Goal: Information Seeking & Learning: Learn about a topic

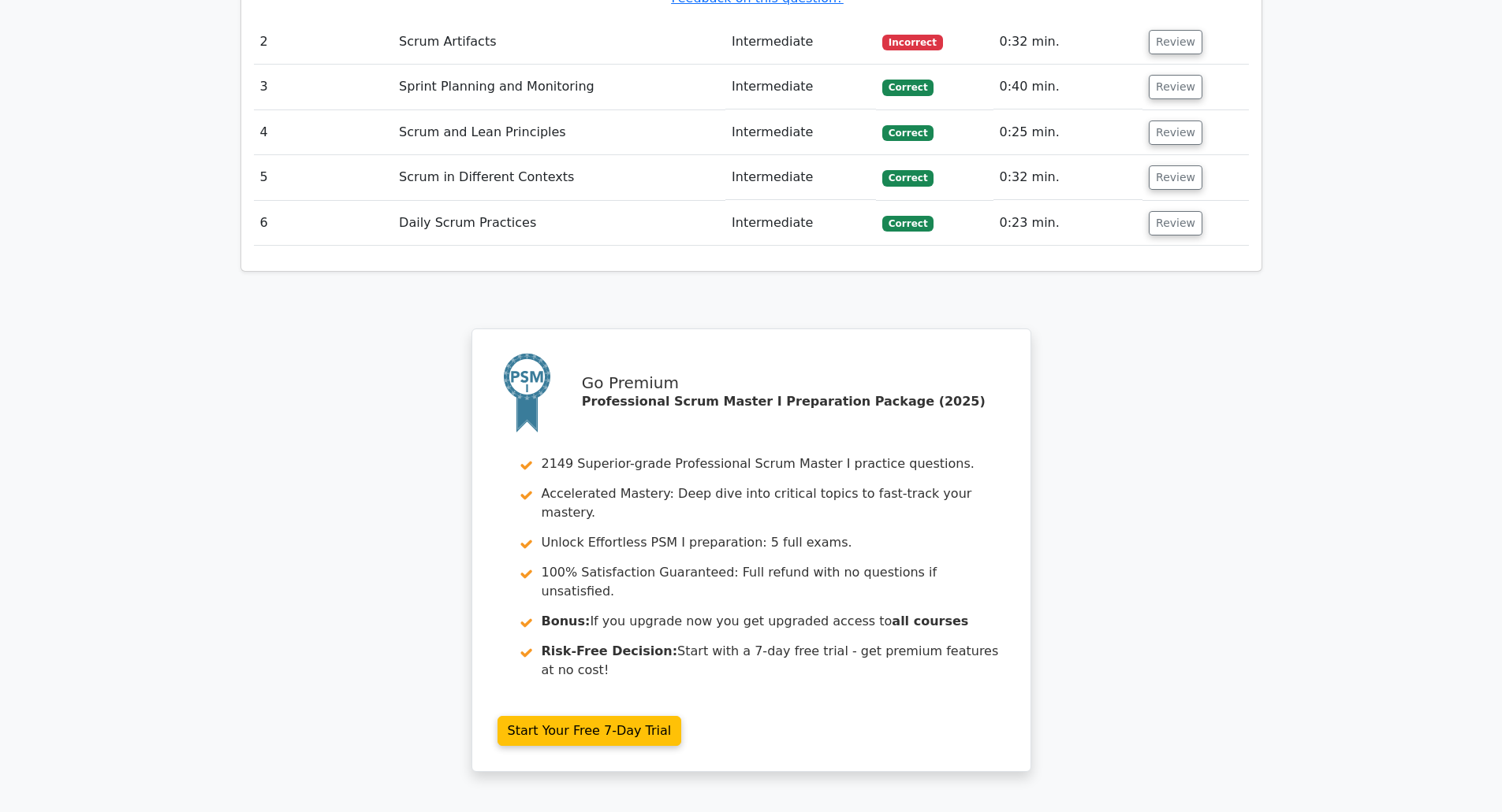
scroll to position [2206, 0]
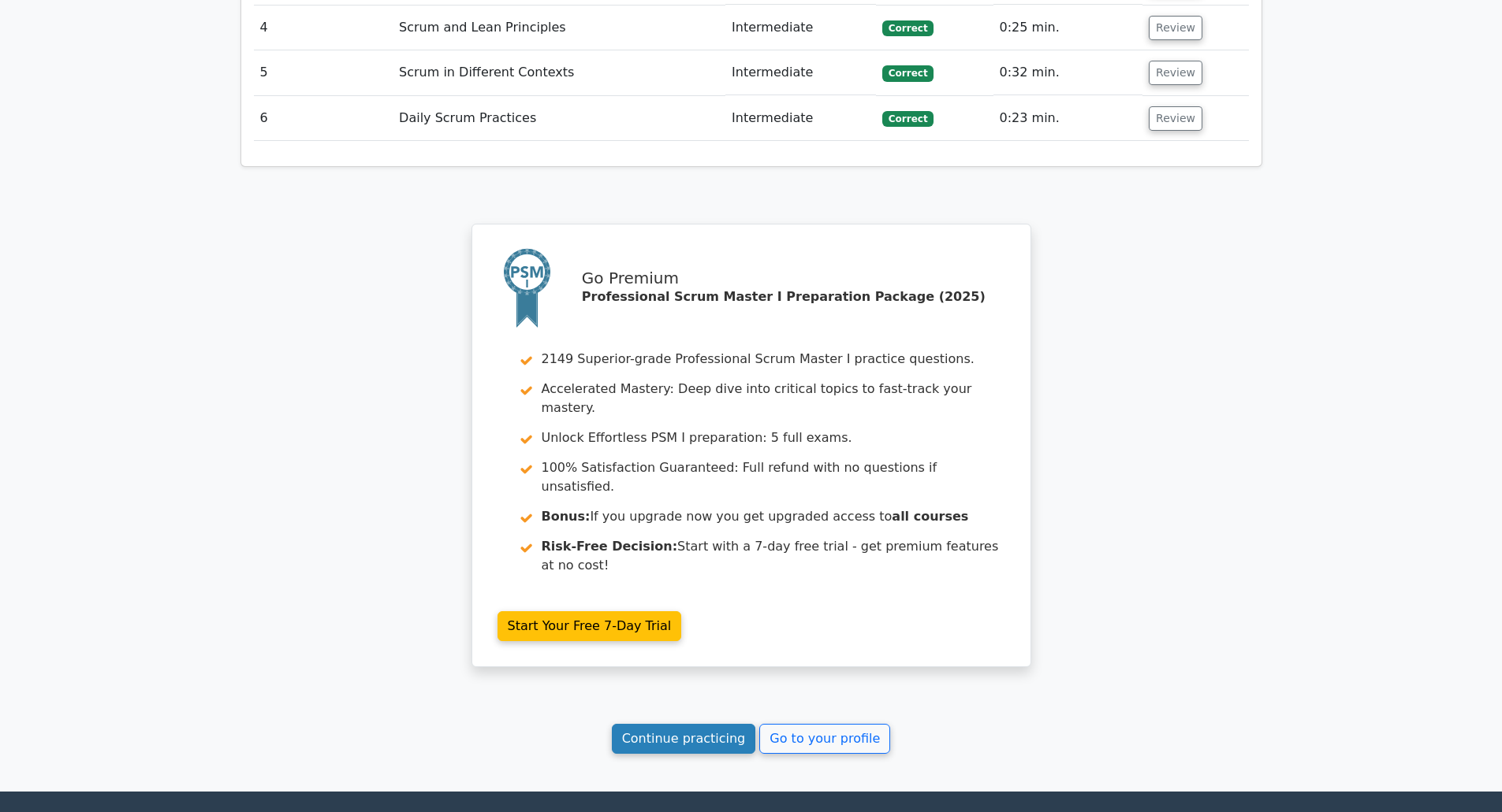
click at [710, 724] on link "Continue practicing" at bounding box center [684, 739] width 145 height 30
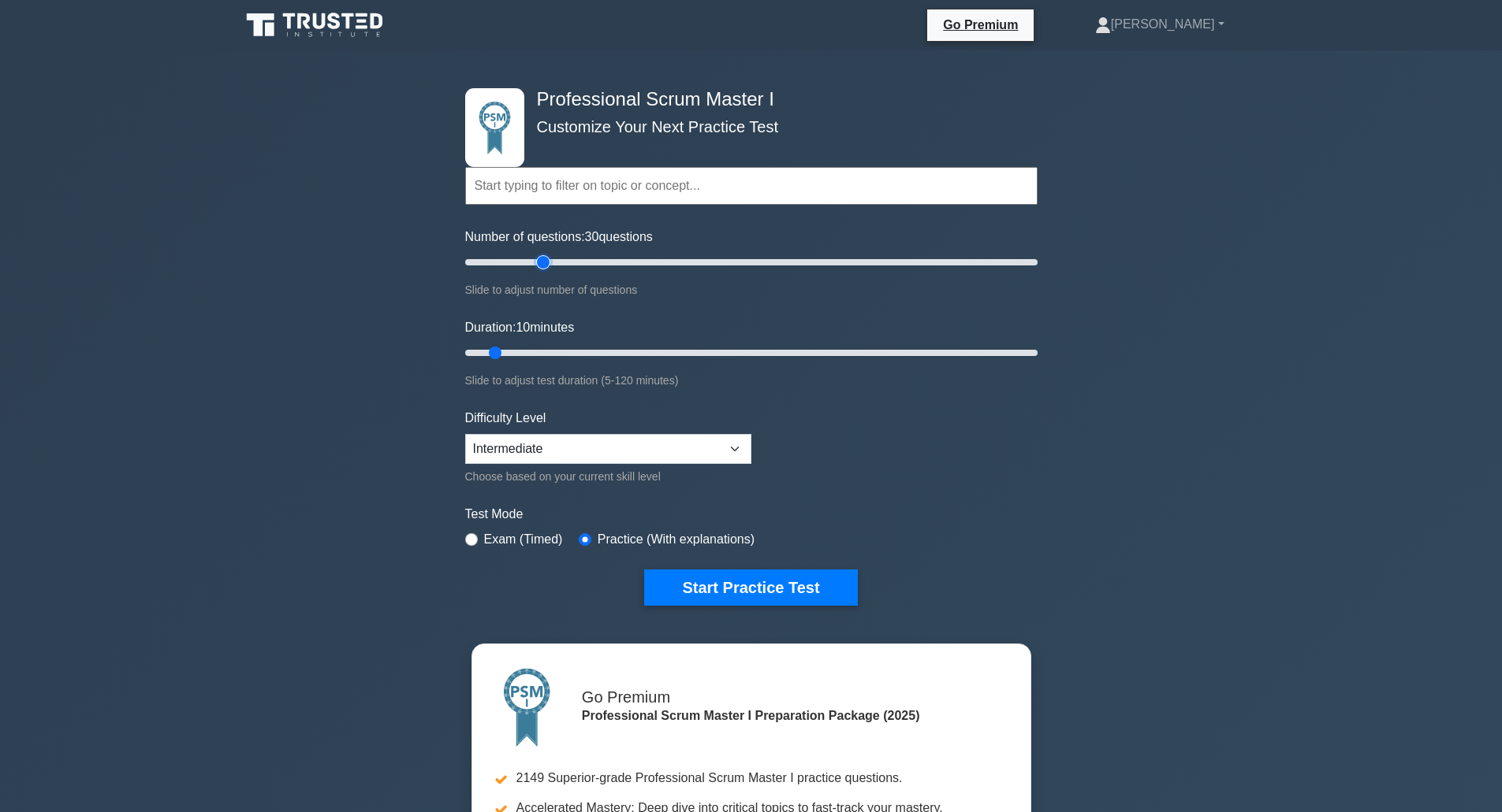
drag, startPoint x: 489, startPoint y: 260, endPoint x: 541, endPoint y: 261, distance: 52.0
type input "30"
click at [541, 261] on input "Number of questions: 30 questions" at bounding box center [751, 263] width 572 height 19
drag, startPoint x: 493, startPoint y: 353, endPoint x: 538, endPoint y: 354, distance: 45.0
type input "20"
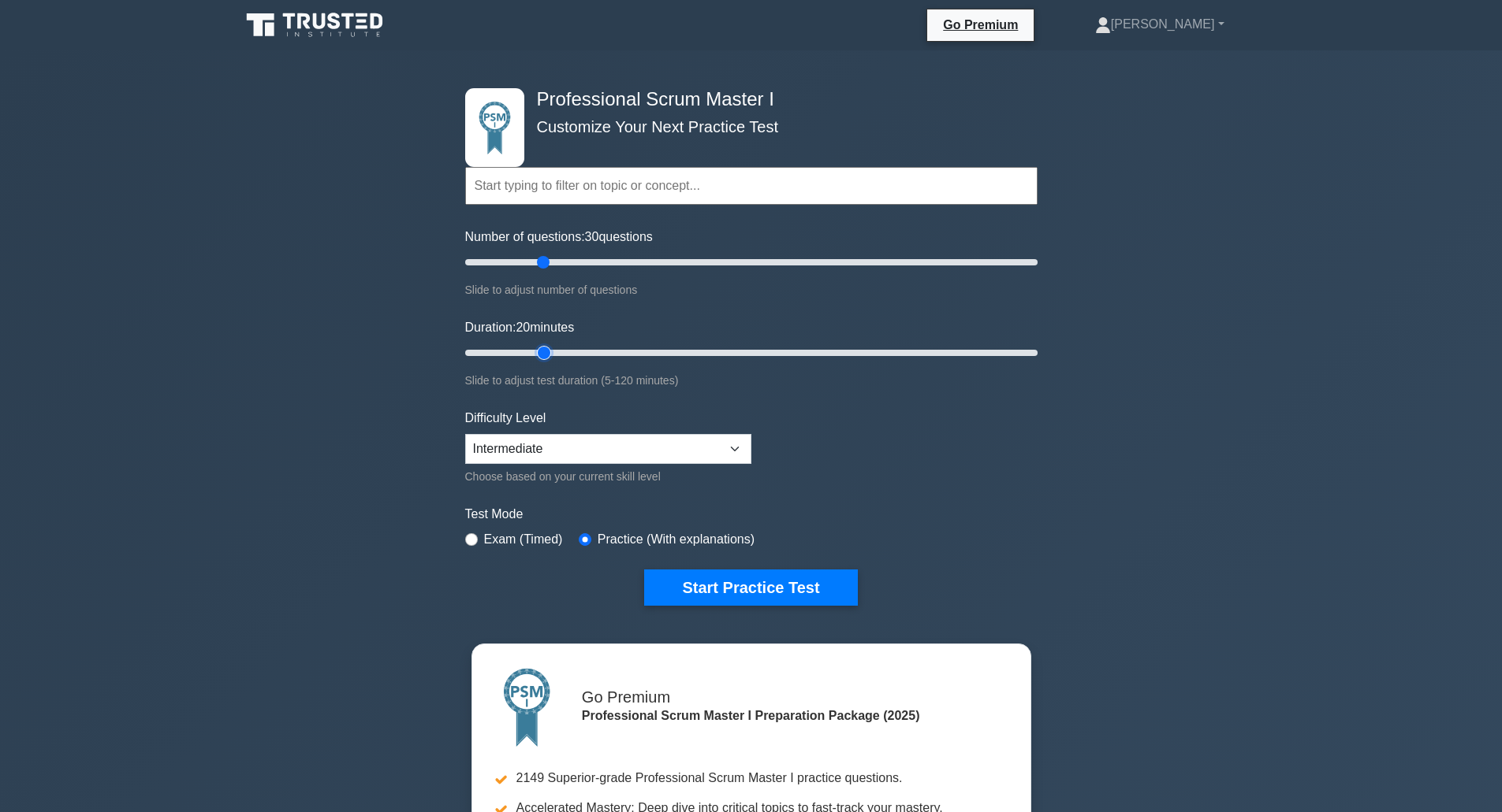
click at [538, 354] on input "Duration: 20 minutes" at bounding box center [751, 353] width 572 height 19
click at [702, 456] on select "Beginner Intermediate Expert" at bounding box center [608, 449] width 286 height 30
select select "beginner"
click at [465, 435] on select "Beginner Intermediate Expert" at bounding box center [608, 449] width 286 height 30
click at [1159, 450] on div "Professional Scrum Master I Customize Your Next Practice Test Topics Scrum Fram…" at bounding box center [751, 551] width 1502 height 1002
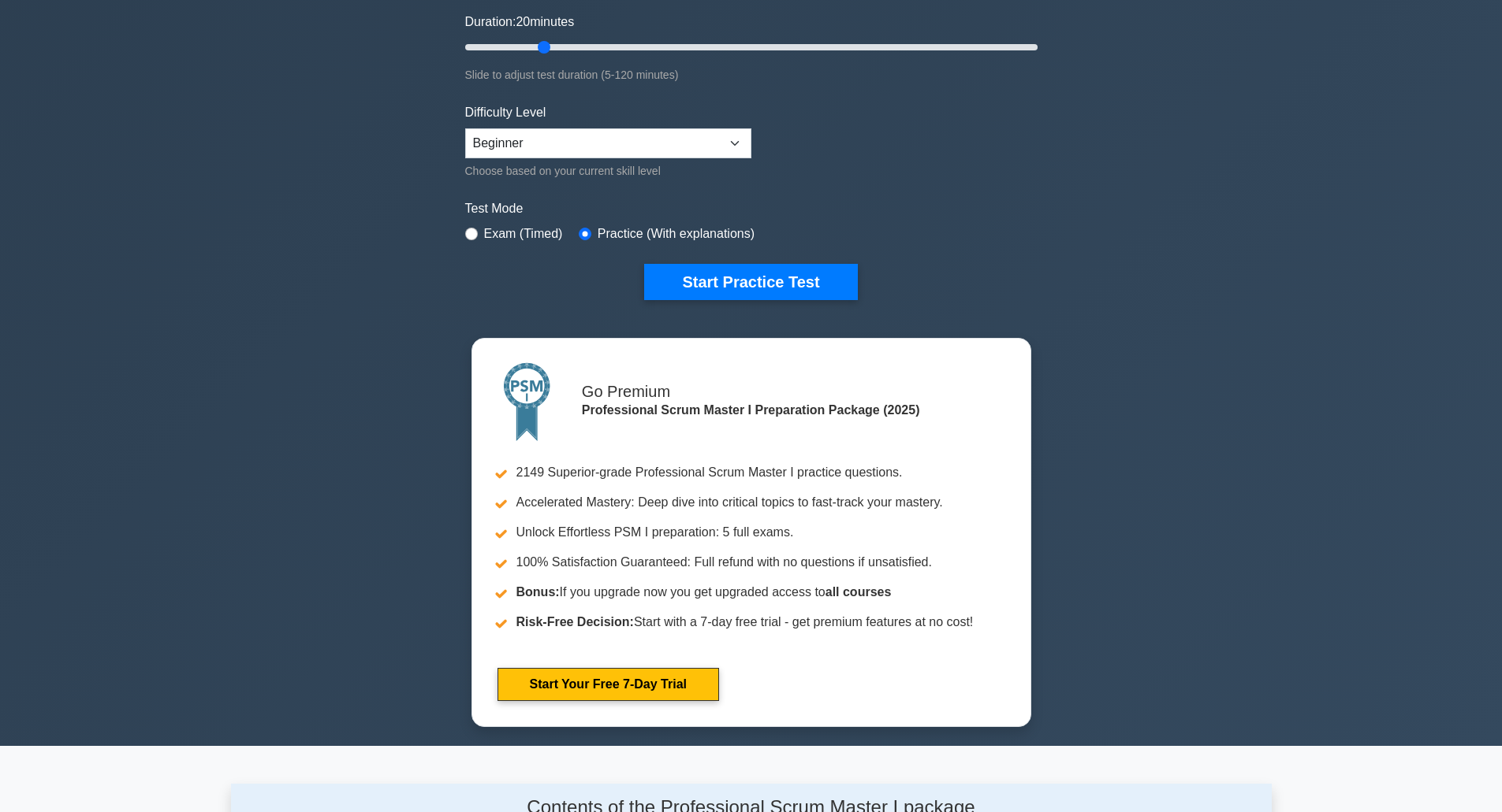
scroll to position [315, 0]
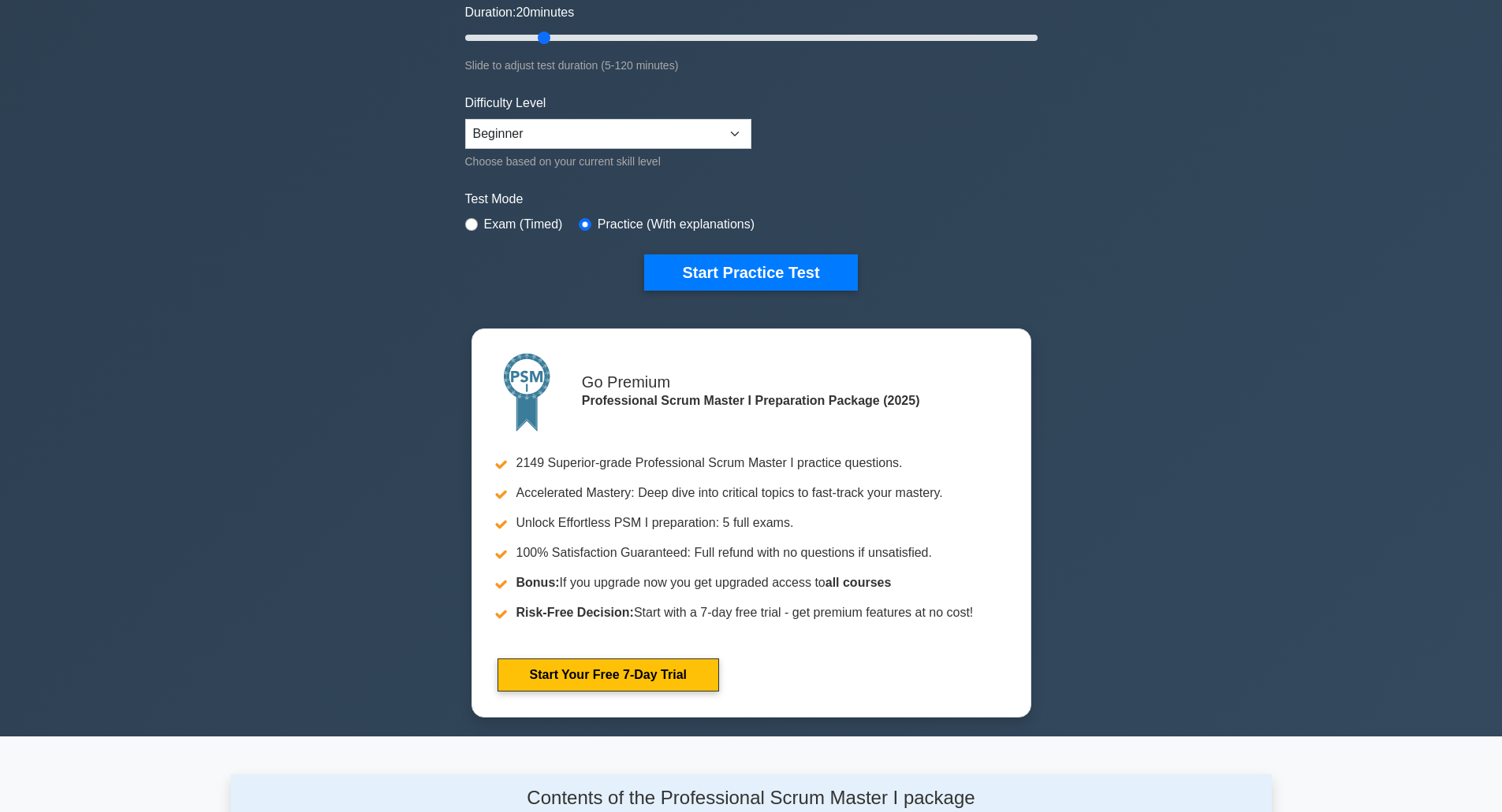
click at [1139, 682] on div "Professional Scrum Master I Customize Your Next Practice Test Topics Scrum Fram…" at bounding box center [751, 235] width 1502 height 1002
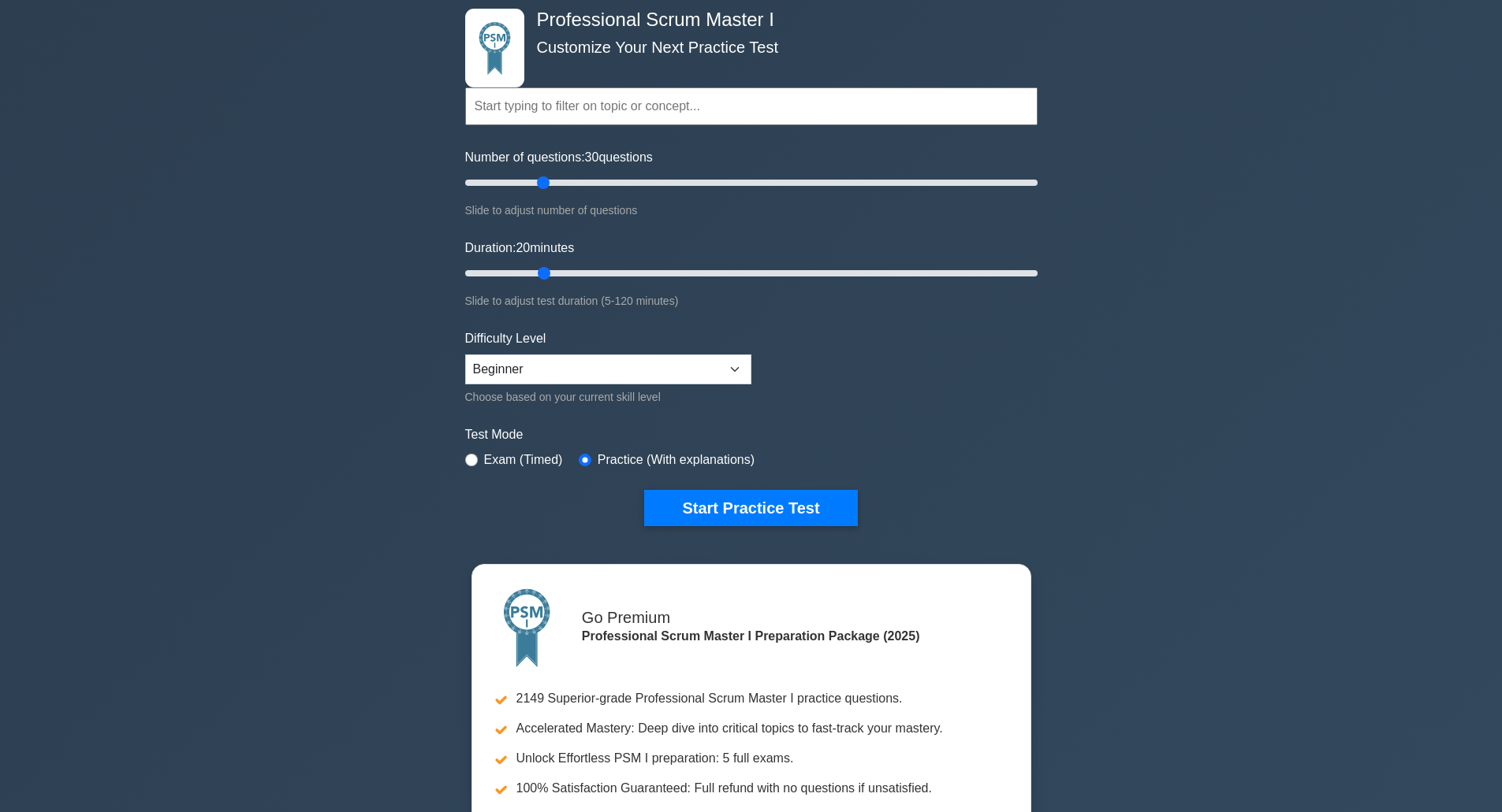
scroll to position [79, 0]
click at [734, 502] on button "Start Practice Test" at bounding box center [750, 508] width 213 height 36
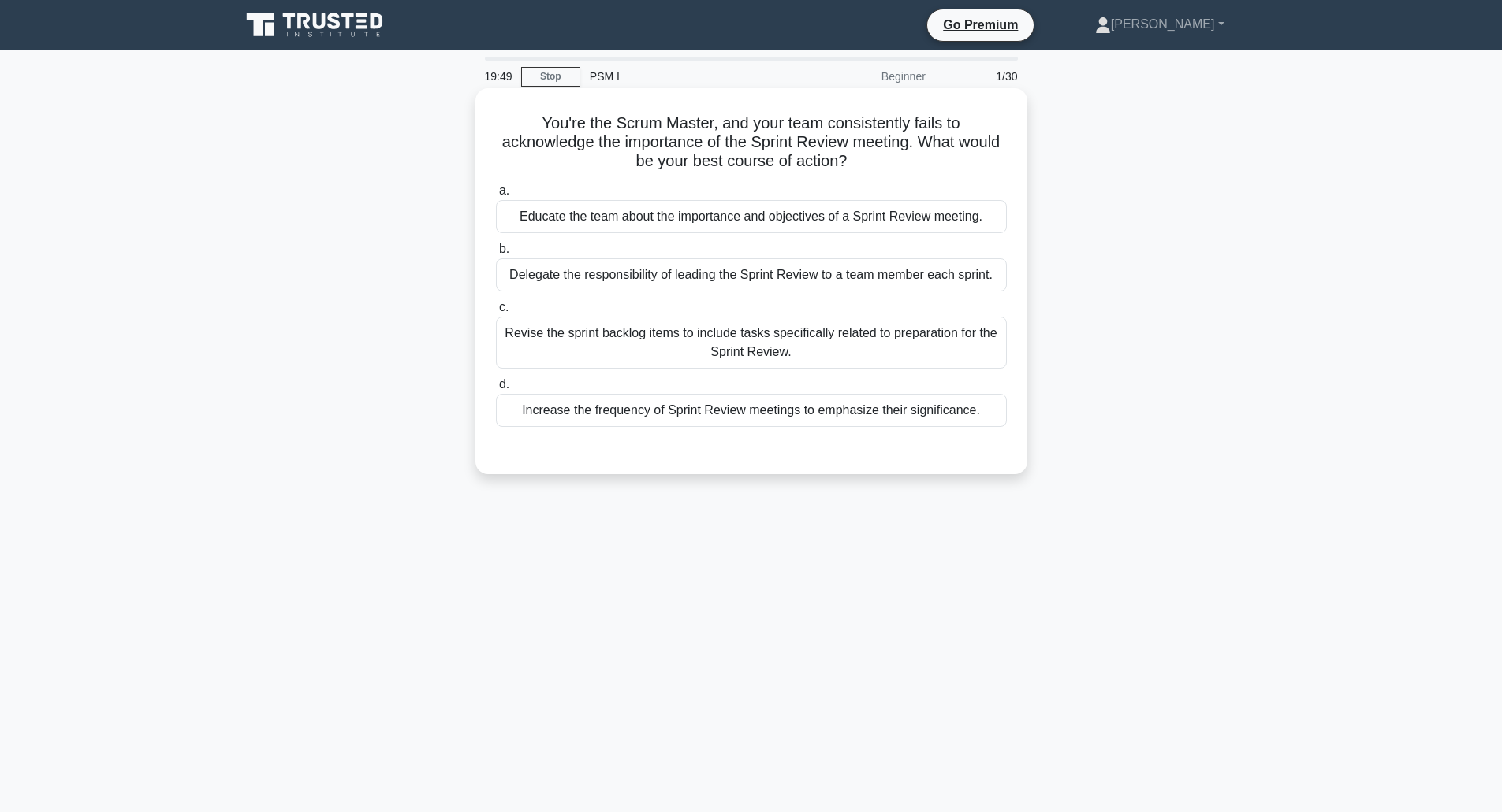
click at [756, 217] on div "Educate the team about the importance and objectives of a Sprint Review meeting." at bounding box center [751, 216] width 511 height 33
click at [496, 196] on input "a. Educate the team about the importance and objectives of a Sprint Review meet…" at bounding box center [496, 191] width 0 height 10
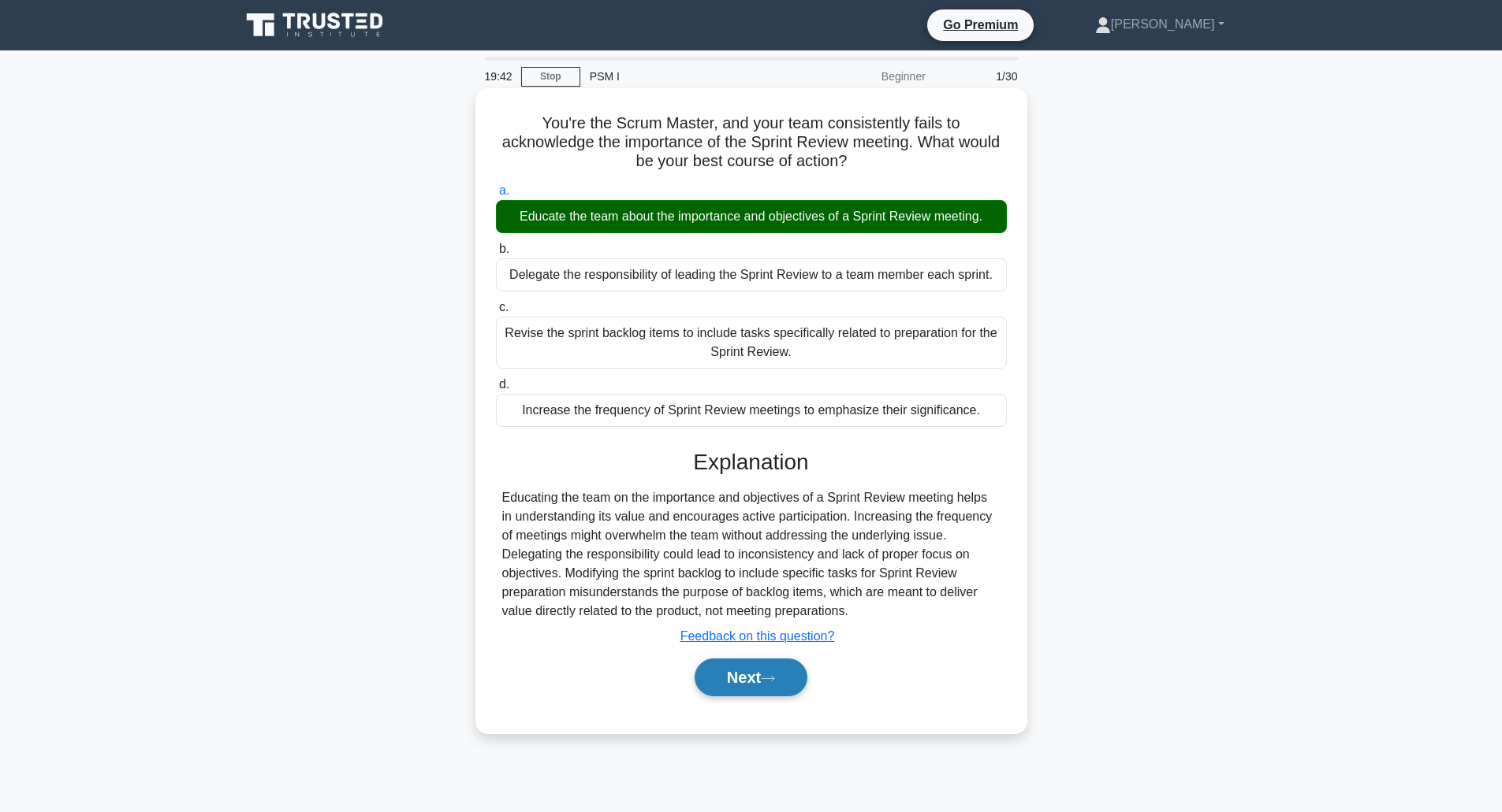
click at [752, 676] on button "Next" at bounding box center [751, 677] width 113 height 38
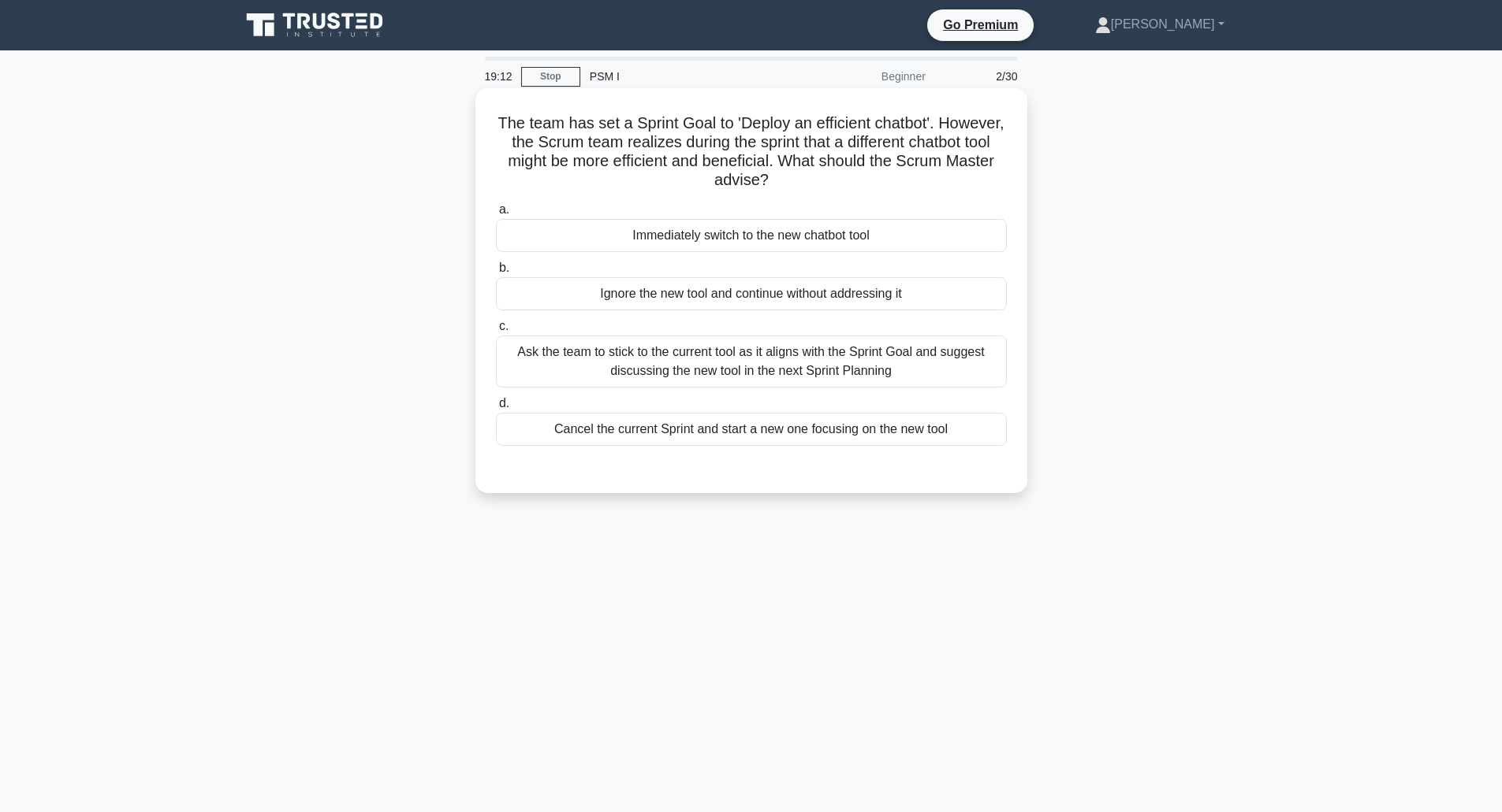
click at [714, 360] on div "Ask the team to stick to the current tool as it aligns with the Sprint Goal and…" at bounding box center [751, 361] width 511 height 52
click at [496, 332] on input "c. Ask the team to stick to the current tool as it aligns with the Sprint Goal …" at bounding box center [496, 326] width 0 height 10
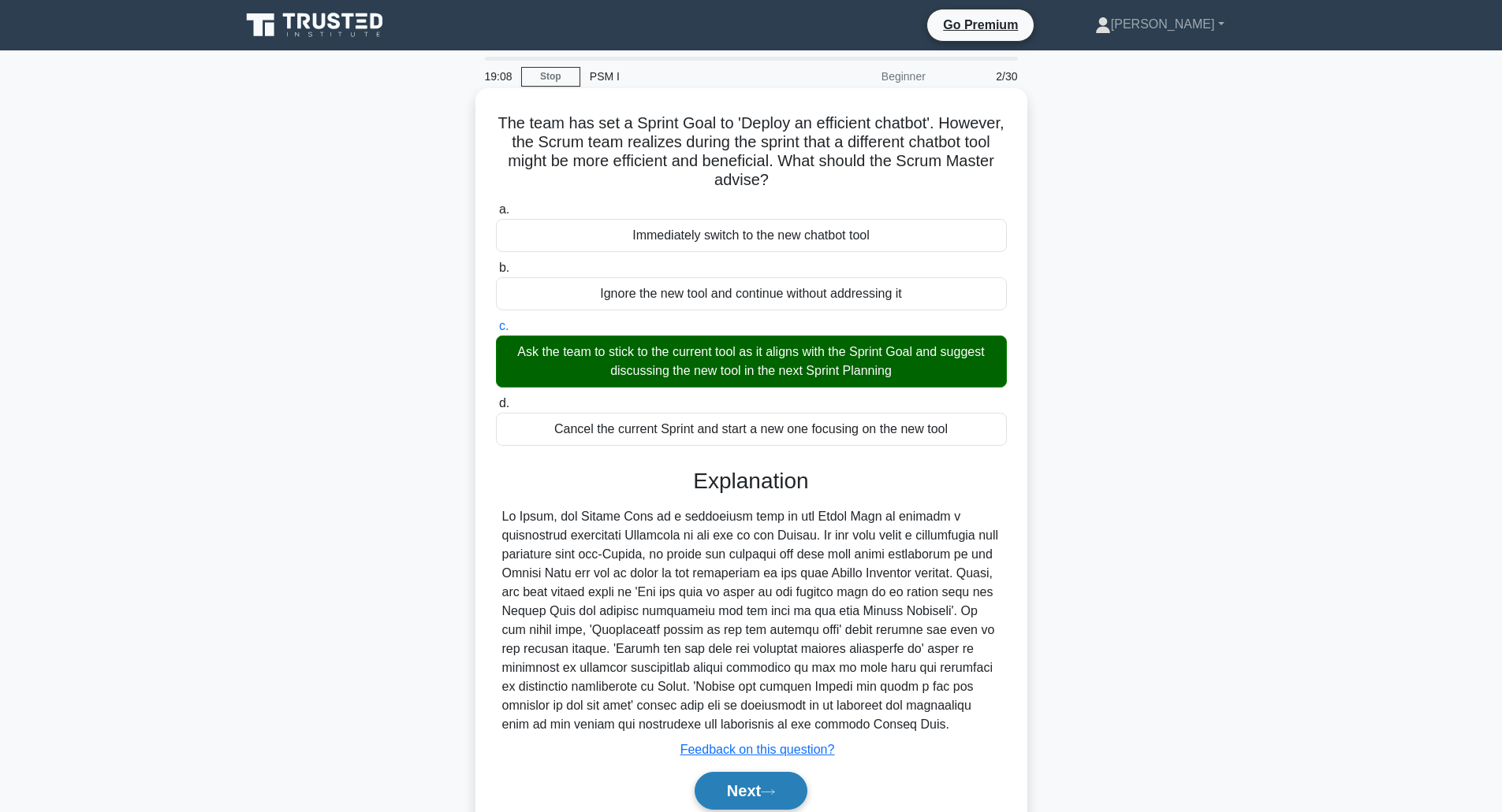
click at [747, 794] on button "Next" at bounding box center [751, 790] width 113 height 38
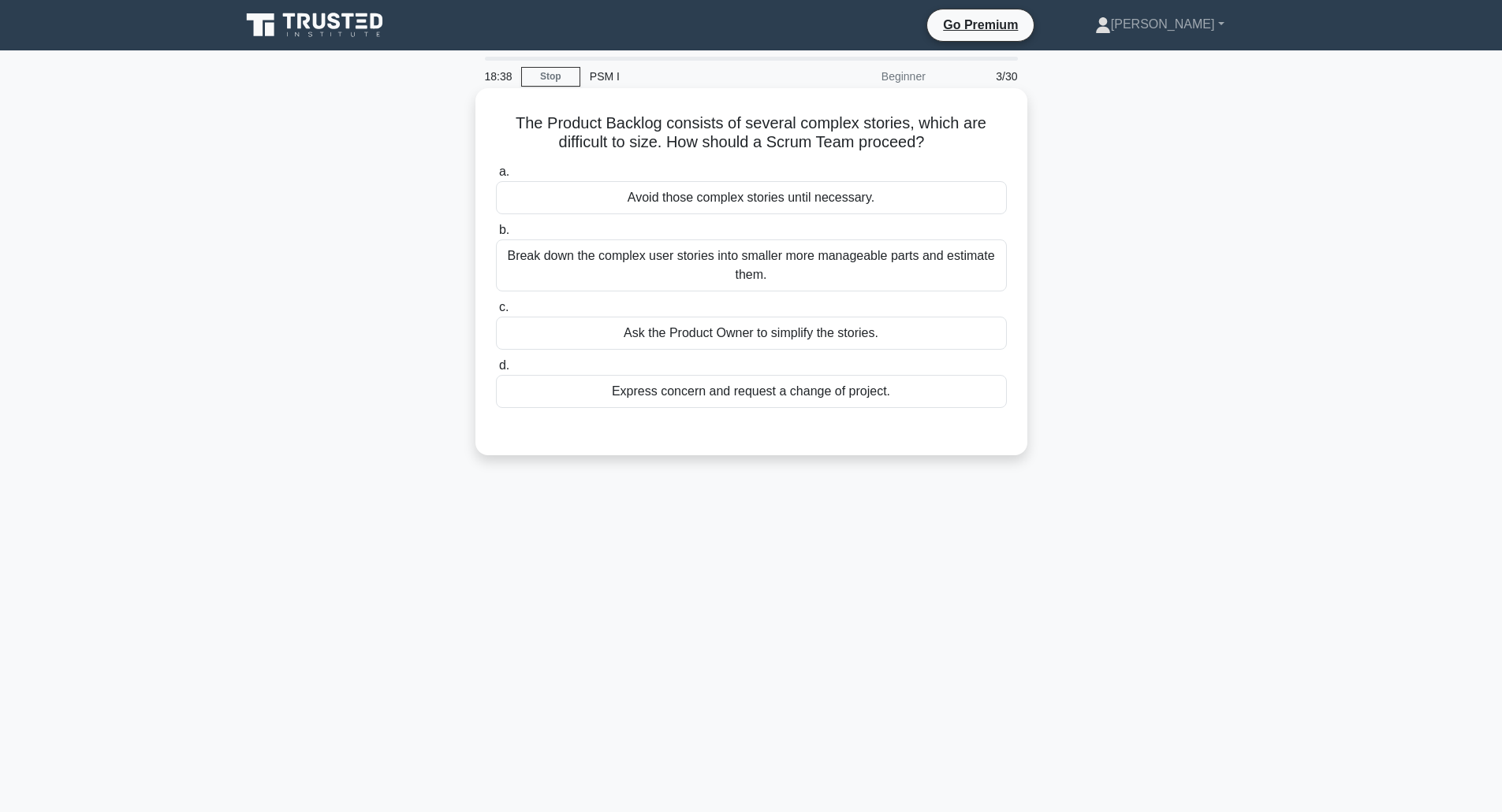
click at [724, 270] on div "Break down the complex user stories into smaller more manageable parts and esti…" at bounding box center [751, 265] width 511 height 52
click at [496, 235] on input "b. Break down the complex user stories into smaller more manageable parts and e…" at bounding box center [496, 231] width 0 height 10
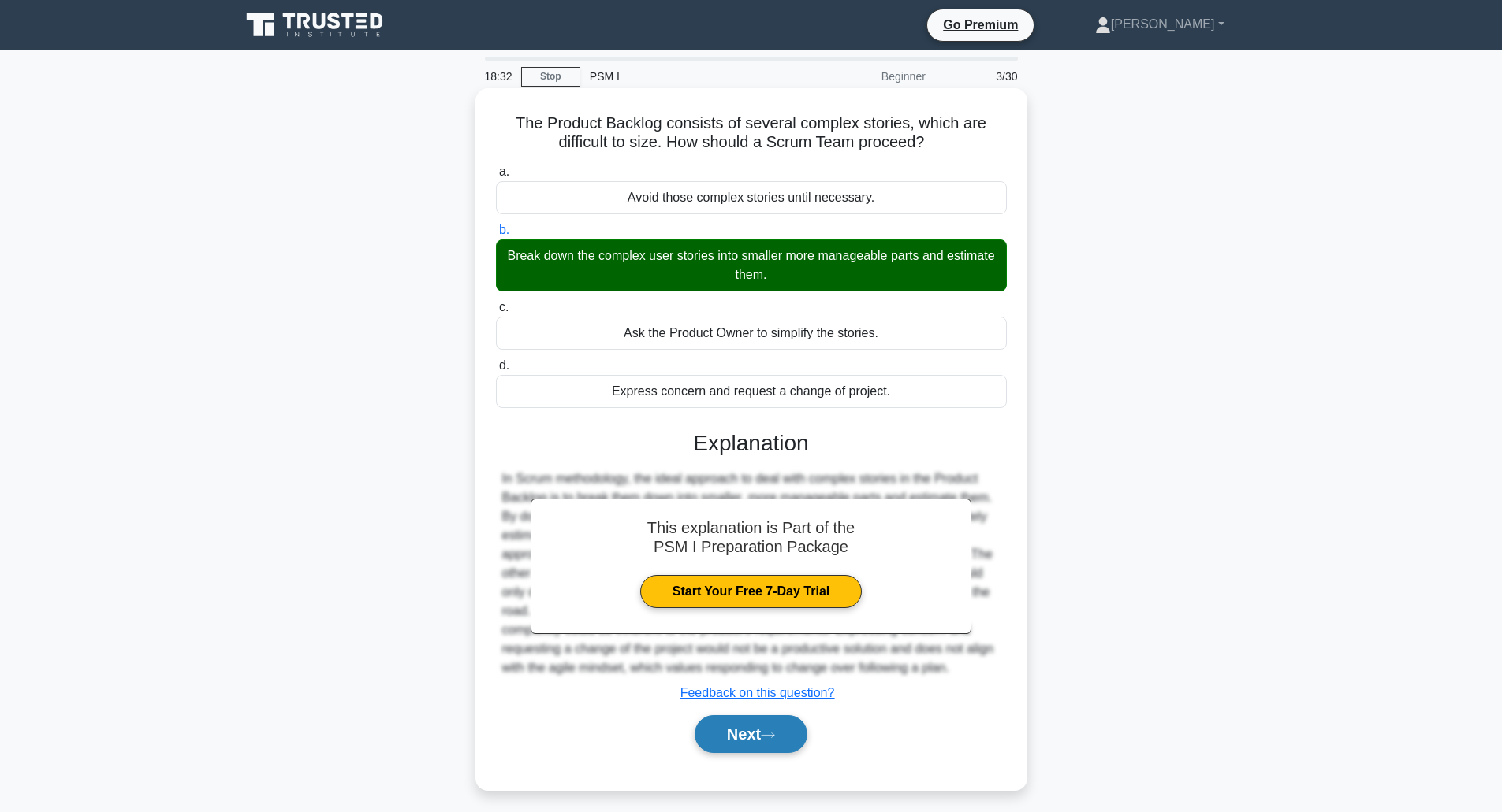
click at [735, 737] on button "Next" at bounding box center [751, 734] width 113 height 38
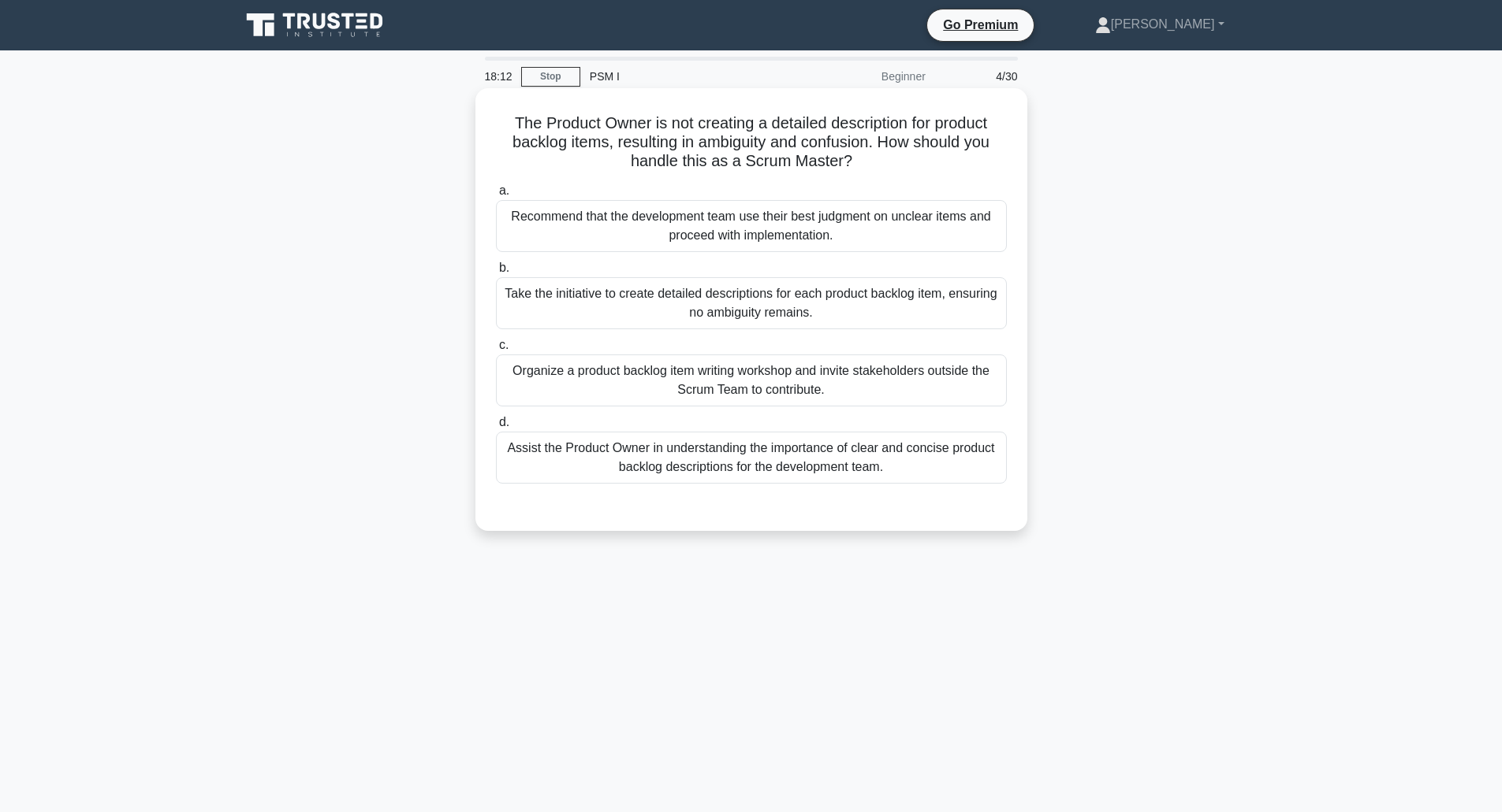
click at [717, 465] on div "Assist the Product Owner in understanding the importance of clear and concise p…" at bounding box center [751, 458] width 511 height 52
click at [496, 428] on input "d. Assist the Product Owner in understanding the importance of clear and concis…" at bounding box center [496, 422] width 0 height 10
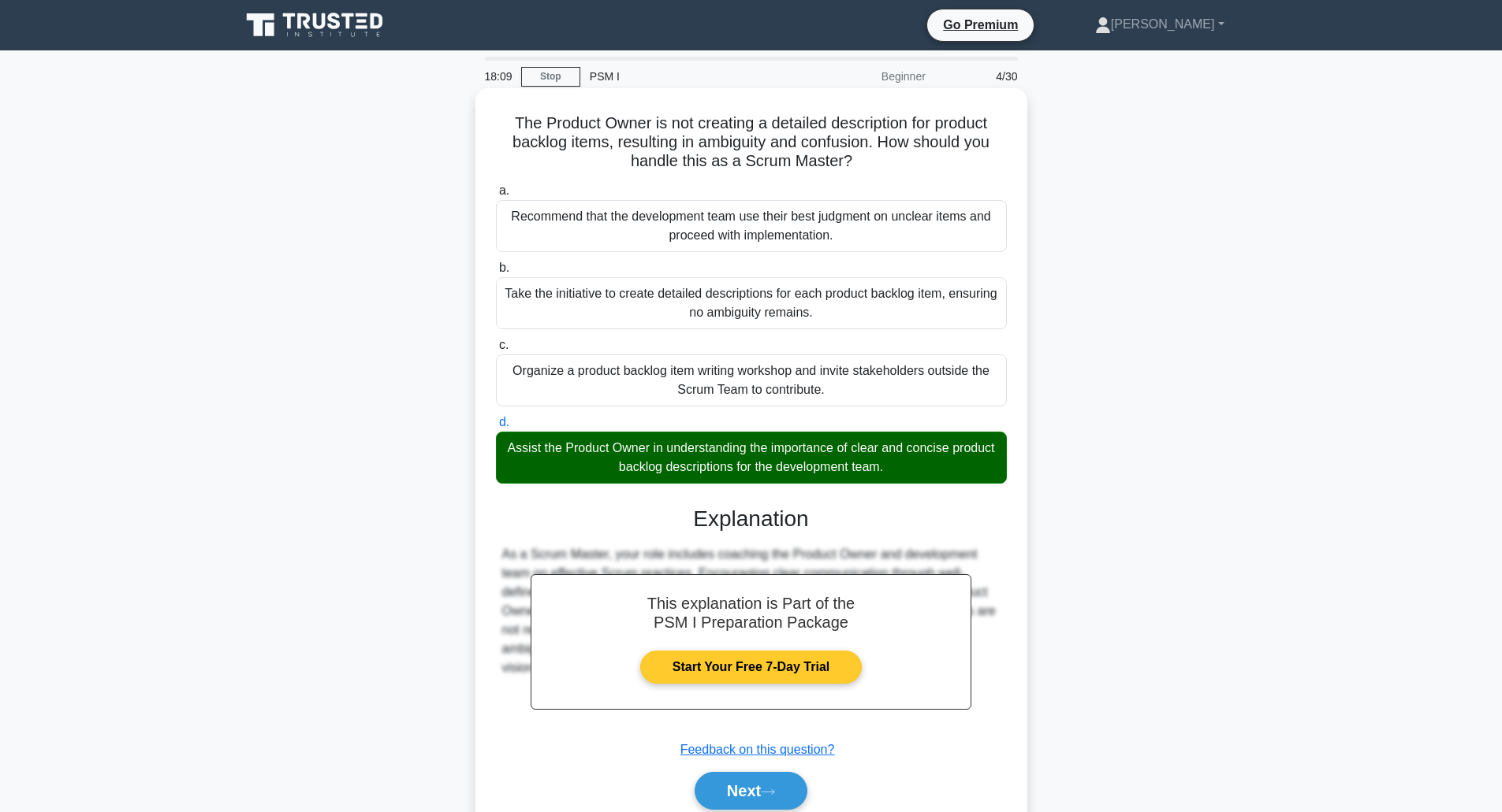
click at [794, 675] on link "Start Your Free 7-Day Trial" at bounding box center [751, 667] width 222 height 33
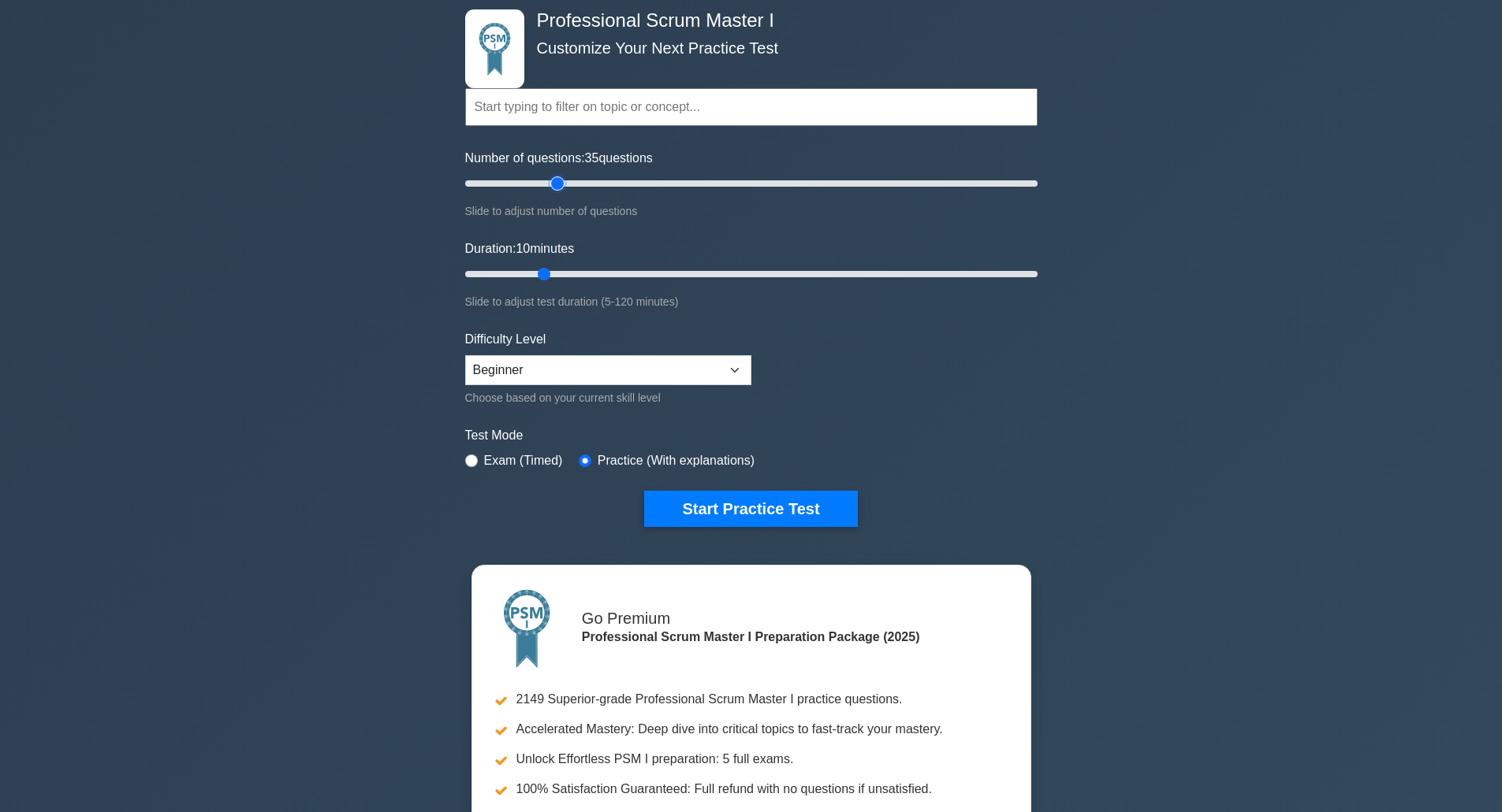
drag, startPoint x: 542, startPoint y: 178, endPoint x: 555, endPoint y: 181, distance: 13.3
type input "35"
click at [555, 181] on input "Number of questions: 35 questions" at bounding box center [751, 184] width 572 height 19
drag, startPoint x: 544, startPoint y: 274, endPoint x: 554, endPoint y: 273, distance: 10.0
click at [554, 273] on input "Duration: 20 minutes" at bounding box center [751, 275] width 572 height 19
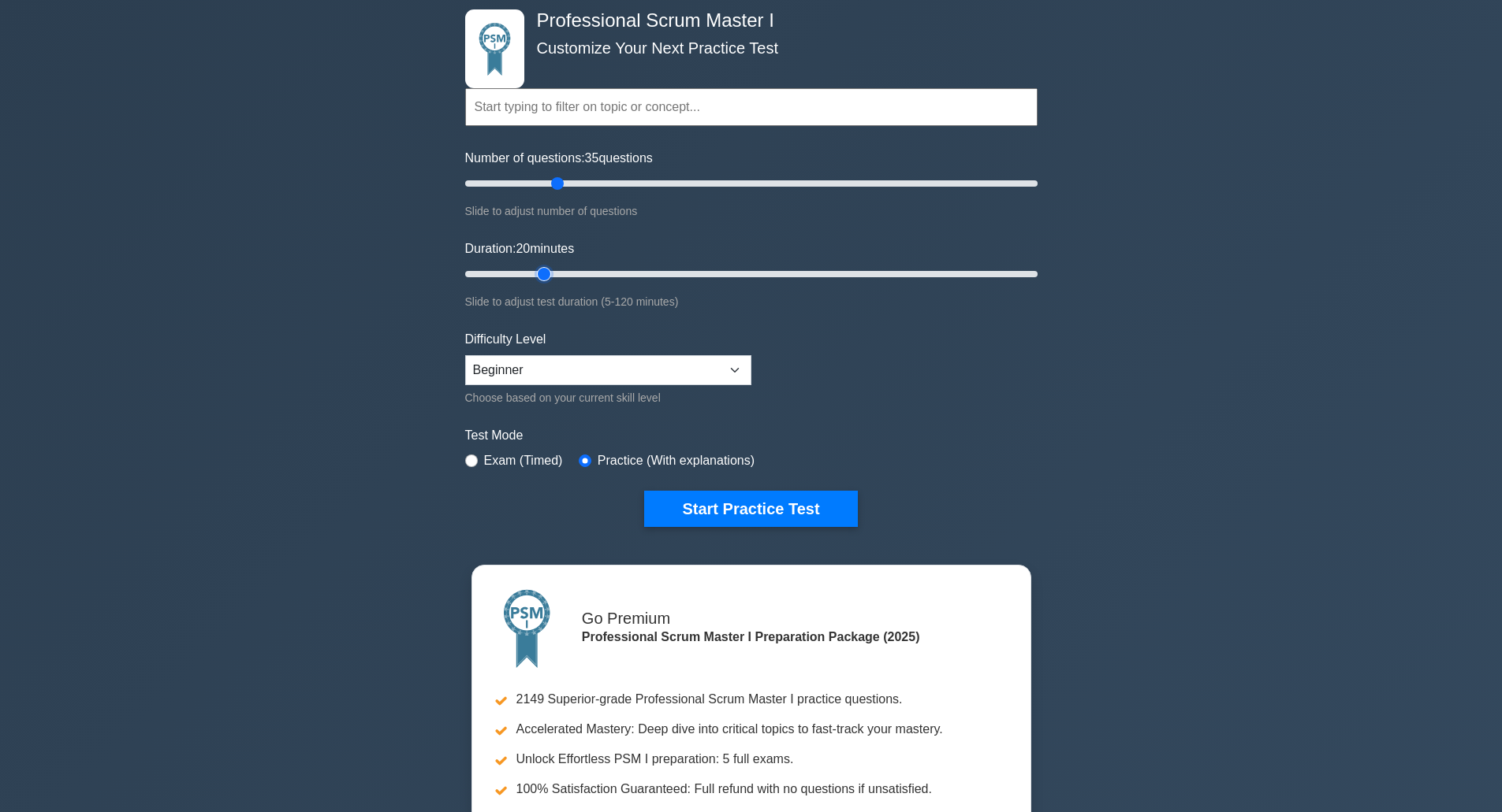
click at [547, 272] on input "Duration: 20 minutes" at bounding box center [751, 275] width 572 height 19
click at [546, 272] on input "Duration: 20 minutes" at bounding box center [751, 275] width 572 height 19
click at [543, 271] on input "Duration: 20 minutes" at bounding box center [751, 275] width 572 height 19
click at [534, 271] on input "Duration: 20 minutes" at bounding box center [751, 275] width 572 height 19
type input "15"
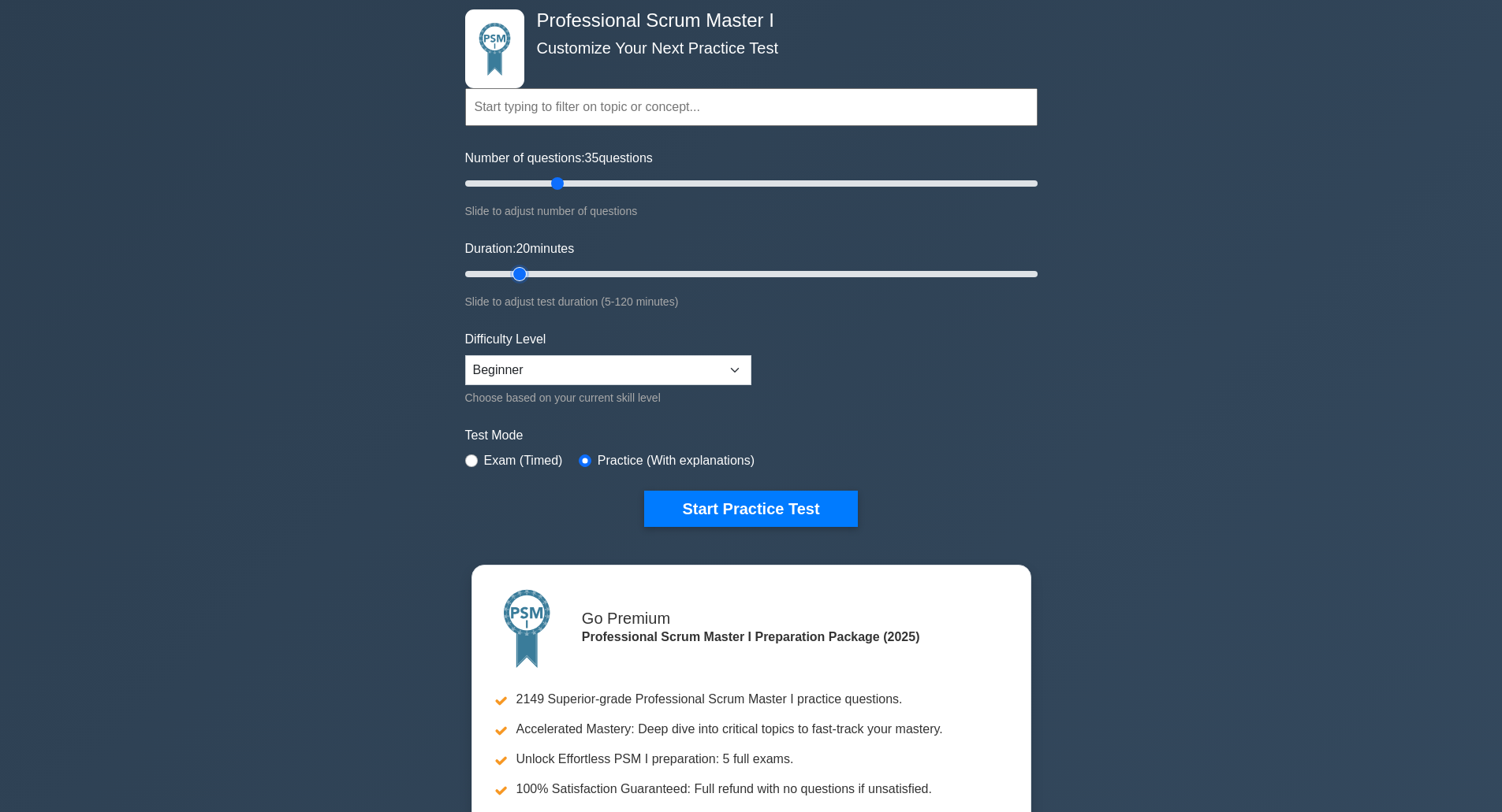
click at [530, 275] on input "Duration: 20 minutes" at bounding box center [751, 275] width 572 height 19
click at [530, 275] on input "Duration: 15 minutes" at bounding box center [751, 275] width 572 height 19
click at [555, 183] on input "Number of questions: 35 questions" at bounding box center [751, 184] width 572 height 19
click at [768, 513] on button "Start Practice Test" at bounding box center [750, 508] width 213 height 36
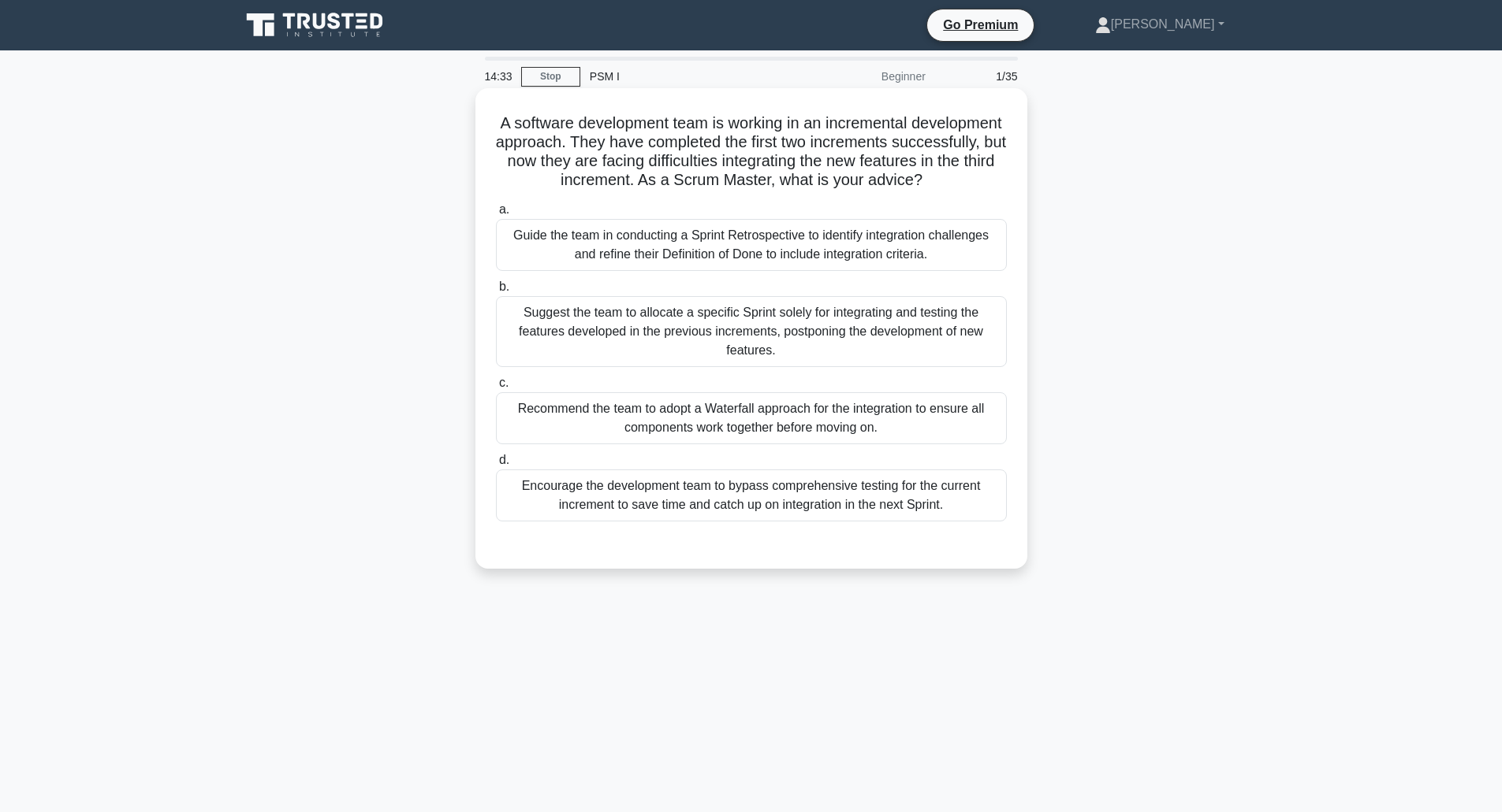
click at [698, 268] on div "Guide the team in conducting a Sprint Retrospective to identify integration cha…" at bounding box center [751, 245] width 511 height 52
click at [496, 215] on input "a. Guide the team in conducting a Sprint Retrospective to identify integration …" at bounding box center [496, 210] width 0 height 10
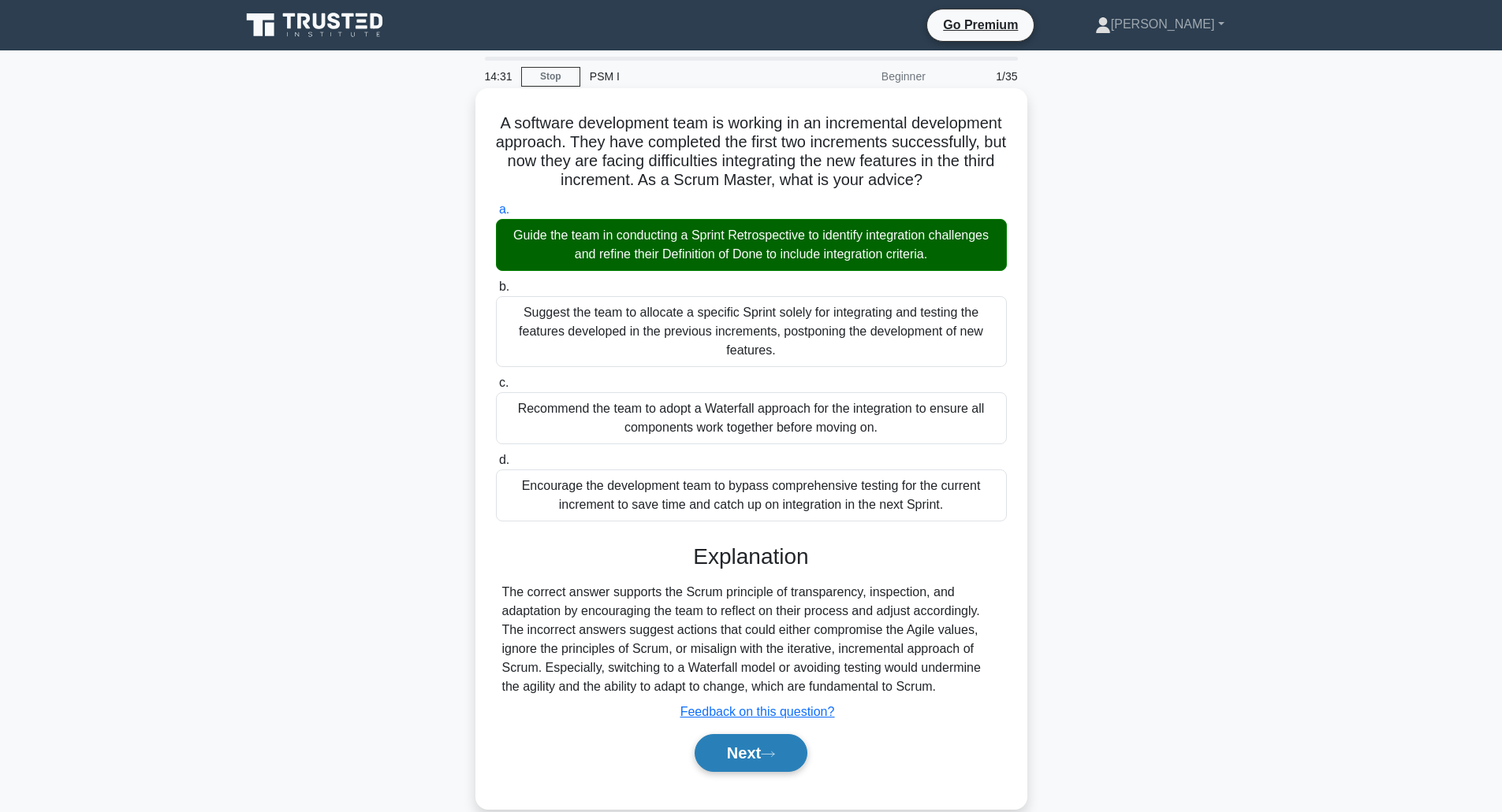
click at [747, 772] on button "Next" at bounding box center [751, 753] width 113 height 38
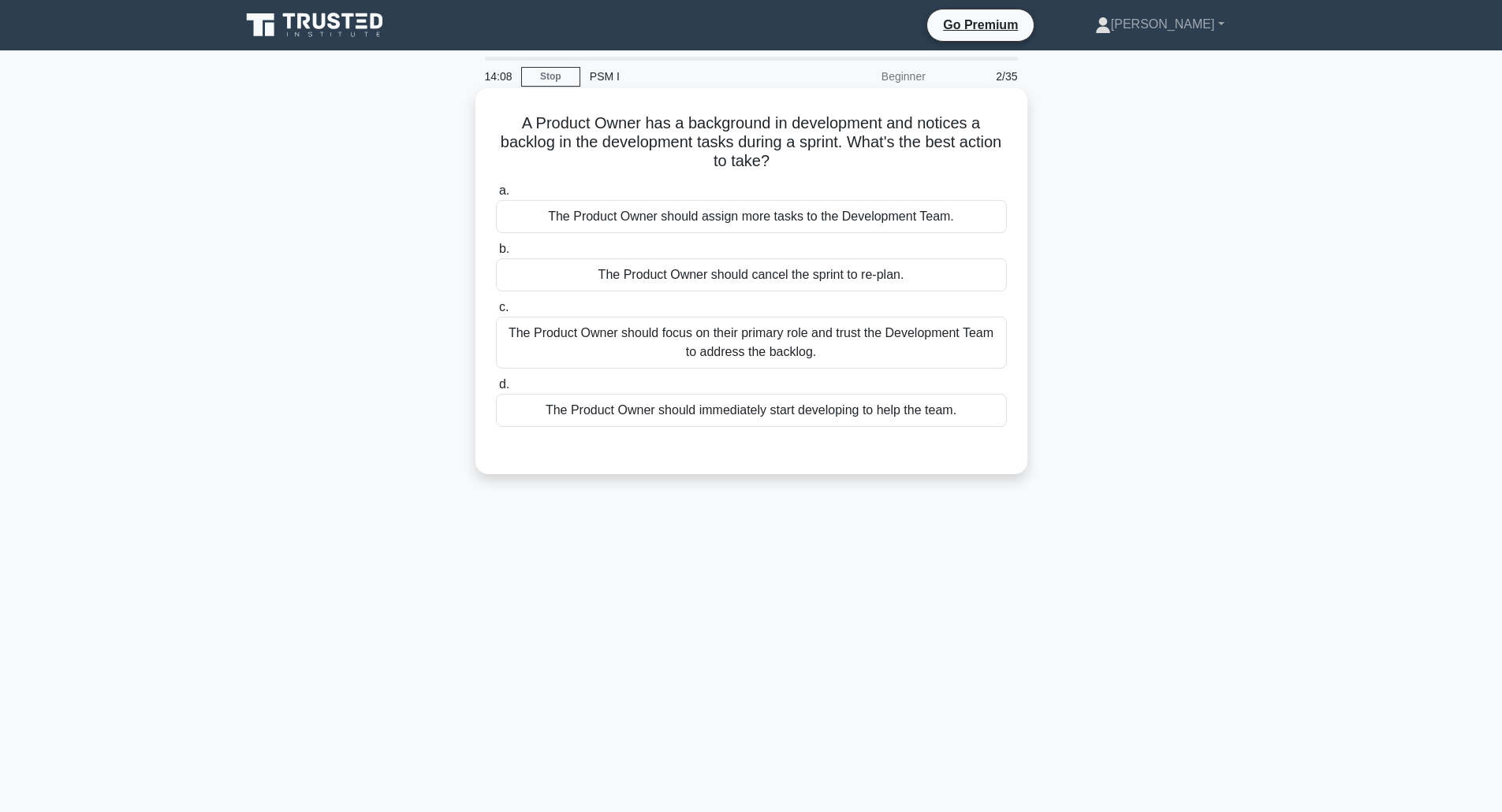
click at [711, 348] on div "The Product Owner should focus on their primary role and trust the Development …" at bounding box center [751, 342] width 511 height 52
click at [496, 312] on input "c. The Product Owner should focus on their primary role and trust the Developme…" at bounding box center [496, 308] width 0 height 10
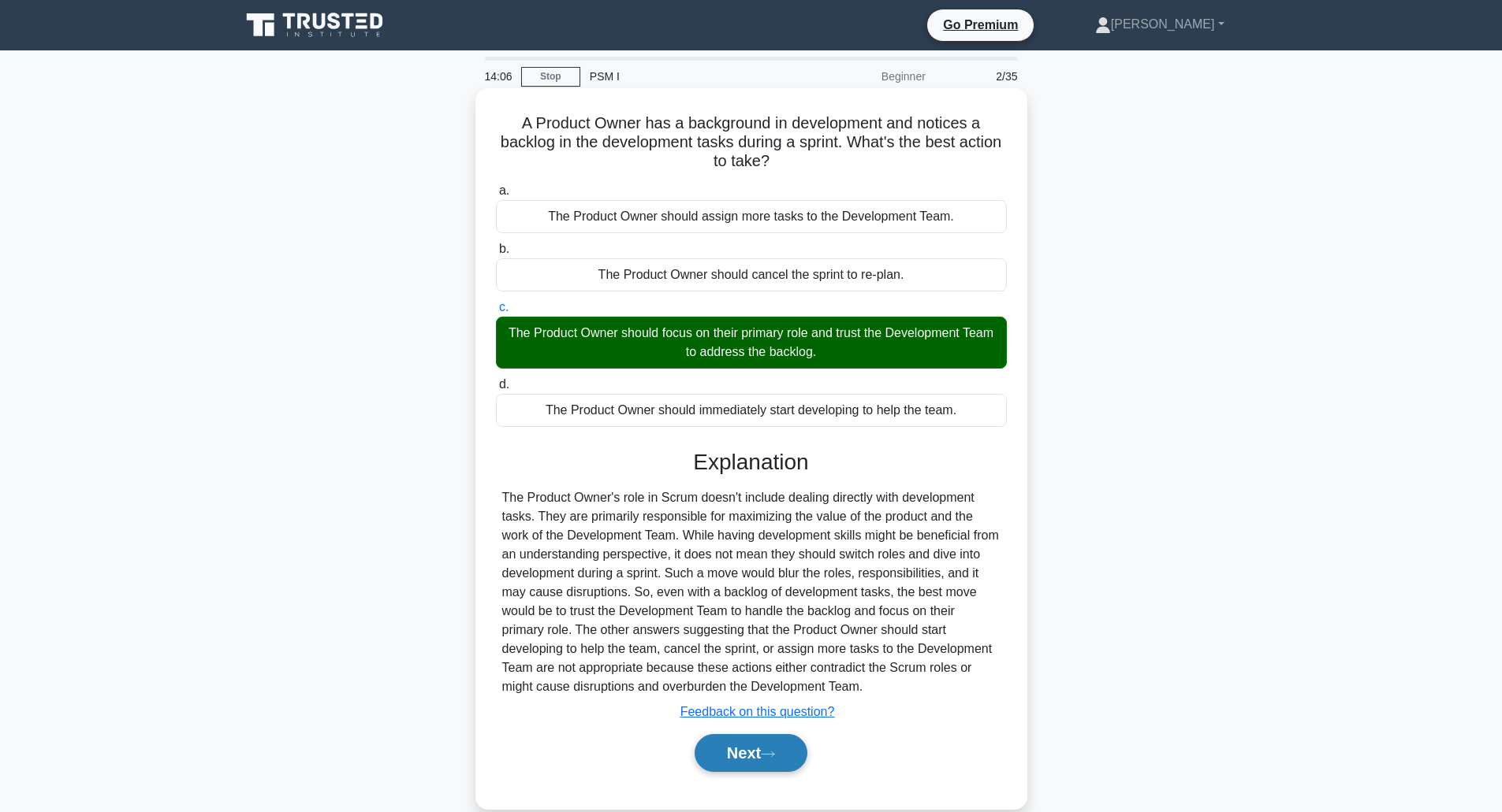
click at [768, 759] on icon at bounding box center [768, 754] width 14 height 9
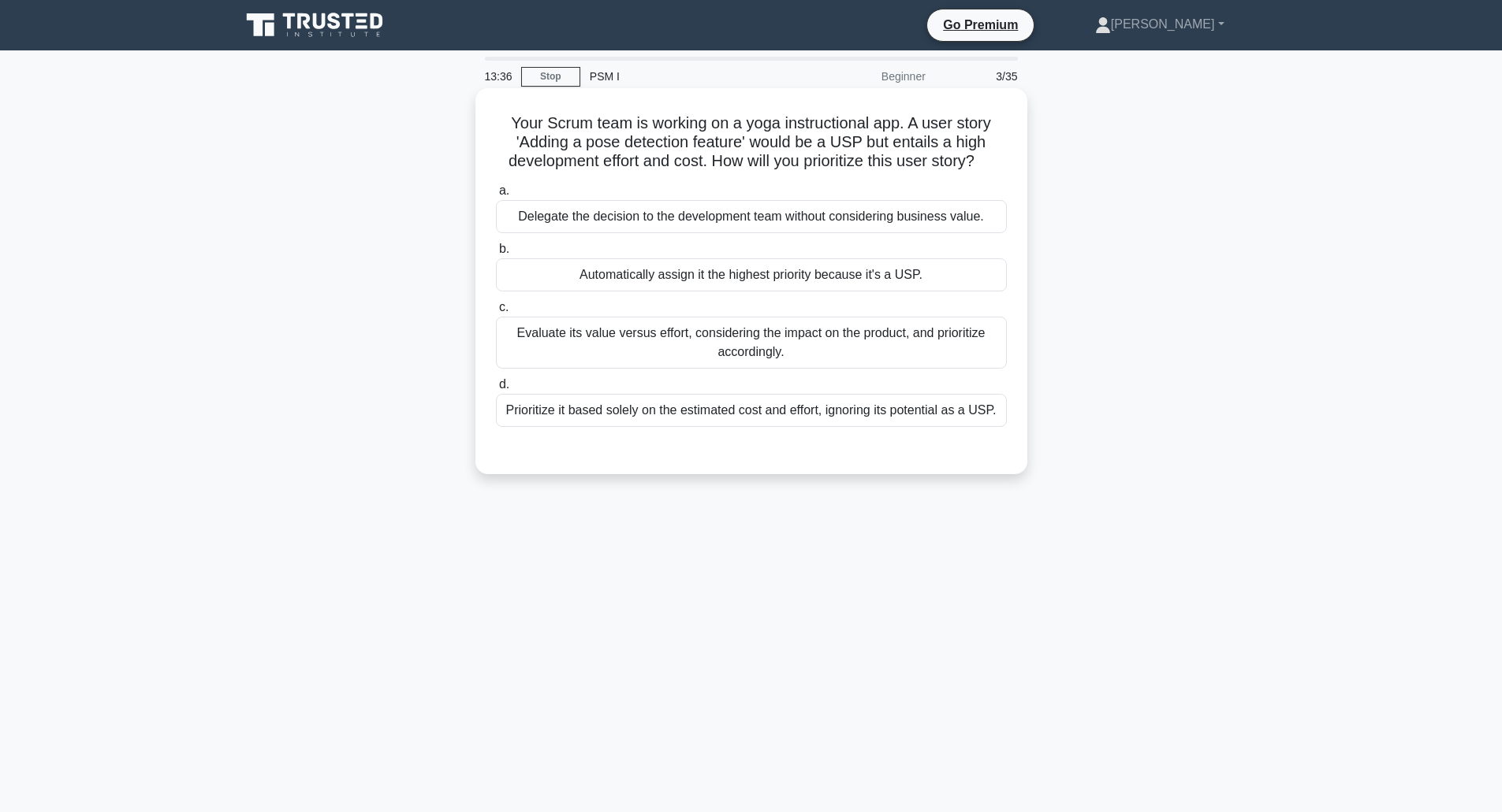
click at [735, 345] on div "Evaluate its value versus effort, considering the impact on the product, and pr…" at bounding box center [751, 342] width 511 height 52
click at [496, 312] on input "c. Evaluate its value versus effort, considering the impact on the product, and…" at bounding box center [496, 308] width 0 height 10
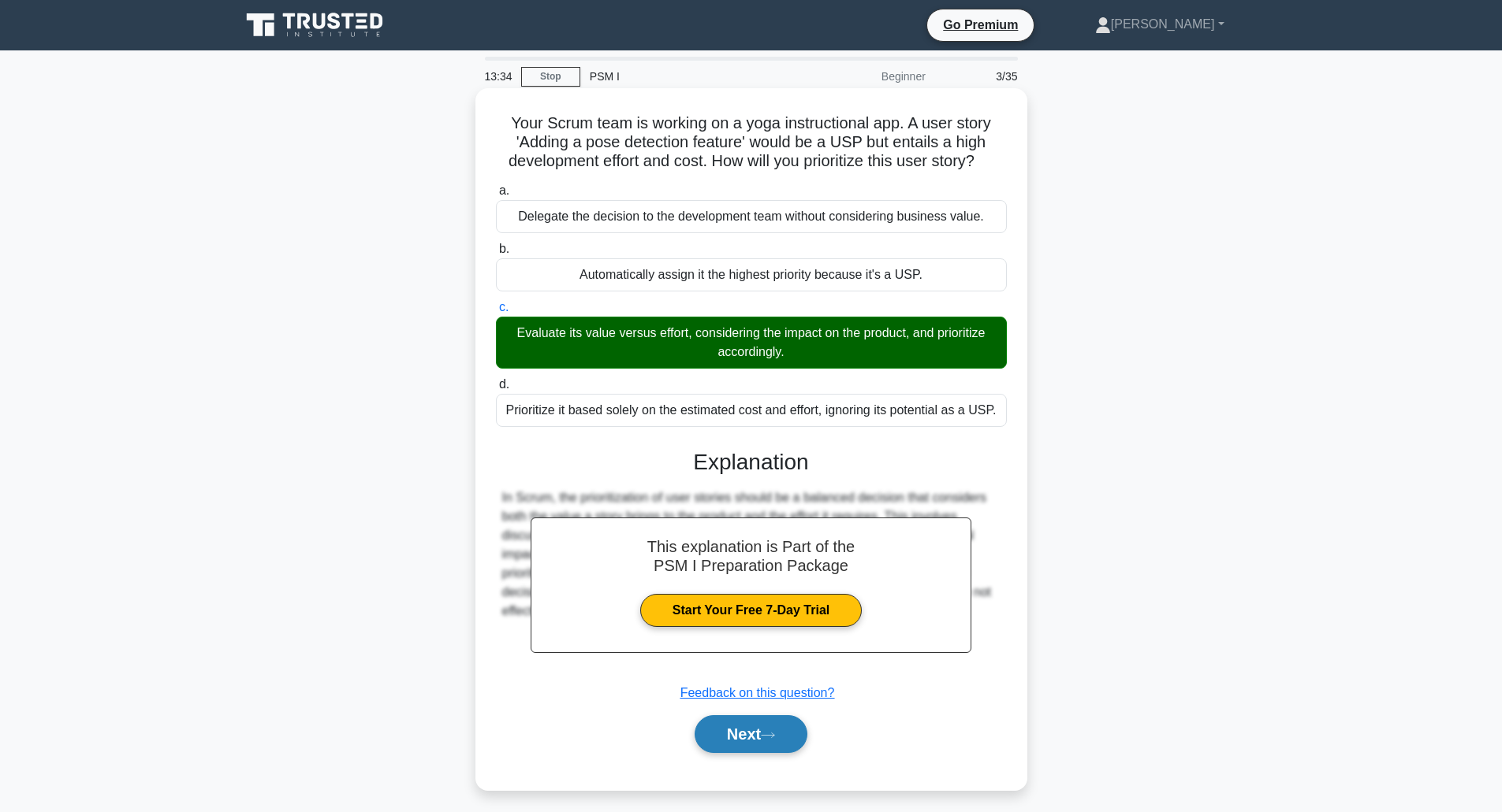
click at [763, 747] on button "Next" at bounding box center [751, 734] width 113 height 38
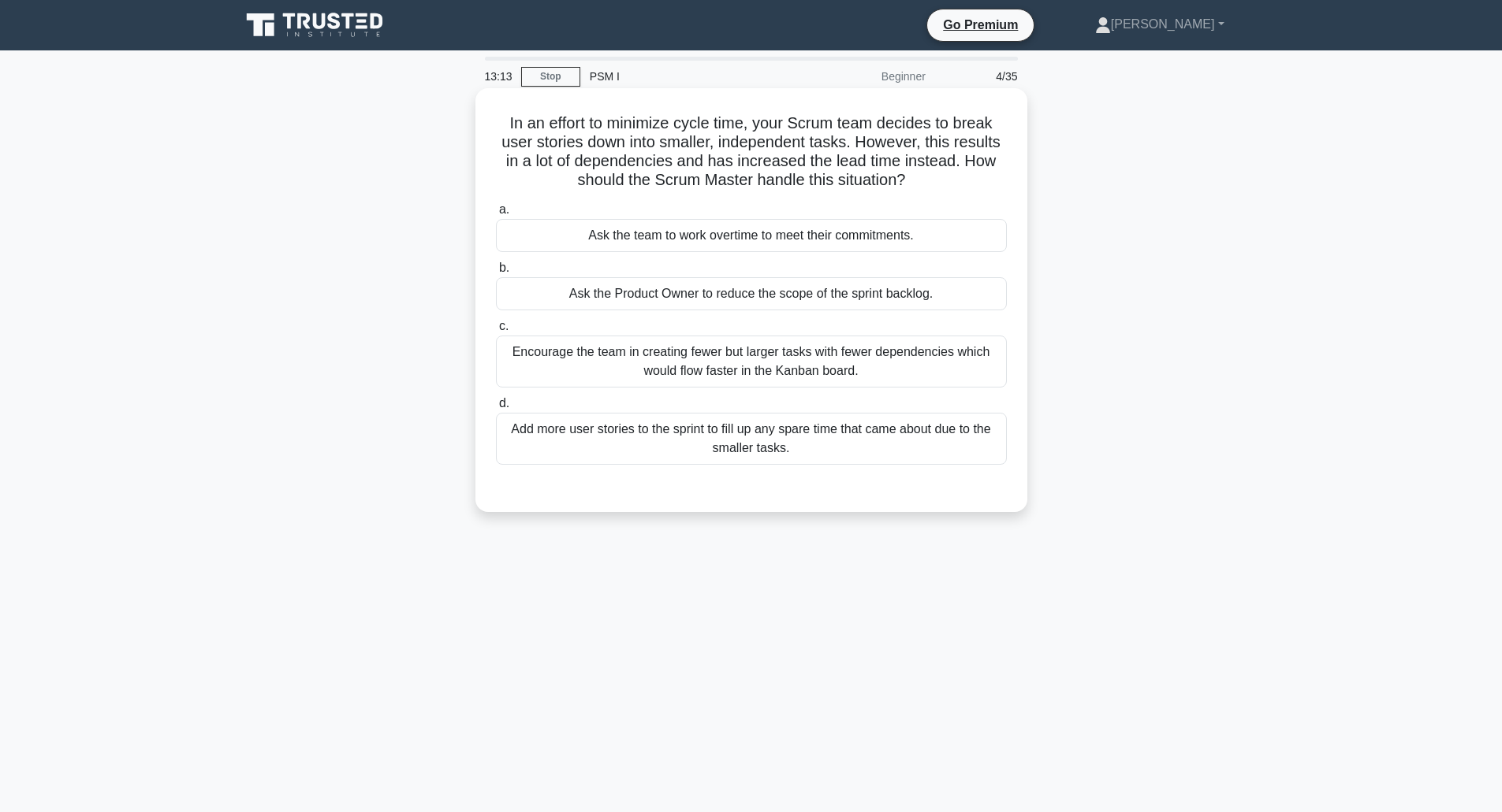
click at [706, 369] on div "Encourage the team in creating fewer but larger tasks with fewer dependencies w…" at bounding box center [751, 361] width 511 height 52
click at [496, 332] on input "c. Encourage the team in creating fewer but larger tasks with fewer dependencie…" at bounding box center [496, 326] width 0 height 10
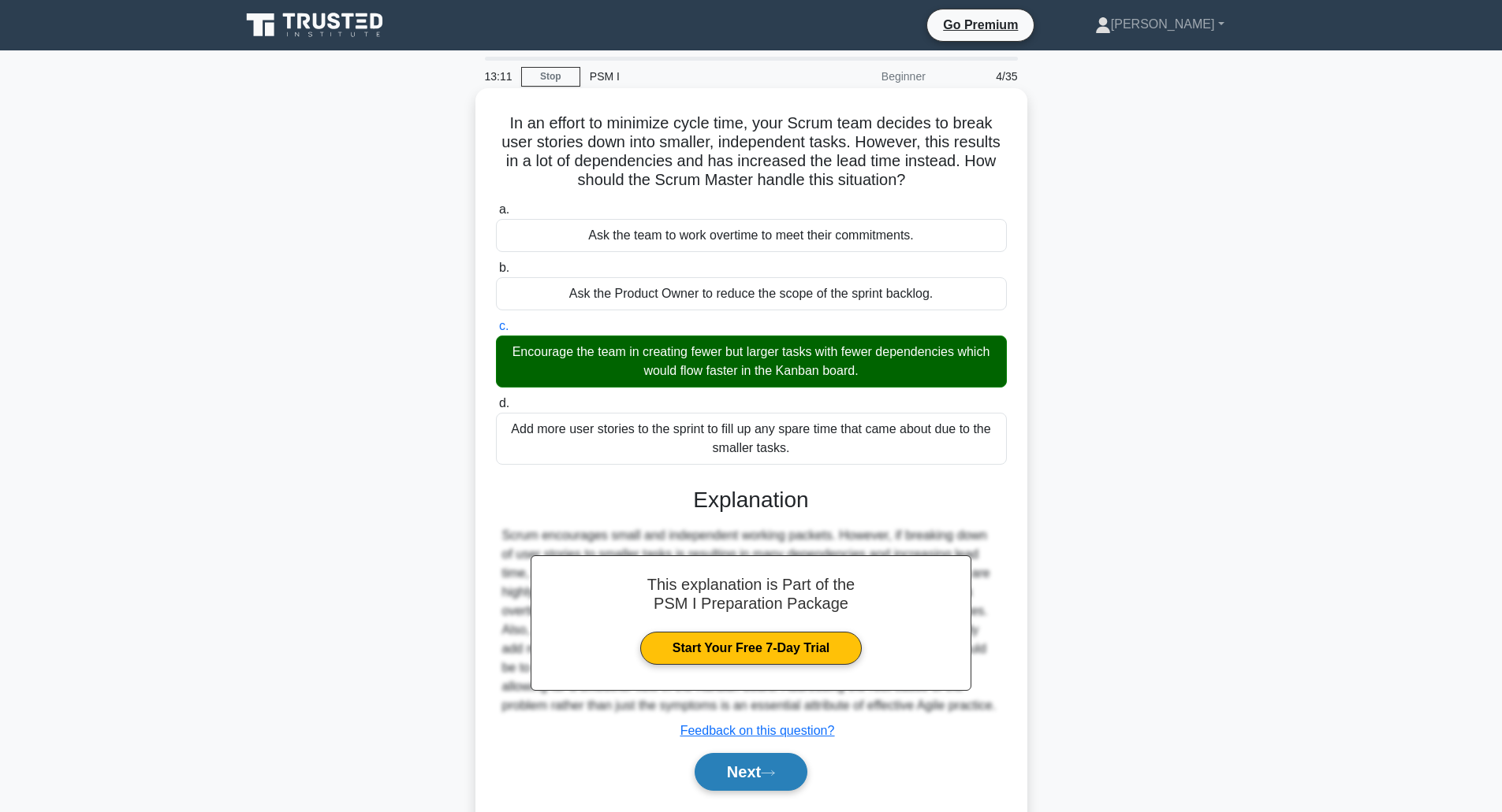
click at [768, 777] on icon at bounding box center [768, 773] width 14 height 9
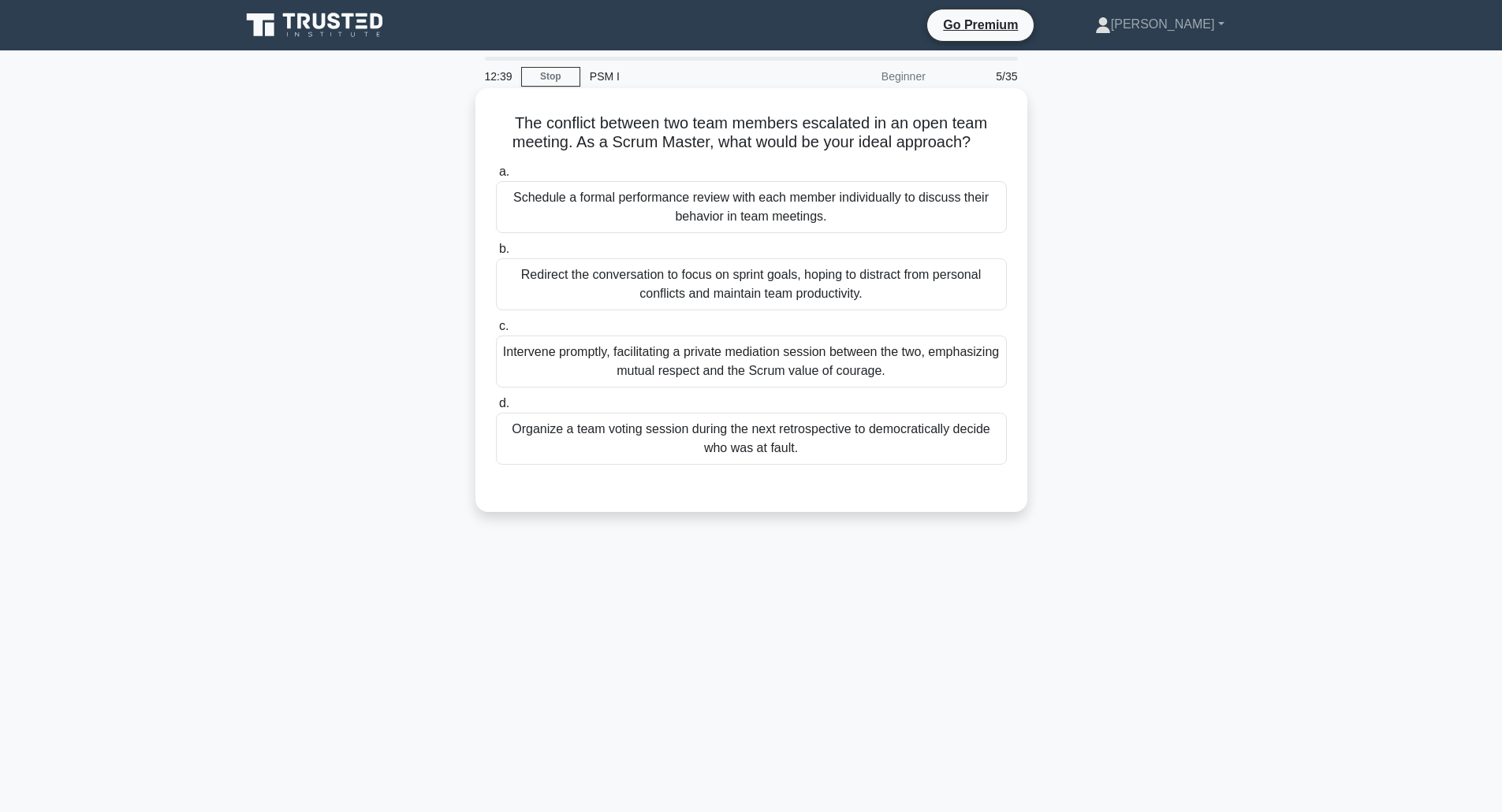
click at [792, 365] on div "Intervene promptly, facilitating a private mediation session between the two, e…" at bounding box center [751, 361] width 511 height 52
click at [496, 332] on input "c. Intervene promptly, facilitating a private mediation session between the two…" at bounding box center [496, 326] width 0 height 10
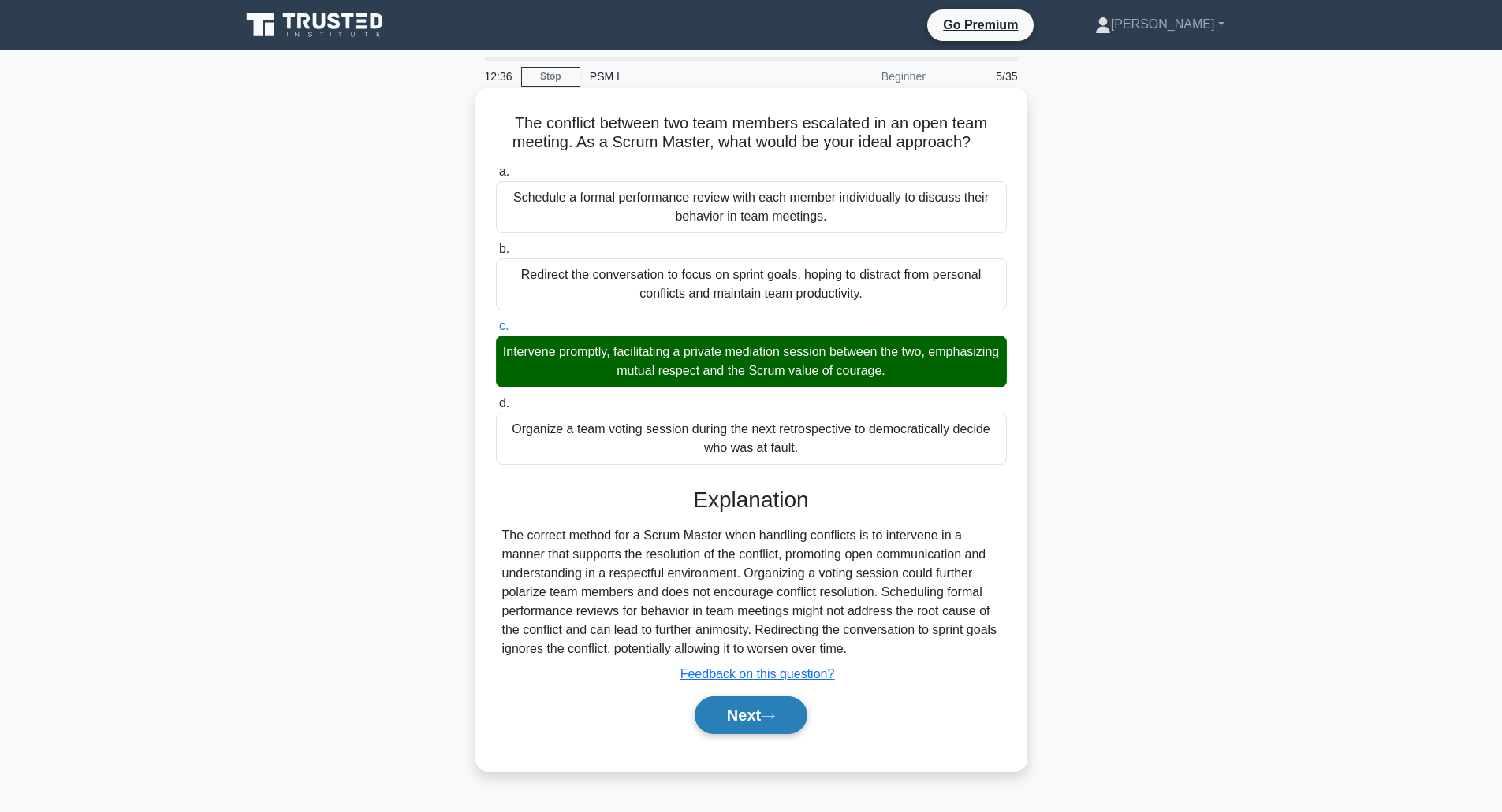
click at [740, 727] on button "Next" at bounding box center [751, 715] width 113 height 38
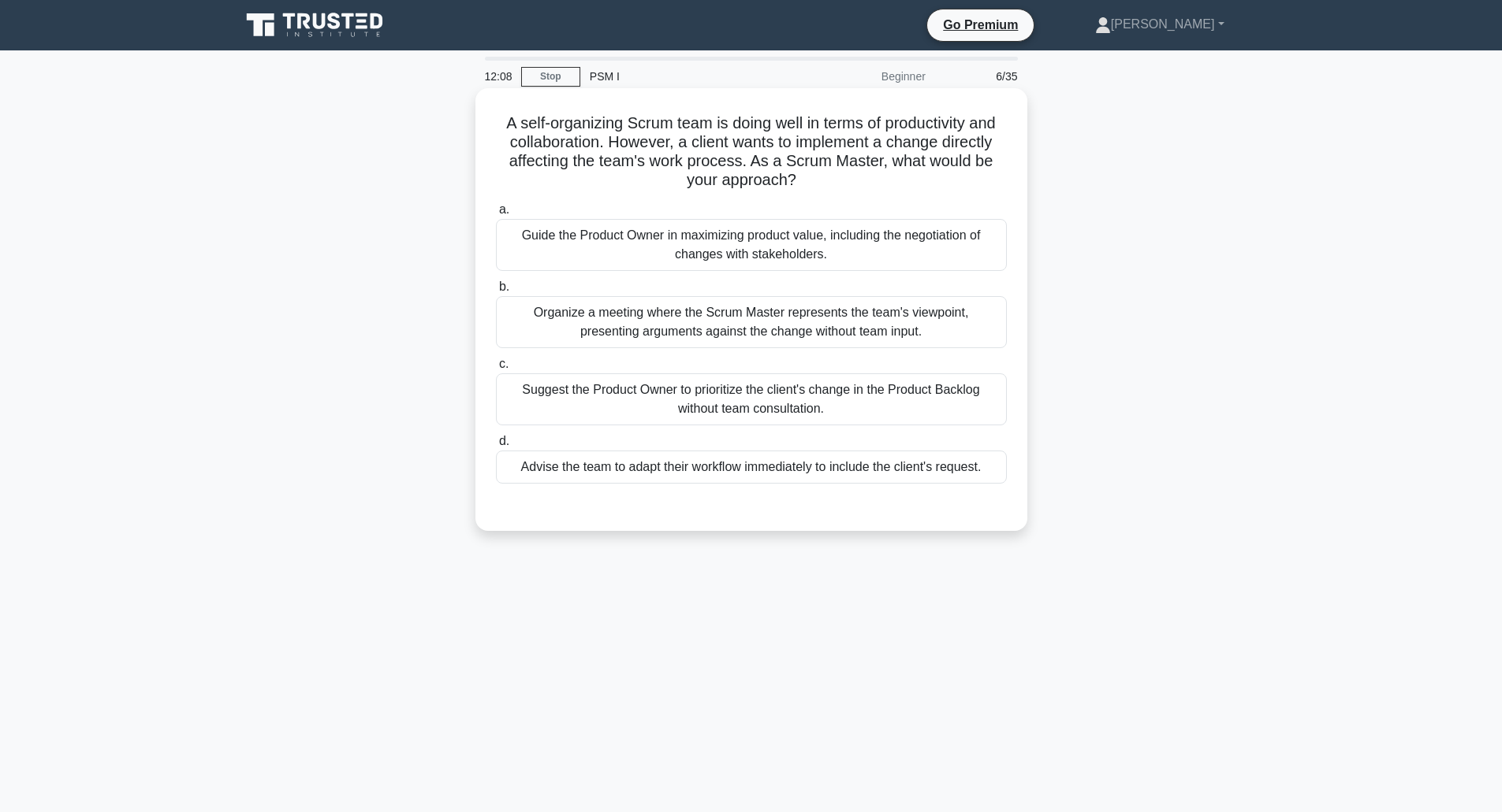
click at [722, 243] on div "Guide the Product Owner in maximizing product value, including the negotiation …" at bounding box center [751, 245] width 511 height 52
click at [496, 215] on input "a. Guide the Product Owner in maximizing product value, including the negotiati…" at bounding box center [496, 210] width 0 height 10
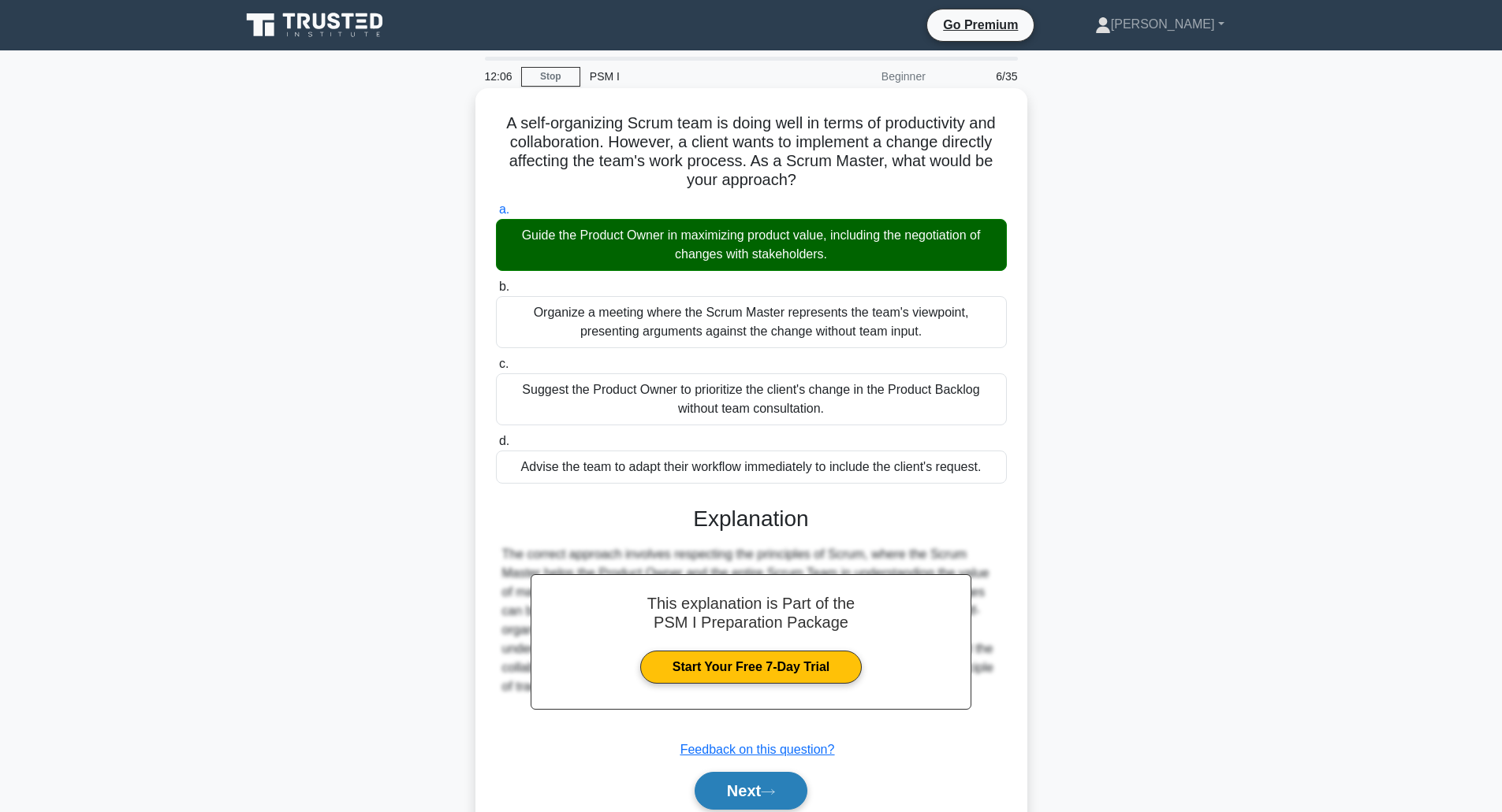
click at [747, 795] on button "Next" at bounding box center [751, 790] width 113 height 38
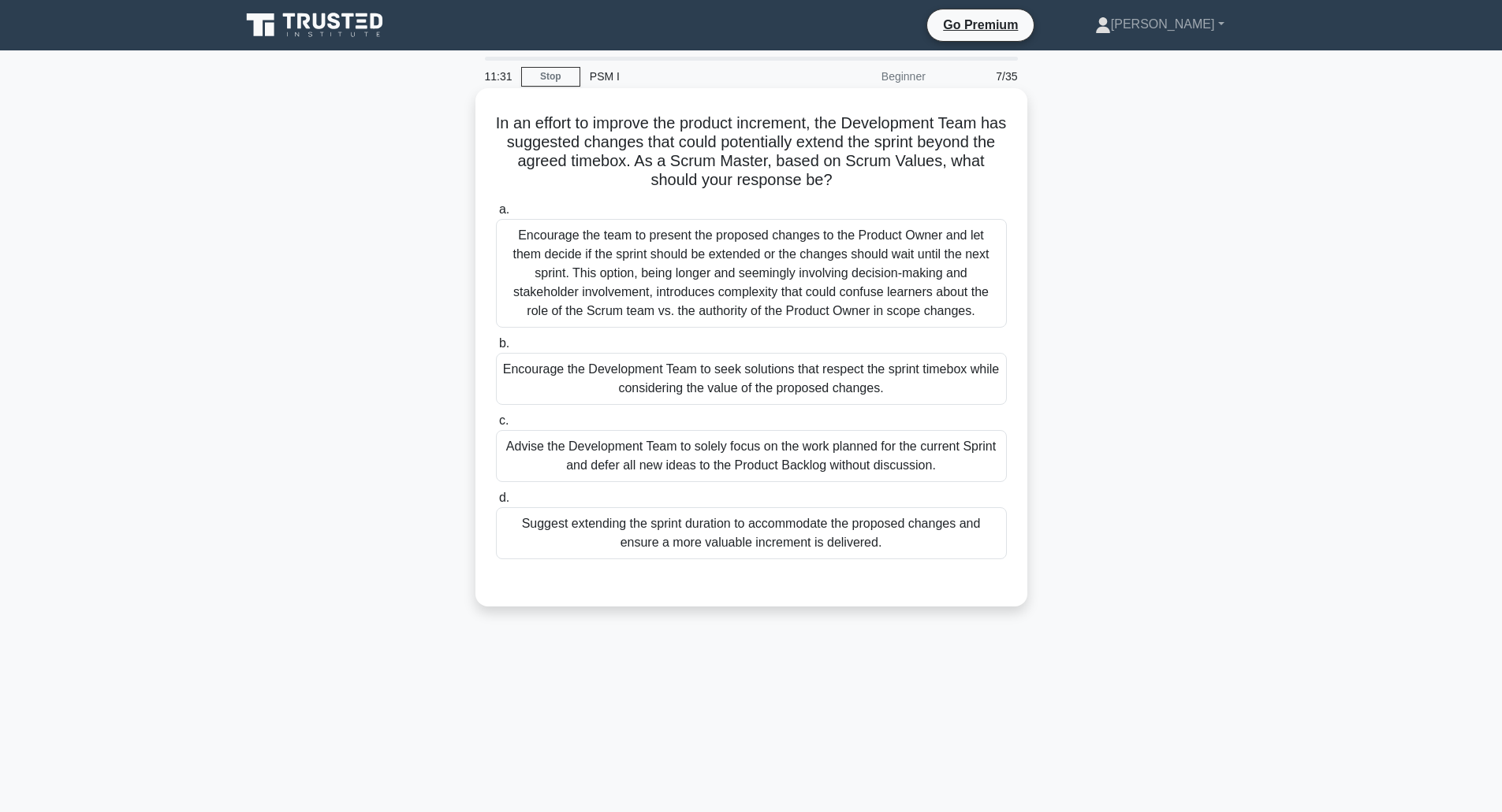
click at [729, 378] on div "Encourage the Development Team to seek solutions that respect the sprint timebo…" at bounding box center [751, 378] width 511 height 52
click at [496, 349] on input "b. Encourage the Development Team to seek solutions that respect the sprint tim…" at bounding box center [496, 344] width 0 height 10
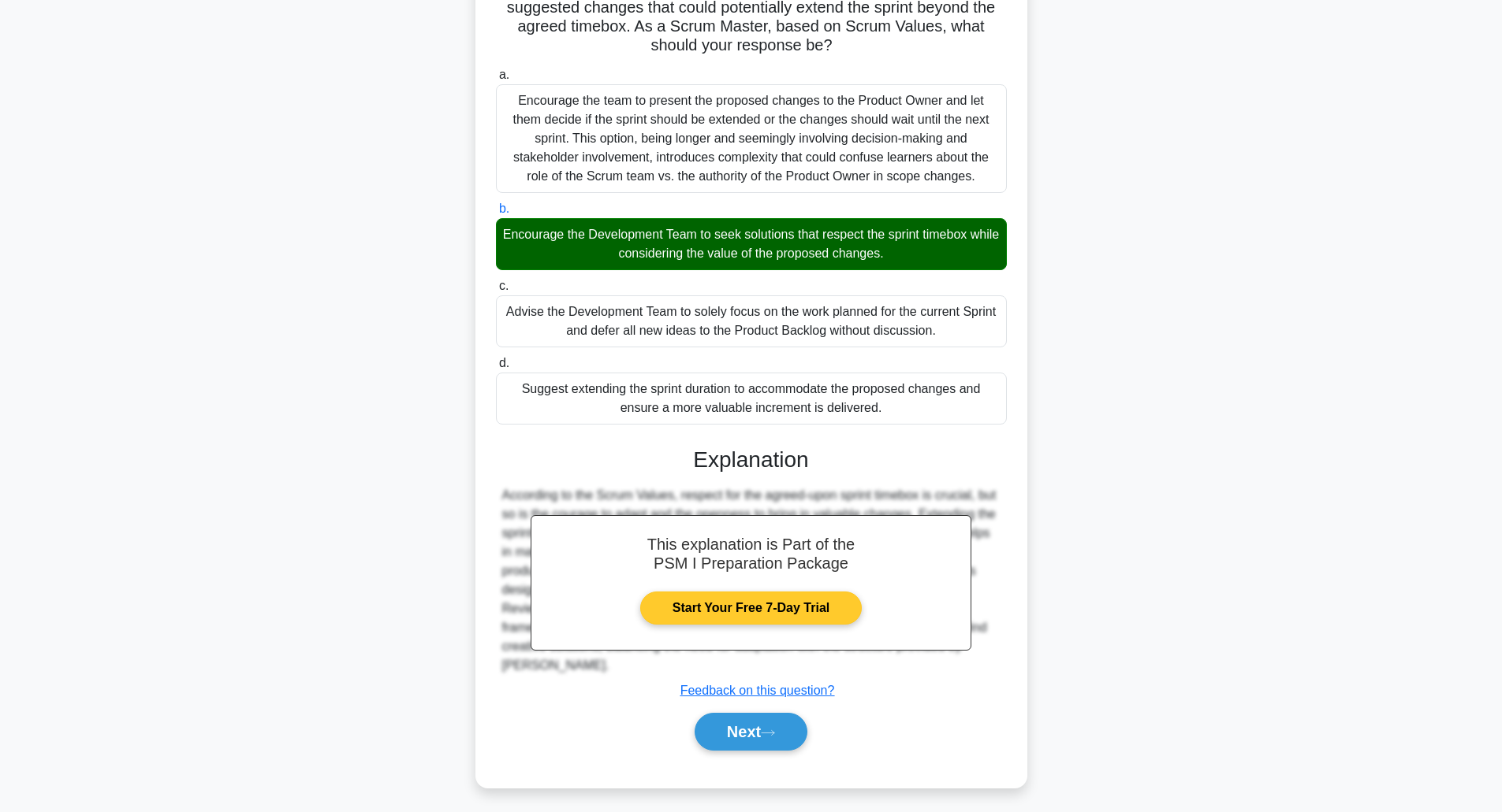
scroll to position [141, 0]
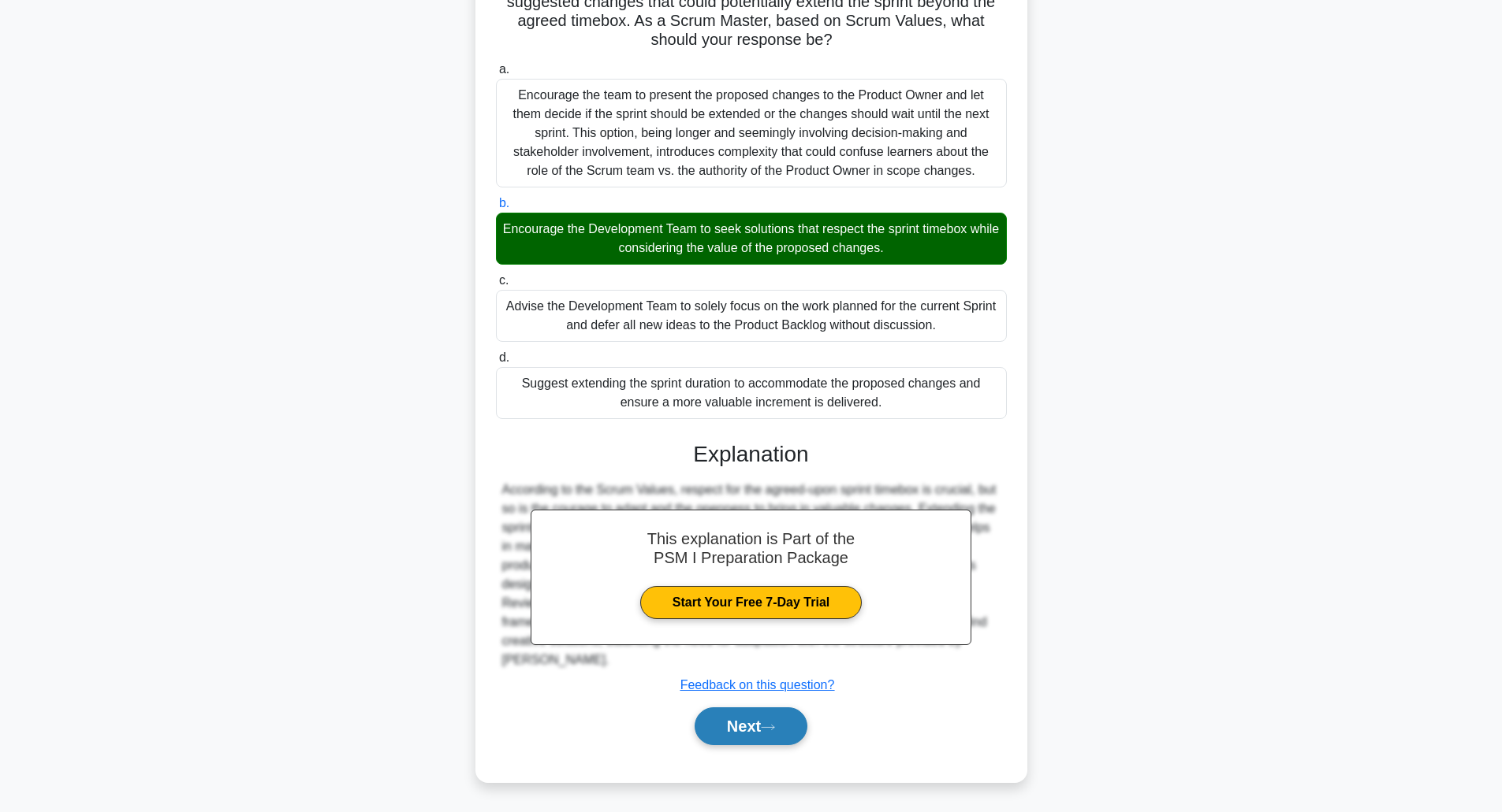
click at [748, 728] on button "Next" at bounding box center [751, 726] width 113 height 38
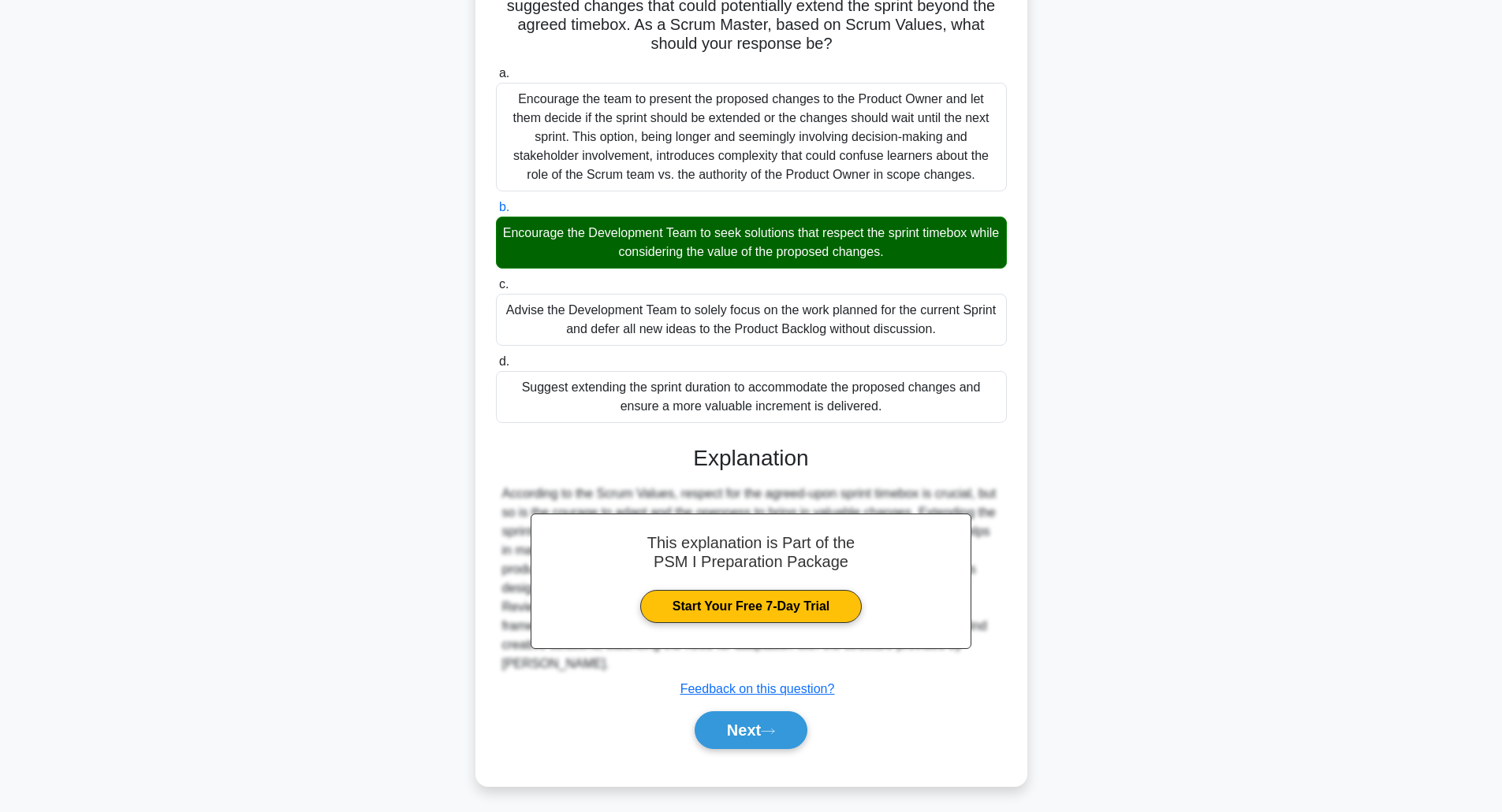
scroll to position [39, 0]
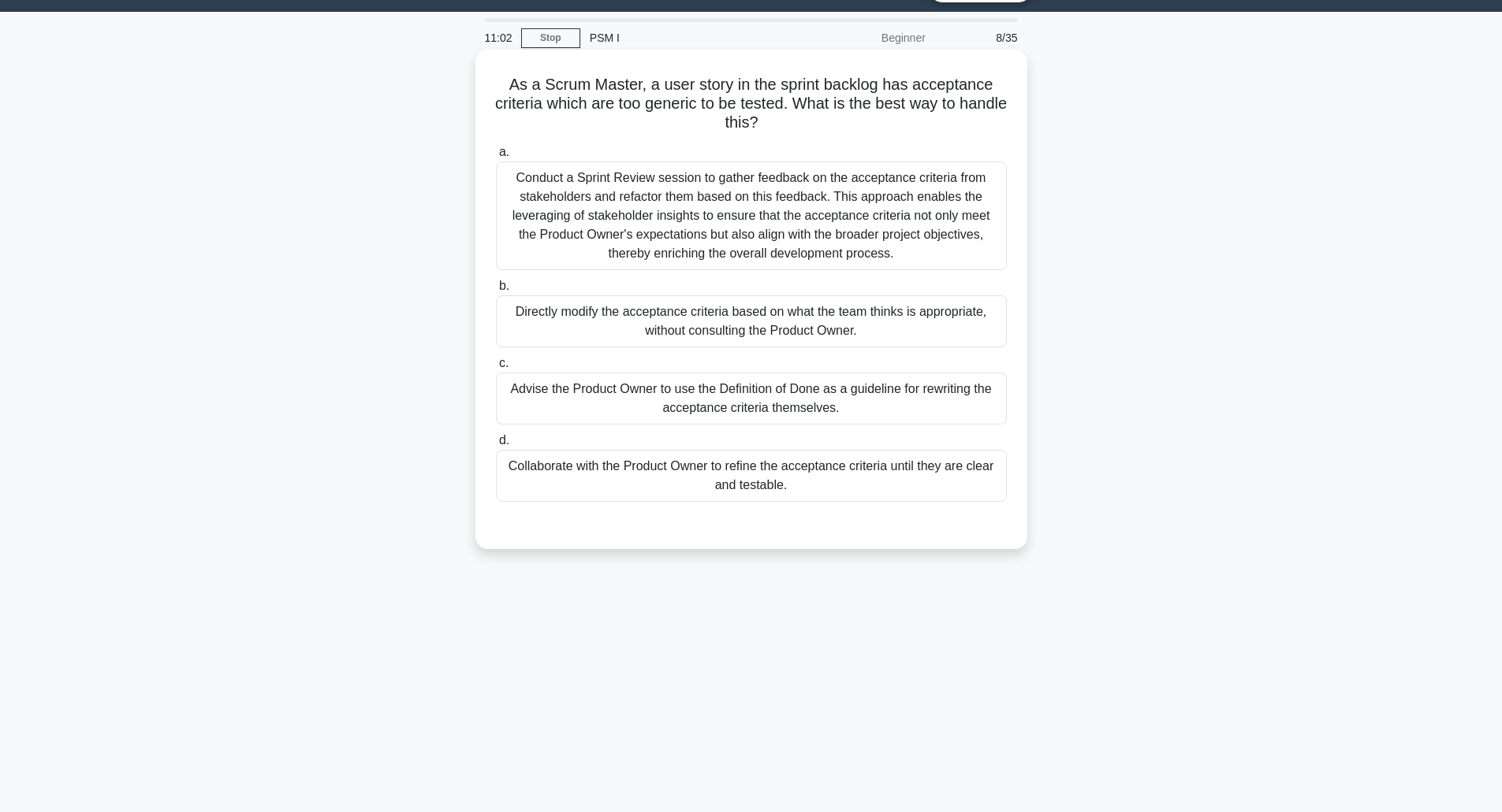
click at [734, 209] on div "Conduct a Sprint Review session to gather feedback on the acceptance criteria f…" at bounding box center [751, 215] width 511 height 108
click at [496, 157] on input "a. Conduct a Sprint Review session to gather feedback on the acceptance criteri…" at bounding box center [496, 152] width 0 height 10
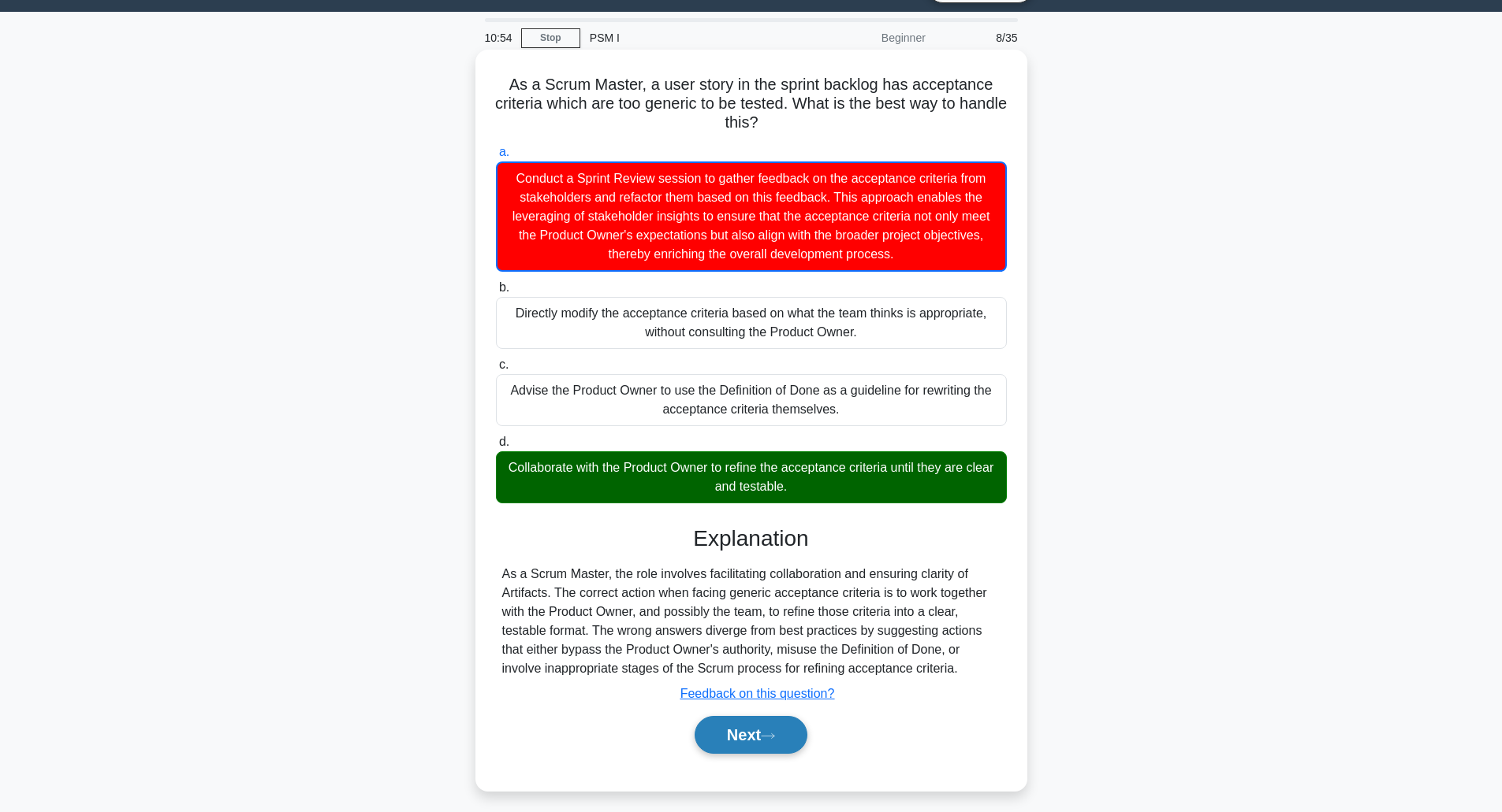
click at [739, 736] on button "Next" at bounding box center [751, 735] width 113 height 38
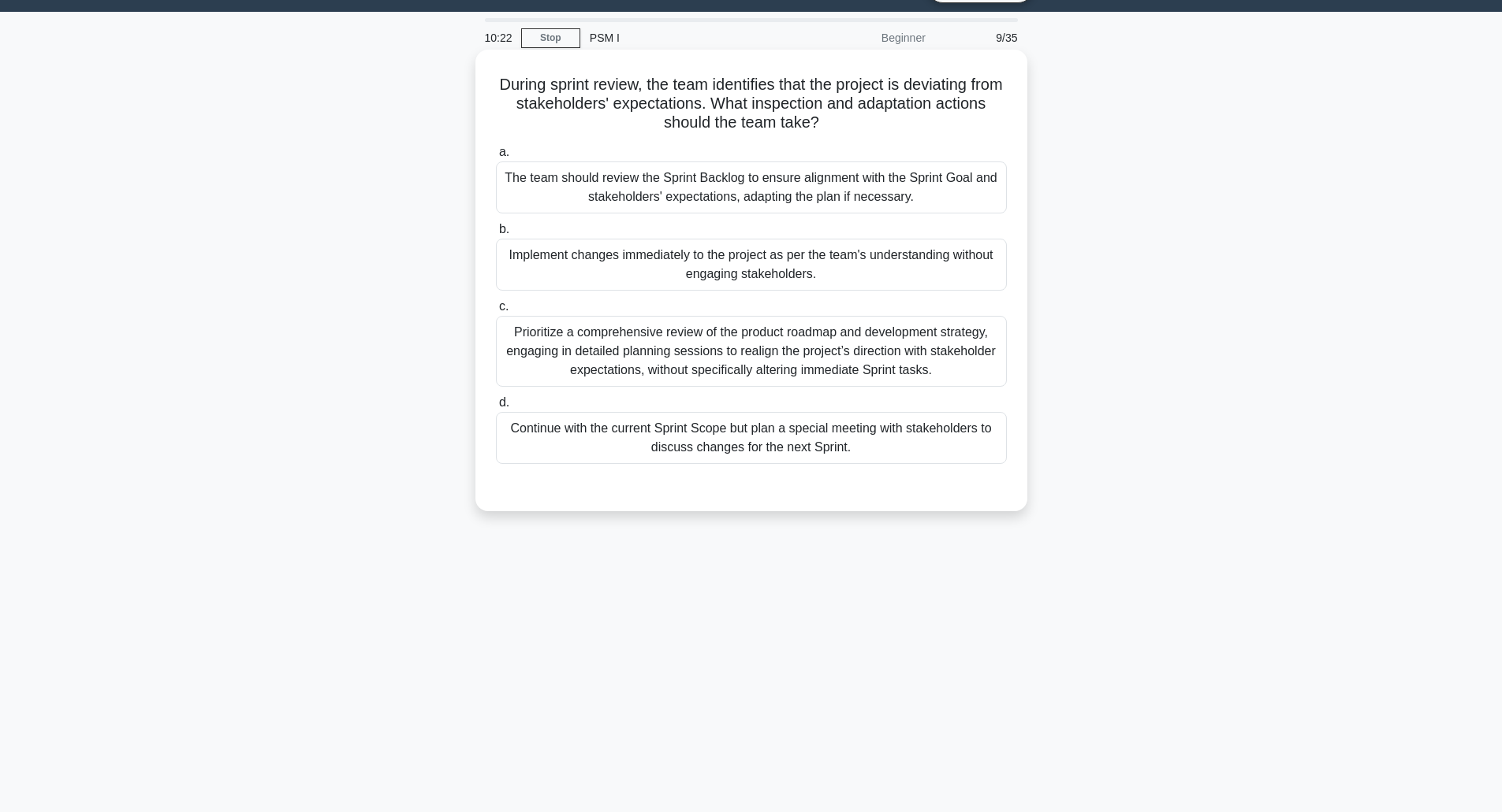
click at [747, 194] on div "The team should review the Sprint Backlog to ensure alignment with the Sprint G…" at bounding box center [751, 187] width 511 height 52
click at [496, 157] on input "a. The team should review the Sprint Backlog to ensure alignment with the Sprin…" at bounding box center [496, 152] width 0 height 10
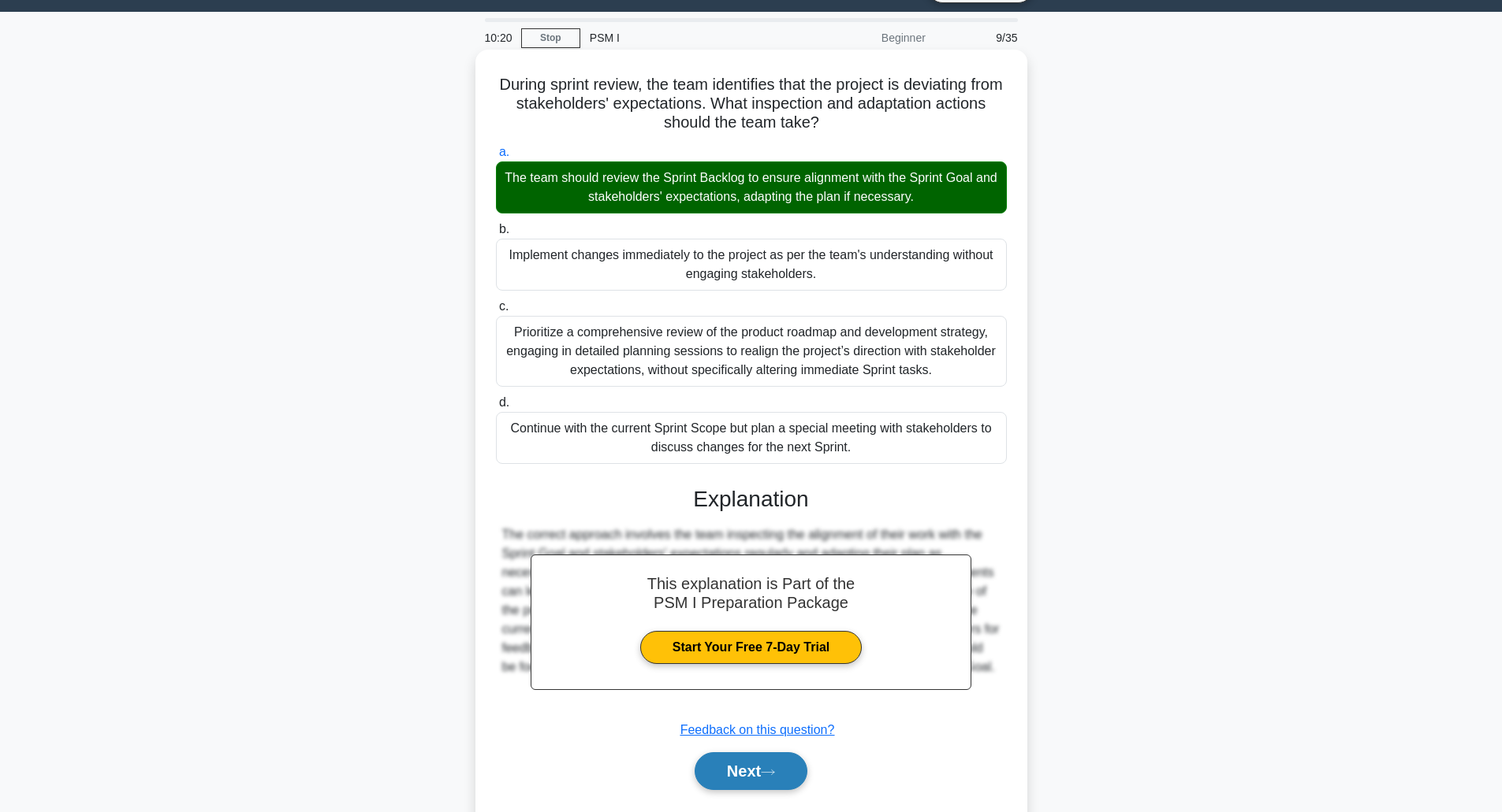
click at [724, 768] on button "Next" at bounding box center [751, 771] width 113 height 38
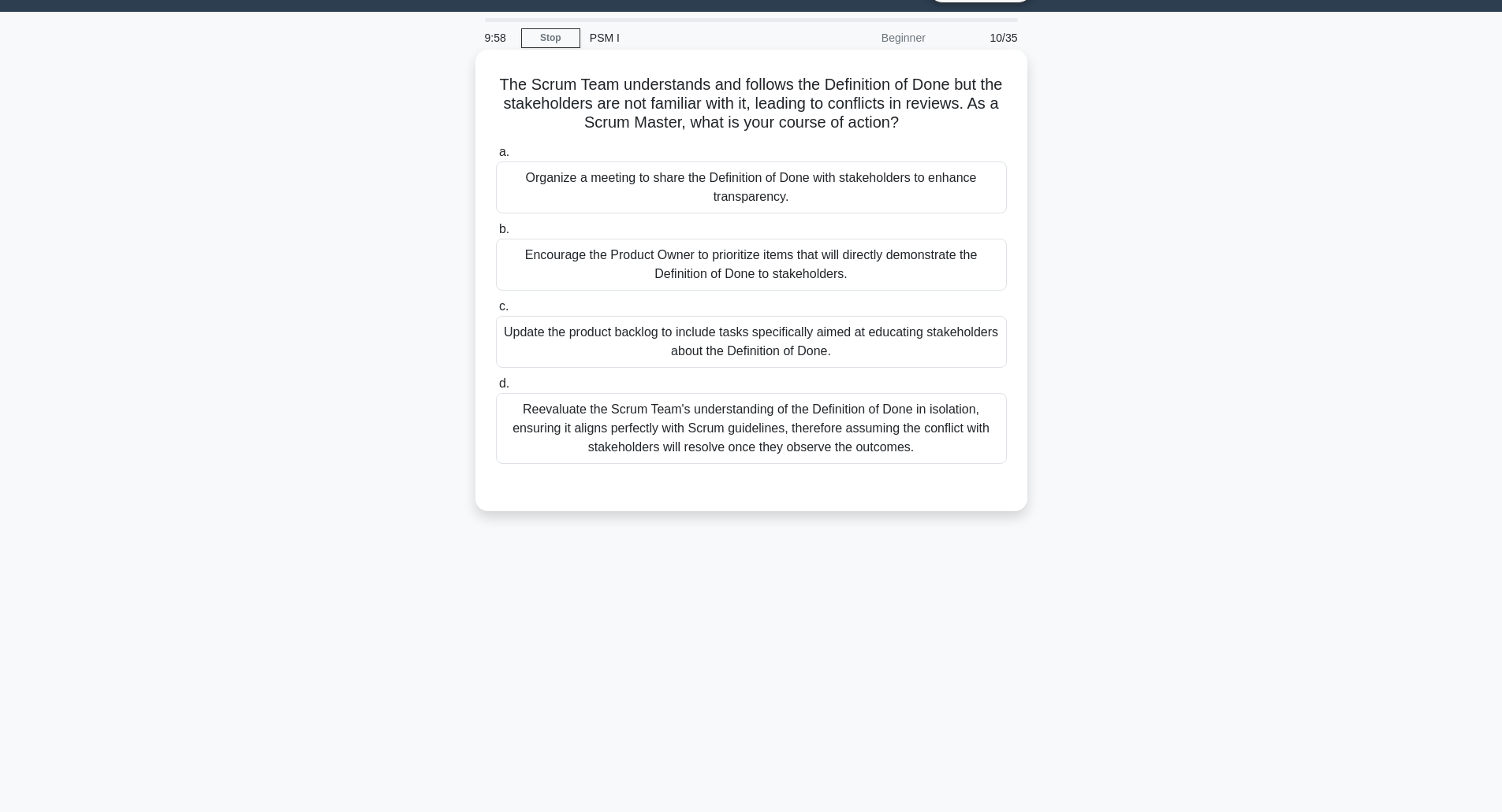
click at [731, 193] on div "Organize a meeting to share the Definition of Done with stakeholders to enhance…" at bounding box center [751, 187] width 511 height 52
click at [496, 157] on input "a. Organize a meeting to share the Definition of Done with stakeholders to enha…" at bounding box center [496, 152] width 0 height 10
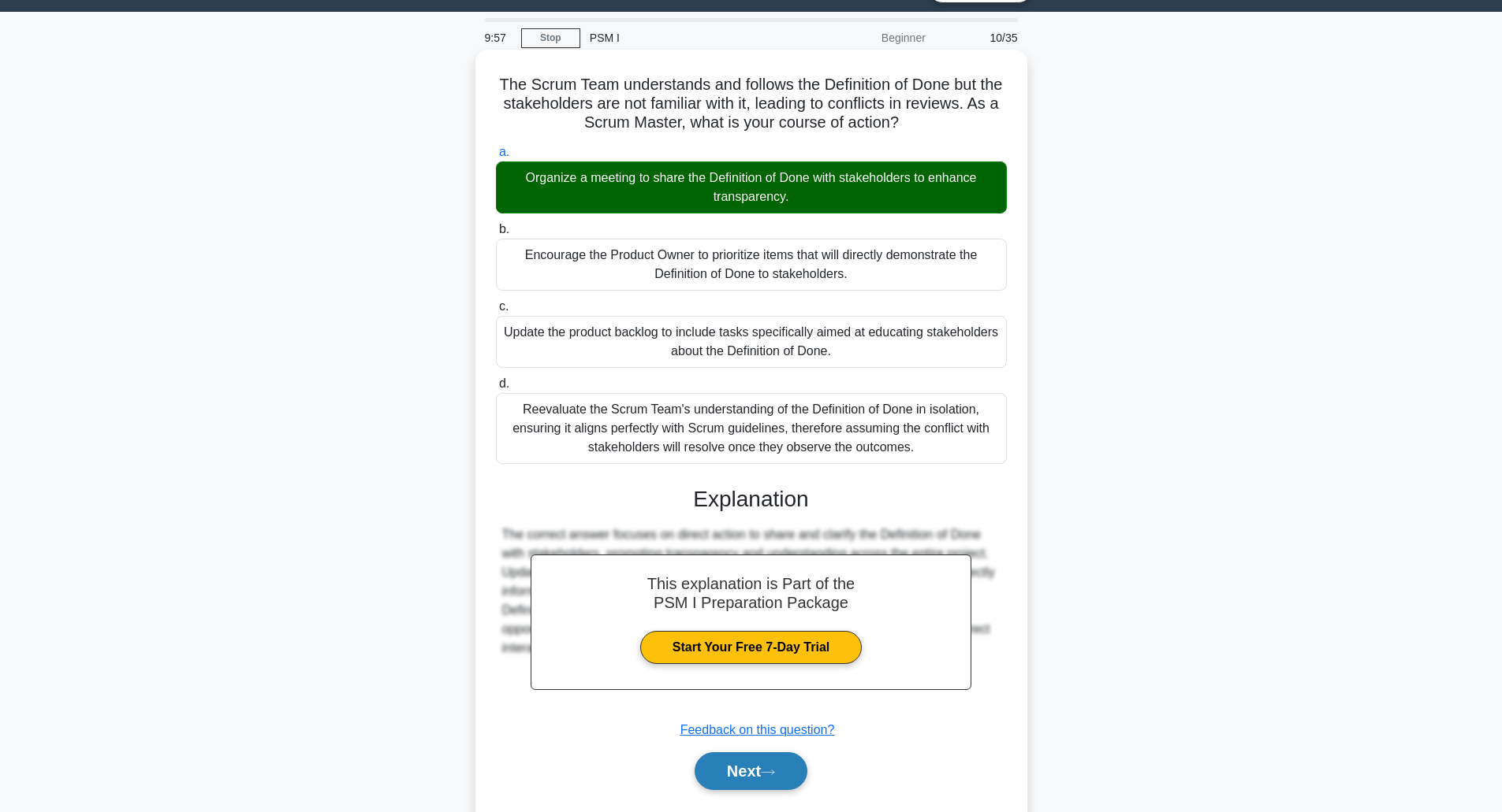
click at [741, 781] on button "Next" at bounding box center [751, 771] width 113 height 38
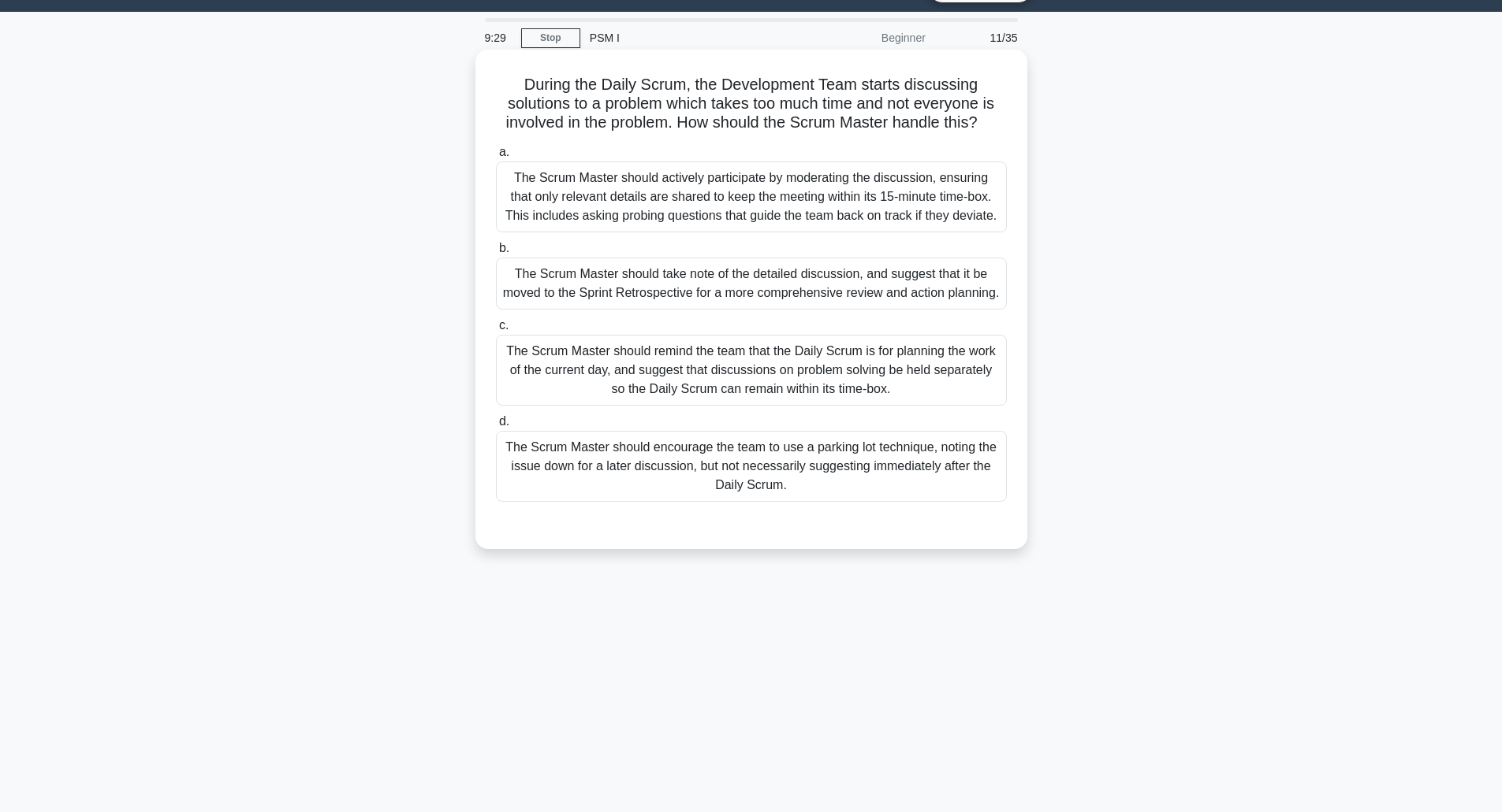
click at [754, 366] on div "The Scrum Master should remind the team that the Daily Scrum is for planning th…" at bounding box center [751, 370] width 511 height 71
click at [723, 376] on div "The Scrum Master should remind the team that the Daily Scrum is for planning th…" at bounding box center [751, 370] width 511 height 71
click at [496, 331] on input "c. The Scrum Master should remind the team that the Daily Scrum is for planning…" at bounding box center [496, 325] width 0 height 10
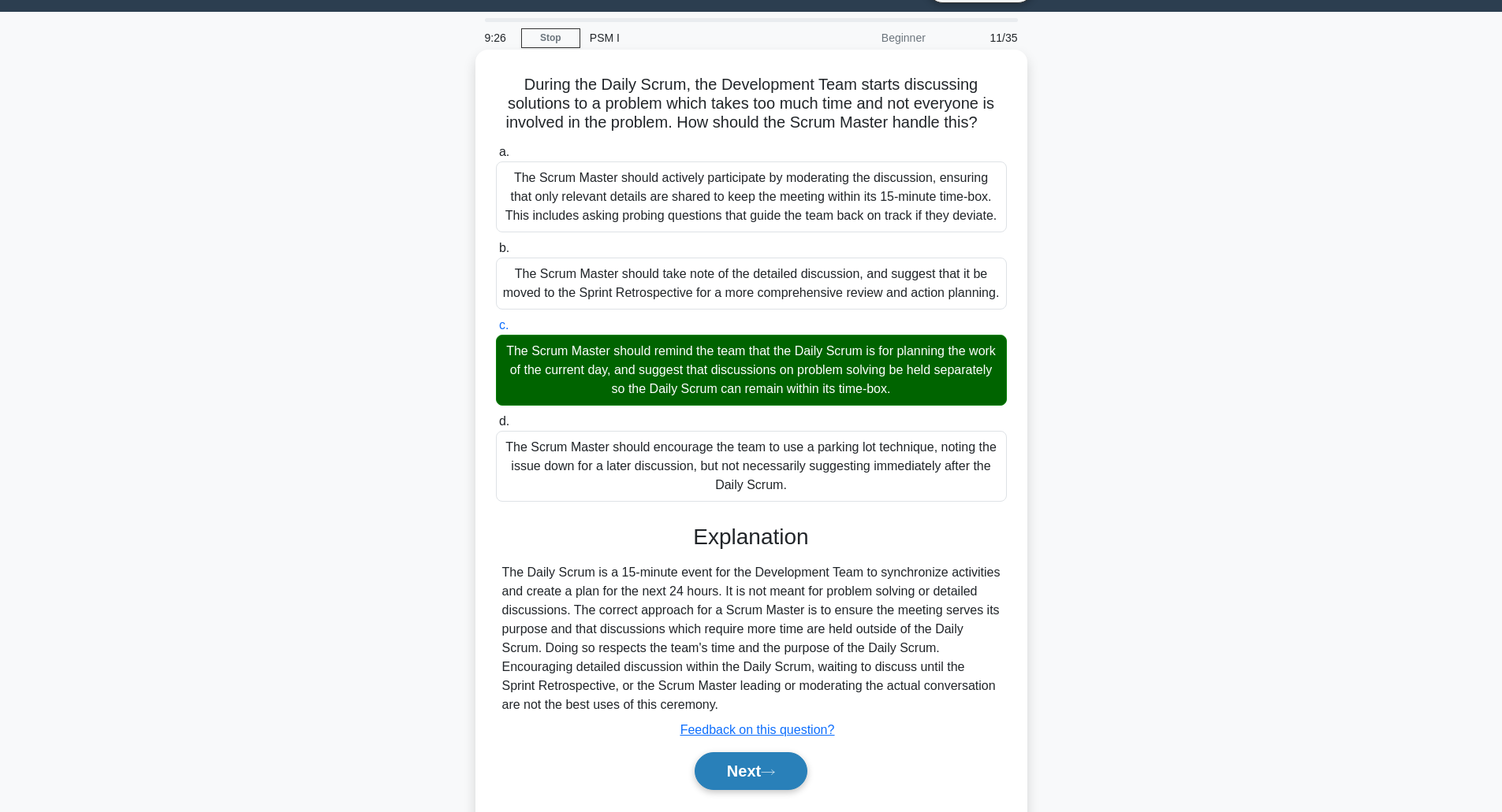
click at [747, 772] on button "Next" at bounding box center [751, 771] width 113 height 38
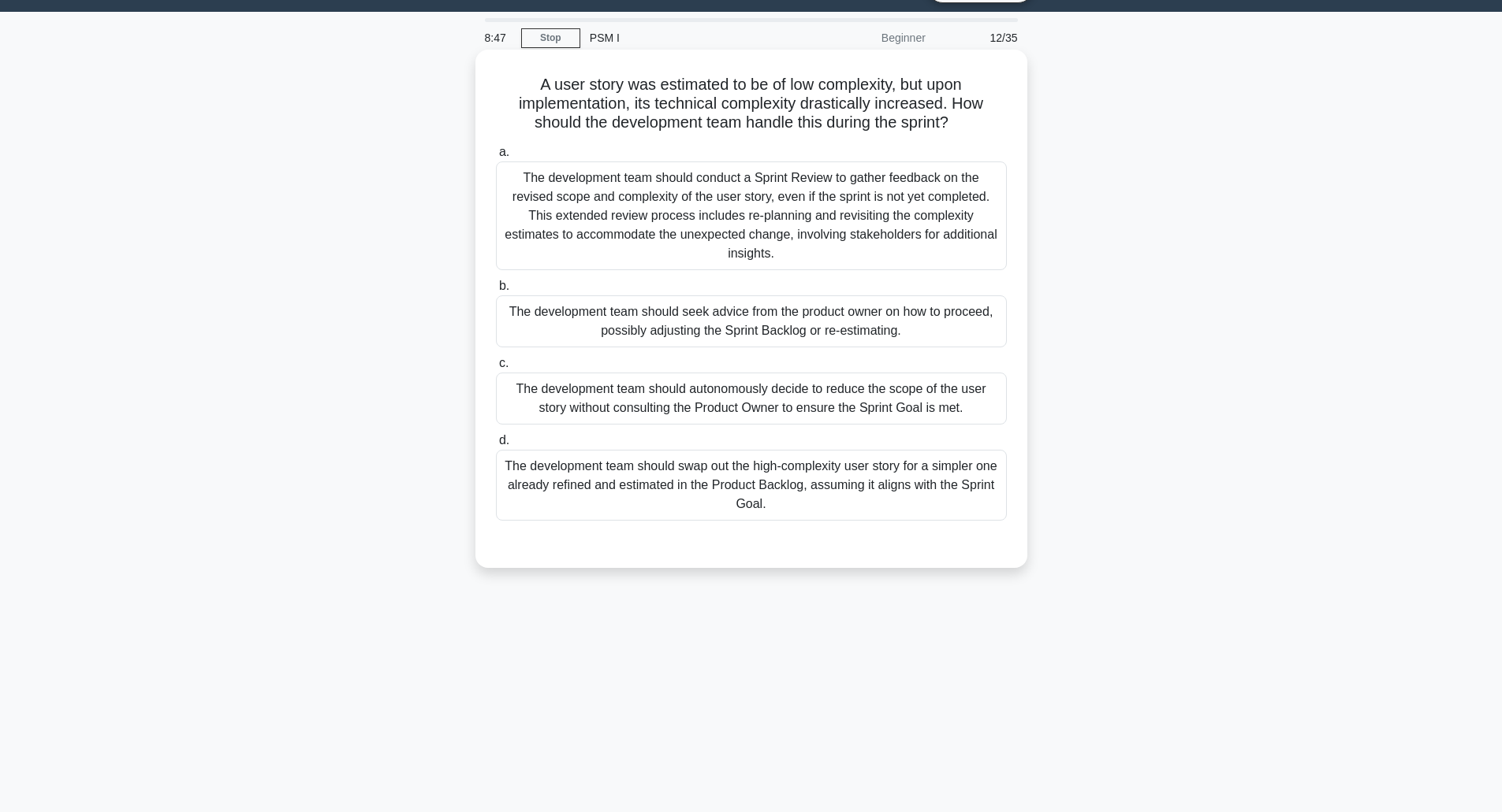
click at [771, 329] on div "The development team should seek advice from the product owner on how to procee…" at bounding box center [751, 321] width 511 height 52
click at [496, 292] on input "b. The development team should seek advice from the product owner on how to pro…" at bounding box center [496, 286] width 0 height 10
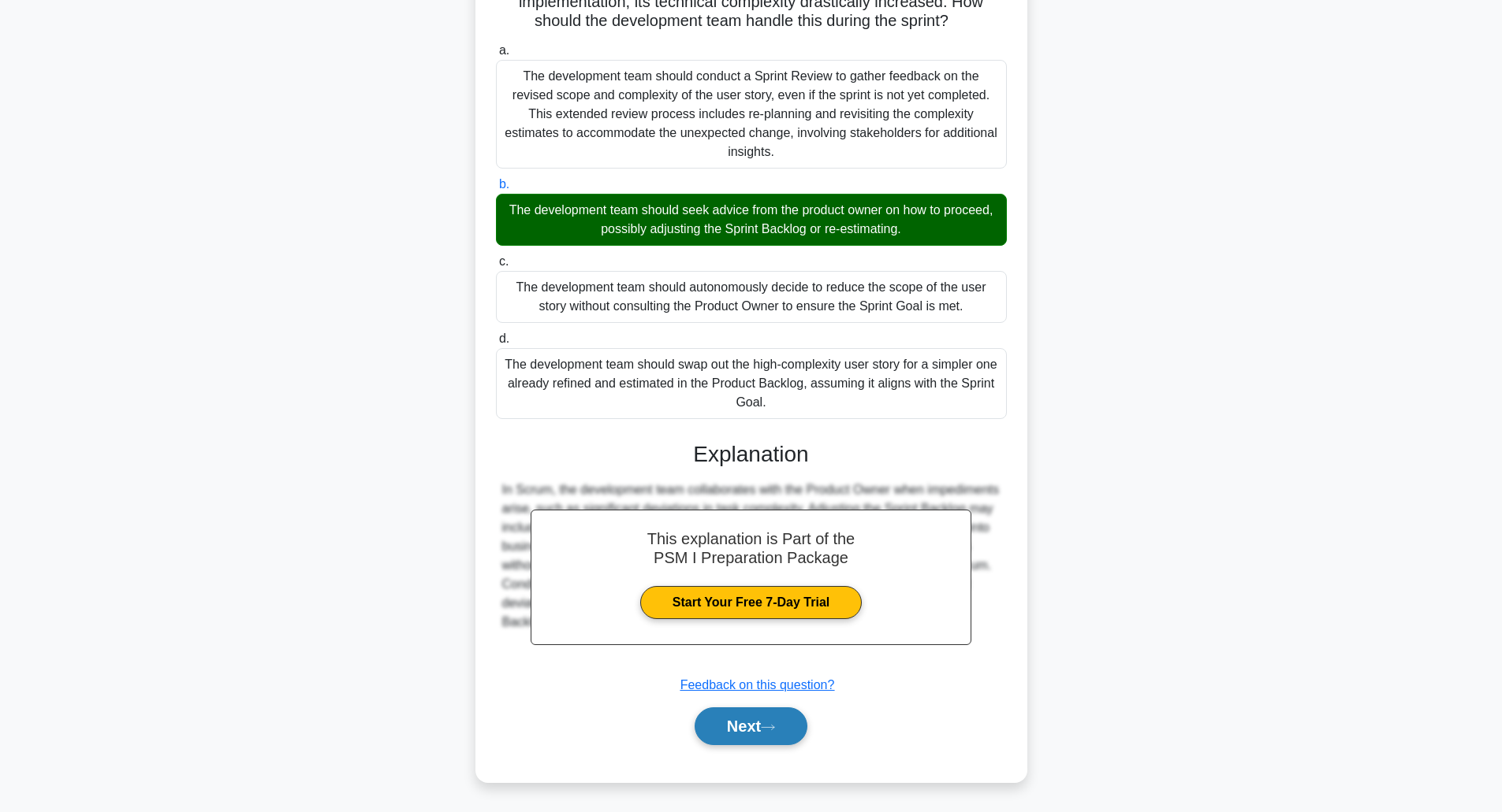
click at [729, 727] on button "Next" at bounding box center [751, 726] width 113 height 38
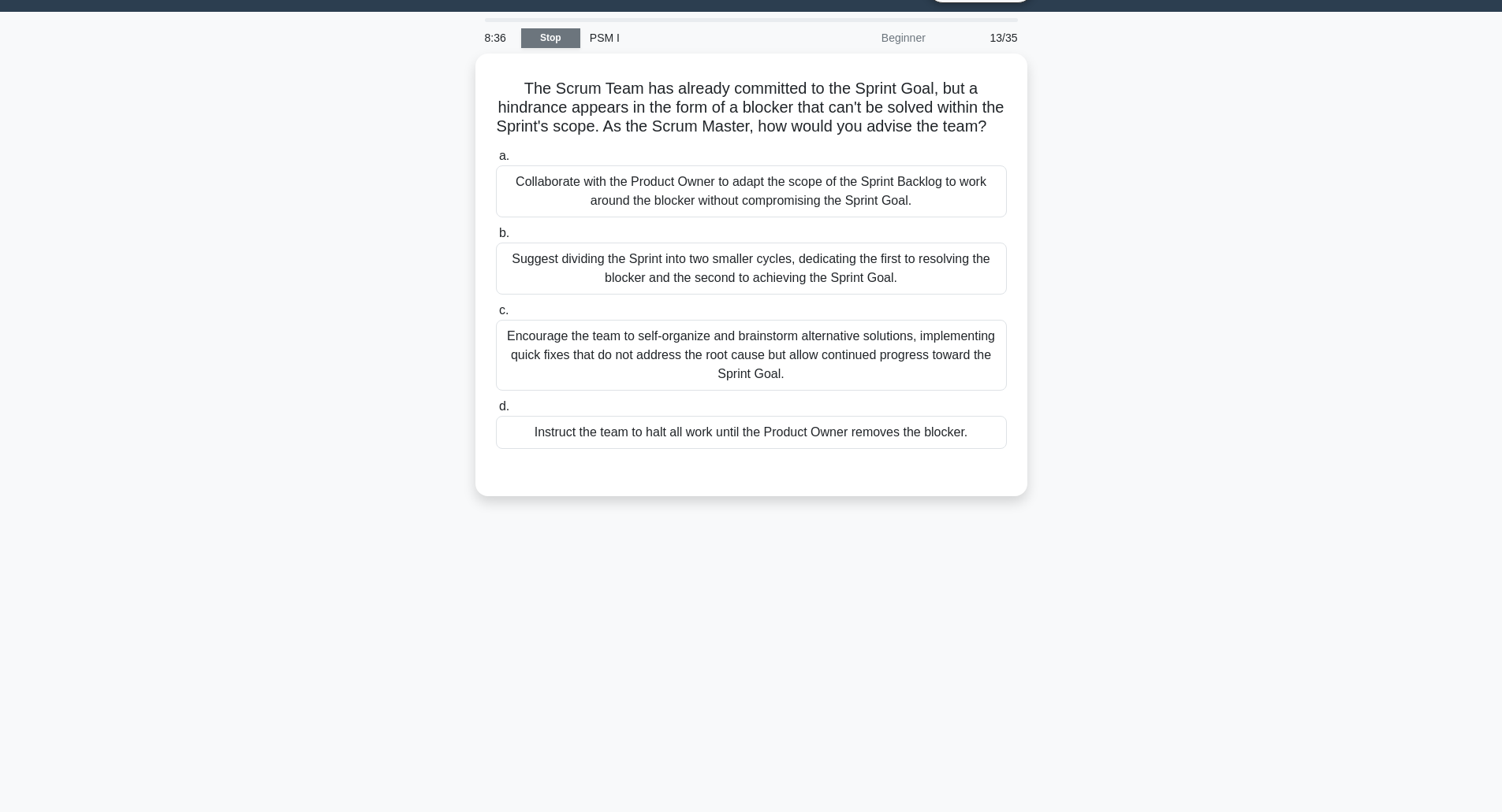
click at [548, 43] on link "Stop" at bounding box center [550, 38] width 59 height 20
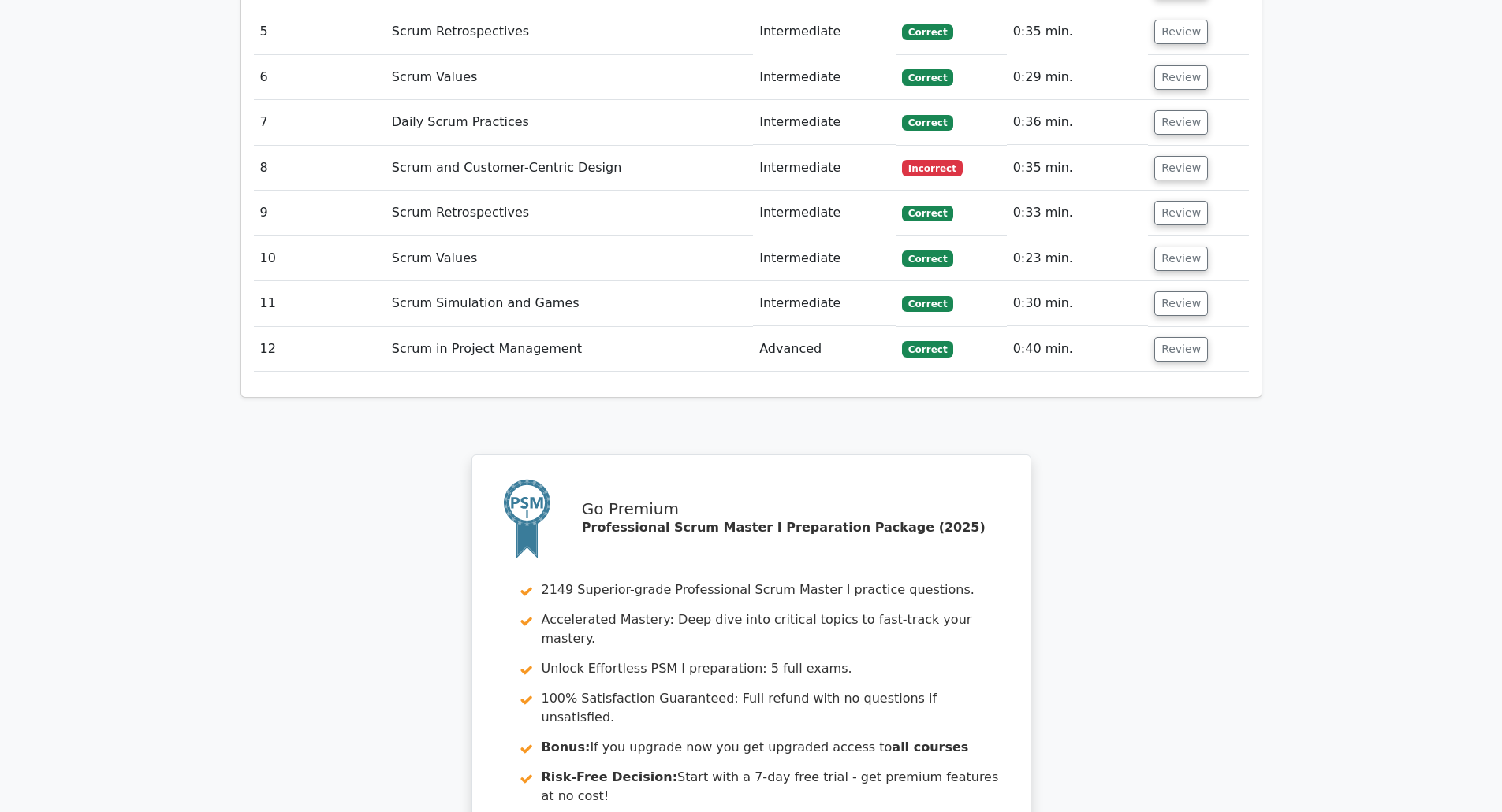
scroll to position [2600, 0]
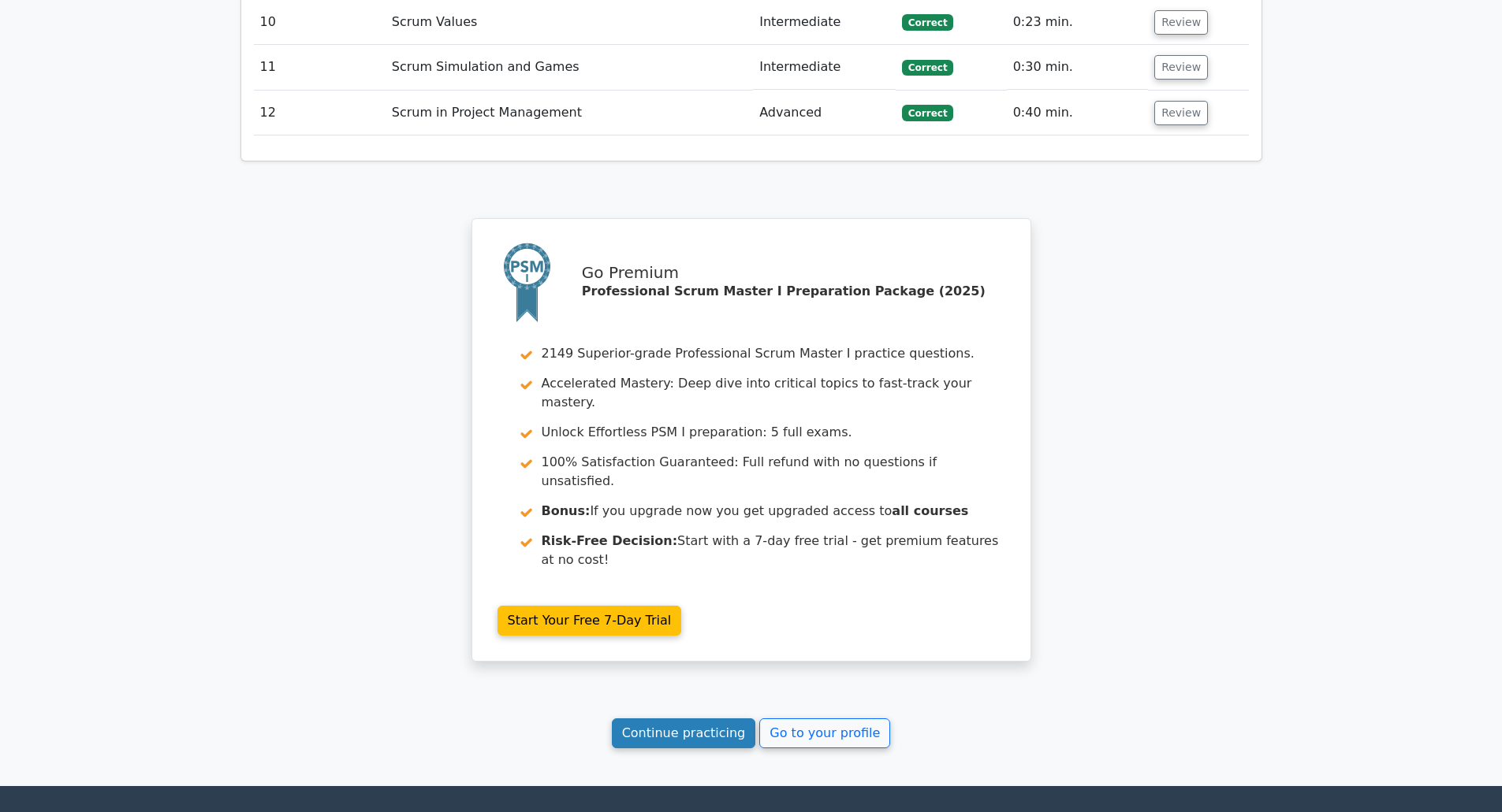
click at [694, 719] on link "Continue practicing" at bounding box center [684, 733] width 145 height 30
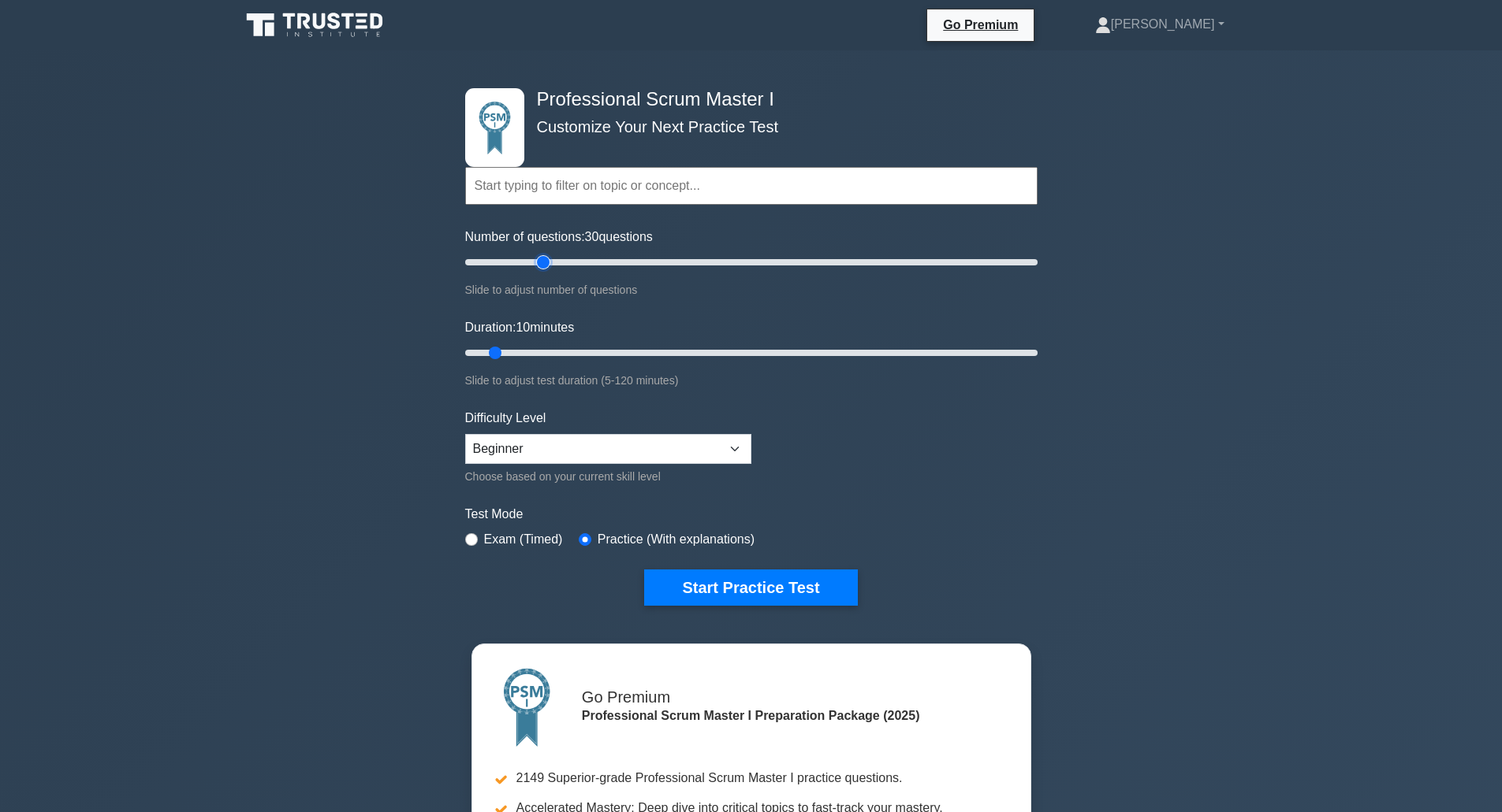
drag, startPoint x: 481, startPoint y: 260, endPoint x: 541, endPoint y: 270, distance: 60.8
type input "30"
click at [541, 270] on input "Number of questions: 30 questions" at bounding box center [751, 263] width 572 height 19
drag, startPoint x: 494, startPoint y: 353, endPoint x: 510, endPoint y: 353, distance: 16.0
type input "15"
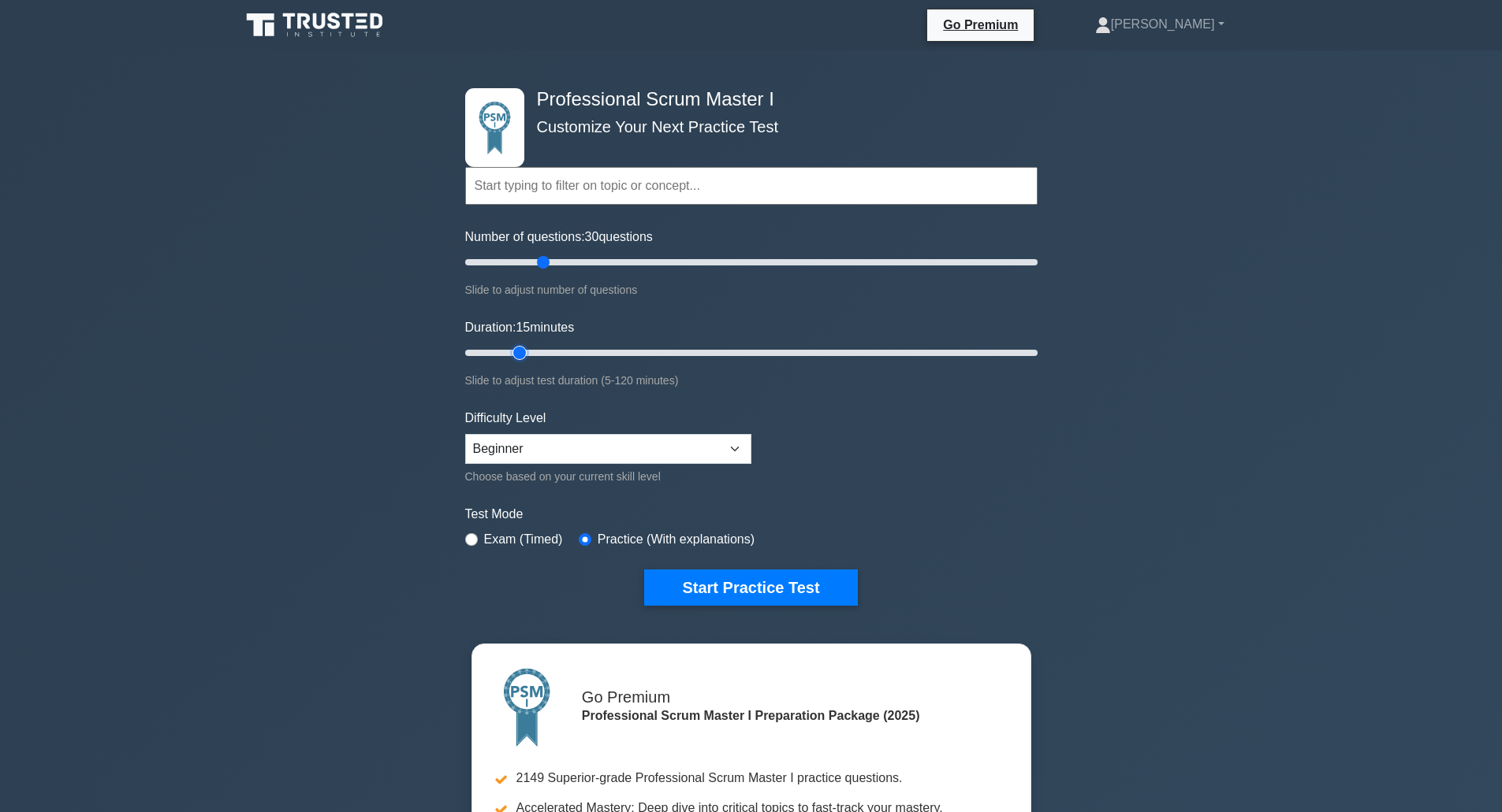
click at [510, 353] on input "Duration: 15 minutes" at bounding box center [751, 353] width 572 height 19
click at [739, 590] on button "Start Practice Test" at bounding box center [750, 587] width 213 height 36
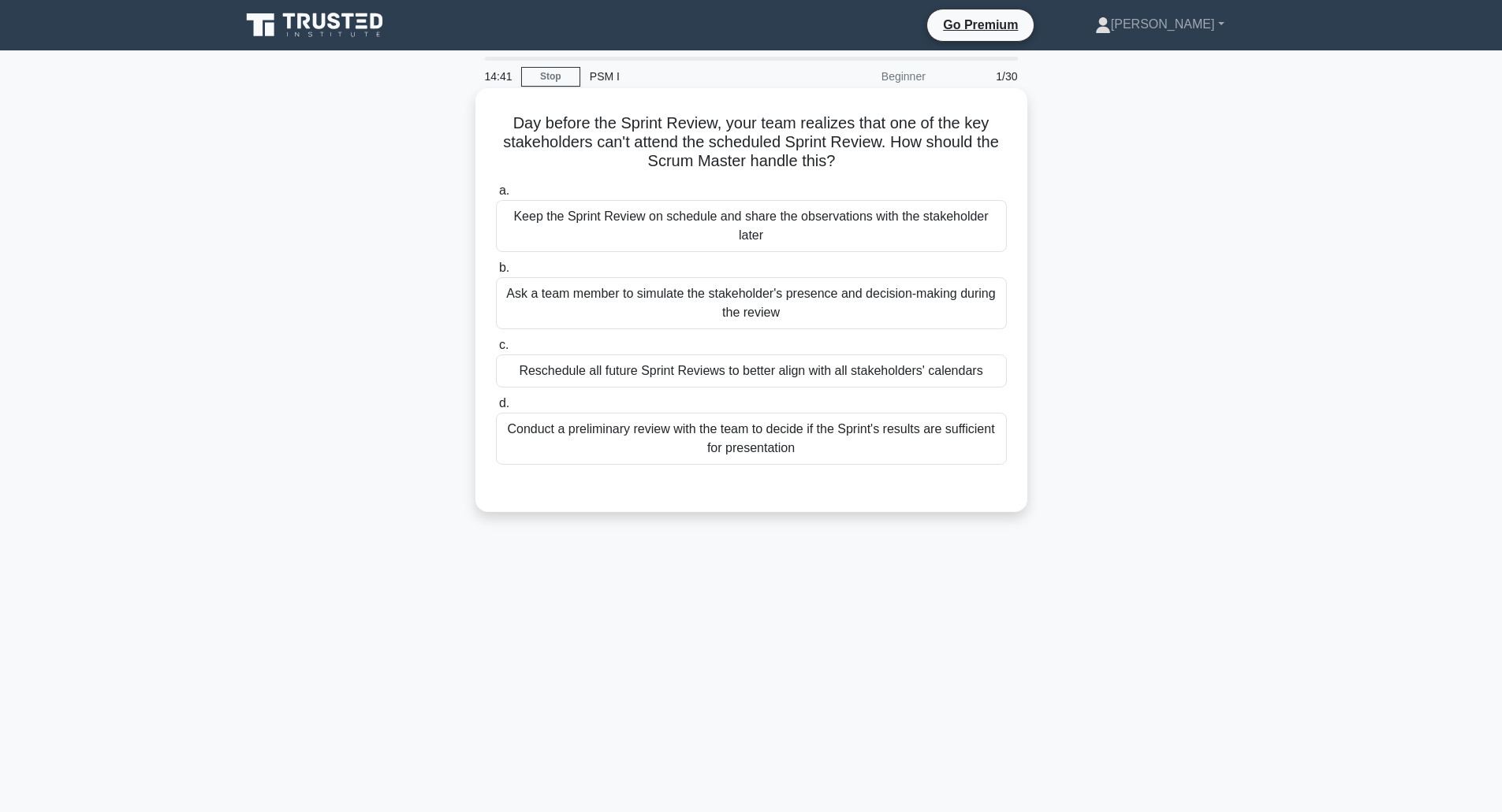
click at [726, 231] on div "Keep the Sprint Review on schedule and share the observations with the stakehol…" at bounding box center [751, 226] width 511 height 52
click at [496, 196] on input "a. Keep the Sprint Review on schedule and share the observations with the stake…" at bounding box center [496, 191] width 0 height 10
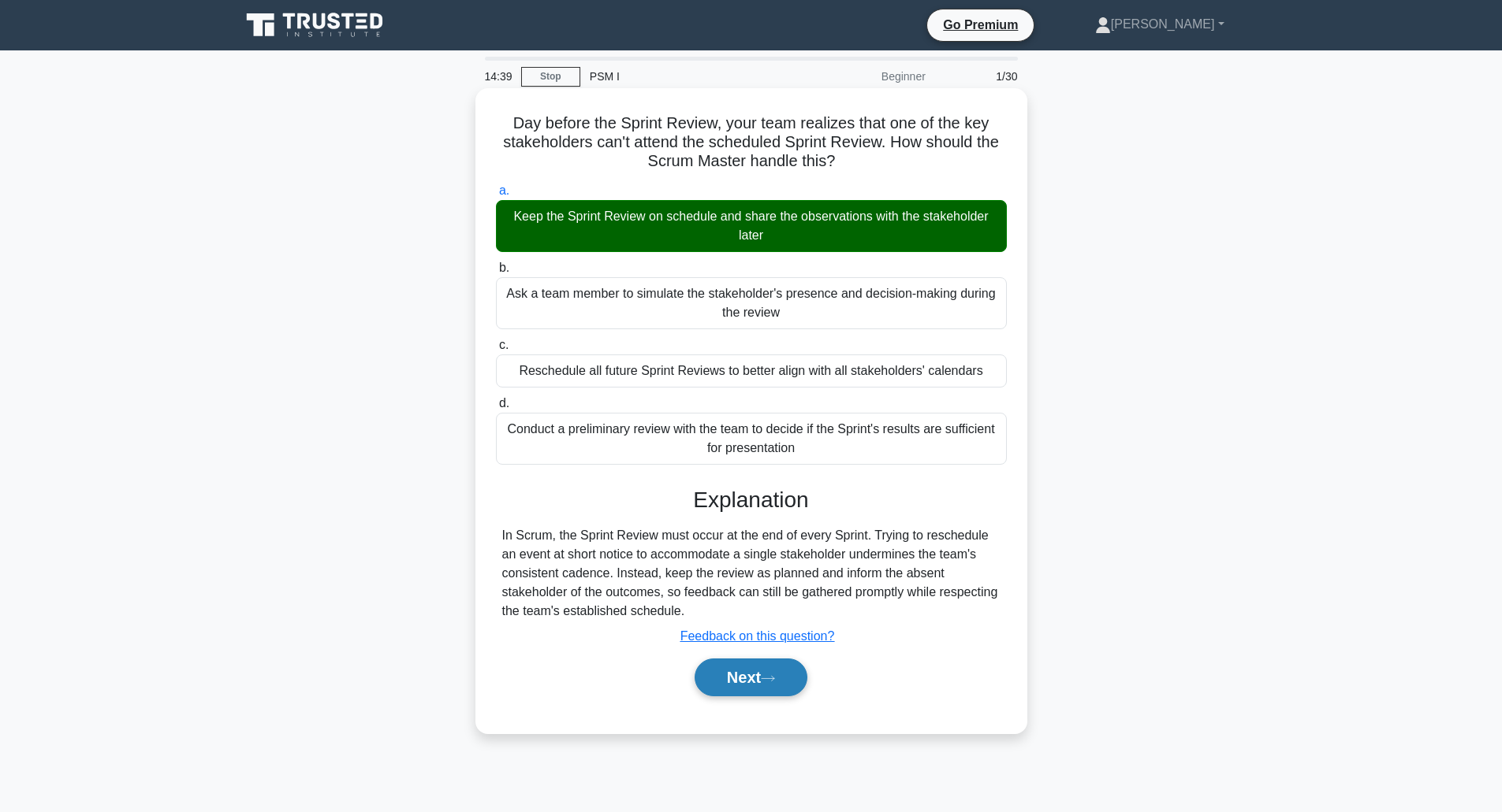
click at [746, 688] on button "Next" at bounding box center [751, 677] width 113 height 38
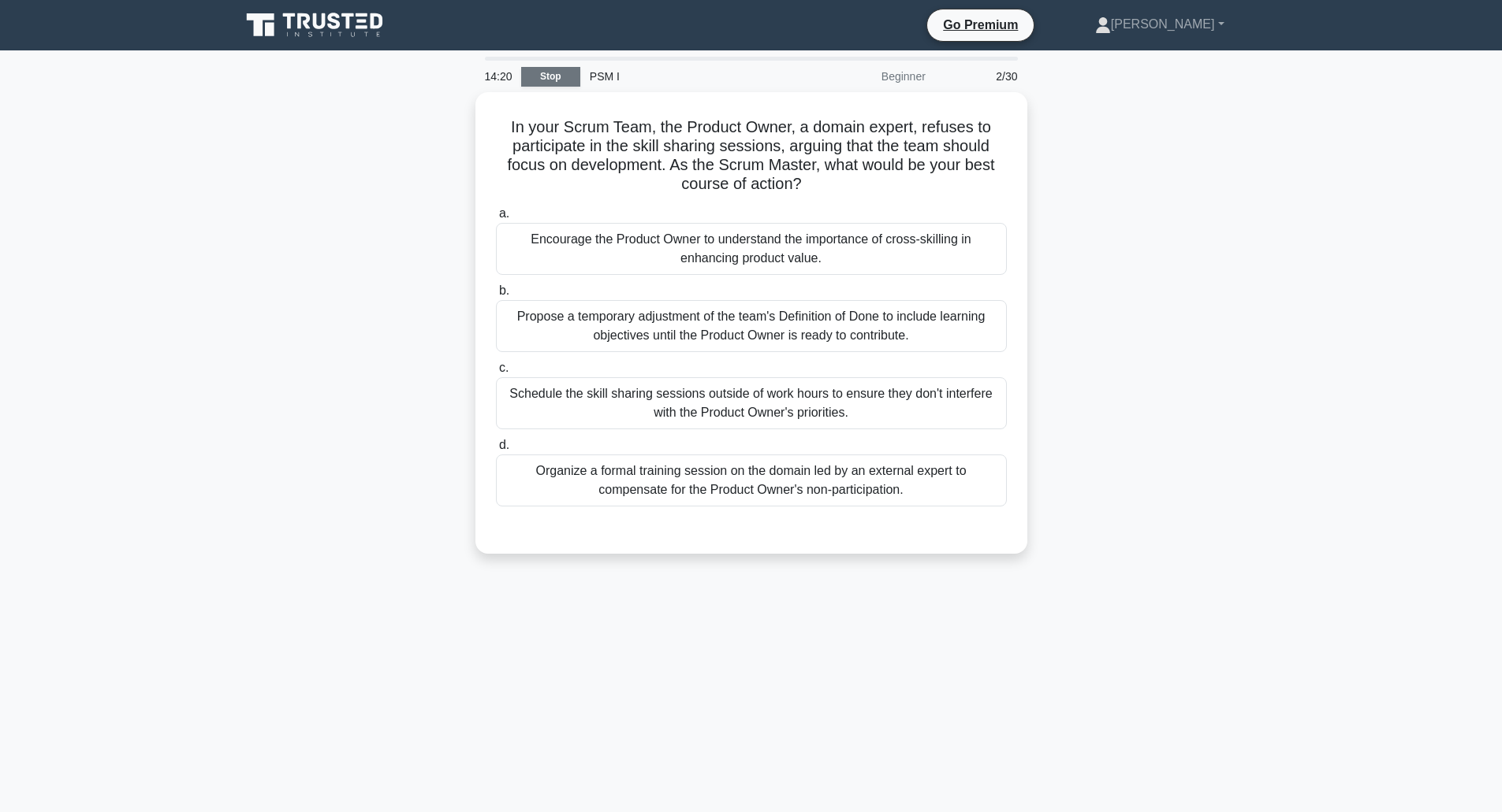
click at [550, 80] on link "Stop" at bounding box center [550, 76] width 59 height 20
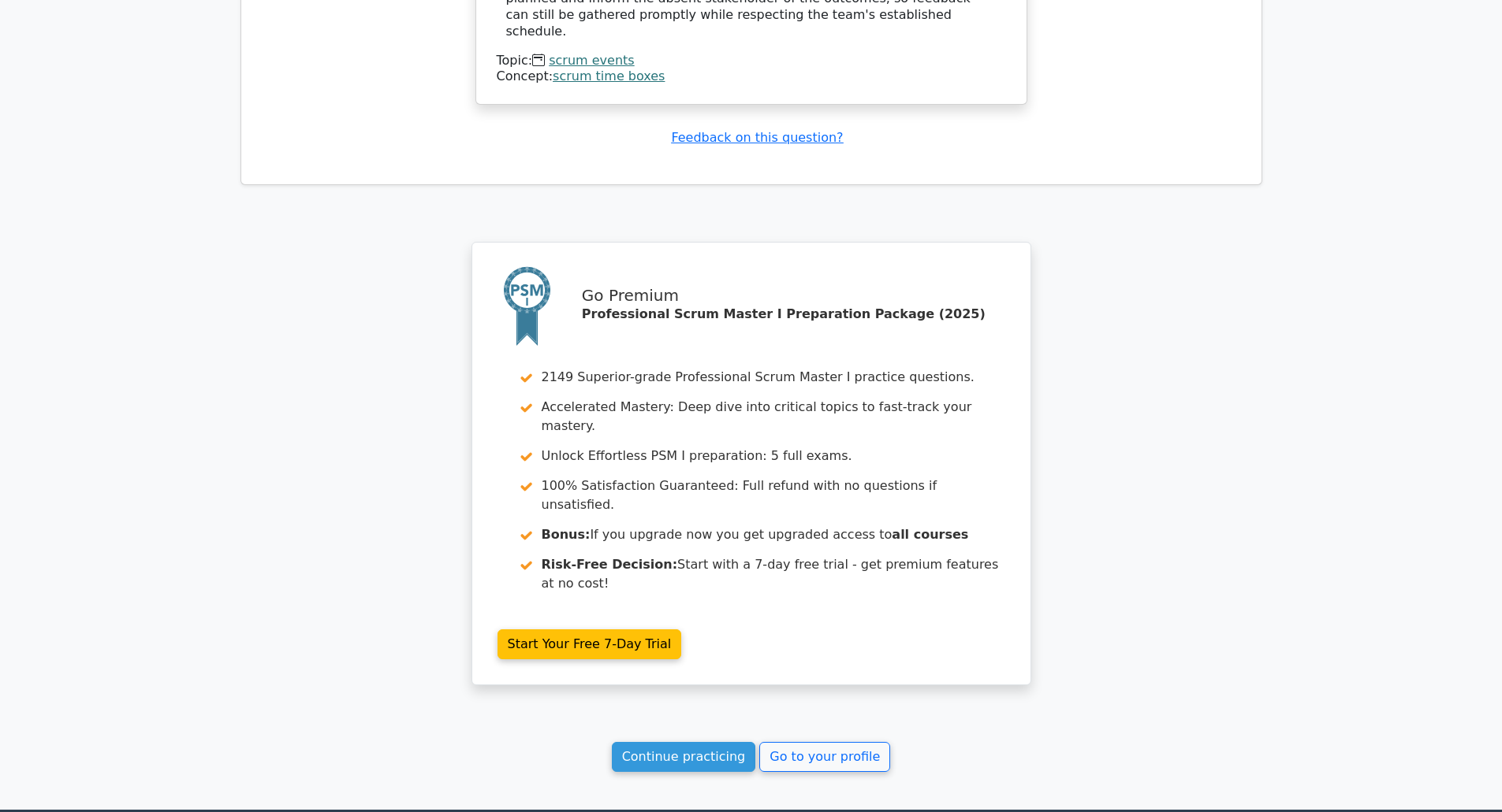
scroll to position [1850, 0]
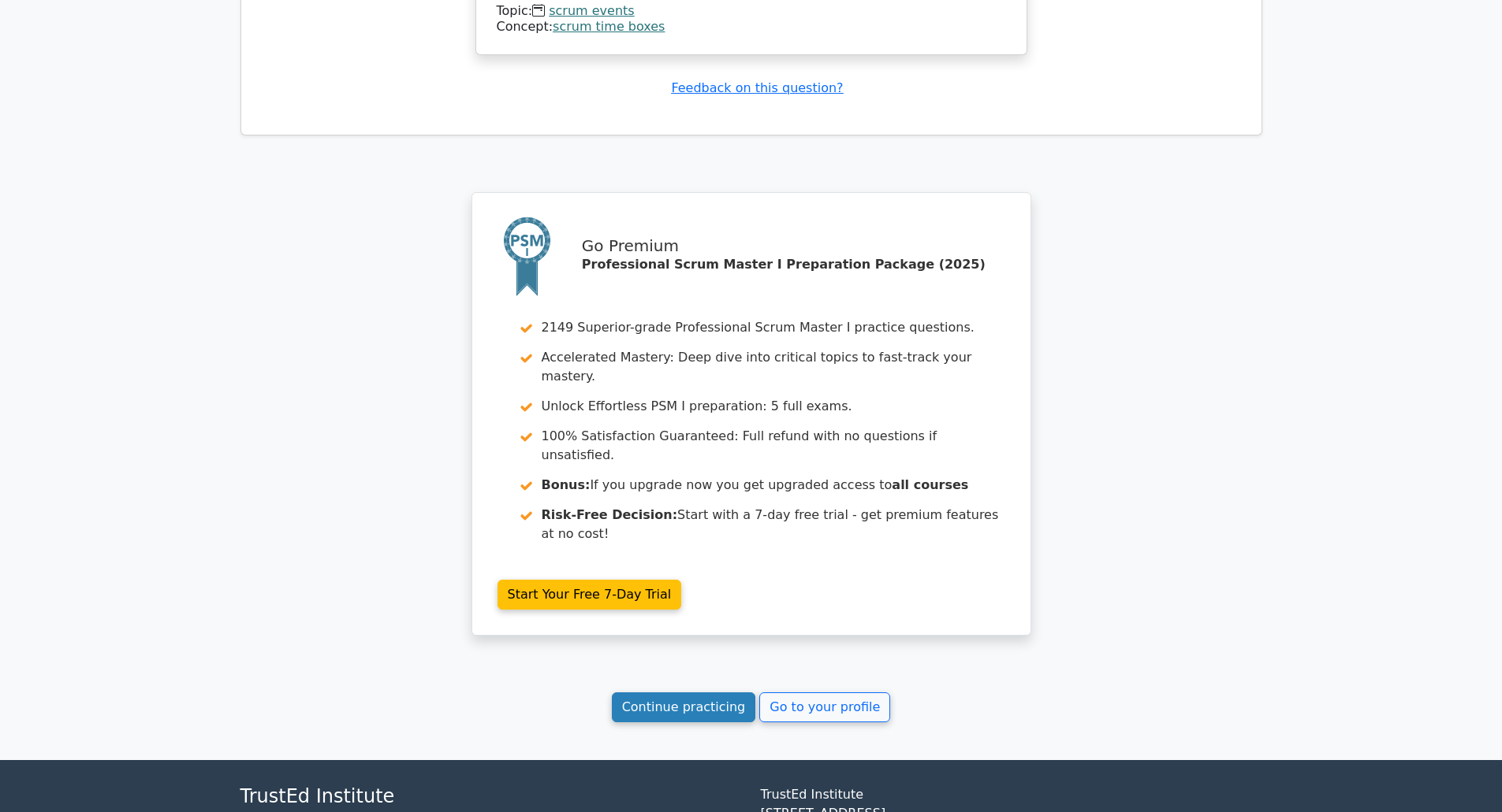
click at [711, 692] on link "Continue practicing" at bounding box center [684, 707] width 145 height 30
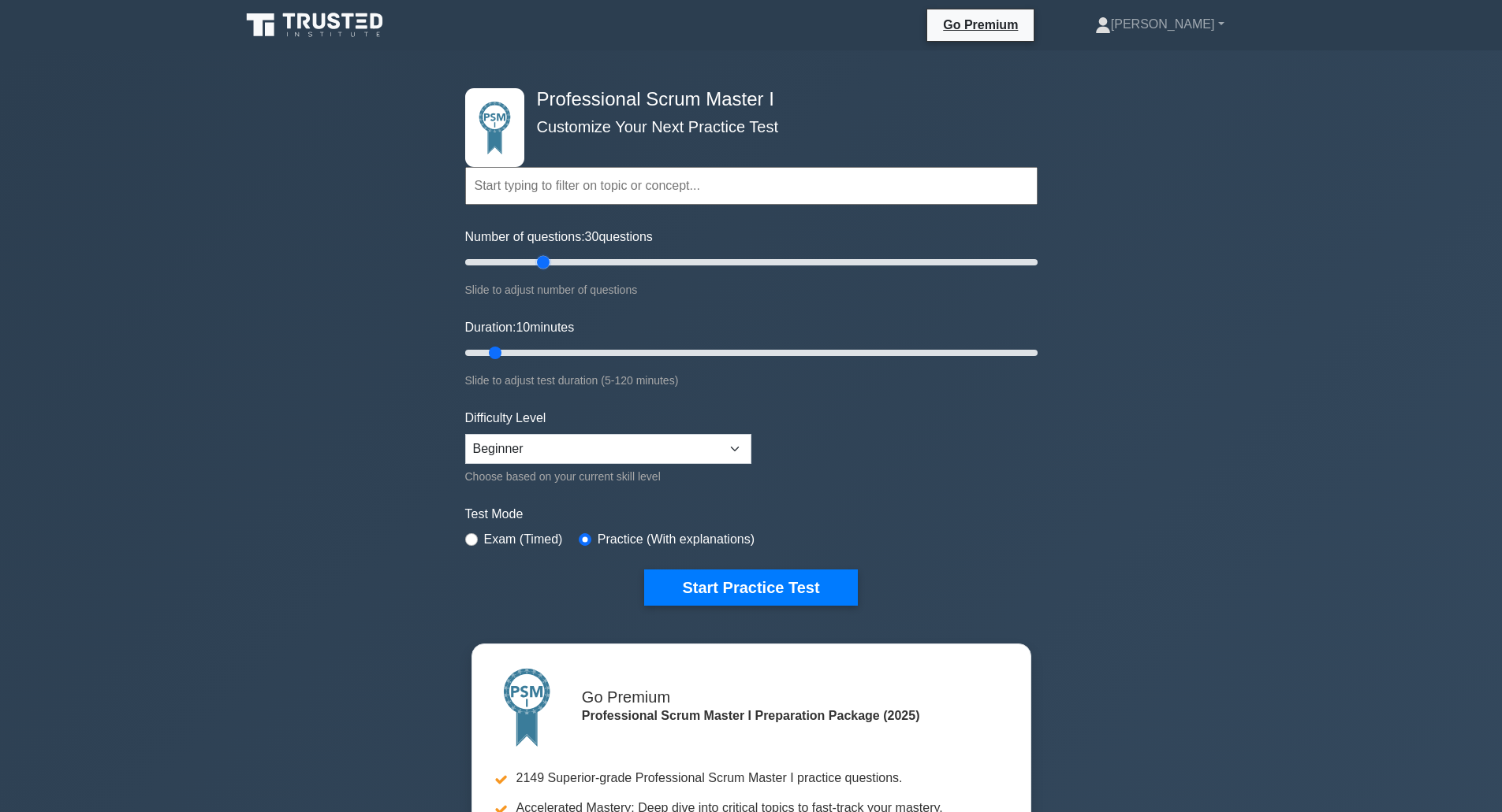
drag, startPoint x: 487, startPoint y: 263, endPoint x: 549, endPoint y: 259, distance: 62.1
type input "30"
click at [549, 259] on input "Number of questions: 30 questions" at bounding box center [751, 263] width 572 height 19
drag, startPoint x: 494, startPoint y: 353, endPoint x: 514, endPoint y: 351, distance: 20.1
type input "15"
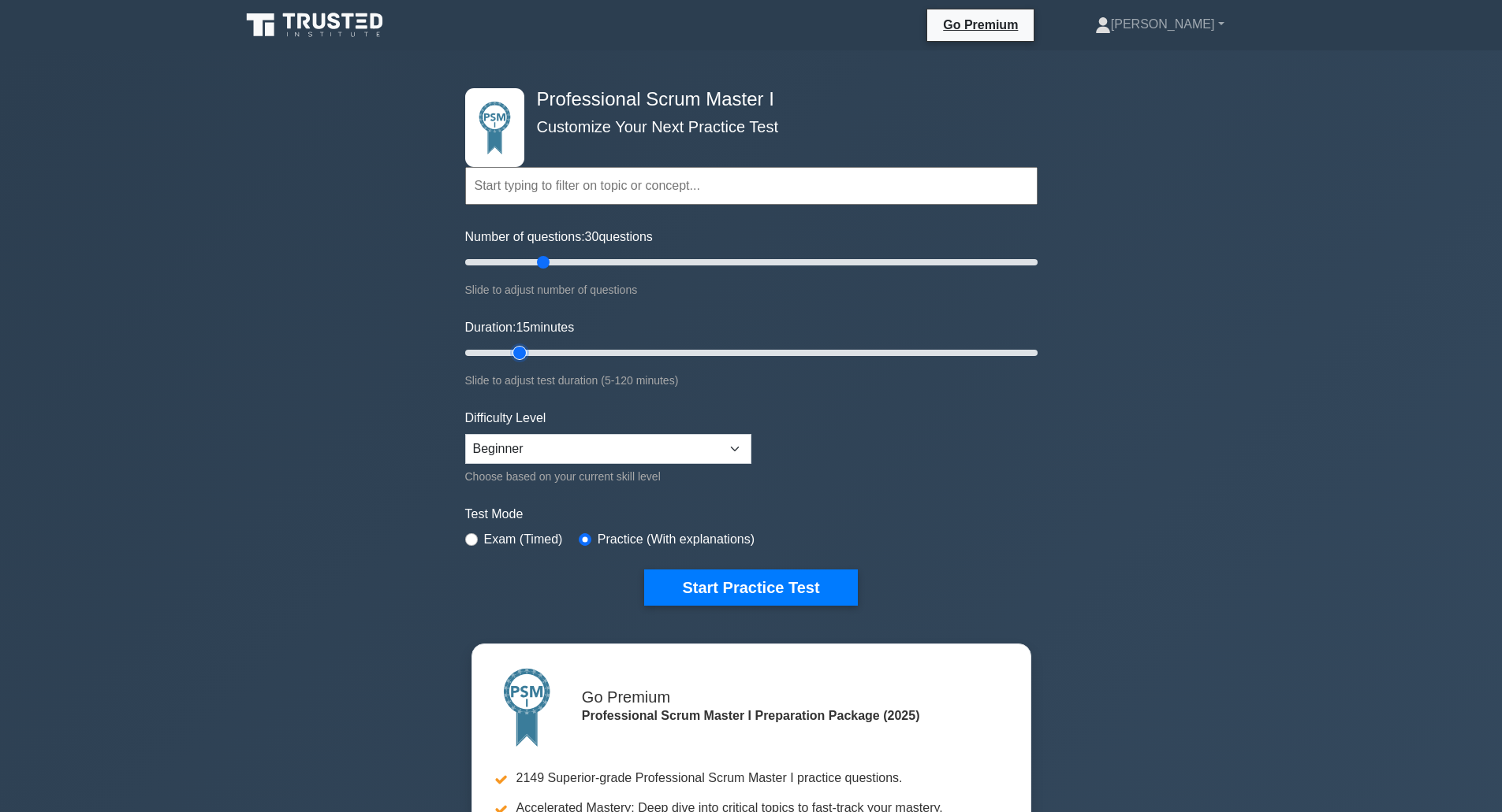
click at [514, 351] on input "Duration: 15 minutes" at bounding box center [751, 353] width 572 height 19
click at [753, 585] on button "Start Practice Test" at bounding box center [750, 587] width 213 height 36
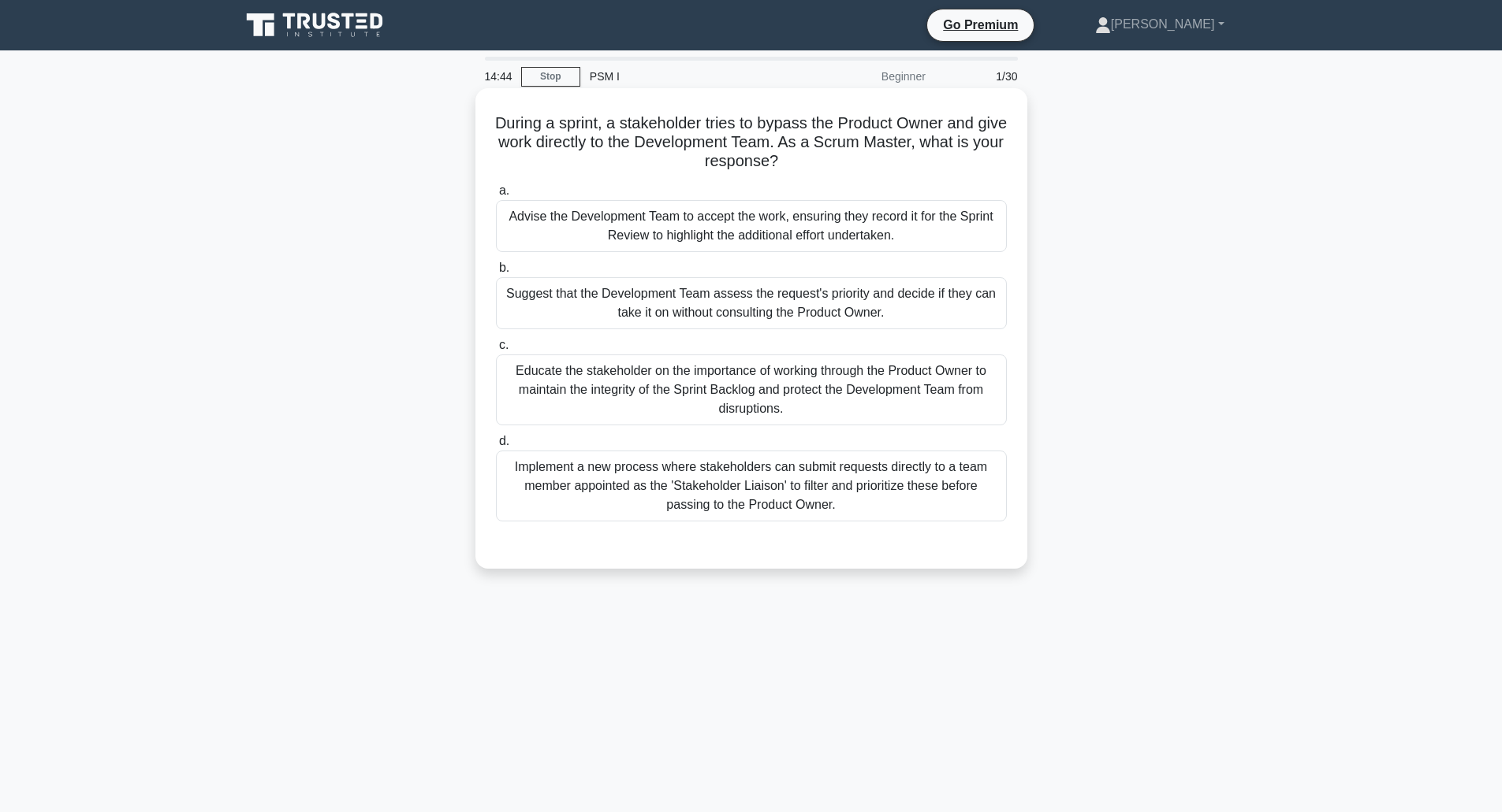
click at [706, 390] on div "Educate the stakeholder on the importance of working through the Product Owner …" at bounding box center [751, 390] width 511 height 71
click at [496, 351] on input "c. Educate the stakeholder on the importance of working through the Product Own…" at bounding box center [496, 345] width 0 height 10
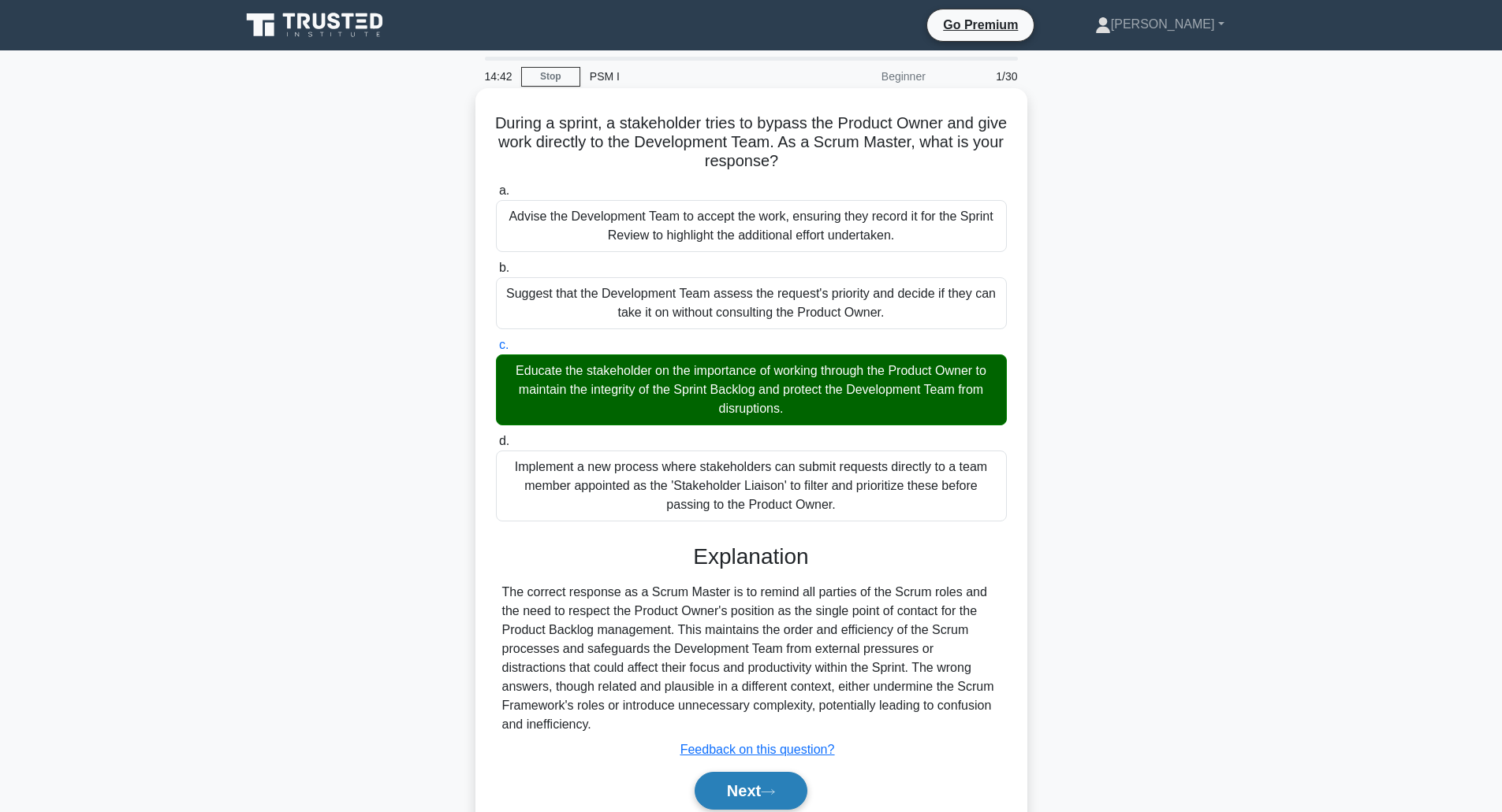
click at [742, 797] on button "Next" at bounding box center [751, 790] width 113 height 38
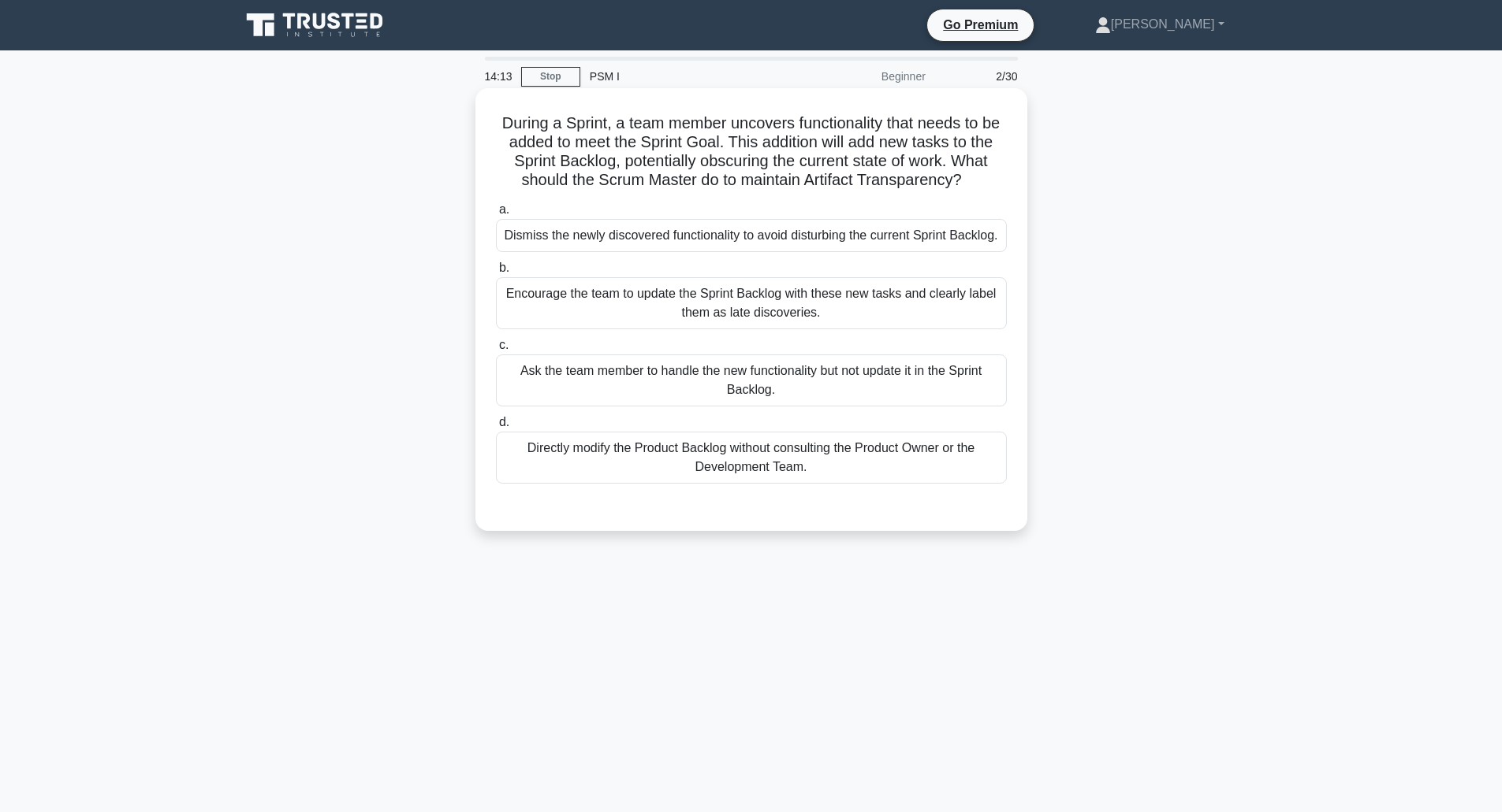
click at [748, 252] on div "Dismiss the newly discovered functionality to avoid disturbing the current Spri…" at bounding box center [751, 235] width 511 height 33
click at [496, 215] on input "a. Dismiss the newly discovered functionality to avoid disturbing the current S…" at bounding box center [496, 210] width 0 height 10
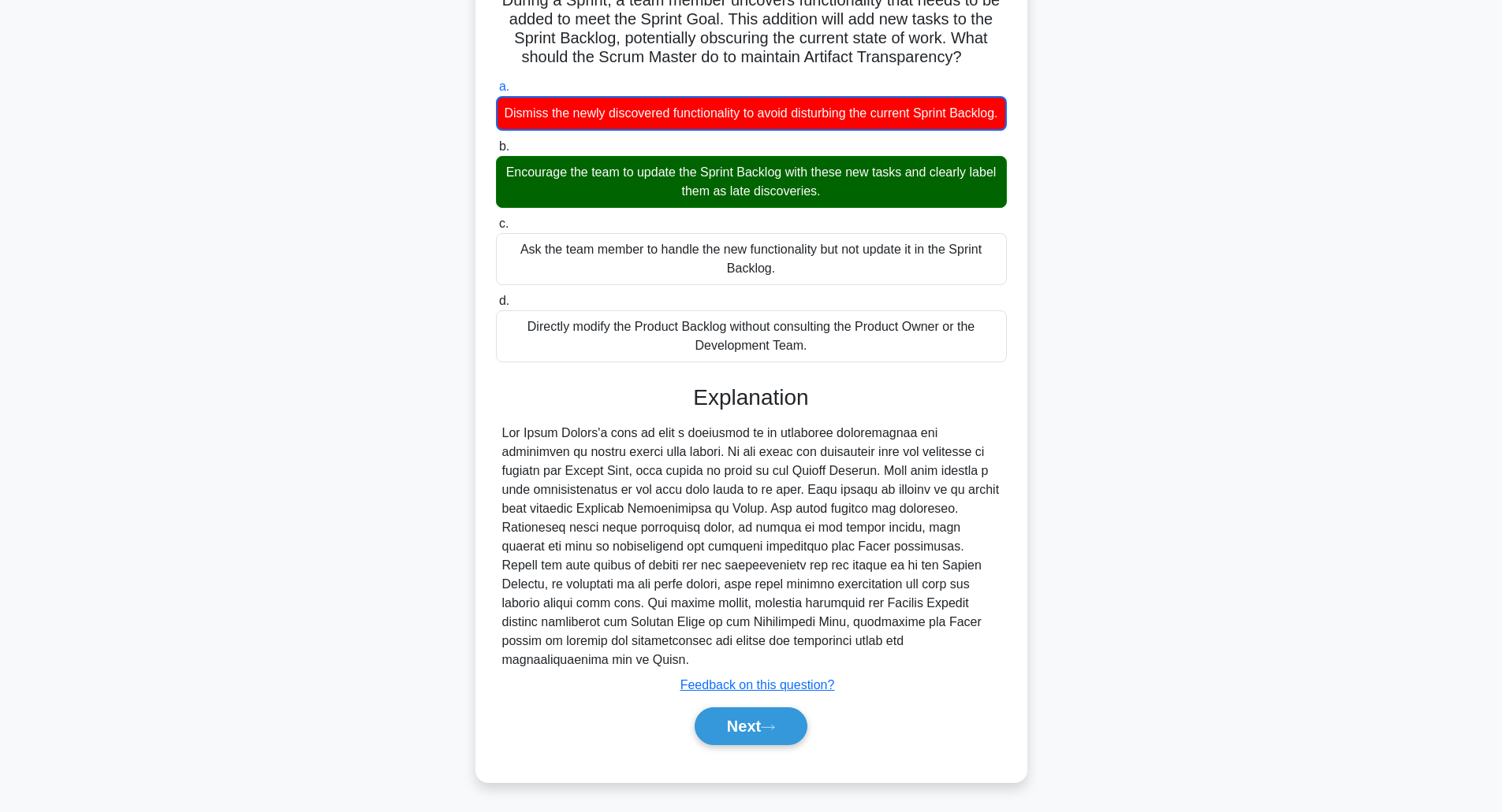
scroll to position [143, 0]
click at [756, 733] on button "Next" at bounding box center [751, 726] width 113 height 38
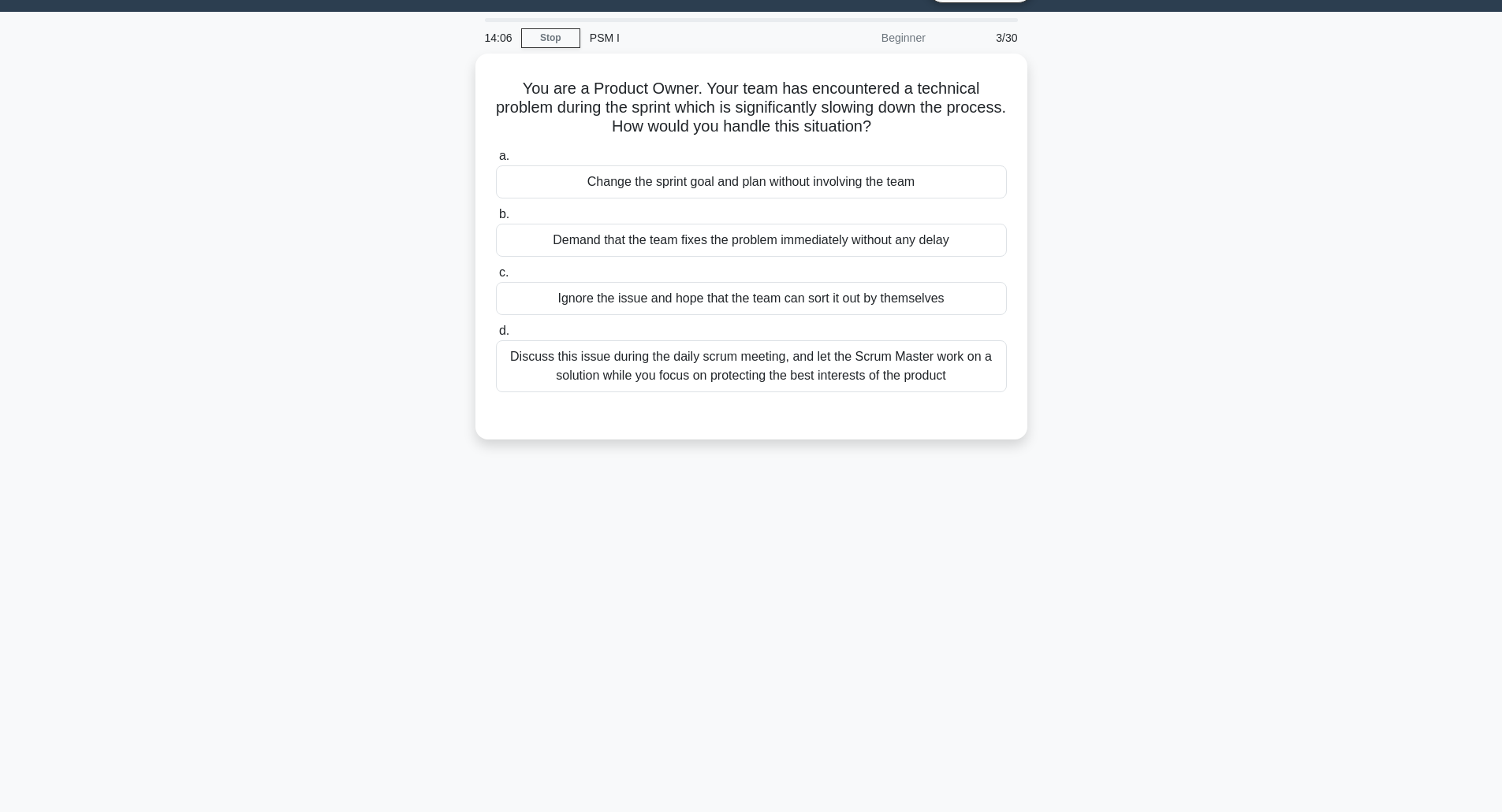
scroll to position [39, 0]
click at [767, 373] on div "Discuss this issue during the daily scrum meeting, and let the Scrum Master wor…" at bounding box center [751, 362] width 511 height 52
click at [496, 333] on input "d. Discuss this issue during the daily scrum meeting, and let the Scrum Master …" at bounding box center [496, 327] width 0 height 10
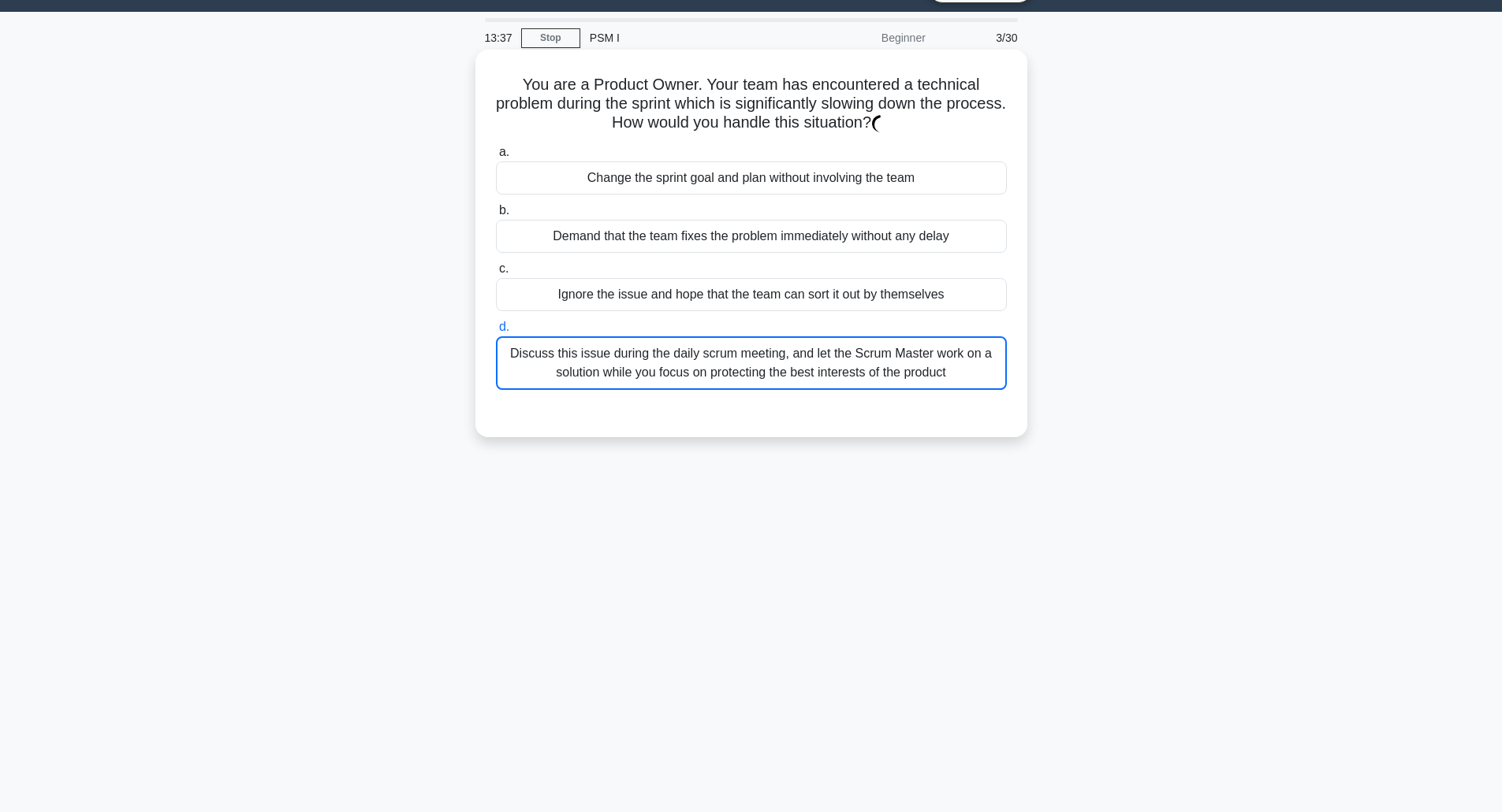
scroll to position [0, 0]
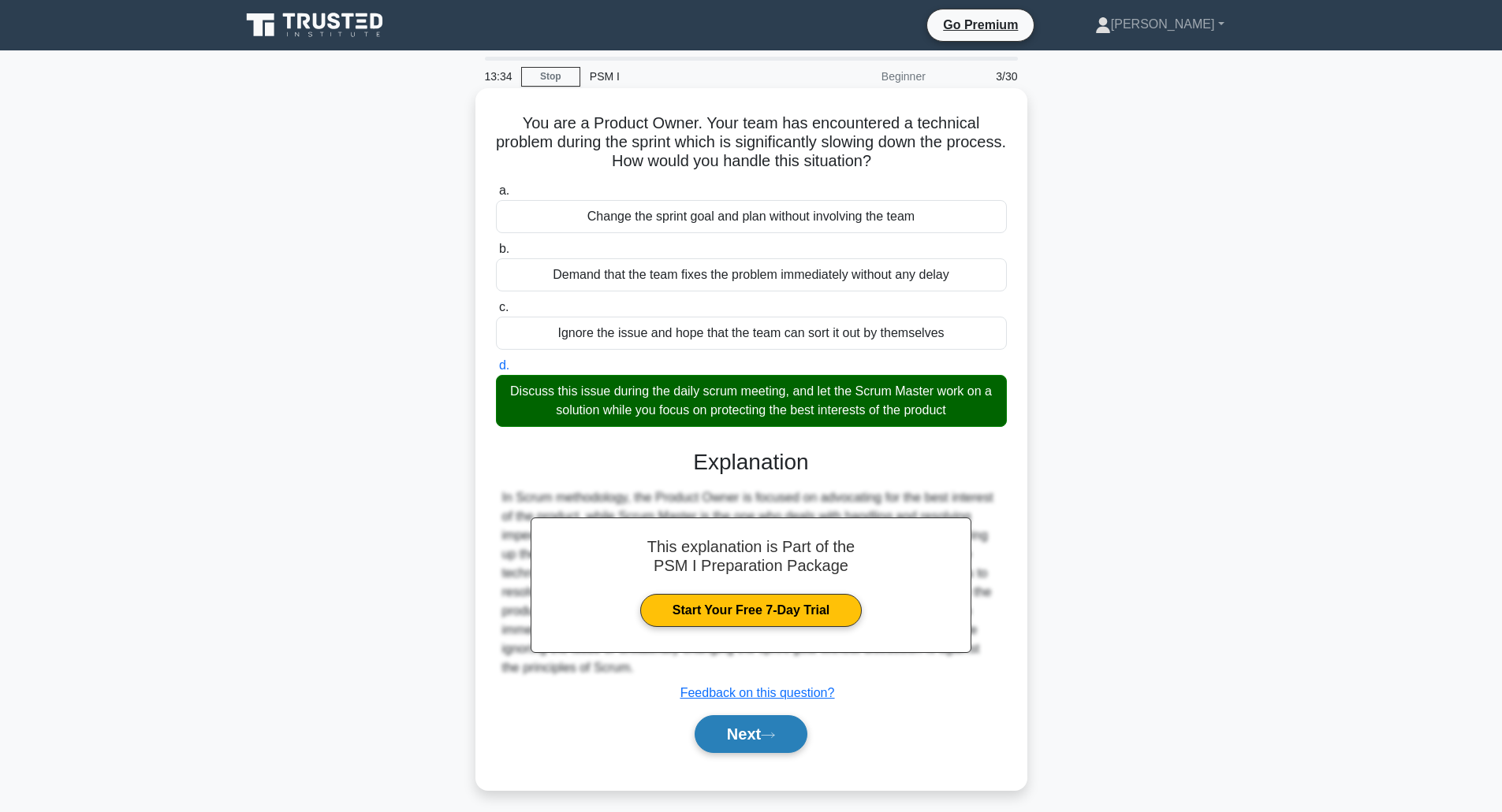
click at [735, 735] on button "Next" at bounding box center [751, 734] width 113 height 38
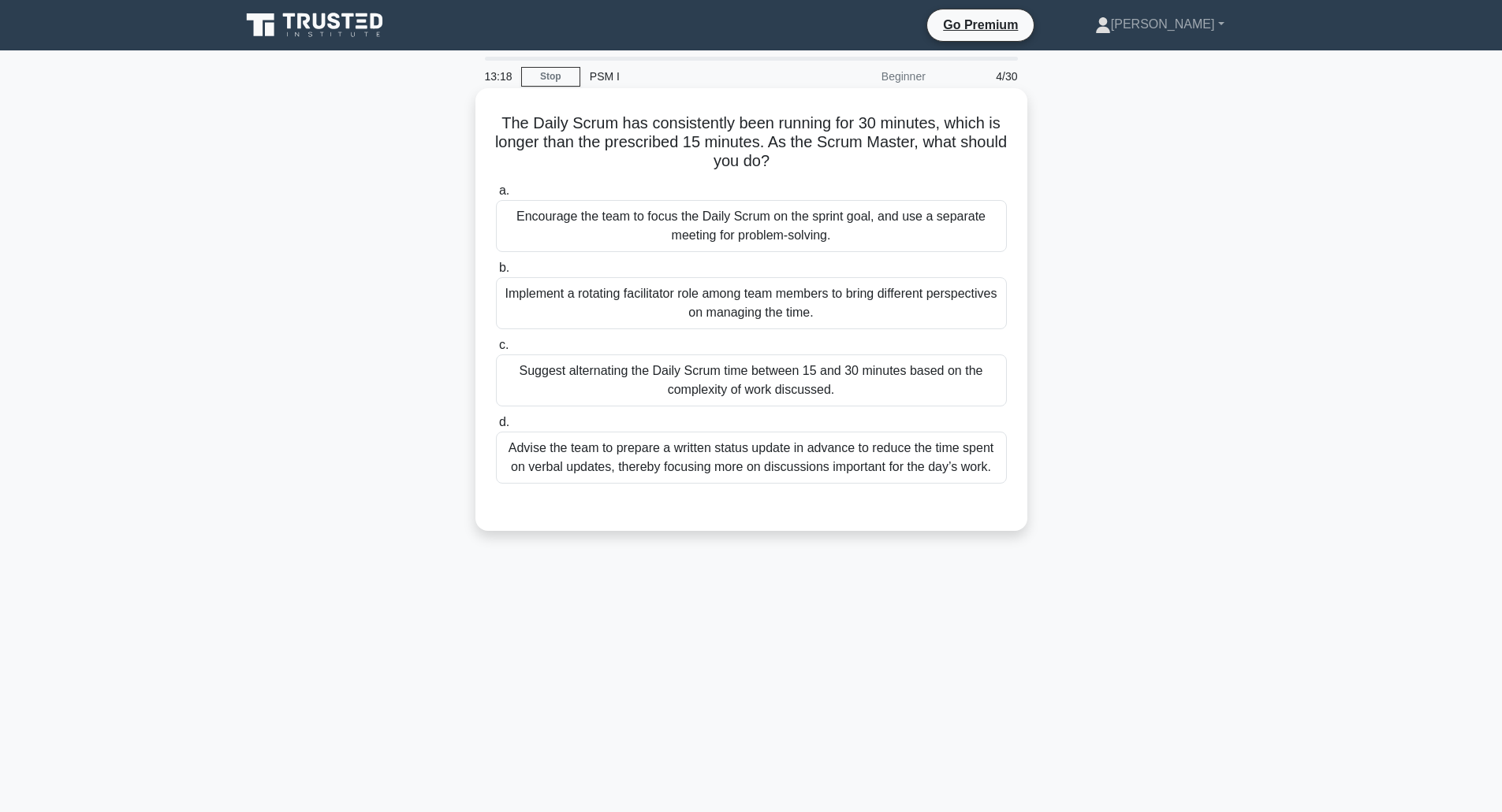
click at [736, 235] on div "Encourage the team to focus the Daily Scrum on the sprint goal, and use a separ…" at bounding box center [751, 226] width 511 height 52
click at [496, 196] on input "a. Encourage the team to focus the Daily Scrum on the sprint goal, and use a se…" at bounding box center [496, 191] width 0 height 10
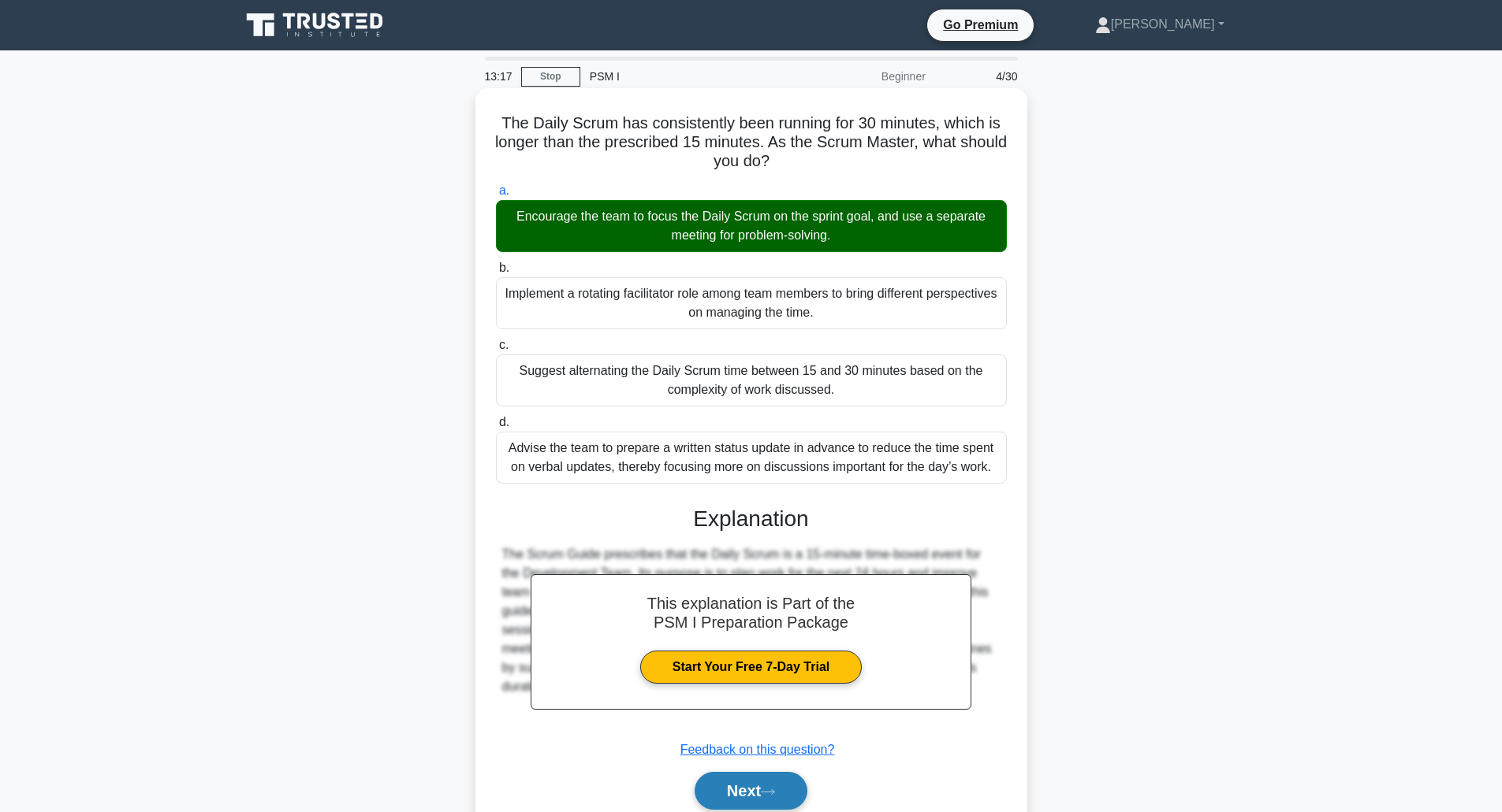
click at [752, 793] on button "Next" at bounding box center [751, 790] width 113 height 38
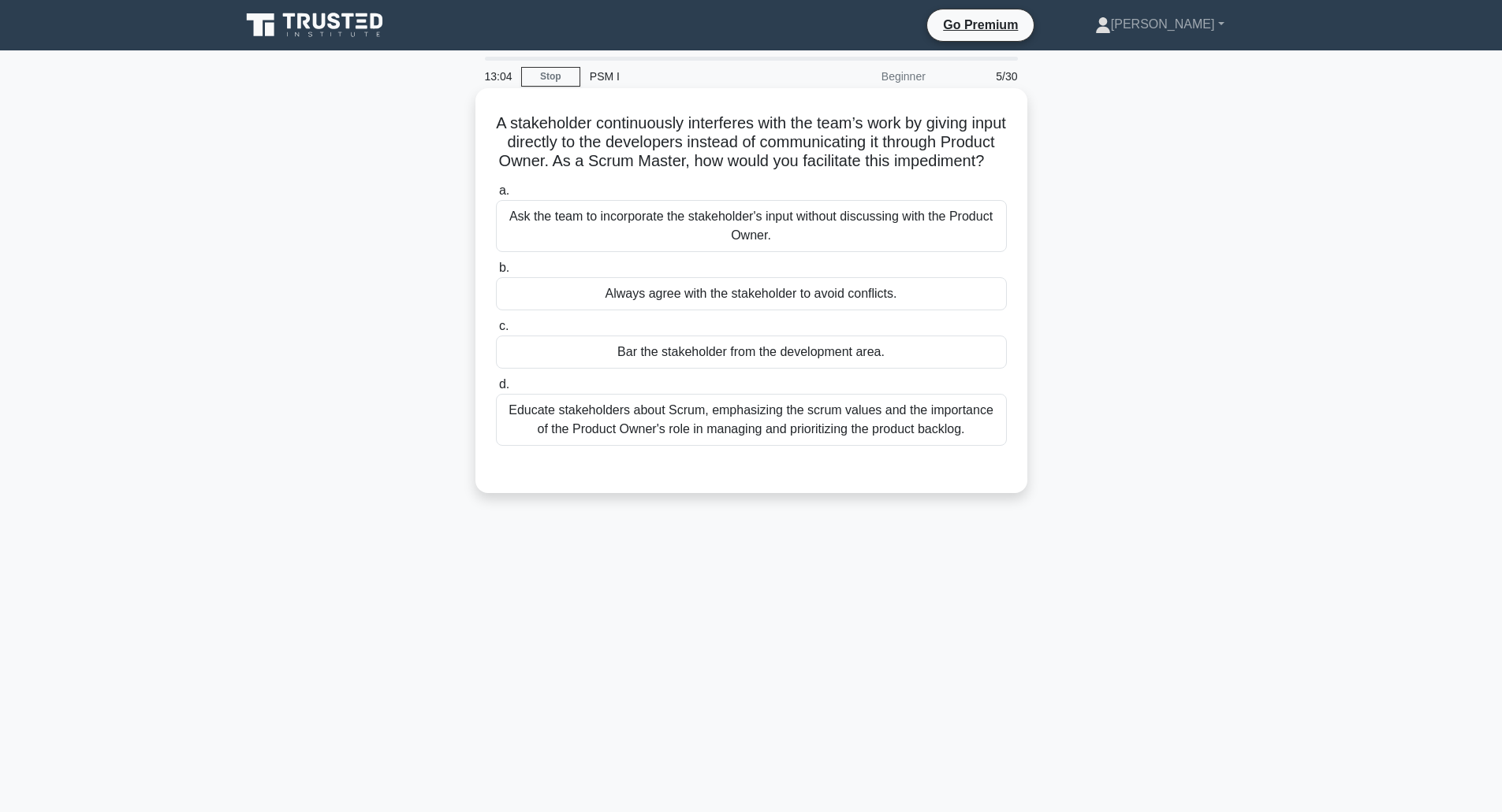
click at [724, 446] on div "Educate stakeholders about Scrum, emphasizing the scrum values and the importan…" at bounding box center [751, 420] width 511 height 52
click at [496, 390] on input "d. Educate stakeholders about Scrum, emphasizing the scrum values and the impor…" at bounding box center [496, 385] width 0 height 10
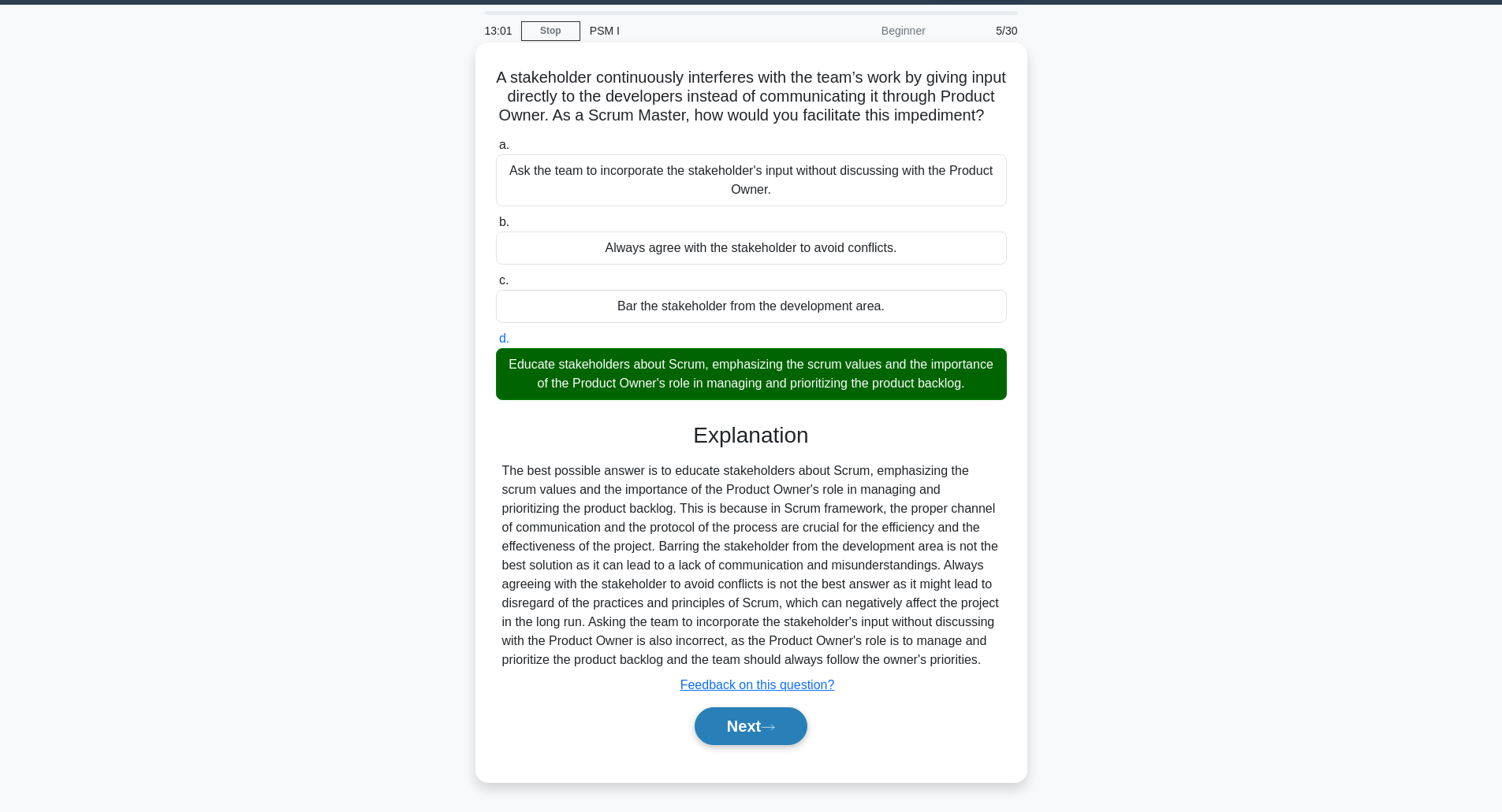
click at [754, 734] on button "Next" at bounding box center [751, 726] width 113 height 38
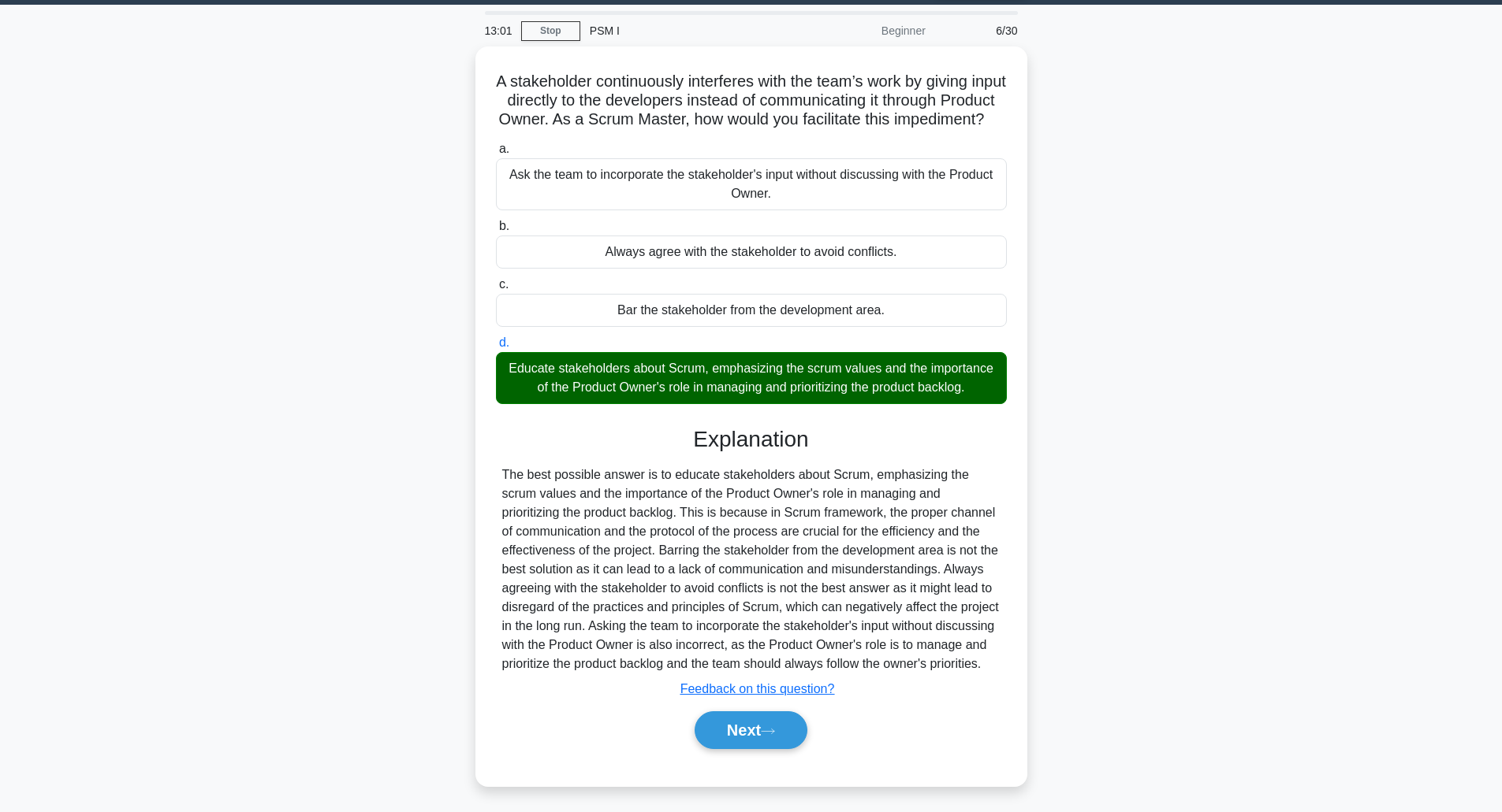
scroll to position [39, 0]
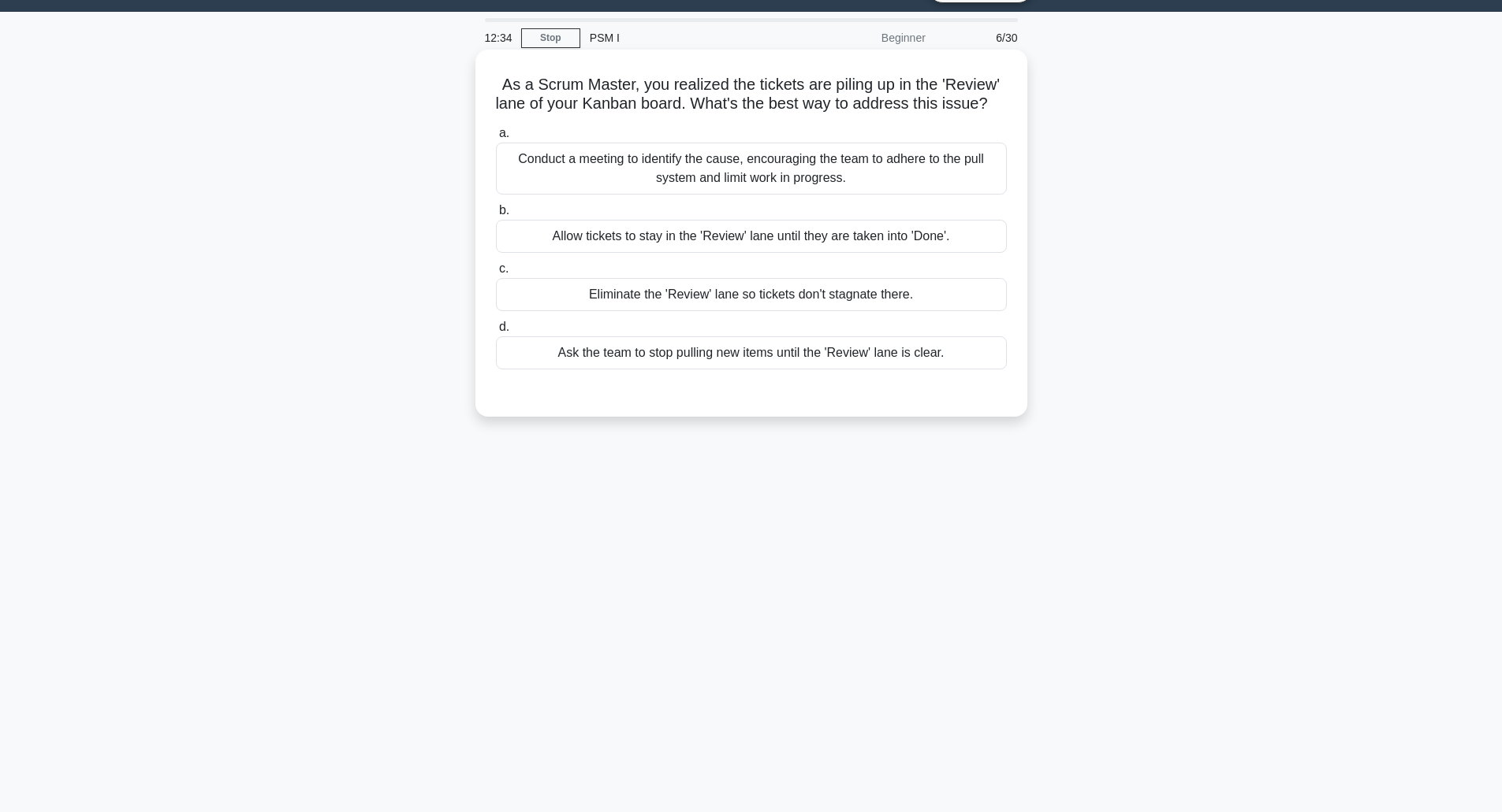
click at [762, 194] on div "Conduct a meeting to identify the cause, encouraging the team to adhere to the …" at bounding box center [751, 169] width 511 height 52
click at [496, 139] on input "a. Conduct a meeting to identify the cause, encouraging the team to adhere to t…" at bounding box center [496, 133] width 0 height 10
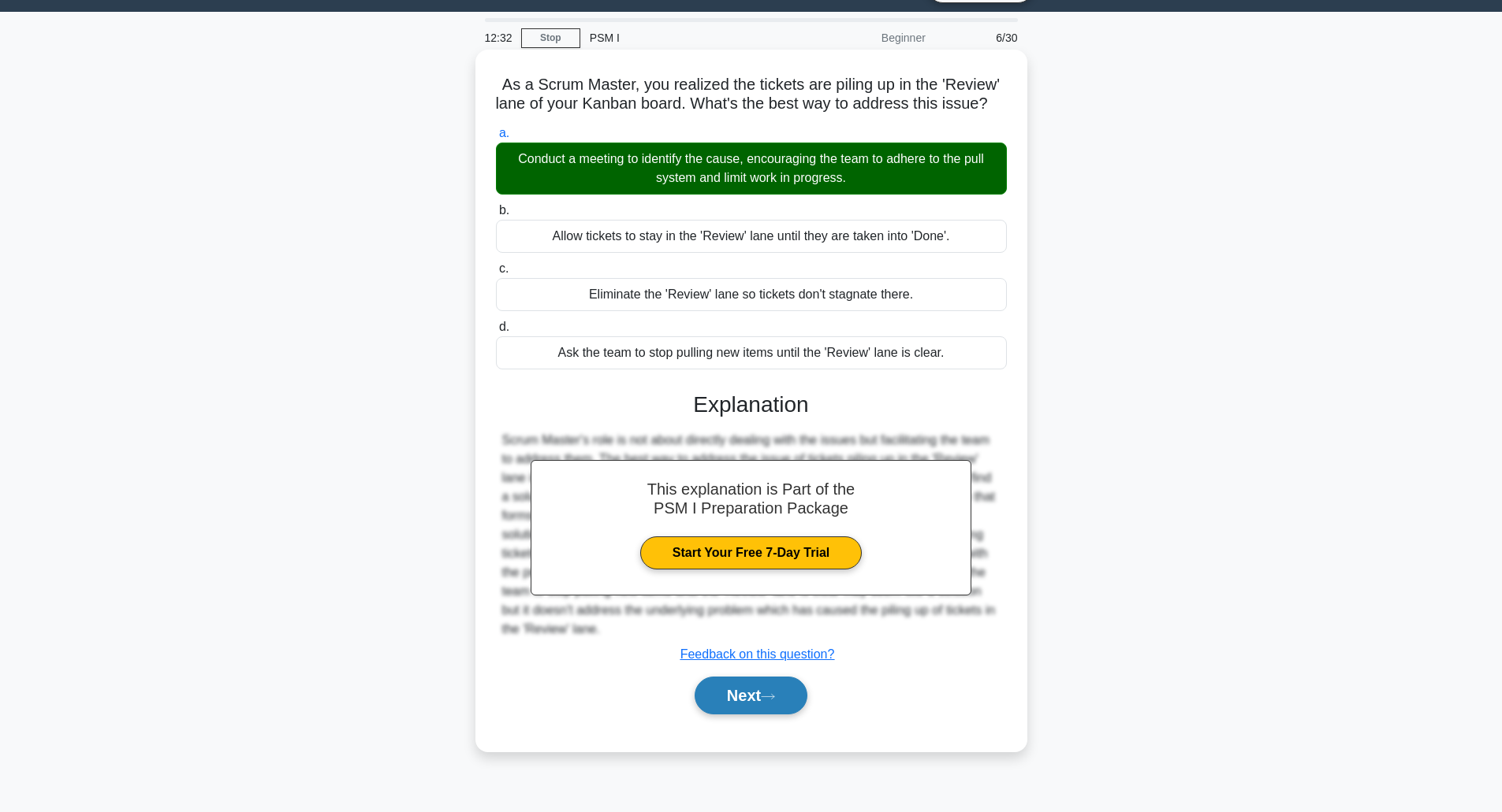
click at [763, 715] on button "Next" at bounding box center [751, 696] width 113 height 38
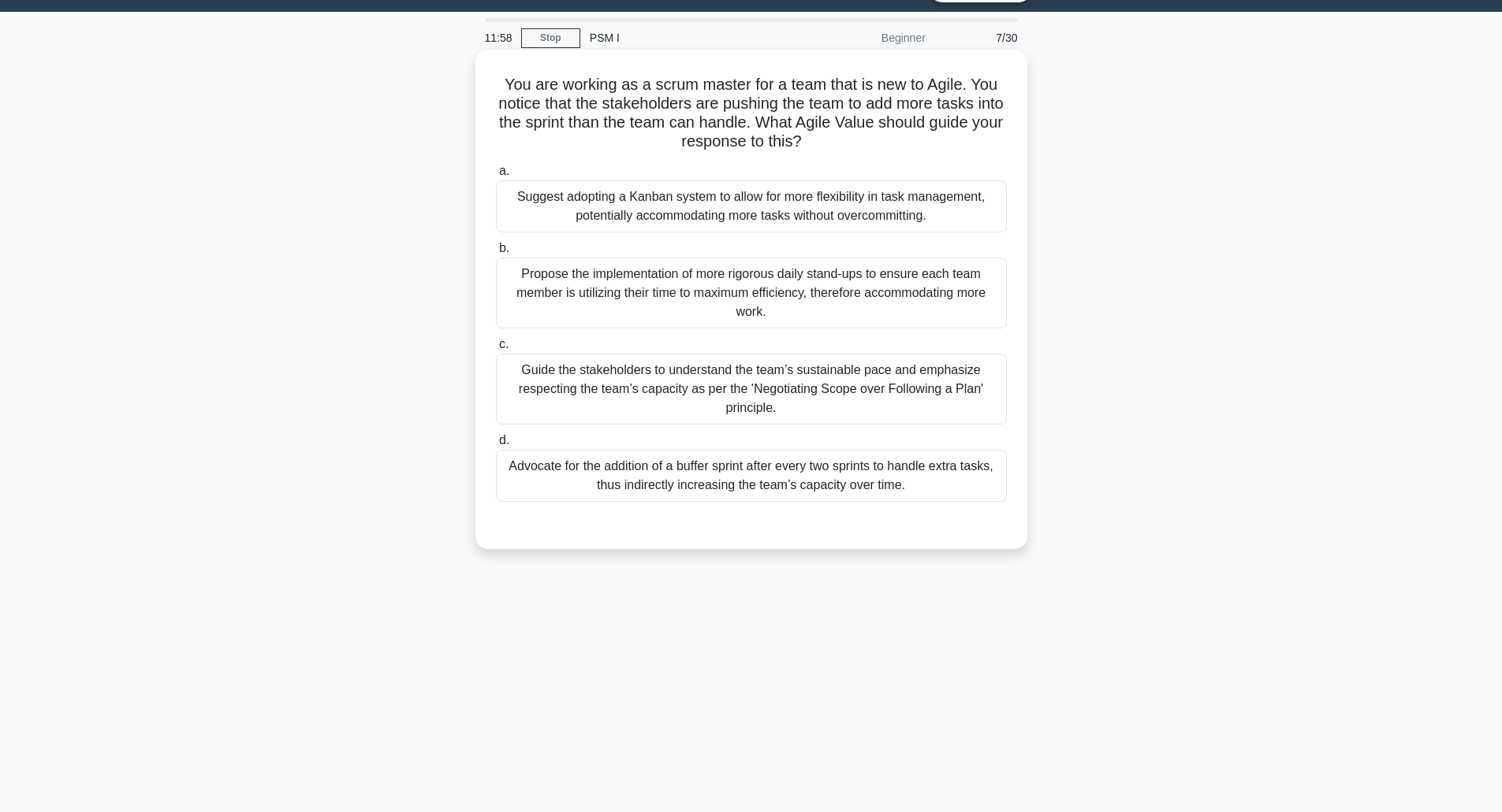
click at [742, 393] on div "Guide the stakeholders to understand the team’s sustainable pace and emphasize …" at bounding box center [751, 389] width 511 height 71
click at [496, 350] on input "c. Guide the stakeholders to understand the team’s sustainable pace and emphasi…" at bounding box center [496, 345] width 0 height 10
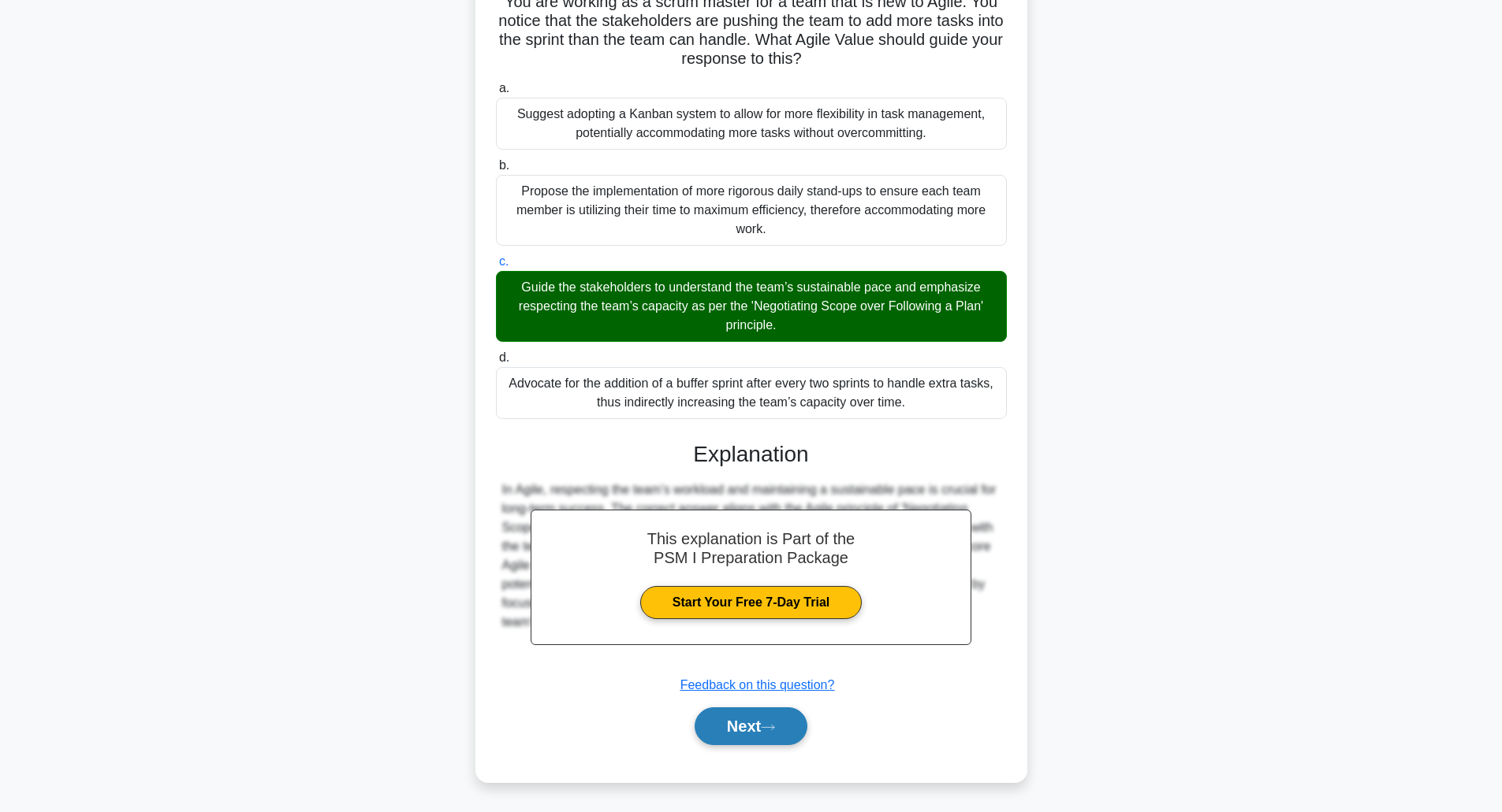
click at [741, 728] on button "Next" at bounding box center [751, 726] width 113 height 38
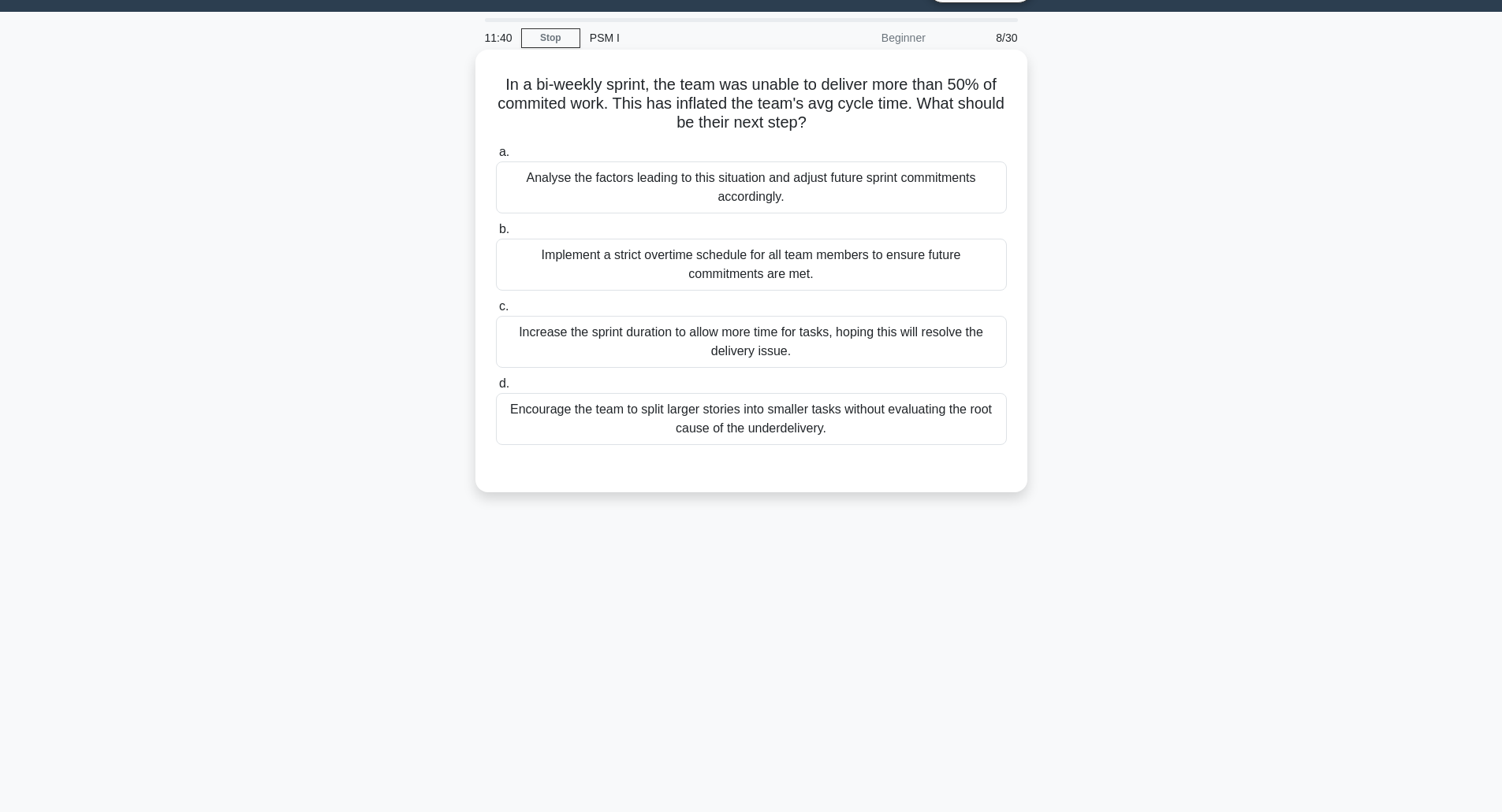
click at [757, 428] on div "Encourage the team to split larger stories into smaller tasks without evaluatin…" at bounding box center [751, 419] width 511 height 52
click at [496, 390] on input "d. Encourage the team to split larger stories into smaller tasks without evalua…" at bounding box center [496, 384] width 0 height 10
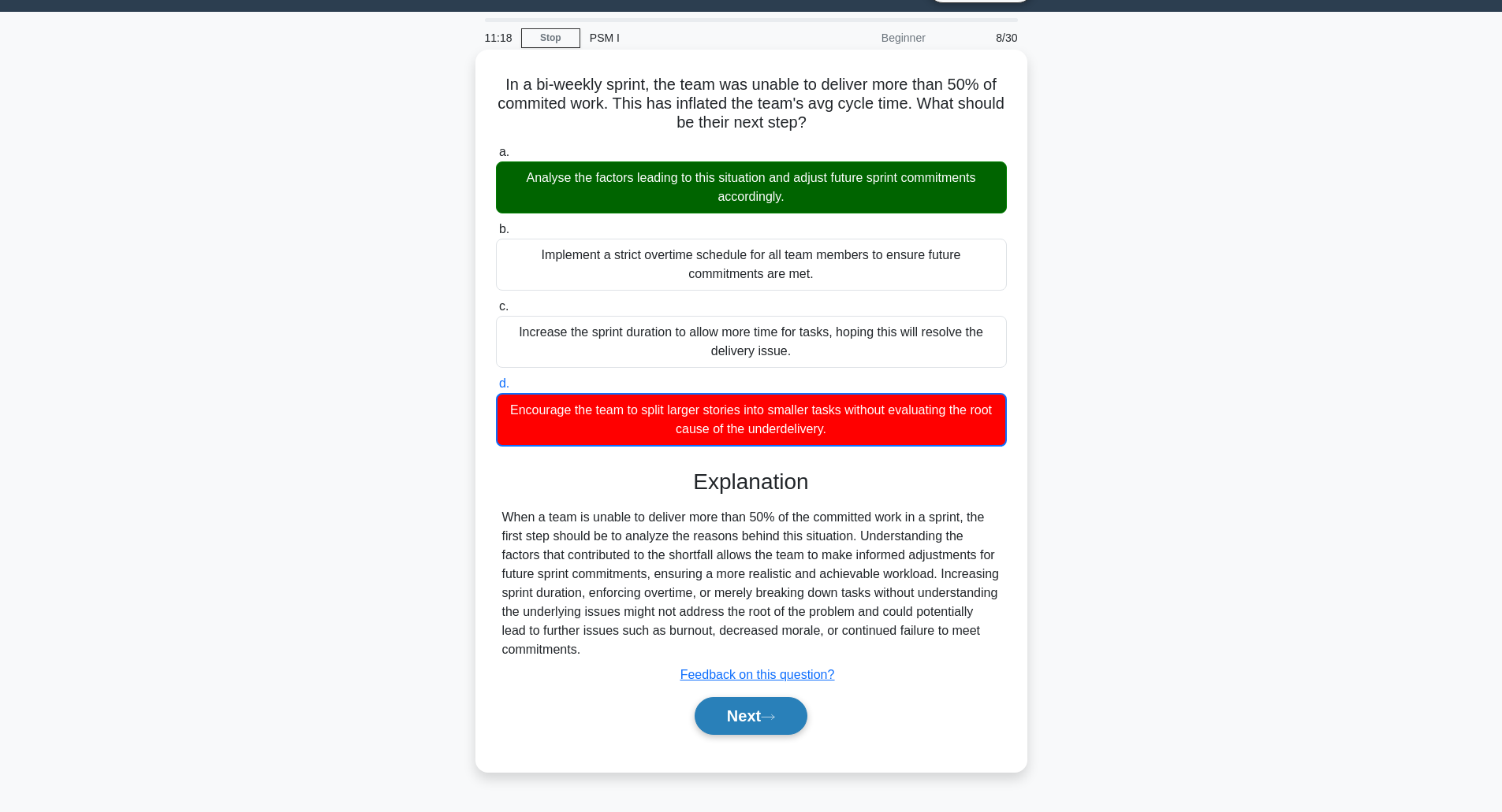
click at [733, 720] on button "Next" at bounding box center [751, 716] width 113 height 38
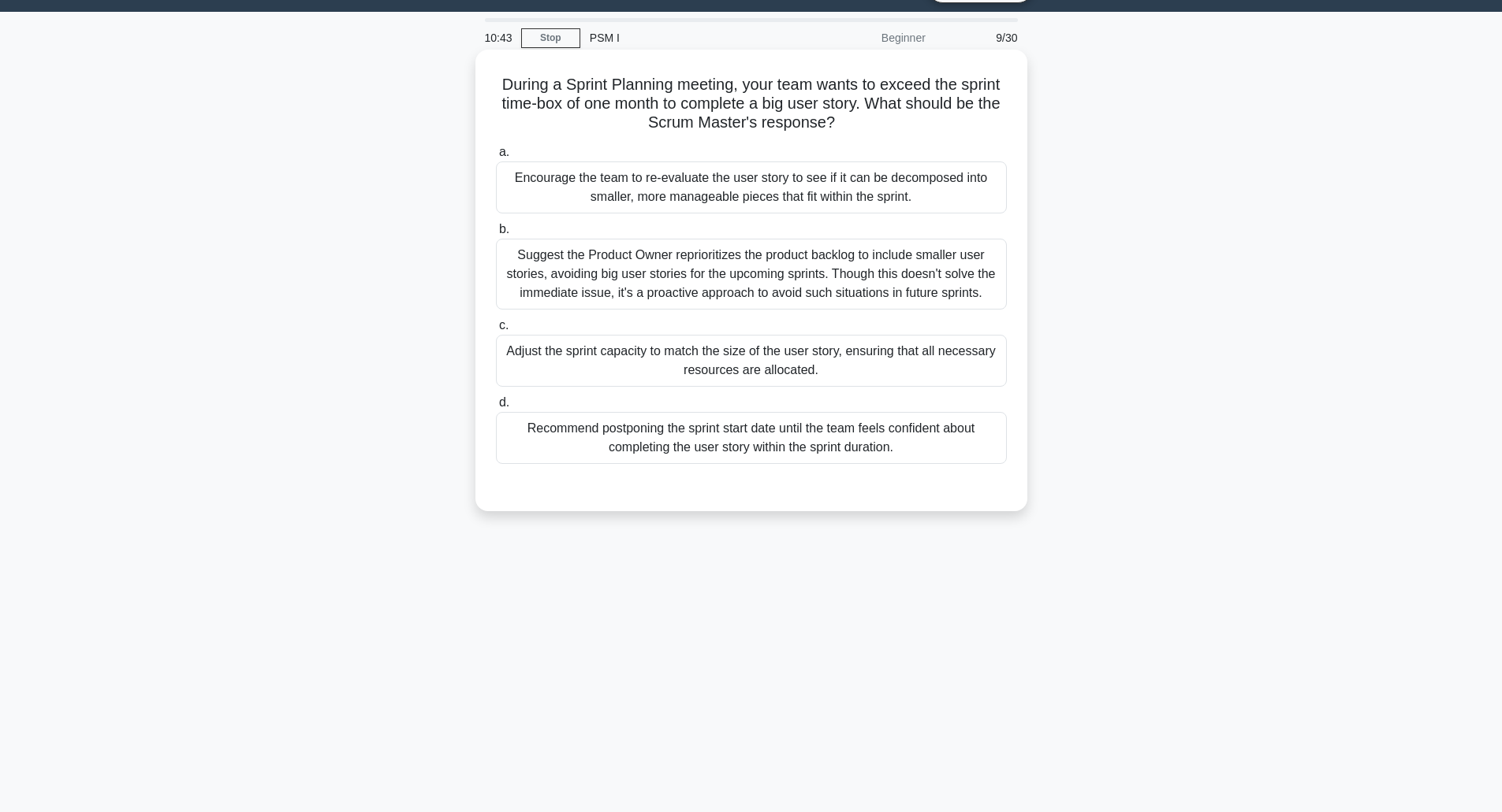
click at [774, 275] on div "Suggest the Product Owner reprioritizes the product backlog to include smaller …" at bounding box center [751, 274] width 511 height 71
click at [496, 235] on input "b. Suggest the Product Owner reprioritizes the product backlog to include small…" at bounding box center [496, 230] width 0 height 10
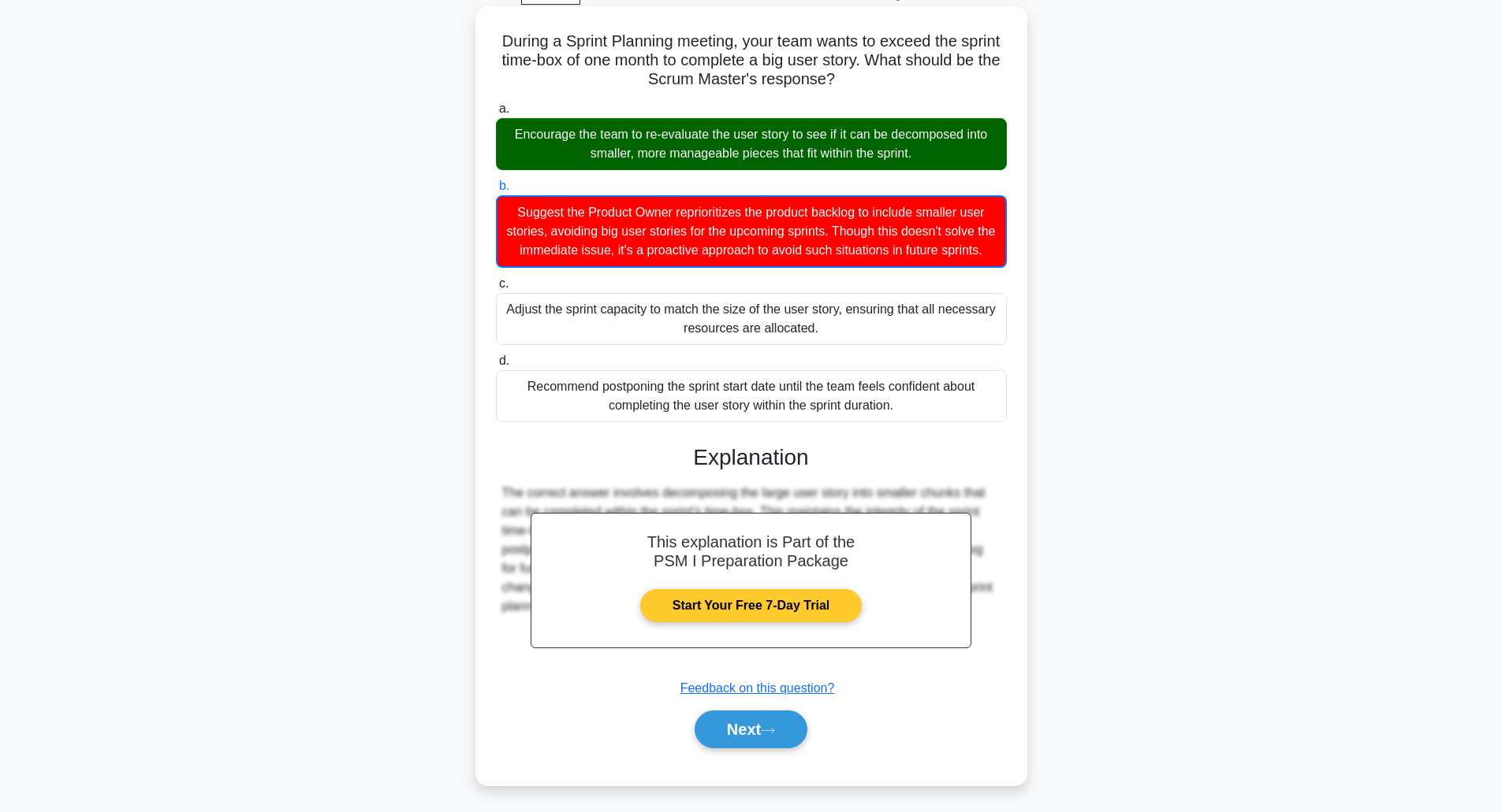
scroll to position [104, 0]
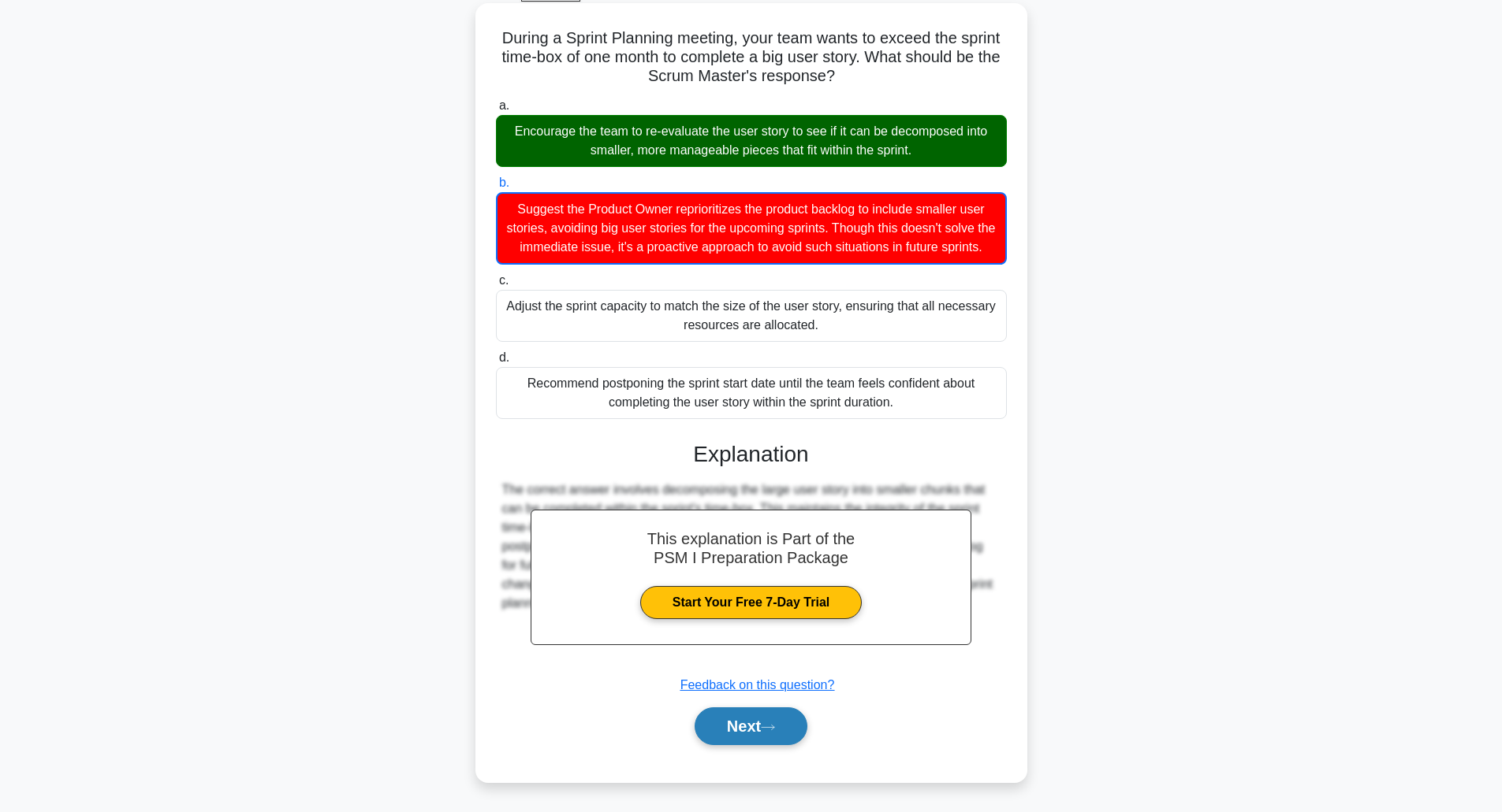
click at [759, 725] on button "Next" at bounding box center [751, 726] width 113 height 38
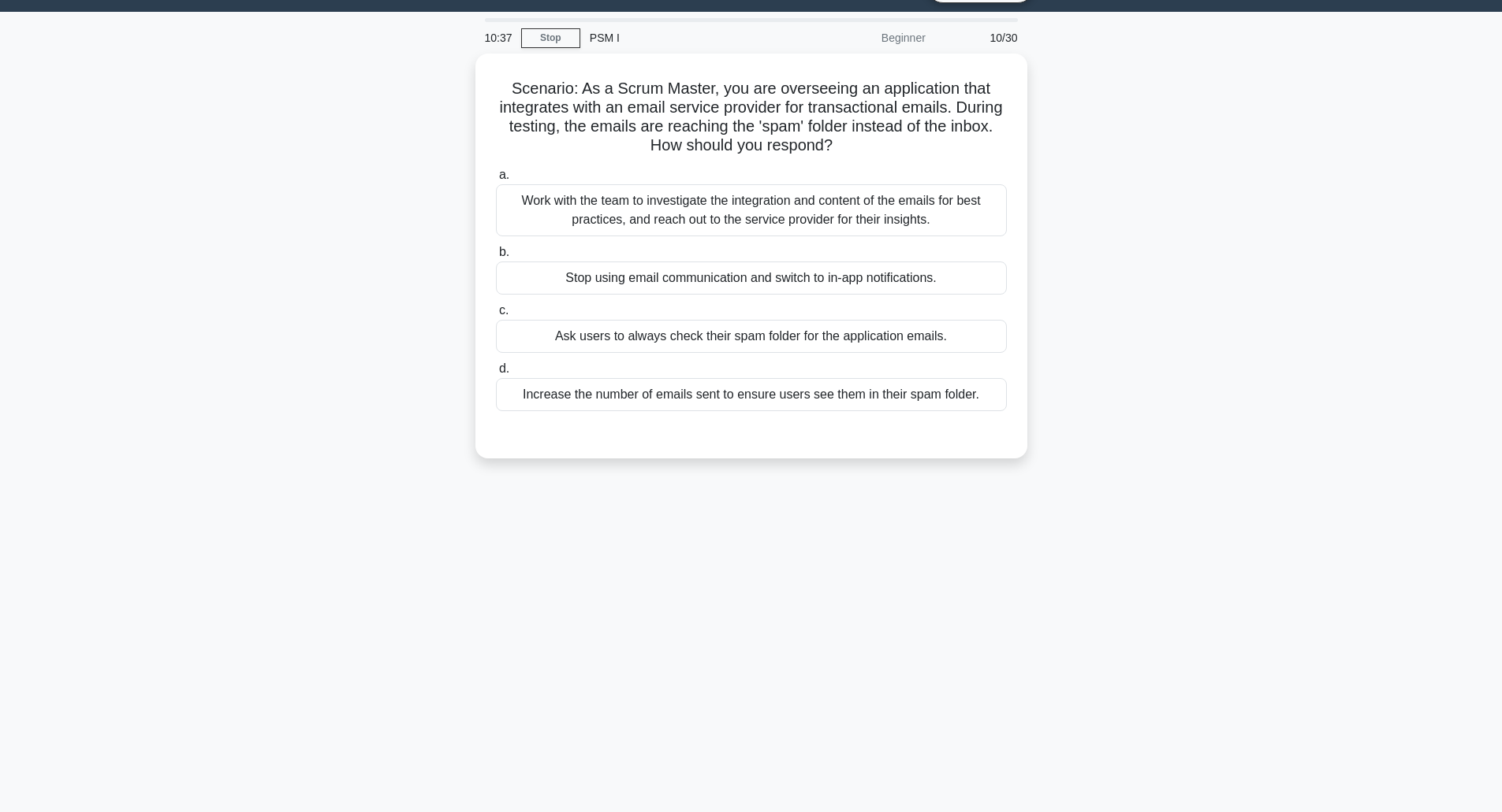
scroll to position [39, 0]
click at [693, 210] on div "Work with the team to investigate the integration and content of the emails for…" at bounding box center [751, 206] width 511 height 52
click at [496, 177] on input "a. Work with the team to investigate the integration and content of the emails …" at bounding box center [496, 171] width 0 height 10
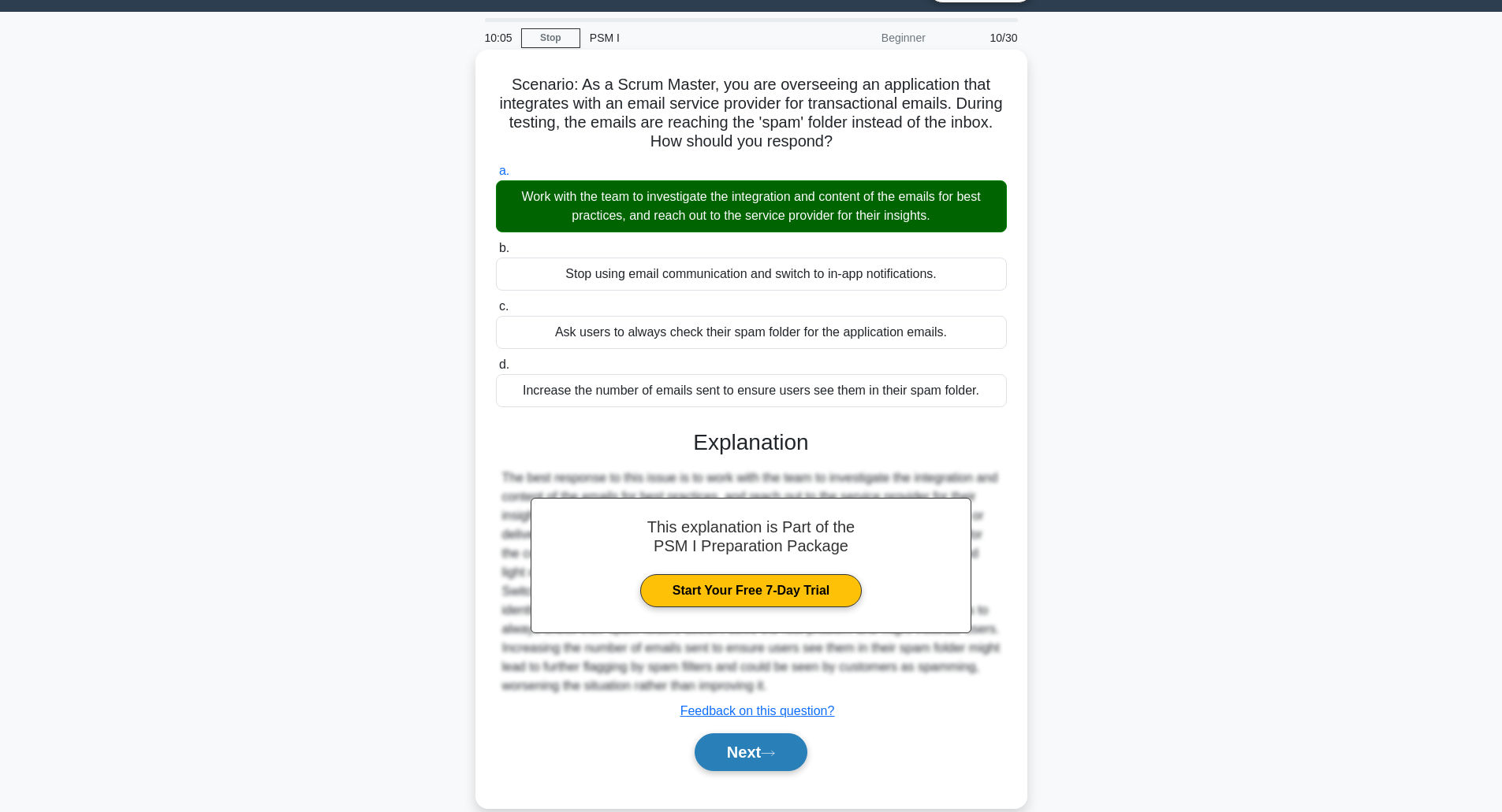
click at [742, 748] on button "Next" at bounding box center [751, 752] width 113 height 38
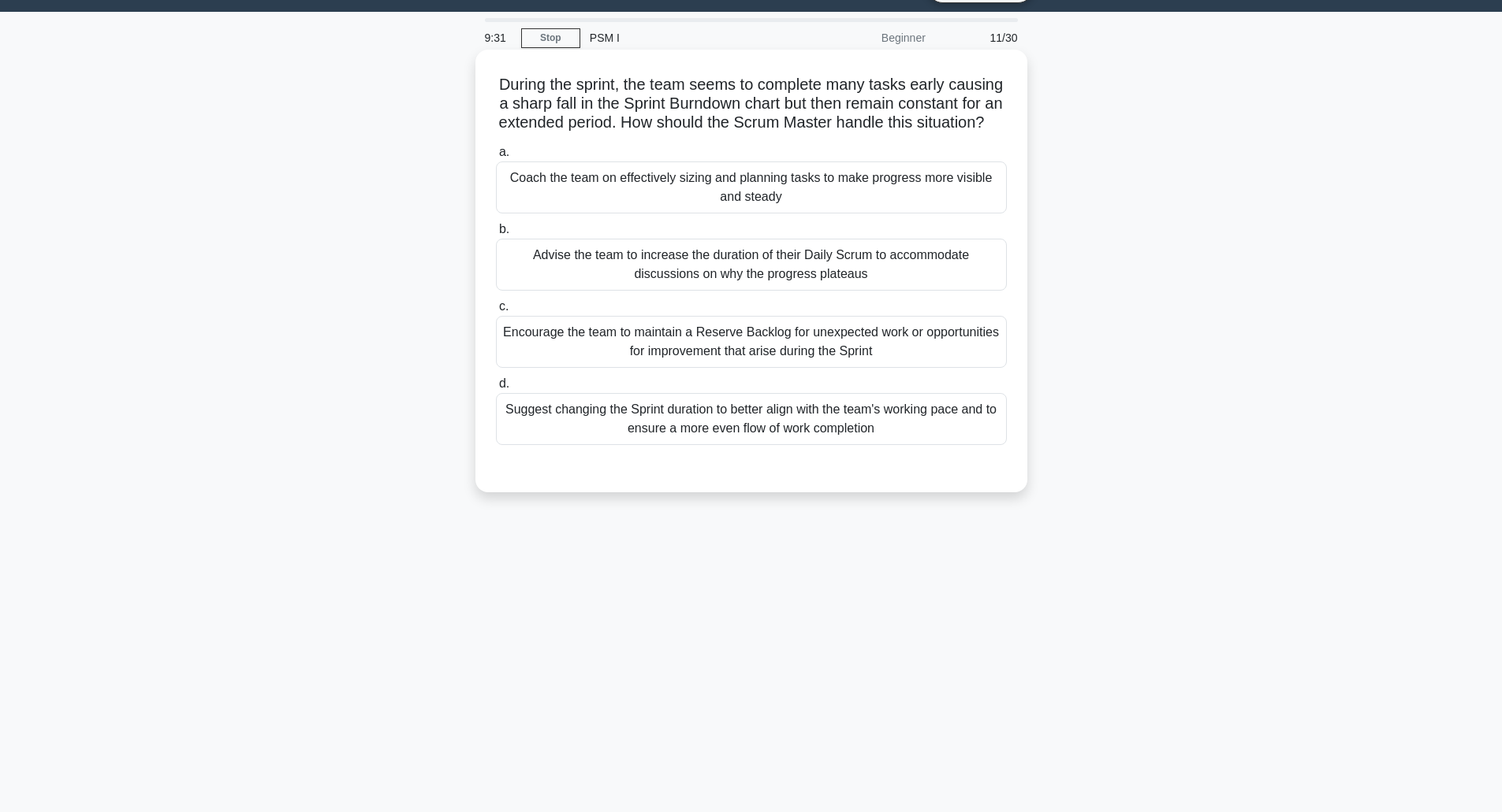
click at [740, 203] on div "Coach the team on effectively sizing and planning tasks to make progress more v…" at bounding box center [751, 187] width 511 height 52
click at [496, 157] on input "a. Coach the team on effectively sizing and planning tasks to make progress mor…" at bounding box center [496, 152] width 0 height 10
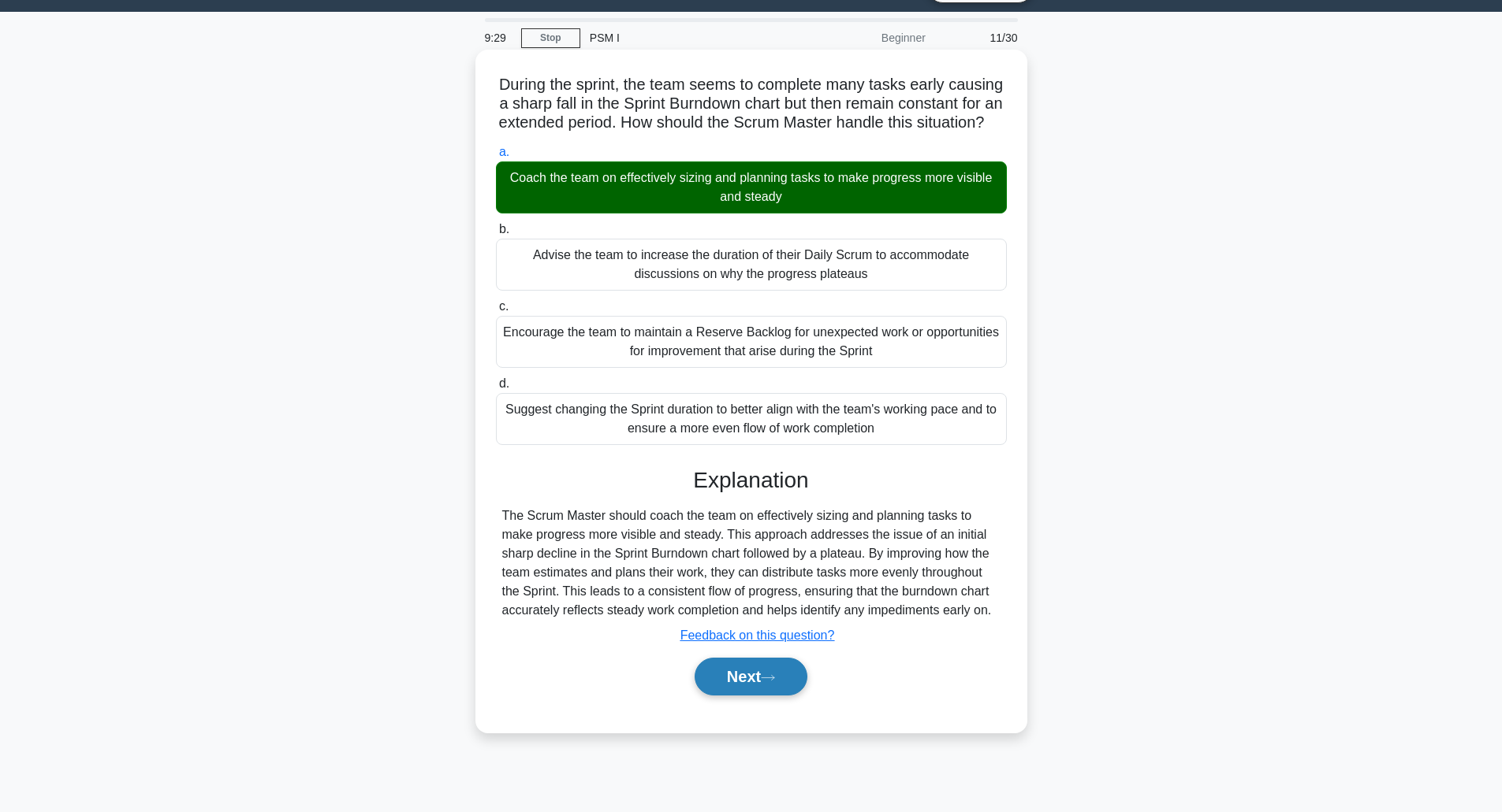
click at [753, 696] on button "Next" at bounding box center [751, 676] width 113 height 38
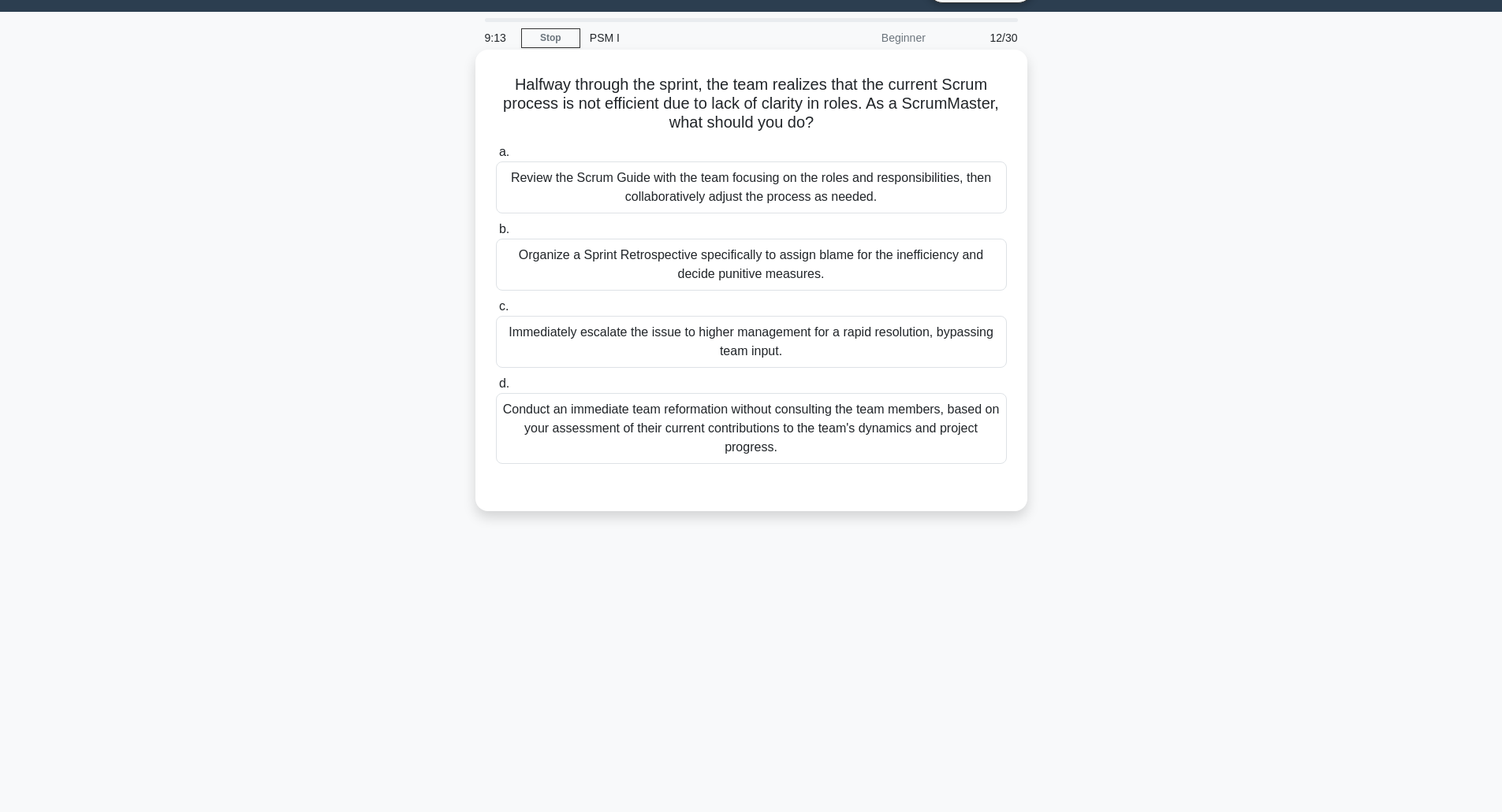
click at [782, 271] on div "Organize a Sprint Retrospective specifically to assign blame for the inefficien…" at bounding box center [751, 264] width 511 height 52
click at [496, 235] on input "b. Organize a Sprint Retrospective specifically to assign blame for the ineffic…" at bounding box center [496, 230] width 0 height 10
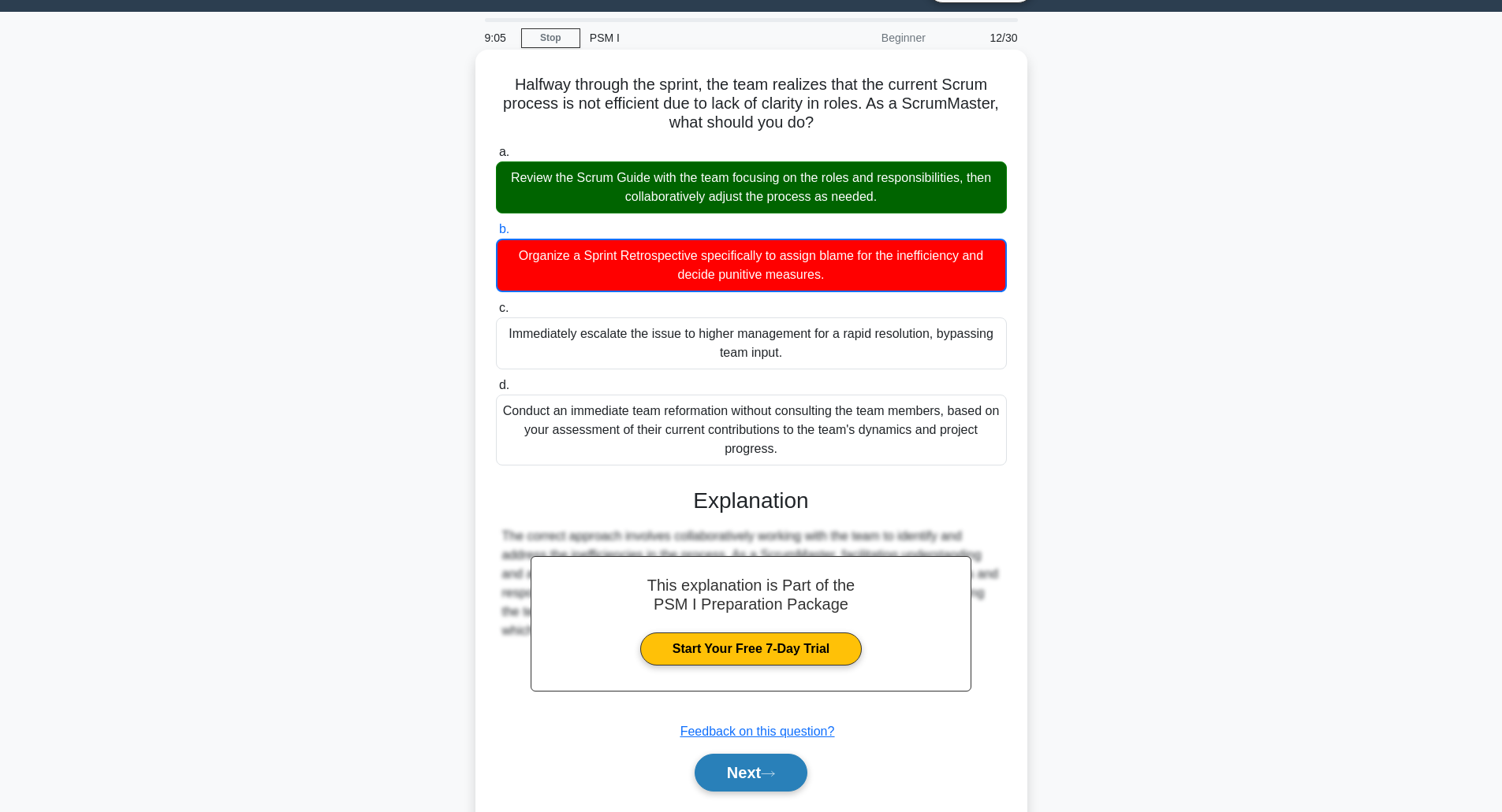
click at [740, 776] on button "Next" at bounding box center [751, 773] width 113 height 38
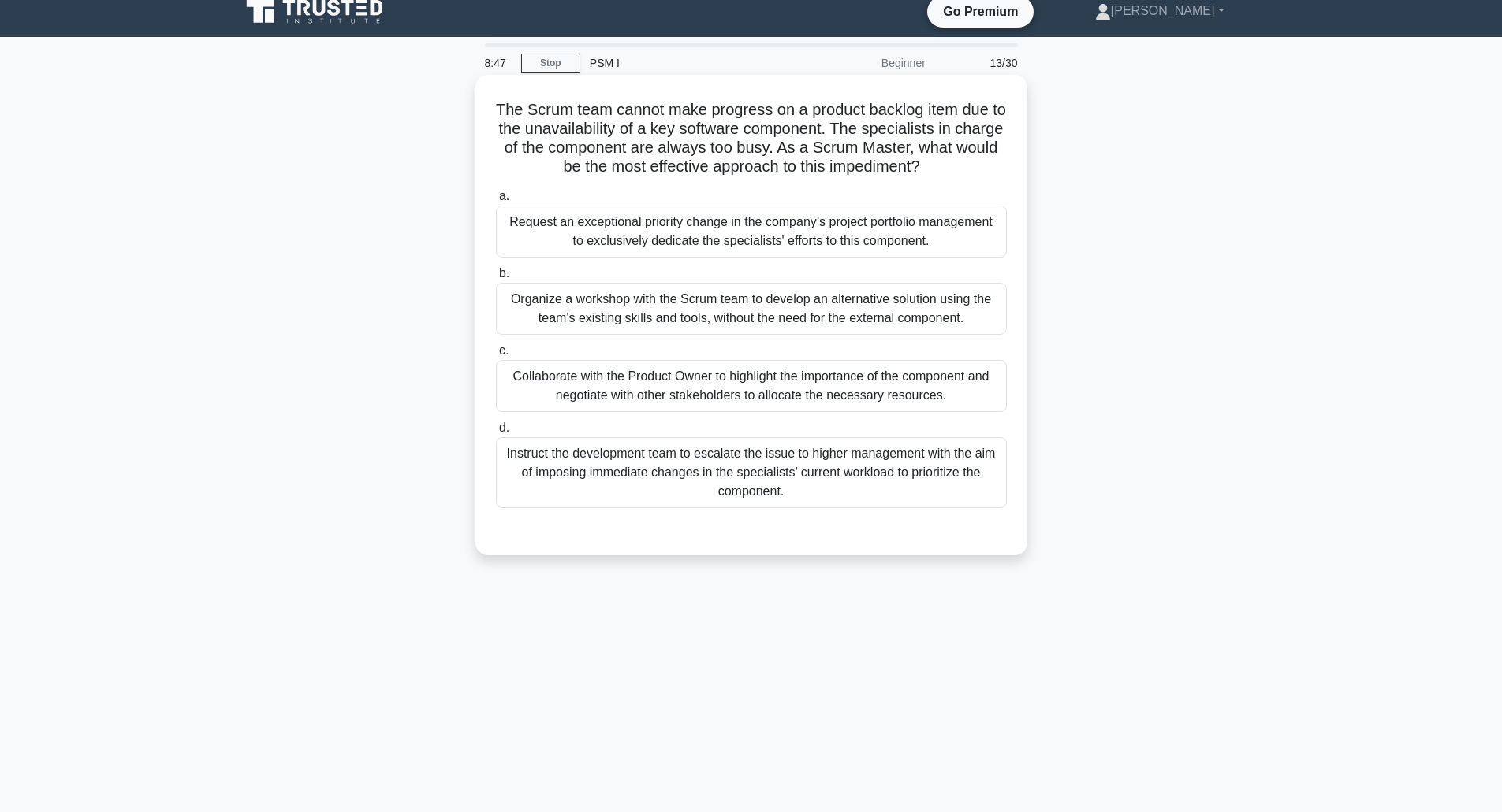
scroll to position [0, 0]
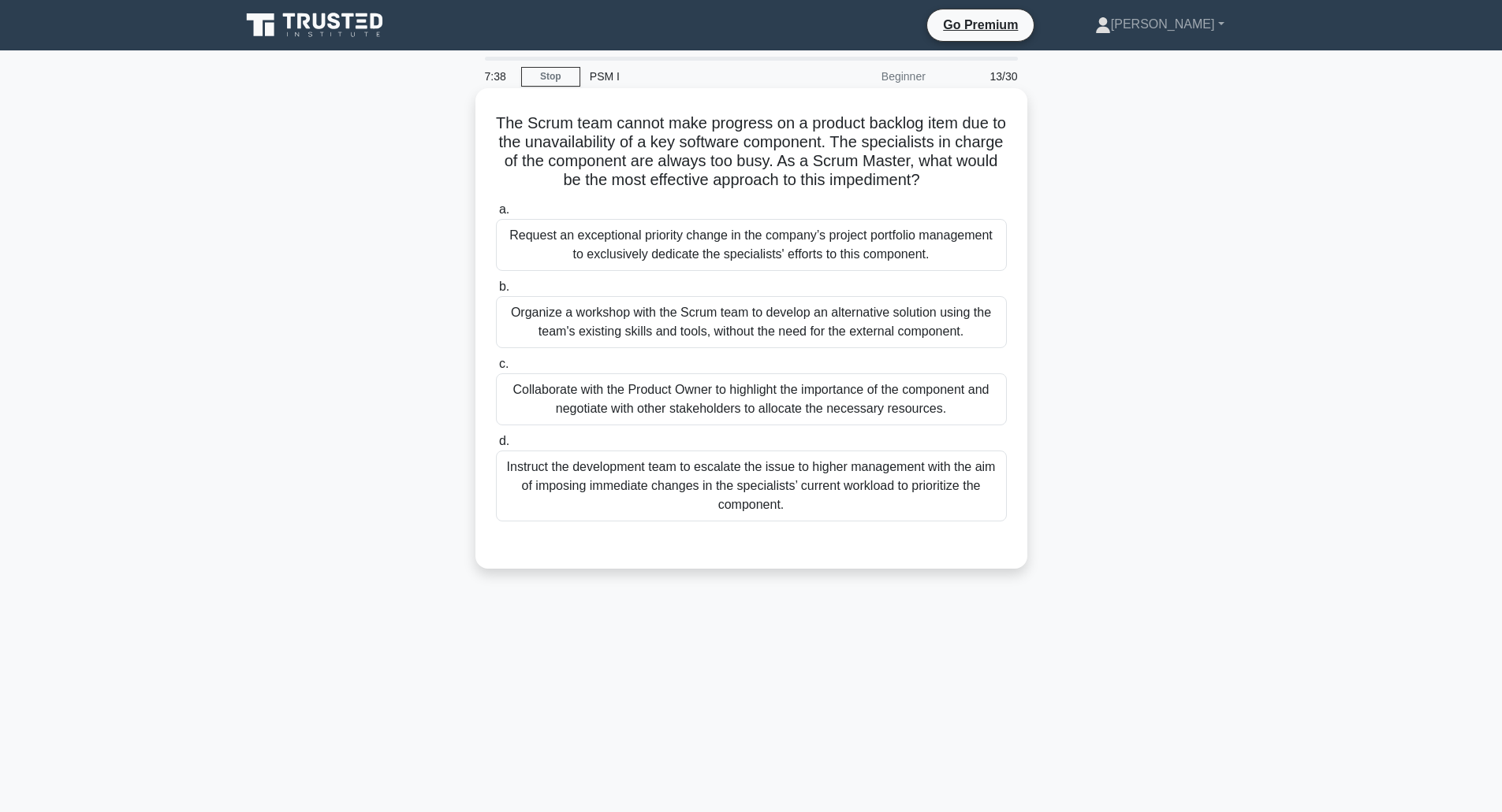
click at [749, 394] on div "Collaborate with the Product Owner to highlight the importance of the component…" at bounding box center [751, 399] width 511 height 52
click at [496, 369] on input "c. Collaborate with the Product Owner to highlight the importance of the compon…" at bounding box center [496, 364] width 0 height 10
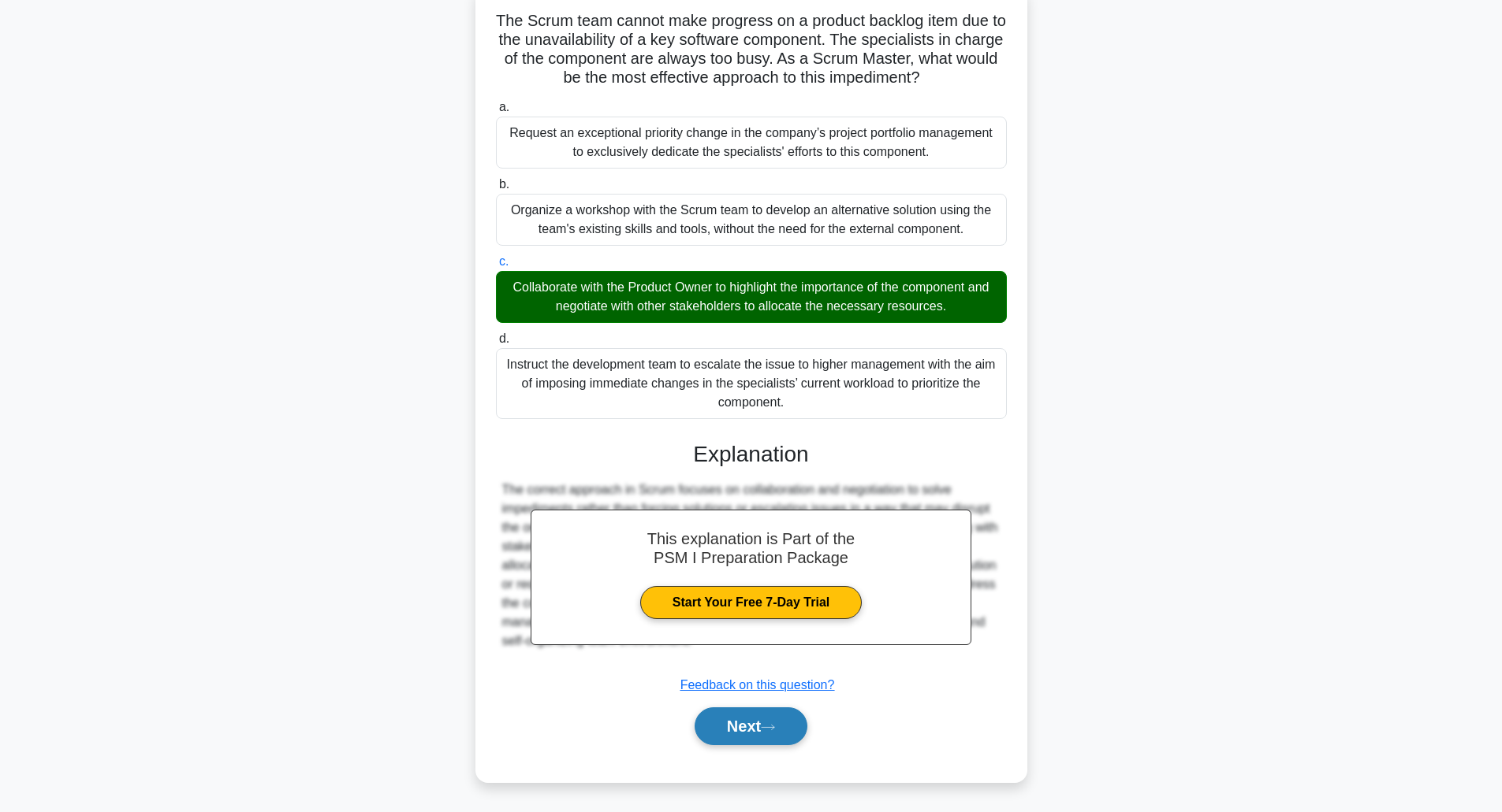
click at [751, 733] on button "Next" at bounding box center [751, 726] width 113 height 38
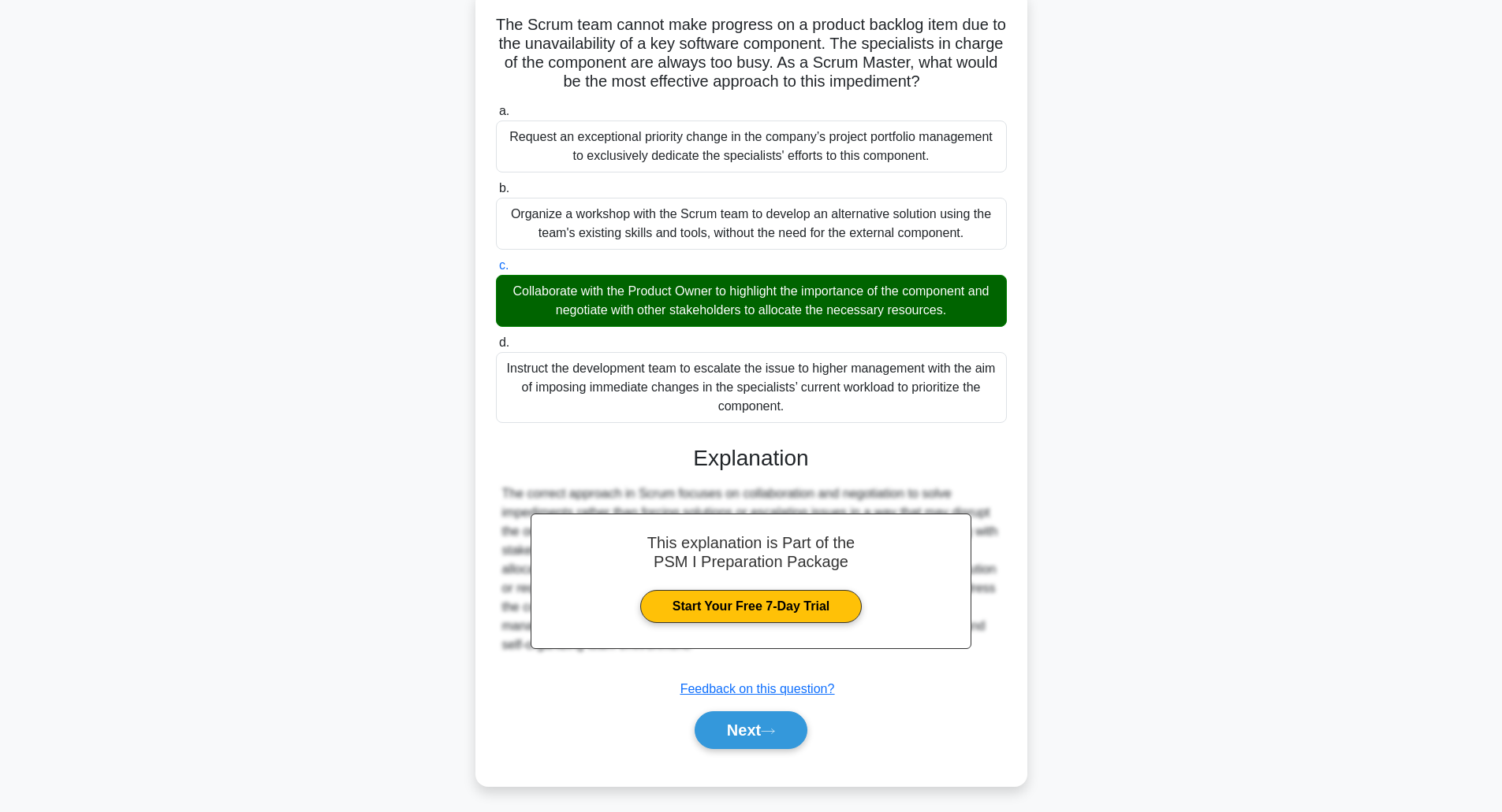
scroll to position [39, 0]
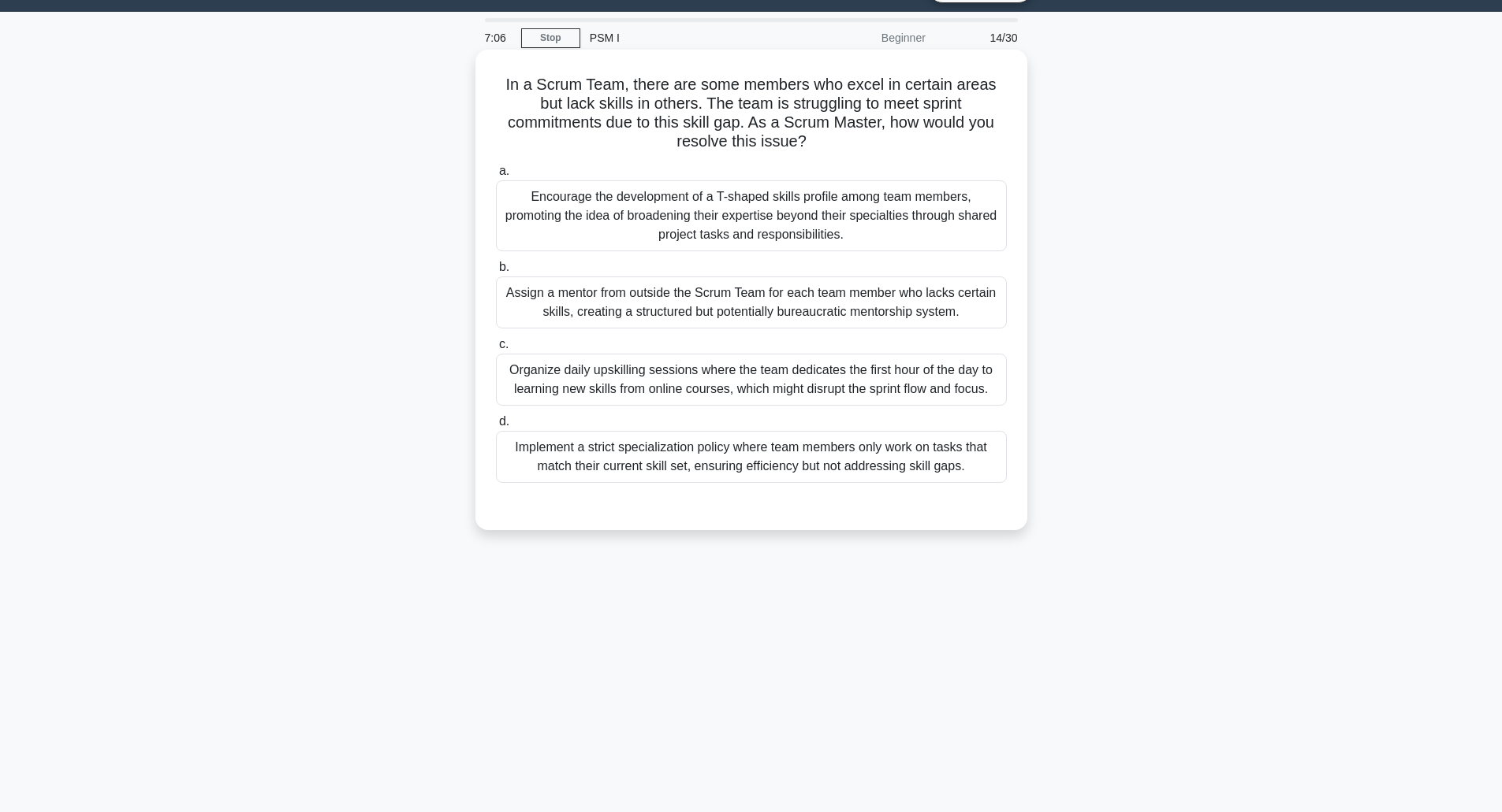
click at [766, 235] on div "Encourage the development of a T-shaped skills profile among team members, prom…" at bounding box center [751, 216] width 511 height 71
click at [496, 177] on input "a. Encourage the development of a T-shaped skills profile among team members, p…" at bounding box center [496, 171] width 0 height 10
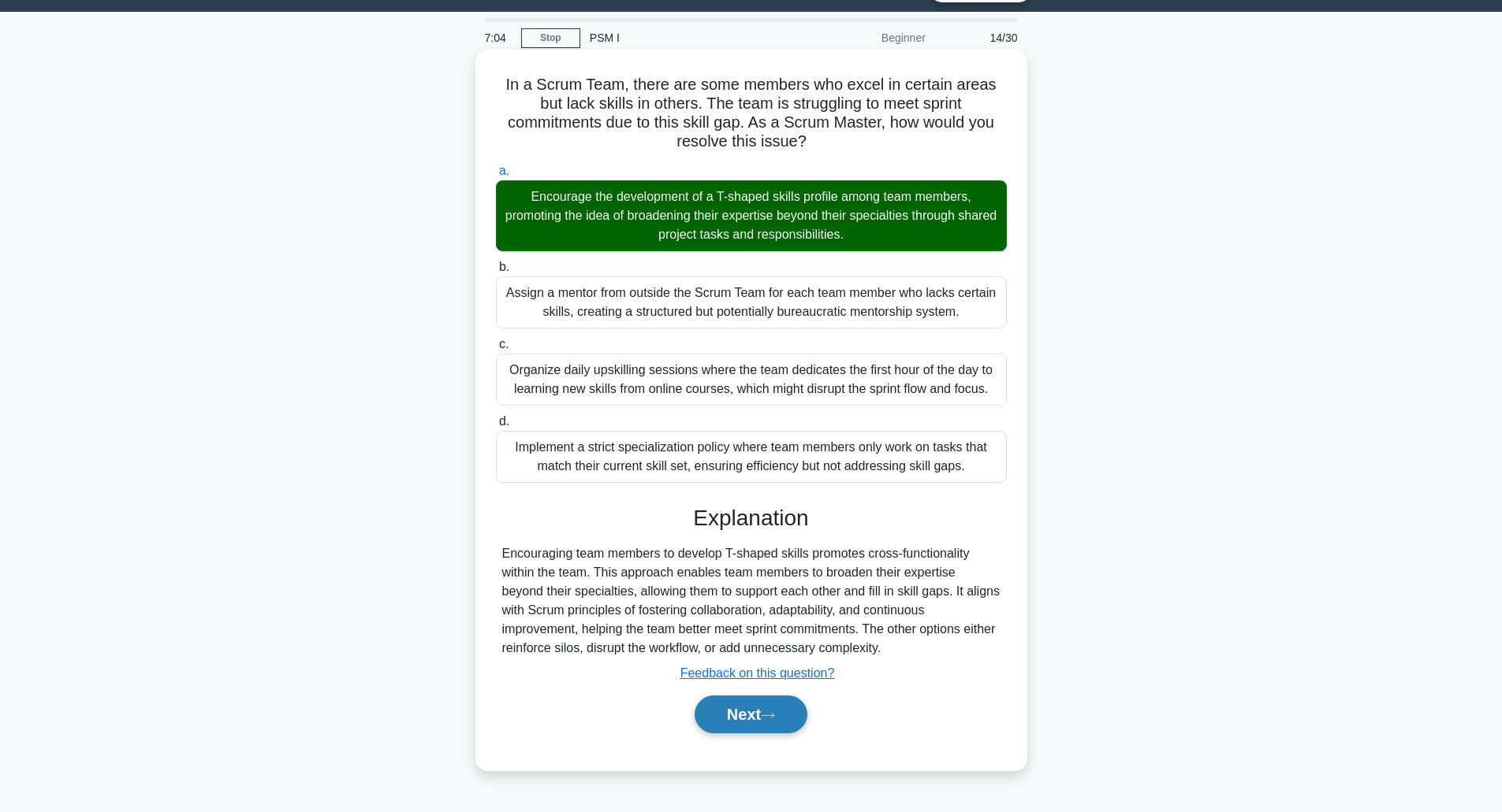
click at [750, 720] on button "Next" at bounding box center [751, 714] width 113 height 38
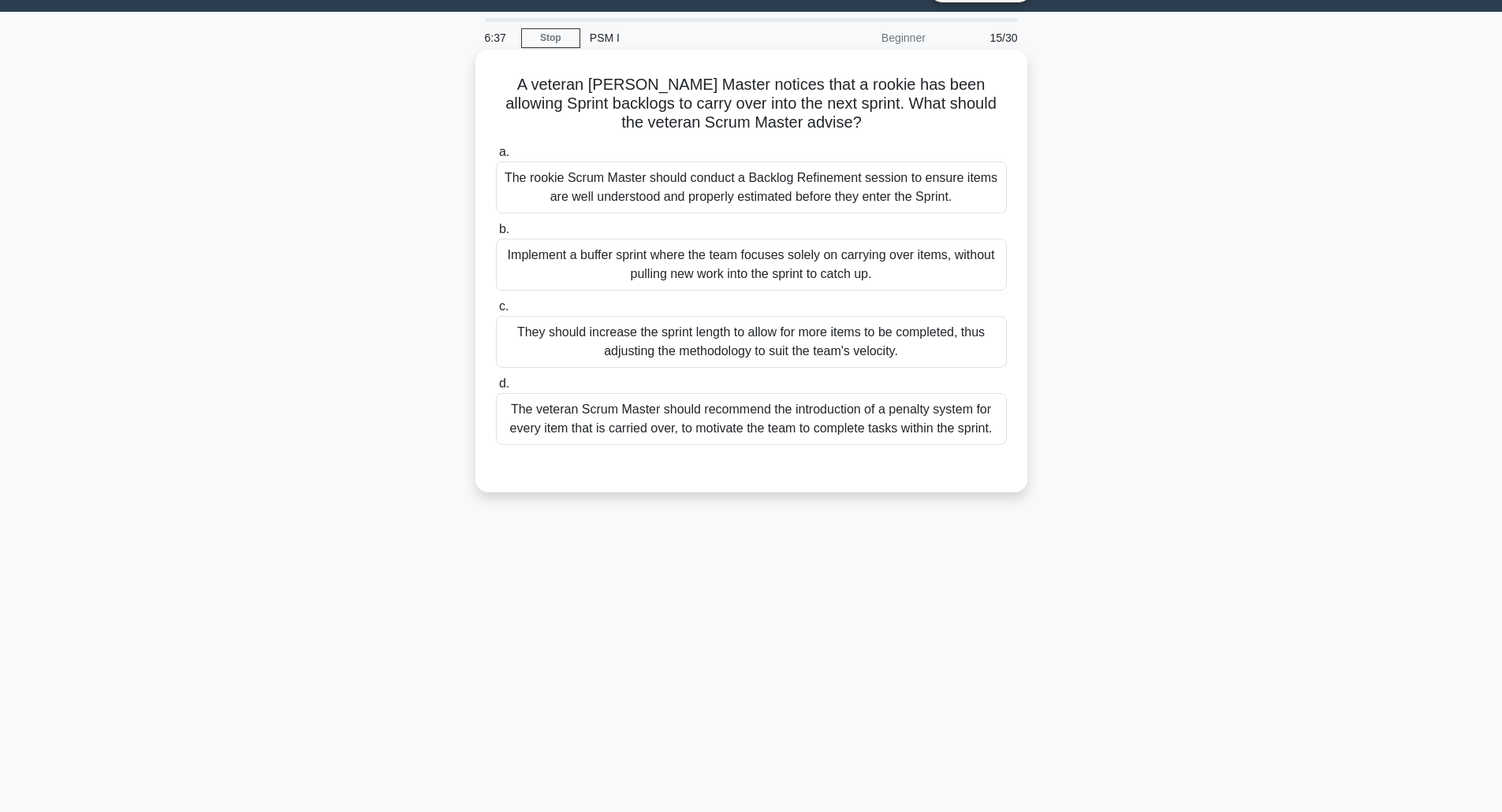
click at [760, 203] on div "The rookie Scrum Master should conduct a Backlog Refinement session to ensure i…" at bounding box center [751, 187] width 511 height 52
click at [496, 157] on input "a. The rookie Scrum Master should conduct a Backlog Refinement session to ensur…" at bounding box center [496, 152] width 0 height 10
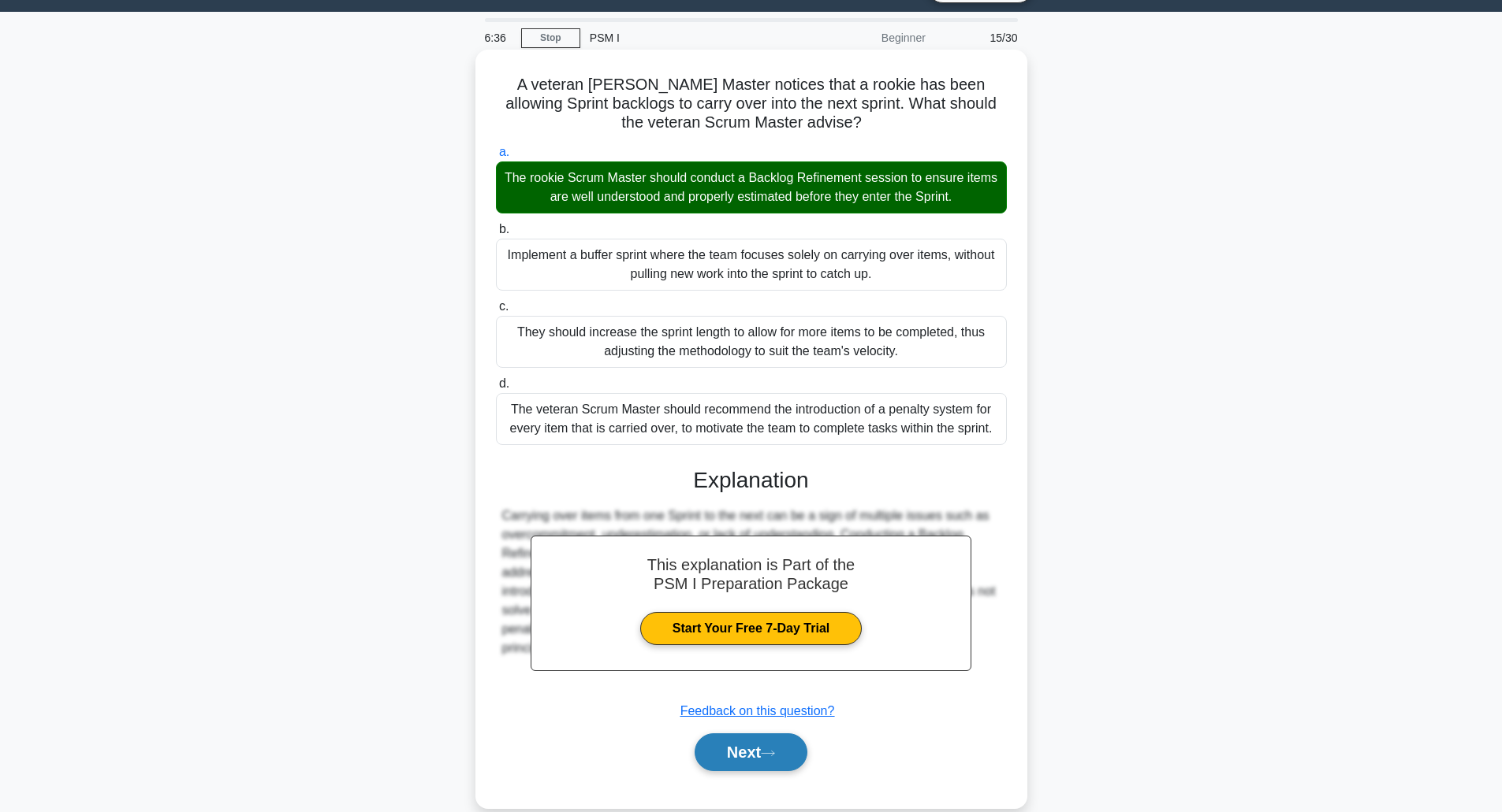
click at [767, 751] on icon at bounding box center [768, 753] width 14 height 9
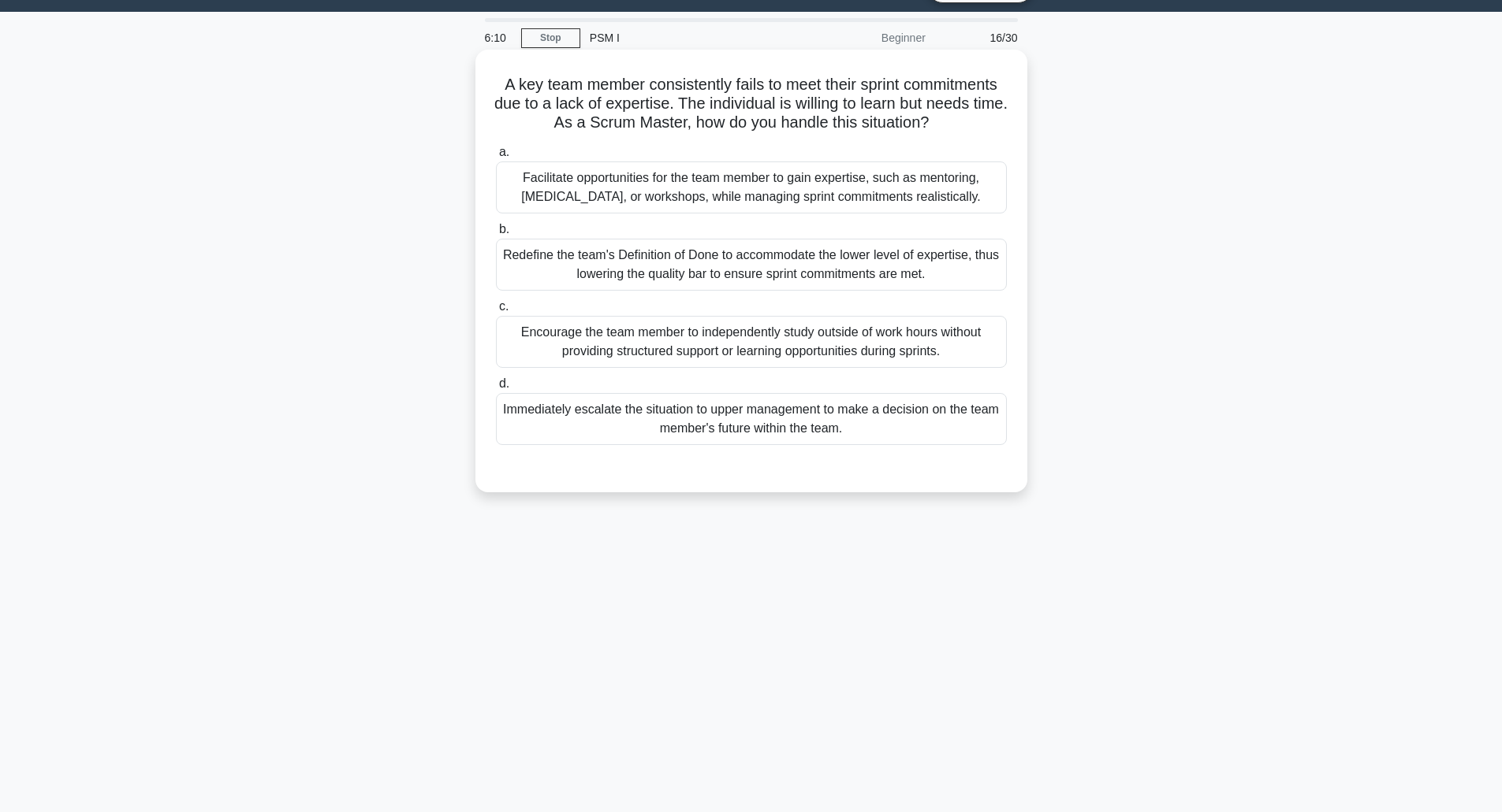
click at [743, 267] on div "Redefine the team's Definition of Done to accommodate the lower level of expert…" at bounding box center [751, 264] width 511 height 52
click at [496, 235] on input "b. Redefine the team's Definition of Done to accommodate the lower level of exp…" at bounding box center [496, 230] width 0 height 10
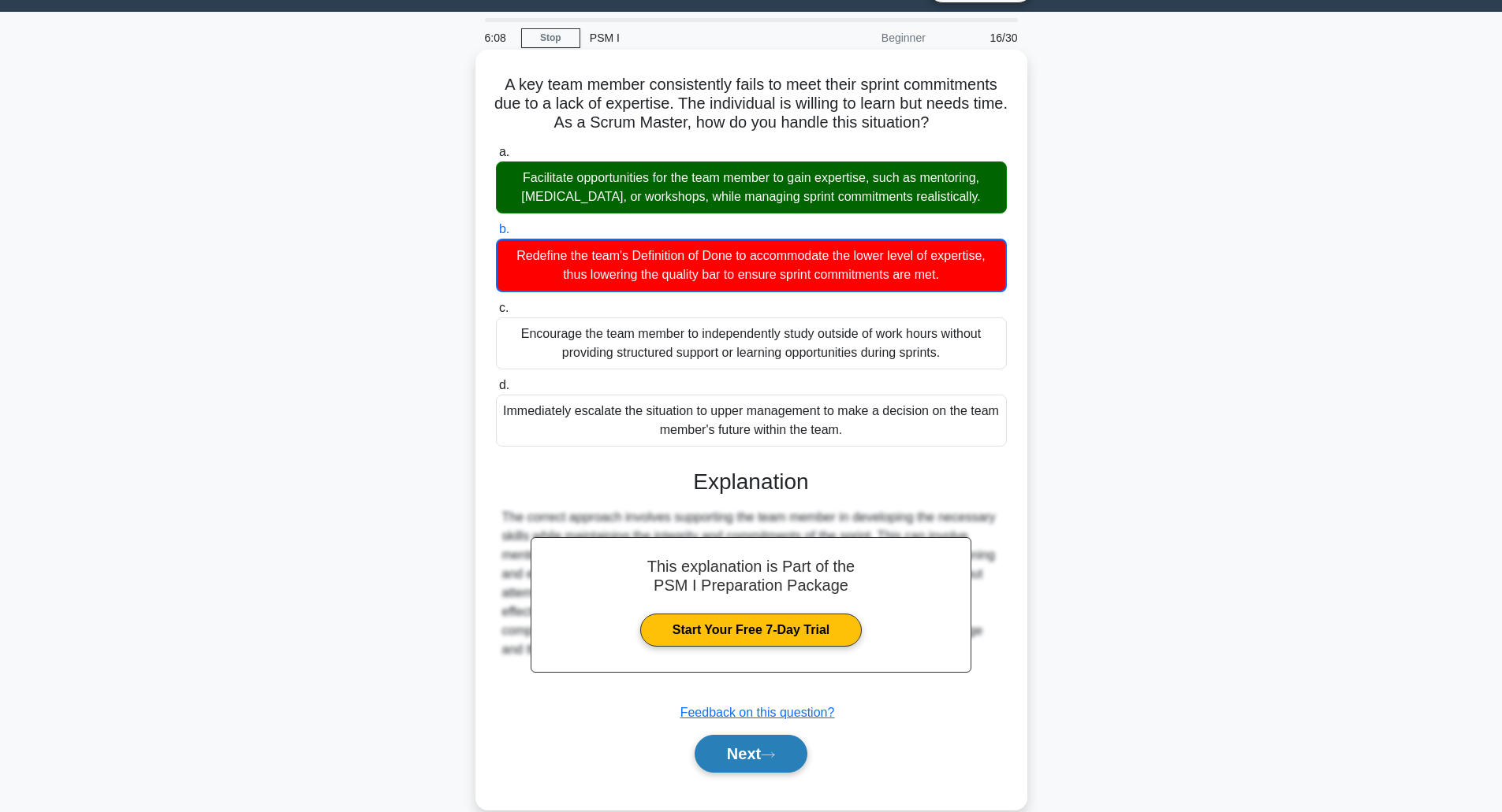
click at [751, 766] on button "Next" at bounding box center [751, 753] width 113 height 38
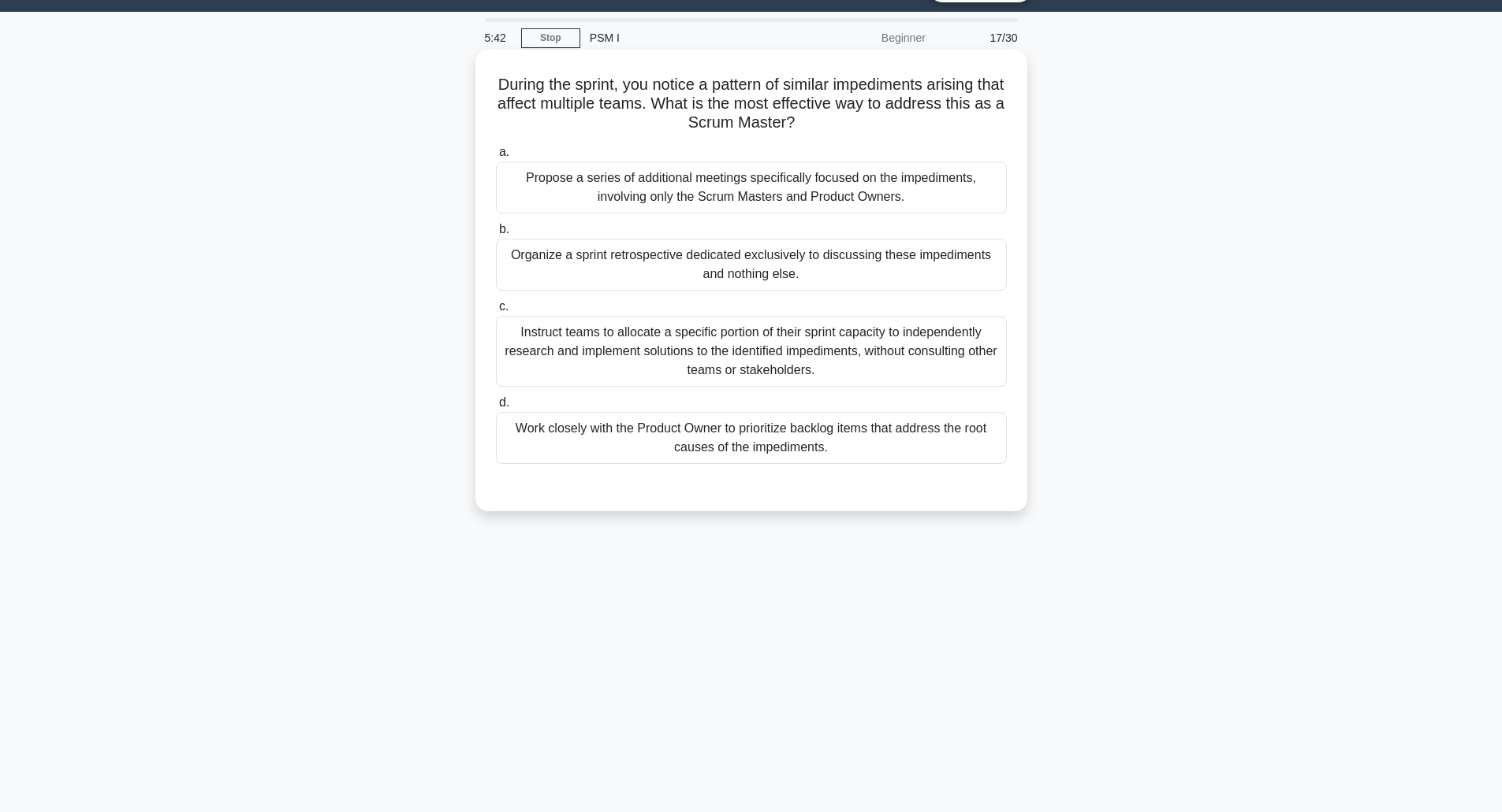
click at [753, 266] on div "Organize a sprint retrospective dedicated exclusively to discussing these imped…" at bounding box center [751, 264] width 511 height 52
click at [496, 235] on input "b. Organize a sprint retrospective dedicated exclusively to discussing these im…" at bounding box center [496, 230] width 0 height 10
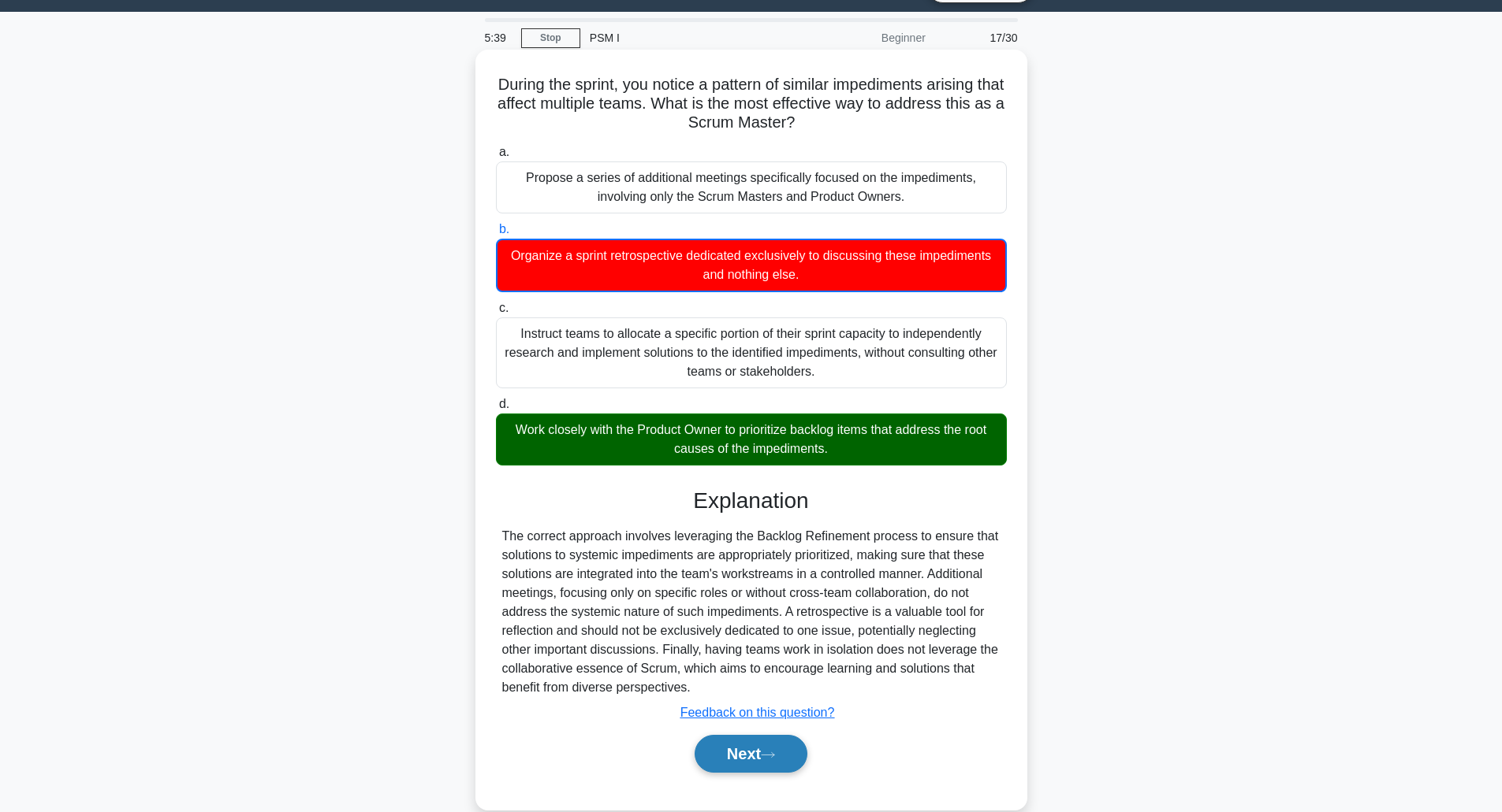
click at [748, 745] on button "Next" at bounding box center [751, 753] width 113 height 38
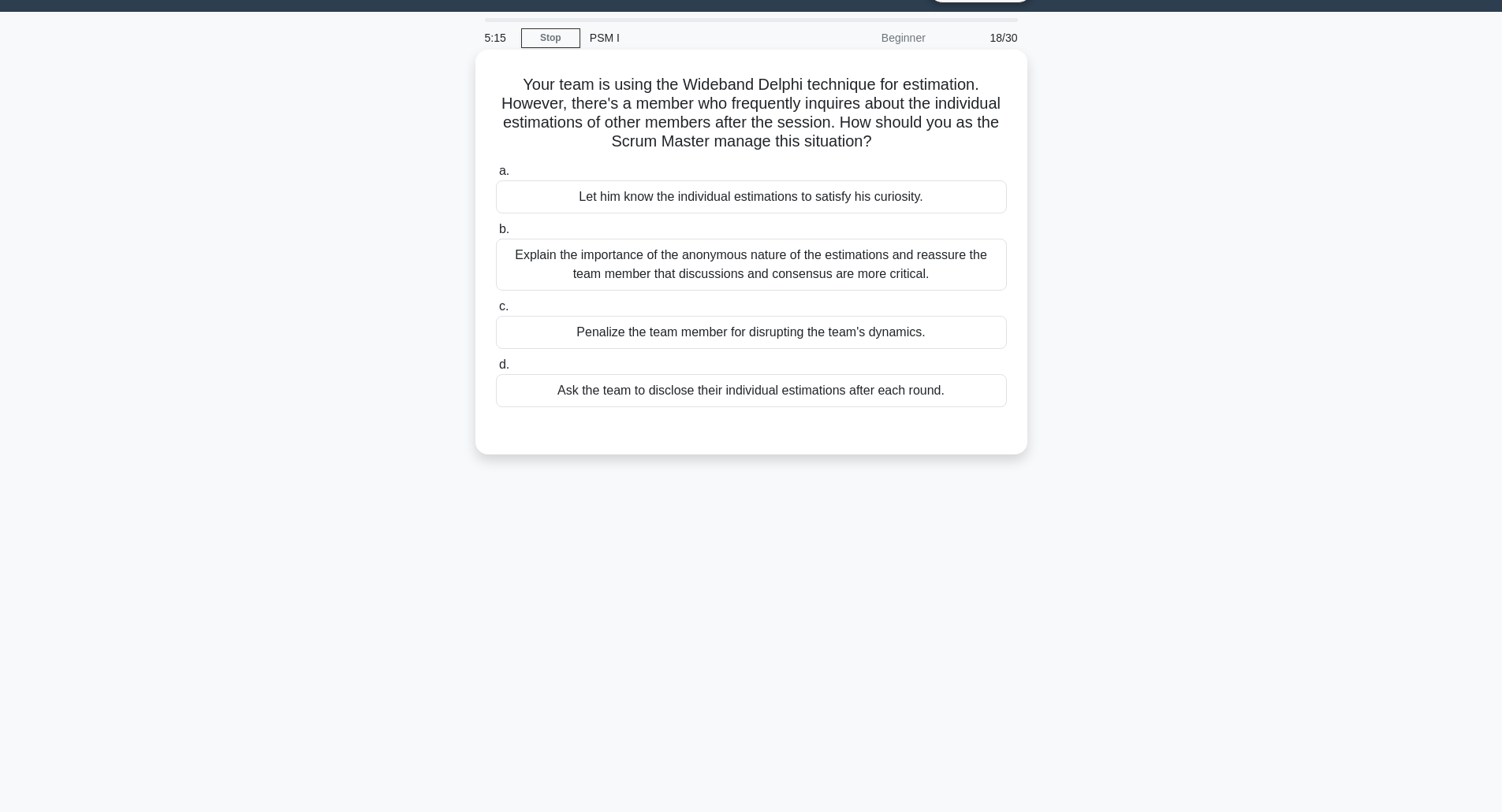
click at [758, 266] on div "Explain the importance of the anonymous nature of the estimations and reassure …" at bounding box center [751, 264] width 511 height 52
click at [496, 235] on input "b. Explain the importance of the anonymous nature of the estimations and reassu…" at bounding box center [496, 230] width 0 height 10
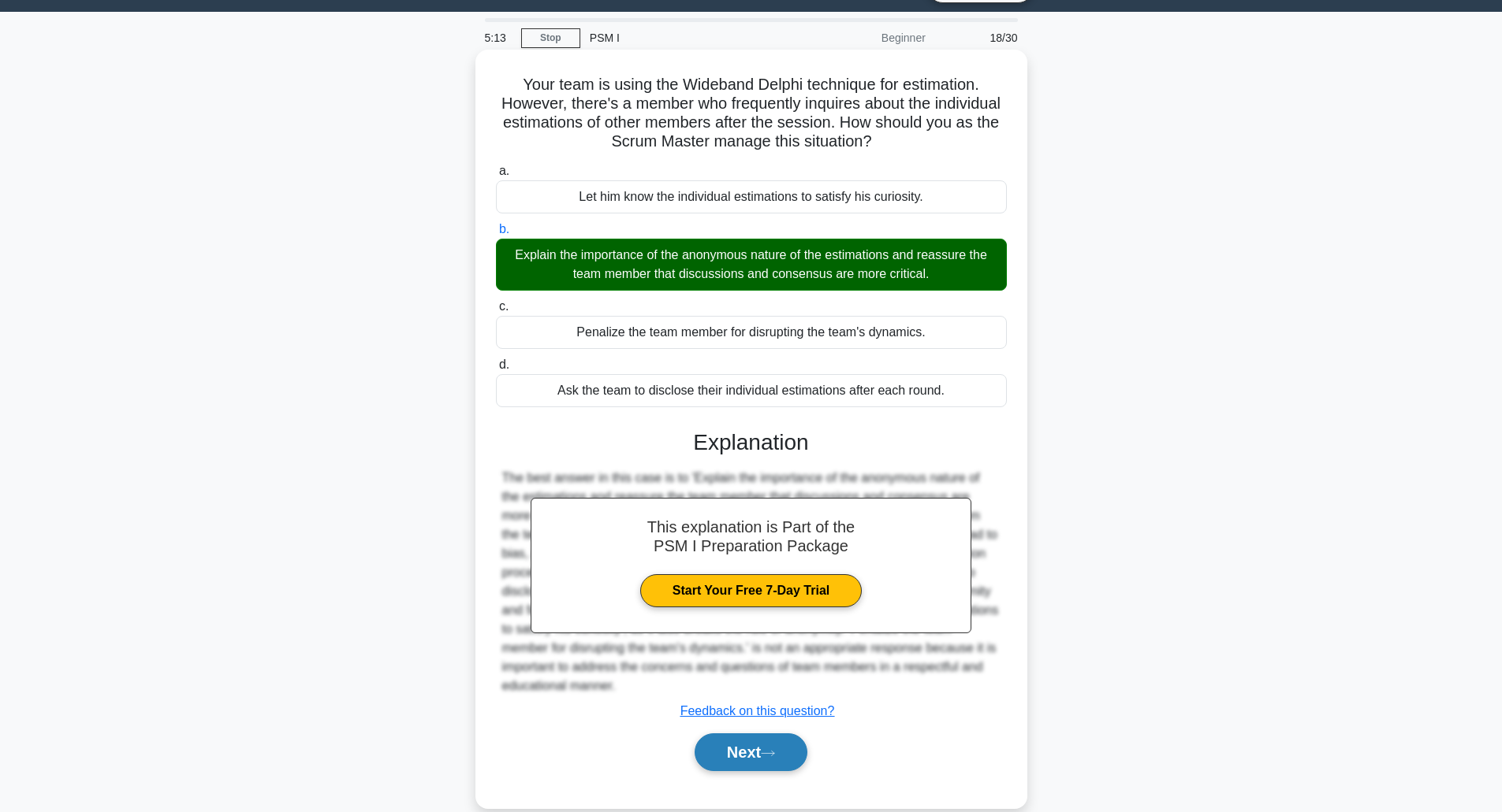
click at [747, 743] on button "Next" at bounding box center [751, 752] width 113 height 38
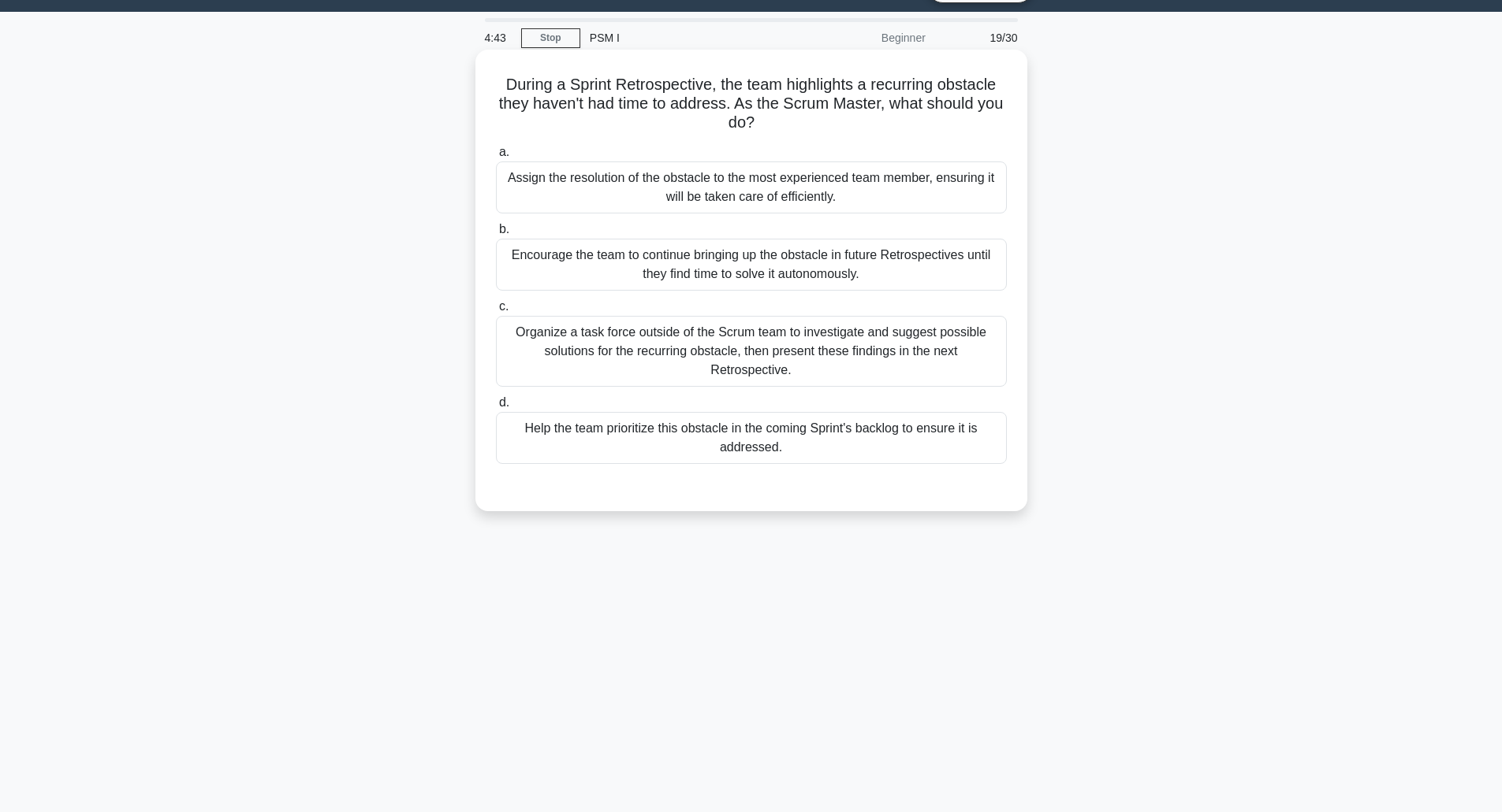
click at [744, 271] on div "Encourage the team to continue bringing up the obstacle in future Retrospective…" at bounding box center [751, 264] width 511 height 52
click at [496, 235] on input "b. Encourage the team to continue bringing up the obstacle in future Retrospect…" at bounding box center [496, 230] width 0 height 10
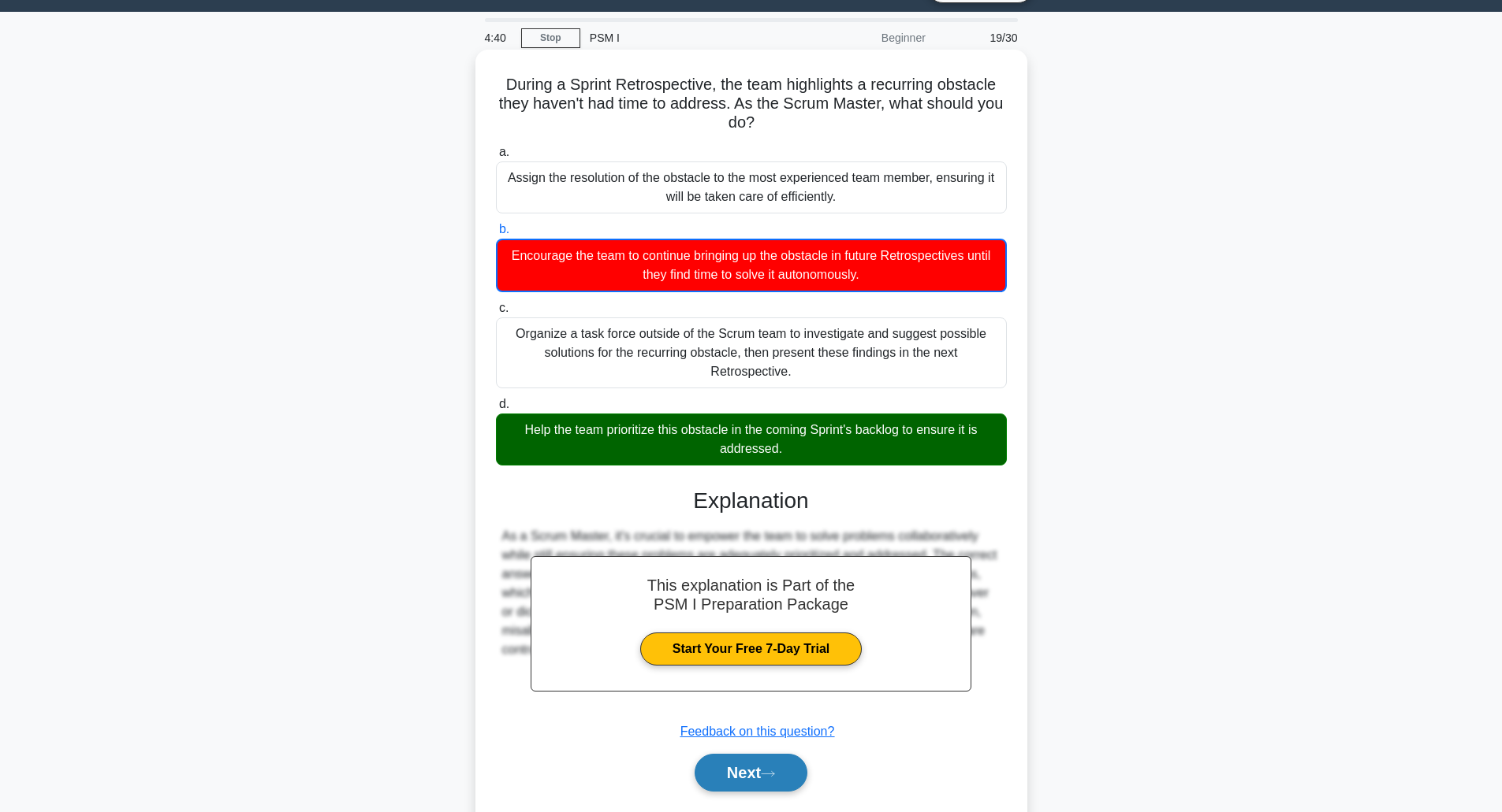
click at [746, 754] on button "Next" at bounding box center [751, 773] width 113 height 38
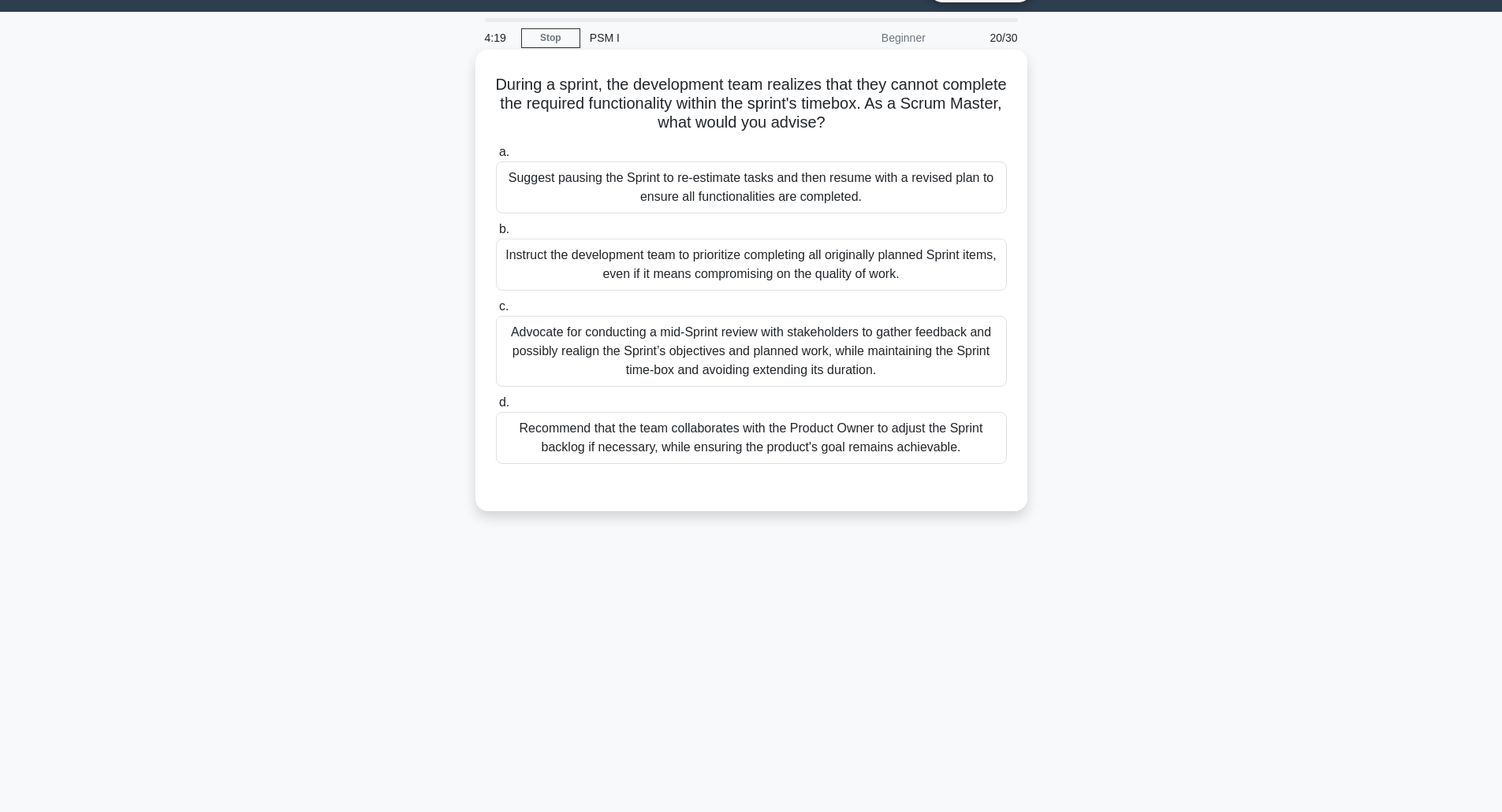
click at [751, 439] on div "Recommend that the team collaborates with the Product Owner to adjust the Sprin…" at bounding box center [751, 438] width 511 height 52
click at [496, 408] on input "d. Recommend that the team collaborates with the Product Owner to adjust the Sp…" at bounding box center [496, 402] width 0 height 10
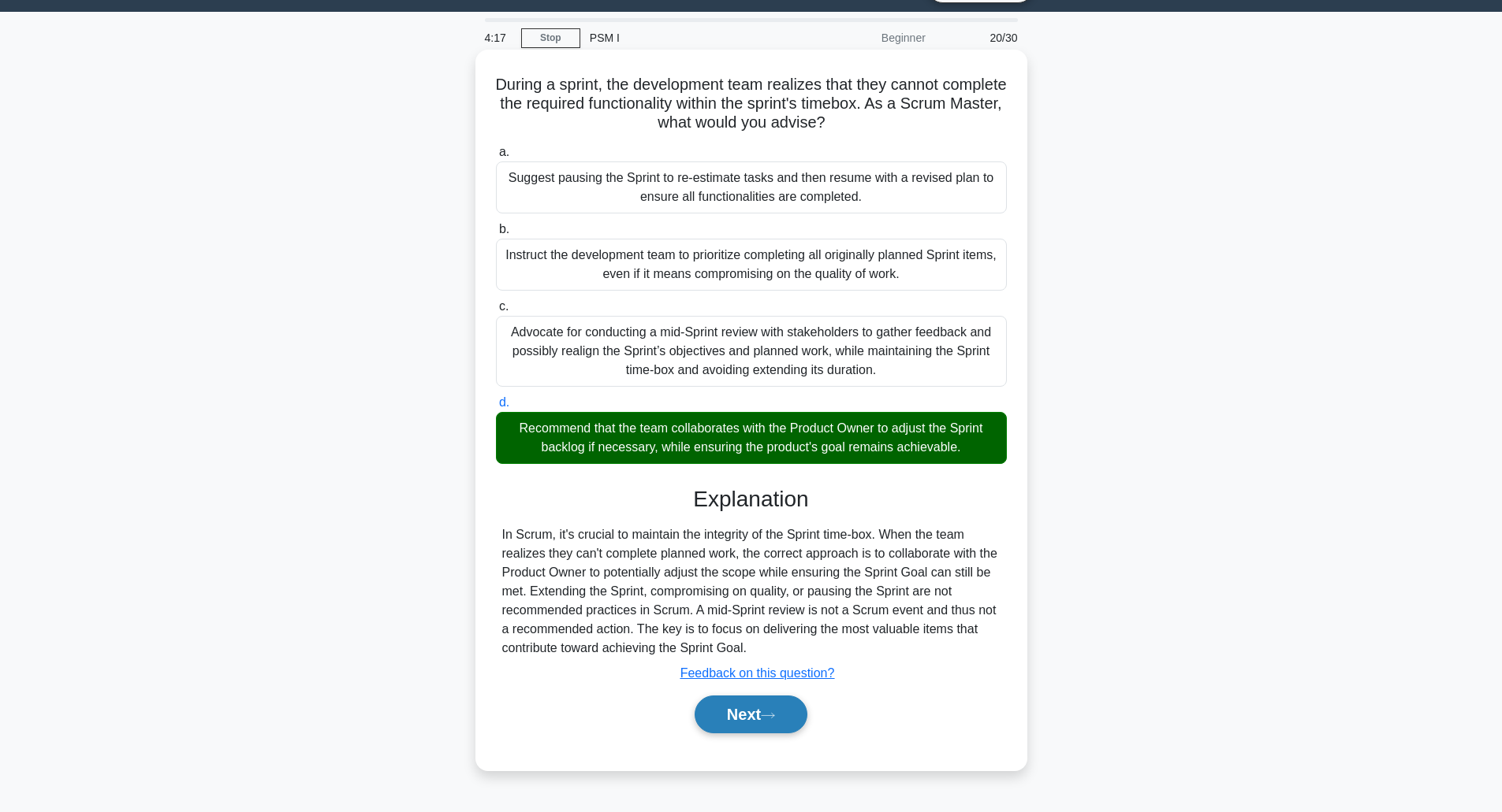
click at [735, 720] on button "Next" at bounding box center [751, 714] width 113 height 38
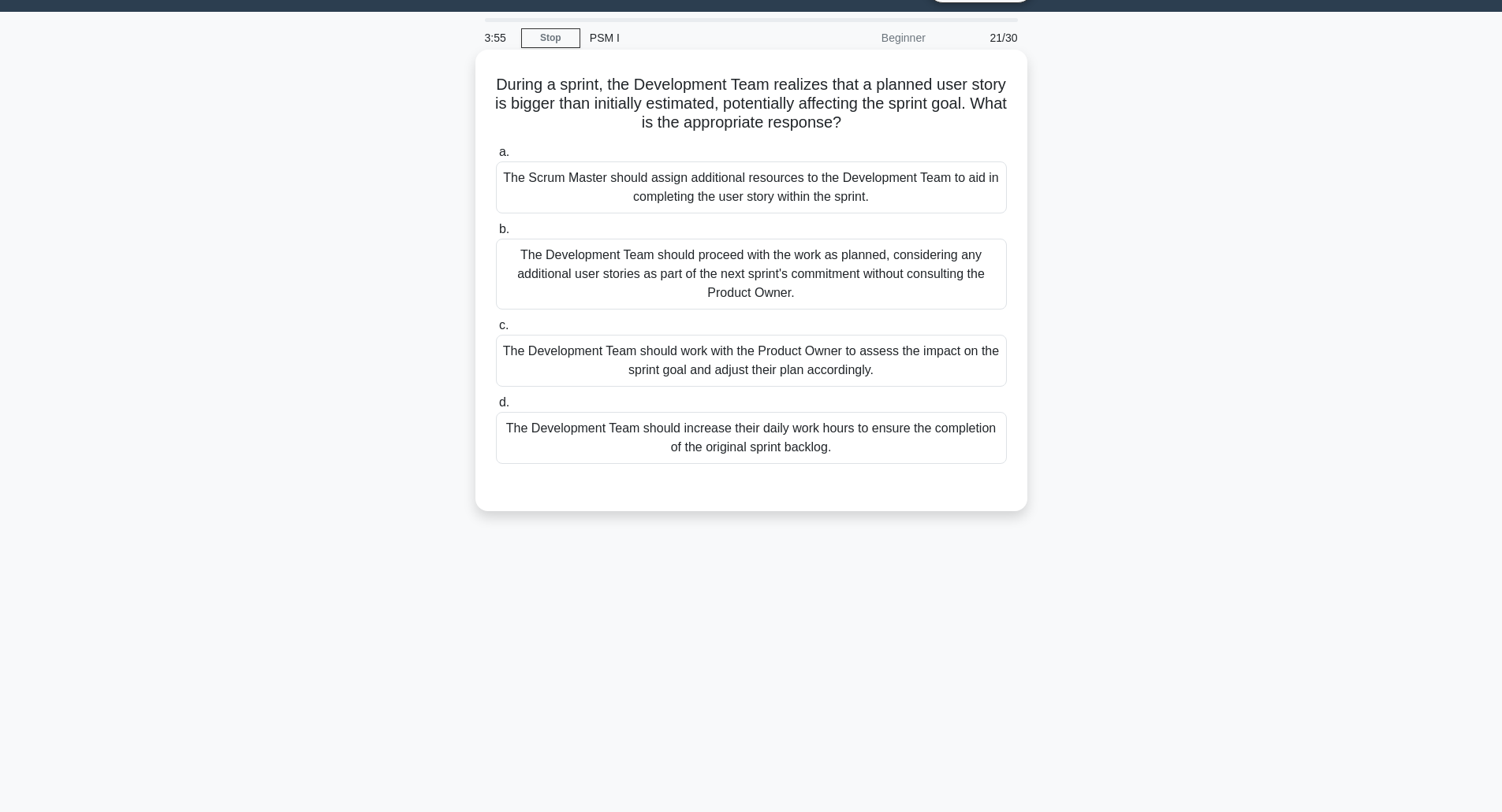
click at [753, 370] on div "The Development Team should work with the Product Owner to assess the impact on…" at bounding box center [751, 361] width 511 height 52
click at [496, 331] on input "c. The Development Team should work with the Product Owner to assess the impact…" at bounding box center [496, 325] width 0 height 10
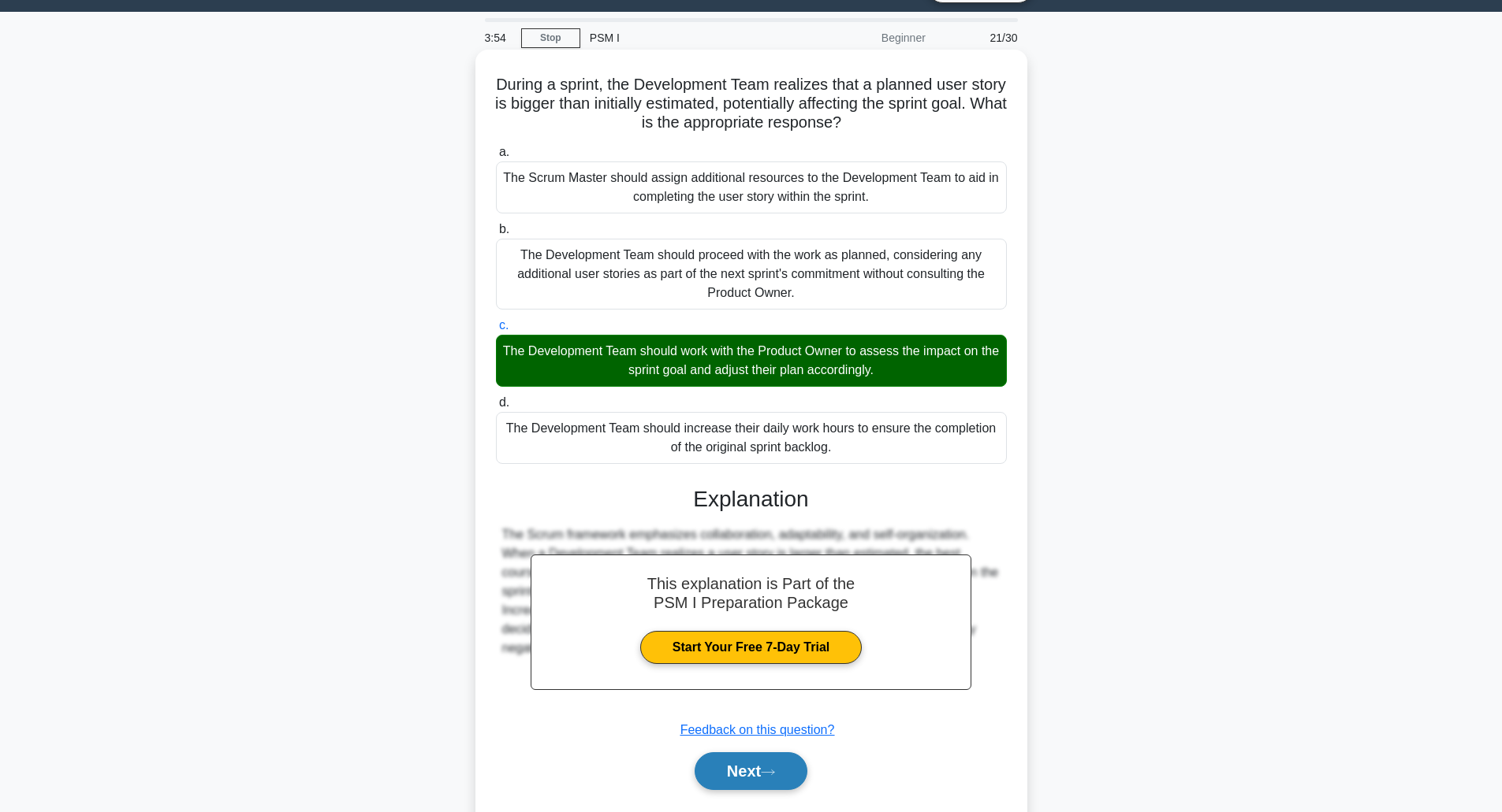
click at [736, 762] on button "Next" at bounding box center [751, 771] width 113 height 38
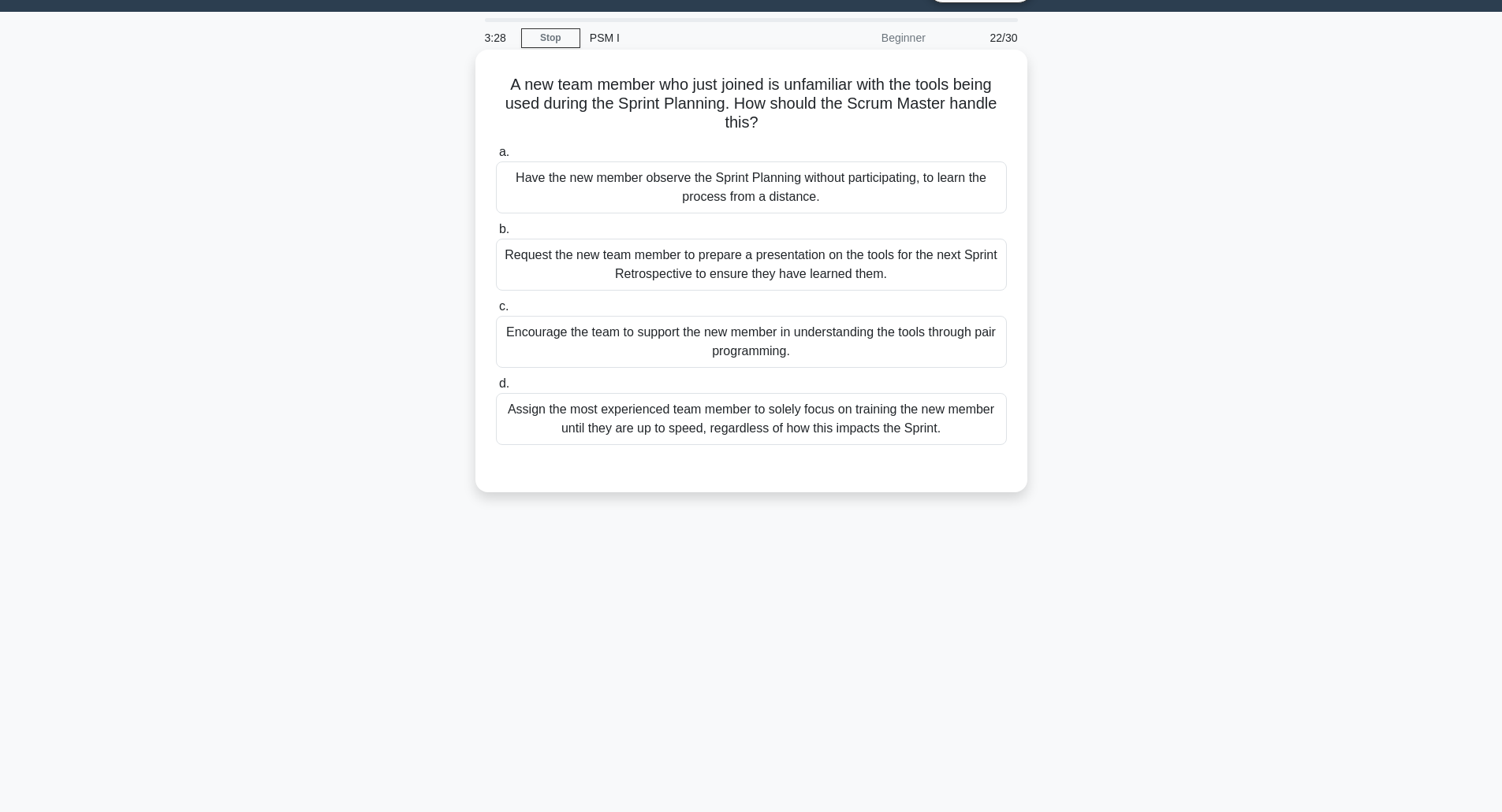
click at [742, 270] on div "Request the new team member to prepare a presentation on the tools for the next…" at bounding box center [751, 264] width 511 height 52
click at [496, 235] on input "b. Request the new team member to prepare a presentation on the tools for the n…" at bounding box center [496, 230] width 0 height 10
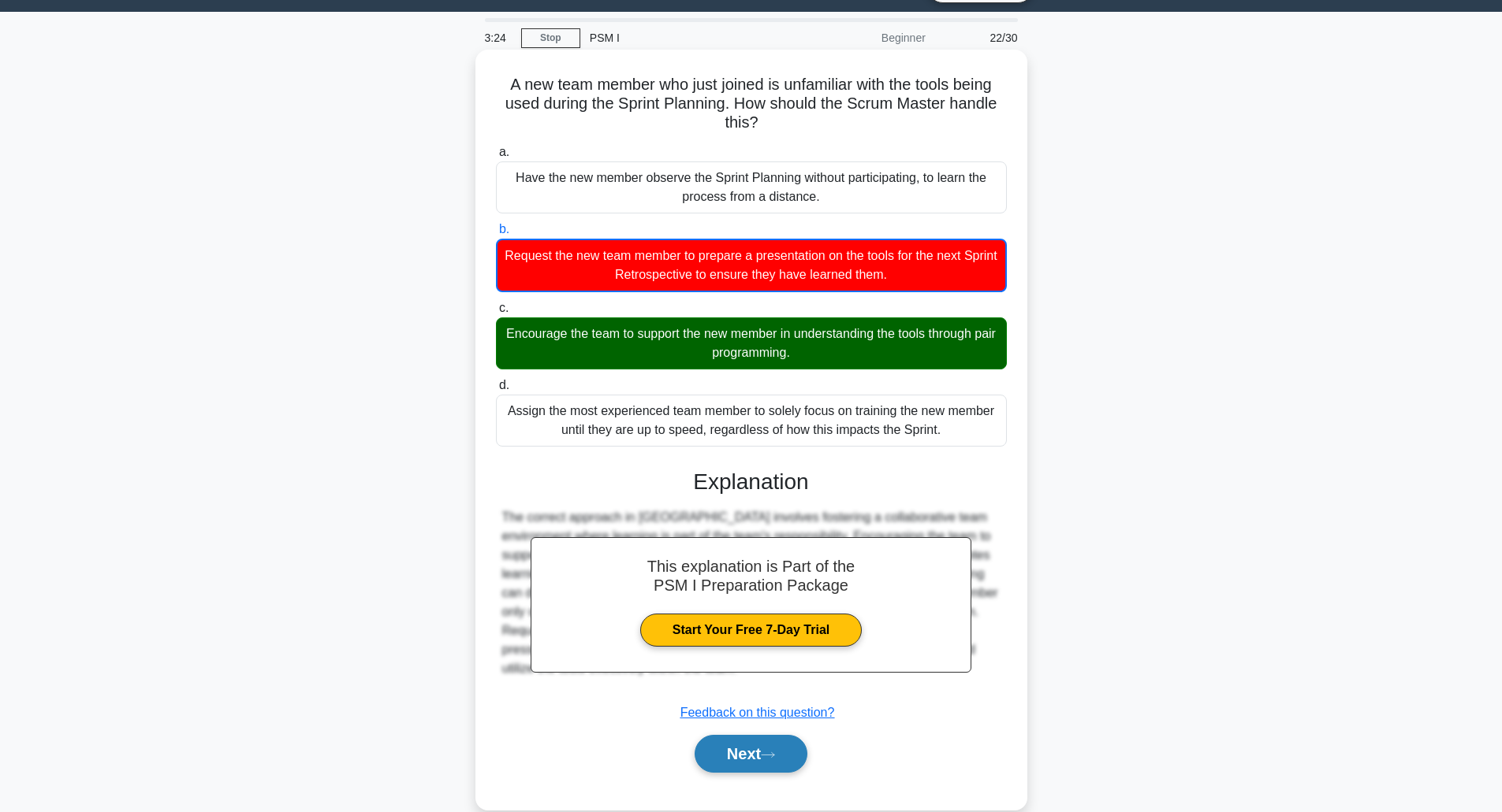
click at [710, 743] on button "Next" at bounding box center [751, 753] width 113 height 38
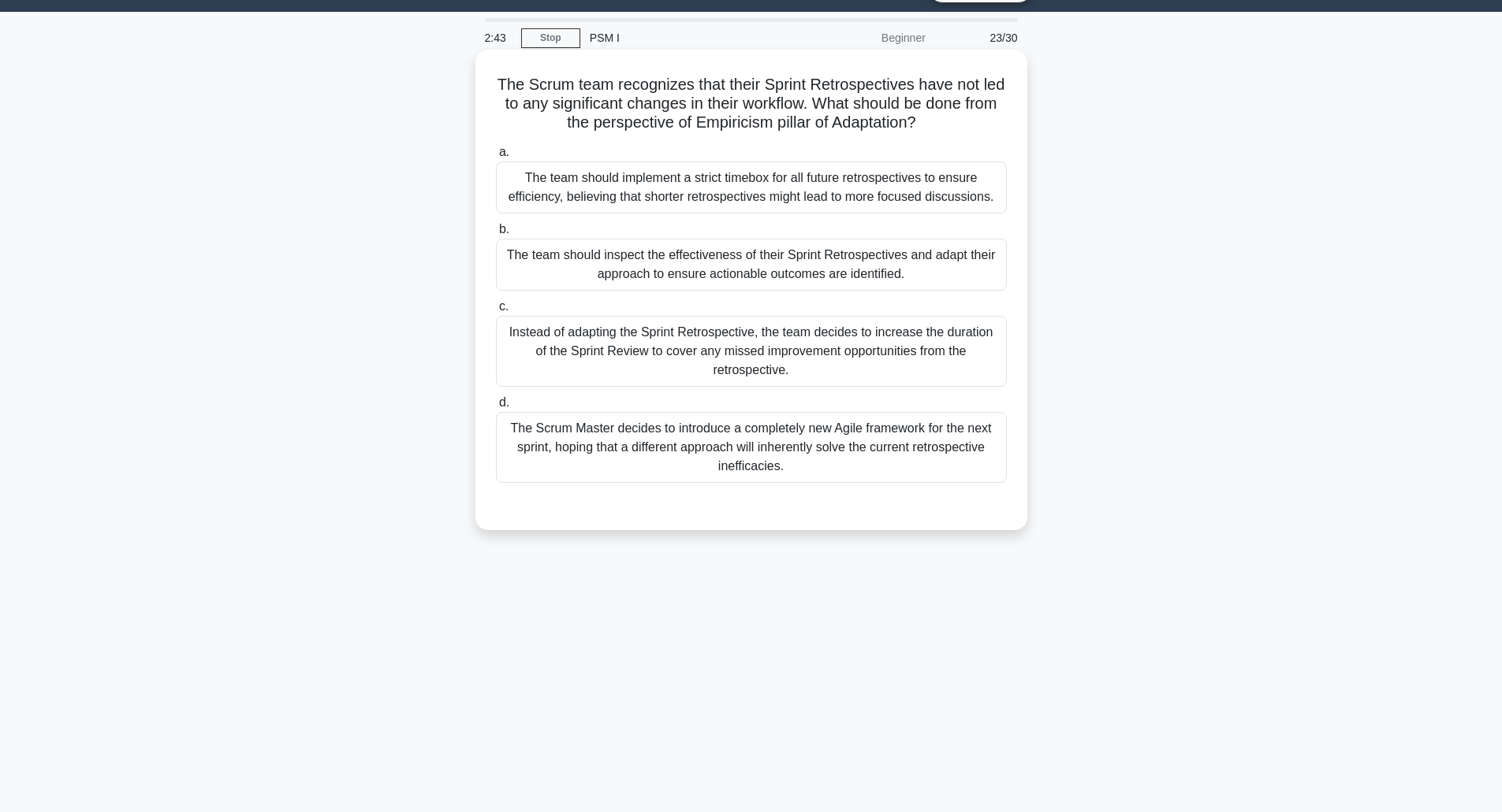
click at [760, 267] on div "The team should inspect the effectiveness of their Sprint Retrospectives and ad…" at bounding box center [751, 264] width 511 height 52
click at [496, 235] on input "b. The team should inspect the effectiveness of their Sprint Retrospectives and…" at bounding box center [496, 230] width 0 height 10
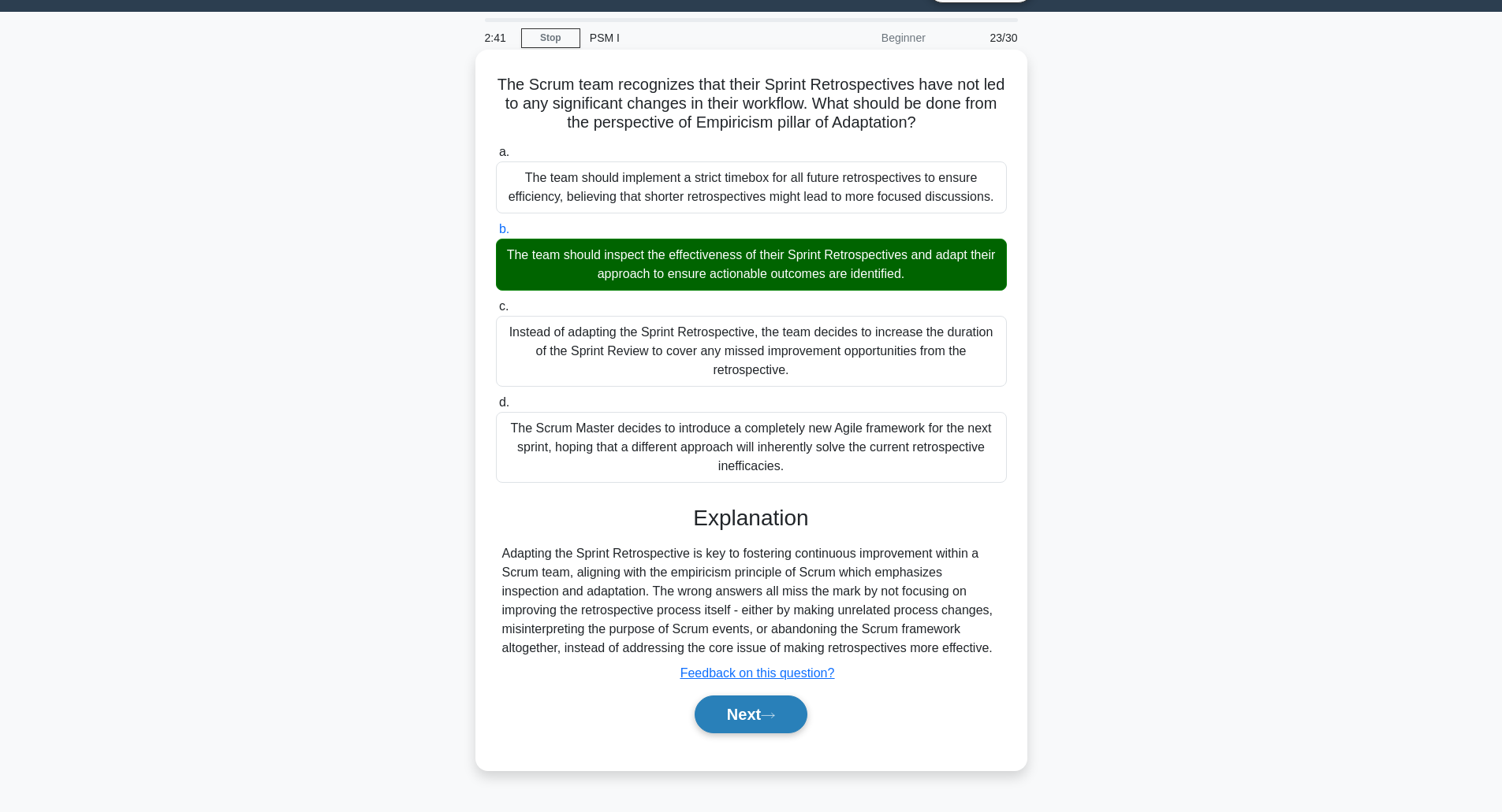
click at [745, 715] on button "Next" at bounding box center [751, 714] width 113 height 38
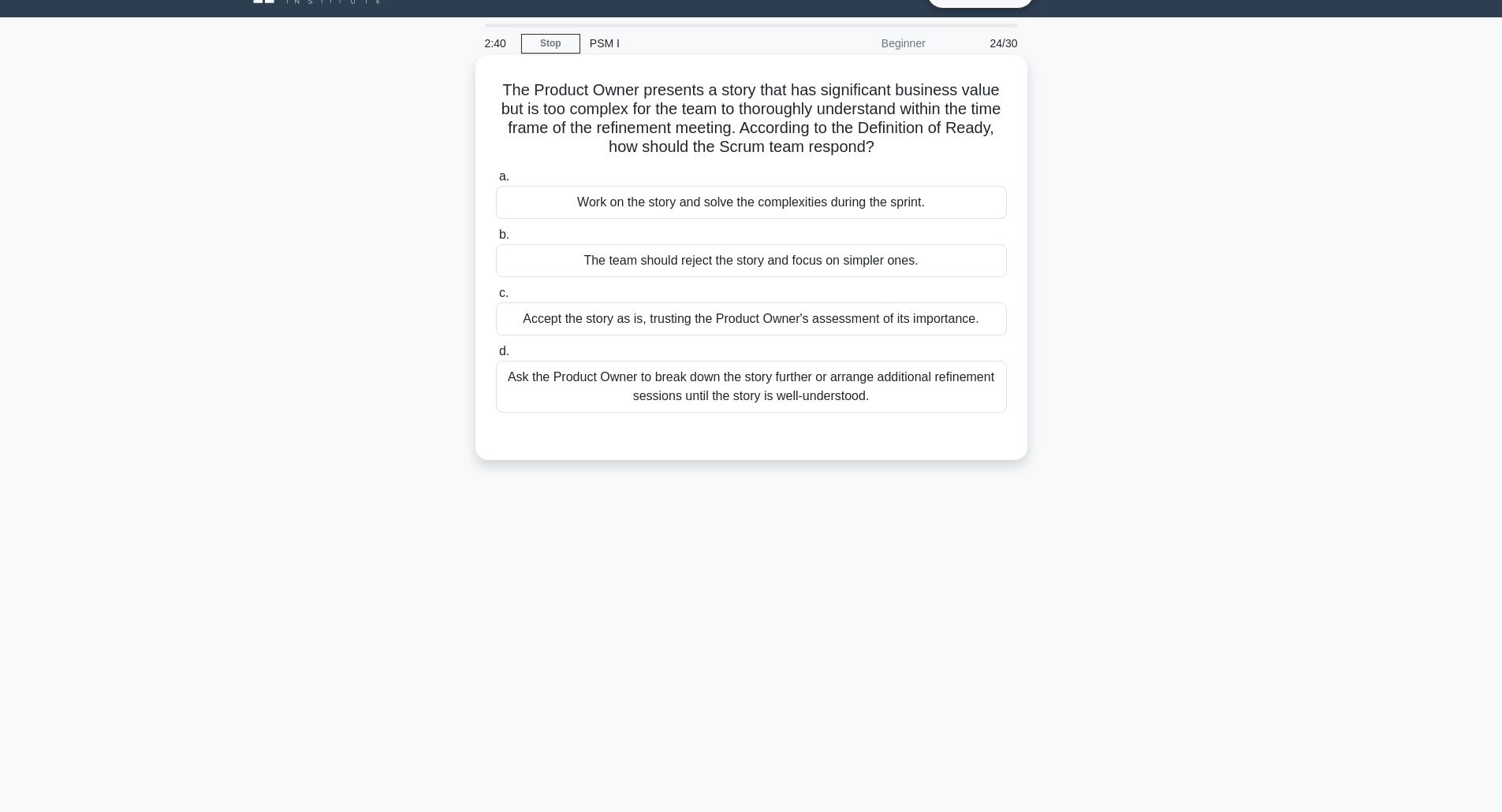
scroll to position [0, 0]
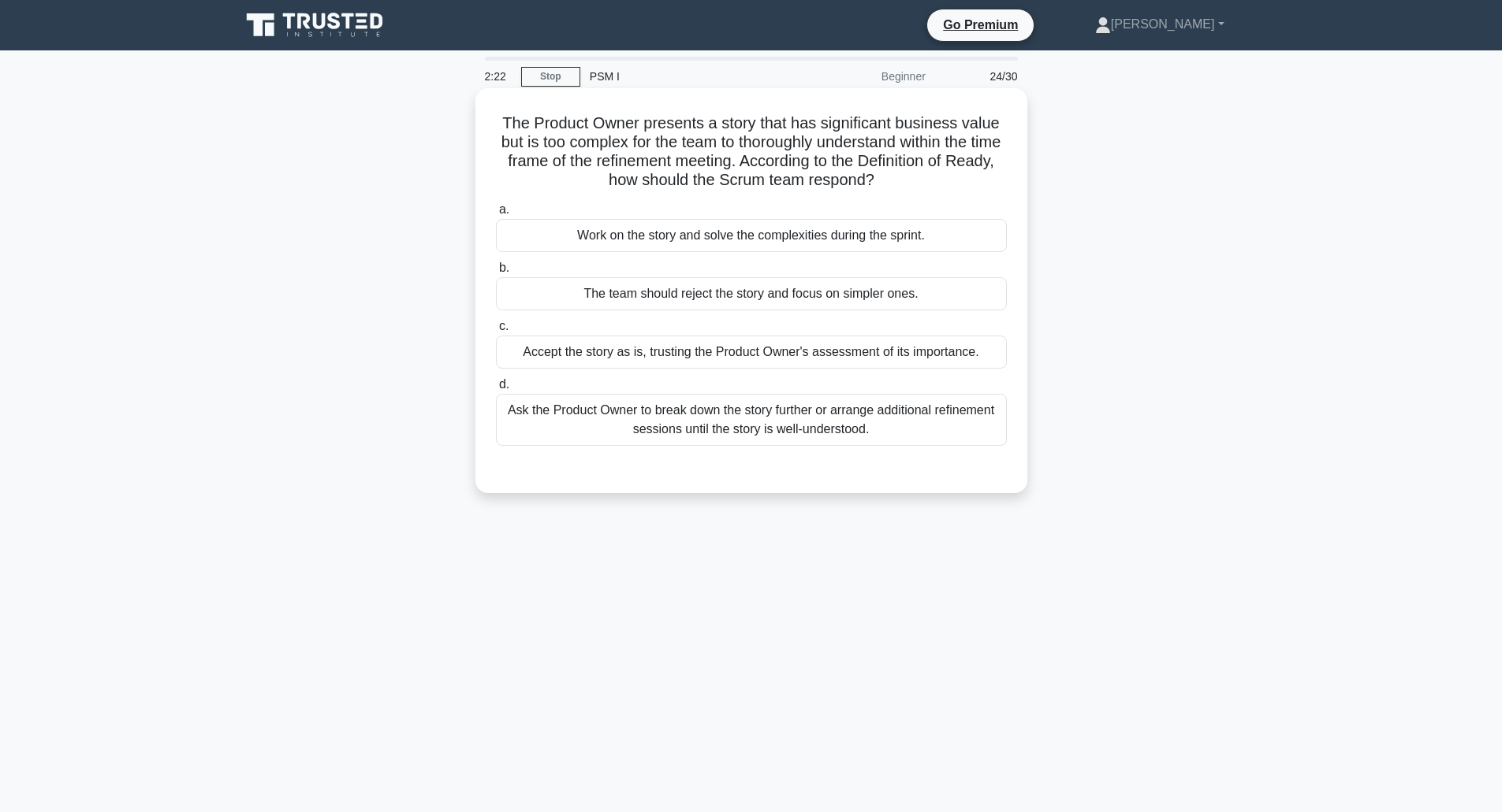
click at [800, 433] on div "Ask the Product Owner to break down the story further or arrange additional ref…" at bounding box center [751, 420] width 511 height 52
click at [496, 390] on input "d. Ask the Product Owner to break down the story further or arrange additional …" at bounding box center [496, 385] width 0 height 10
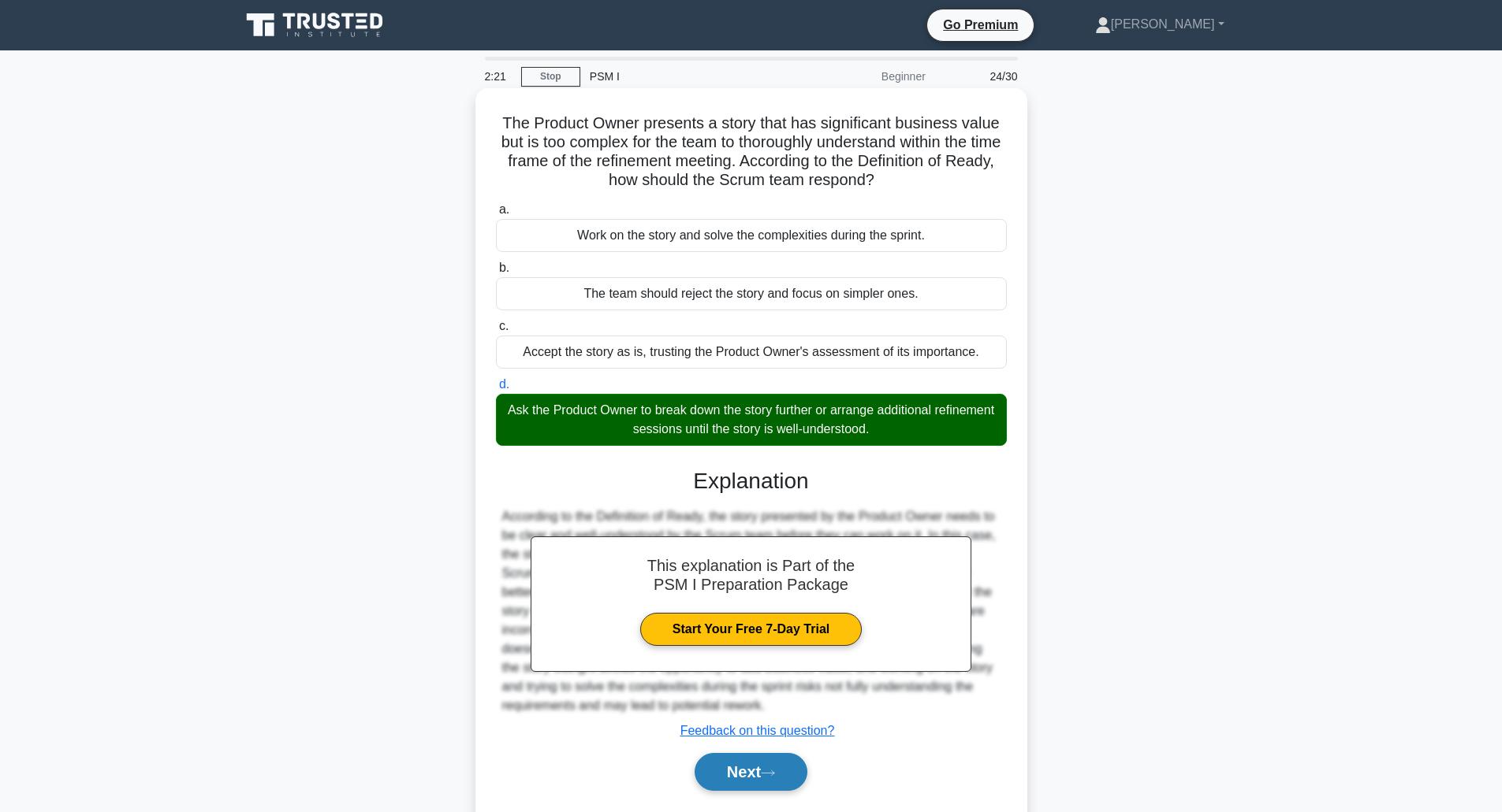
click at [759, 780] on button "Next" at bounding box center [751, 772] width 113 height 38
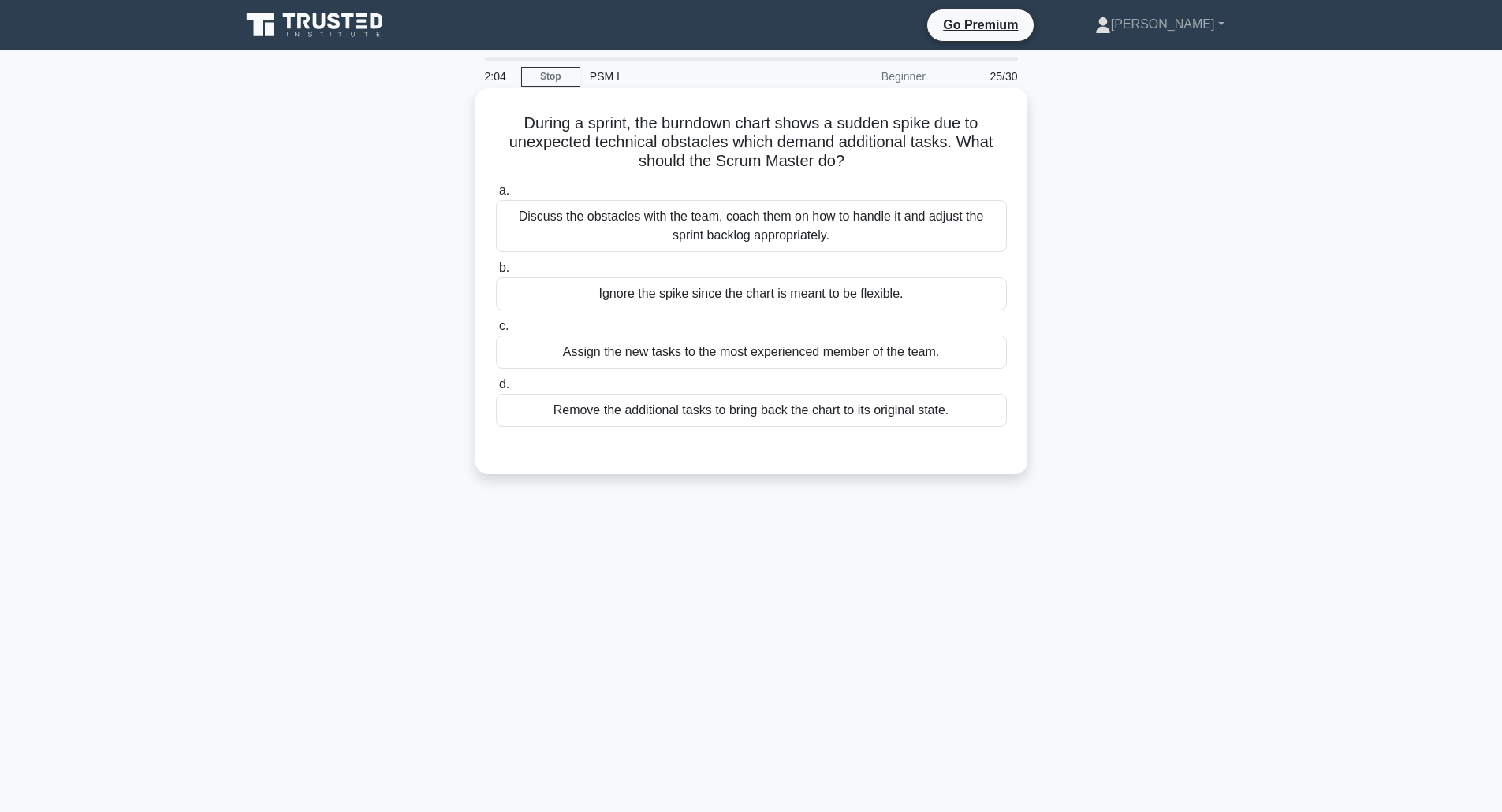
click at [740, 218] on div "Discuss the obstacles with the team, coach them on how to handle it and adjust …" at bounding box center [751, 226] width 511 height 52
click at [496, 196] on input "a. Discuss the obstacles with the team, coach them on how to handle it and adju…" at bounding box center [496, 191] width 0 height 10
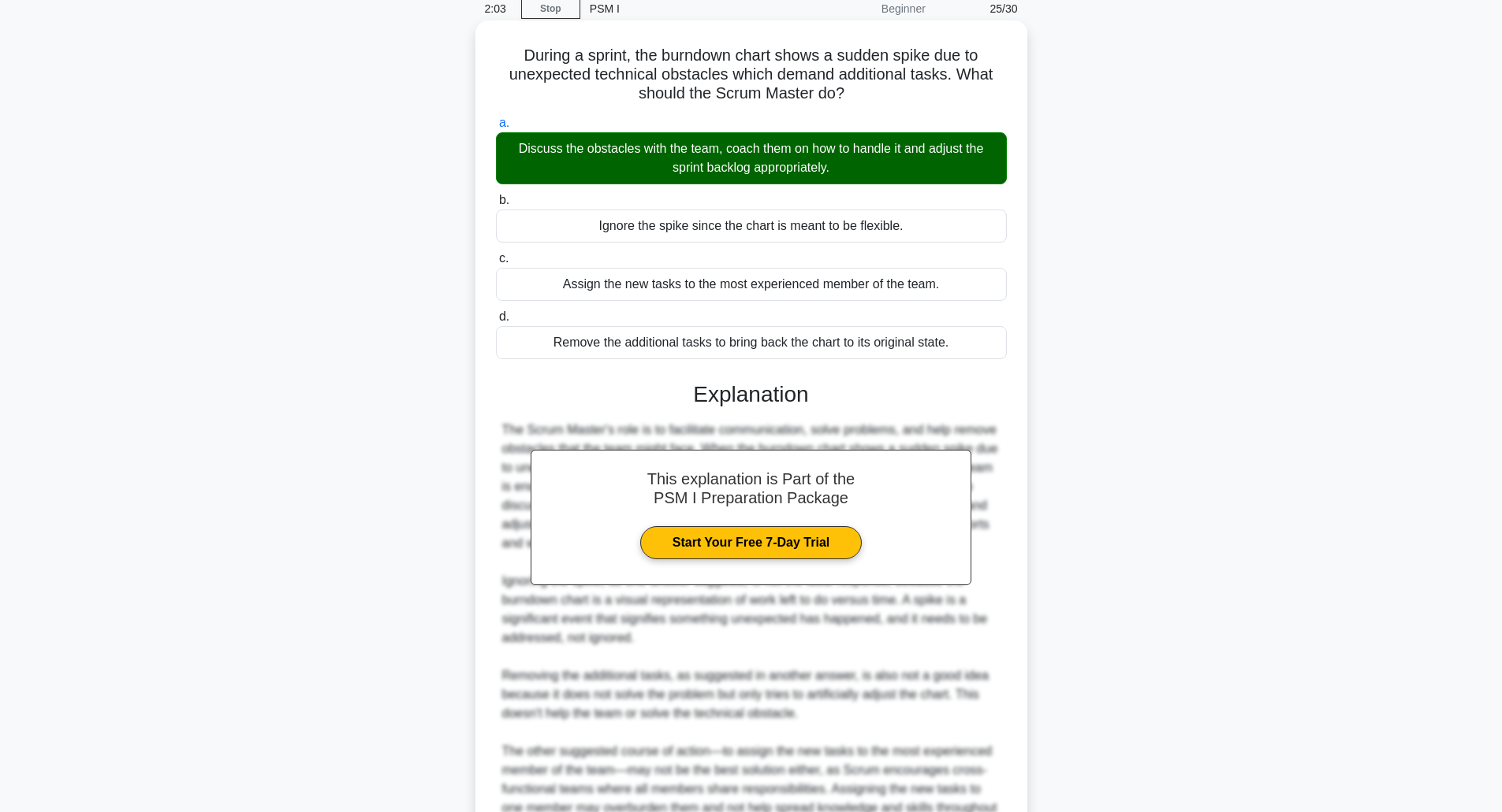
scroll to position [157, 0]
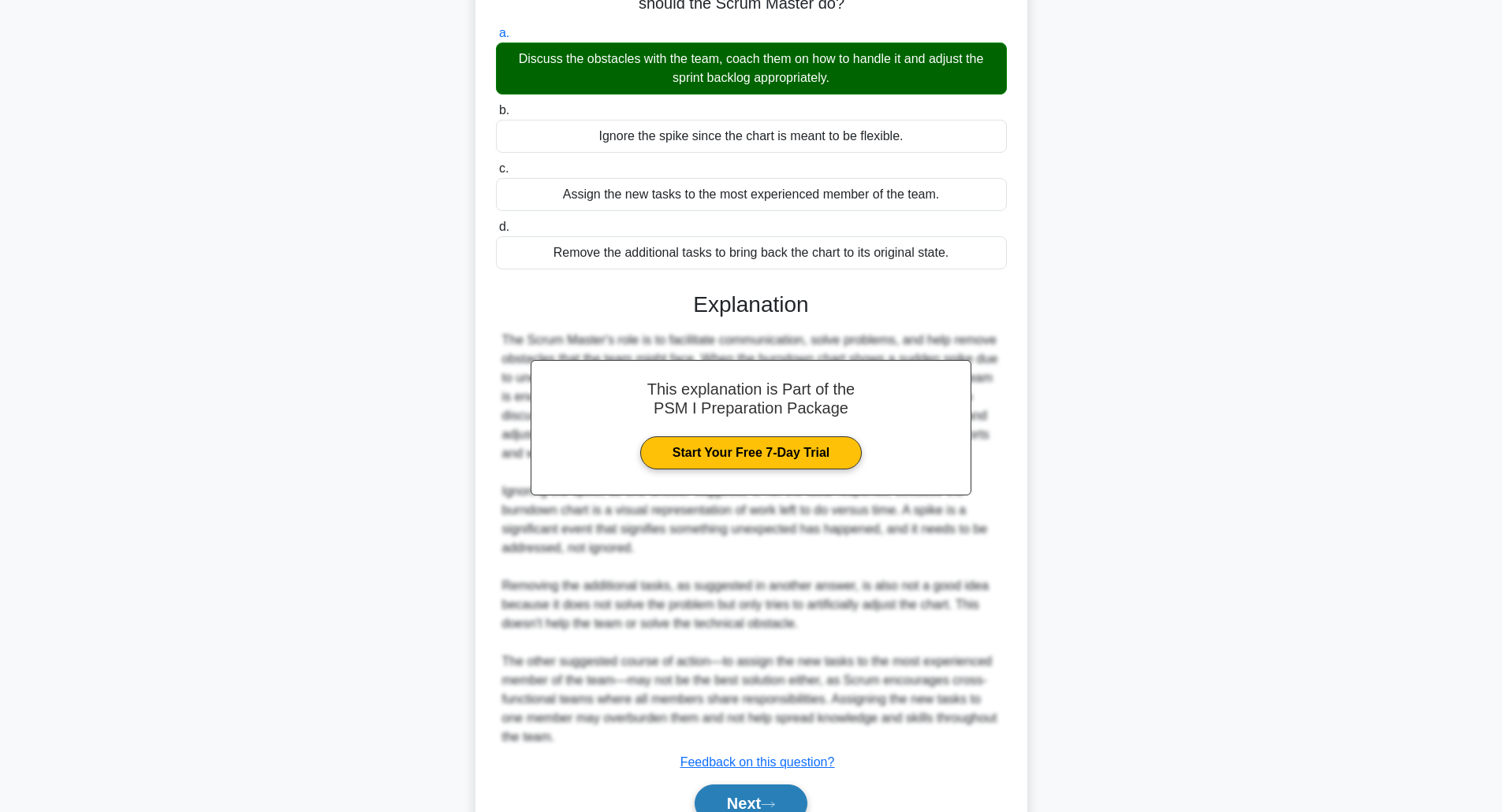
click at [758, 793] on button "Next" at bounding box center [751, 803] width 113 height 38
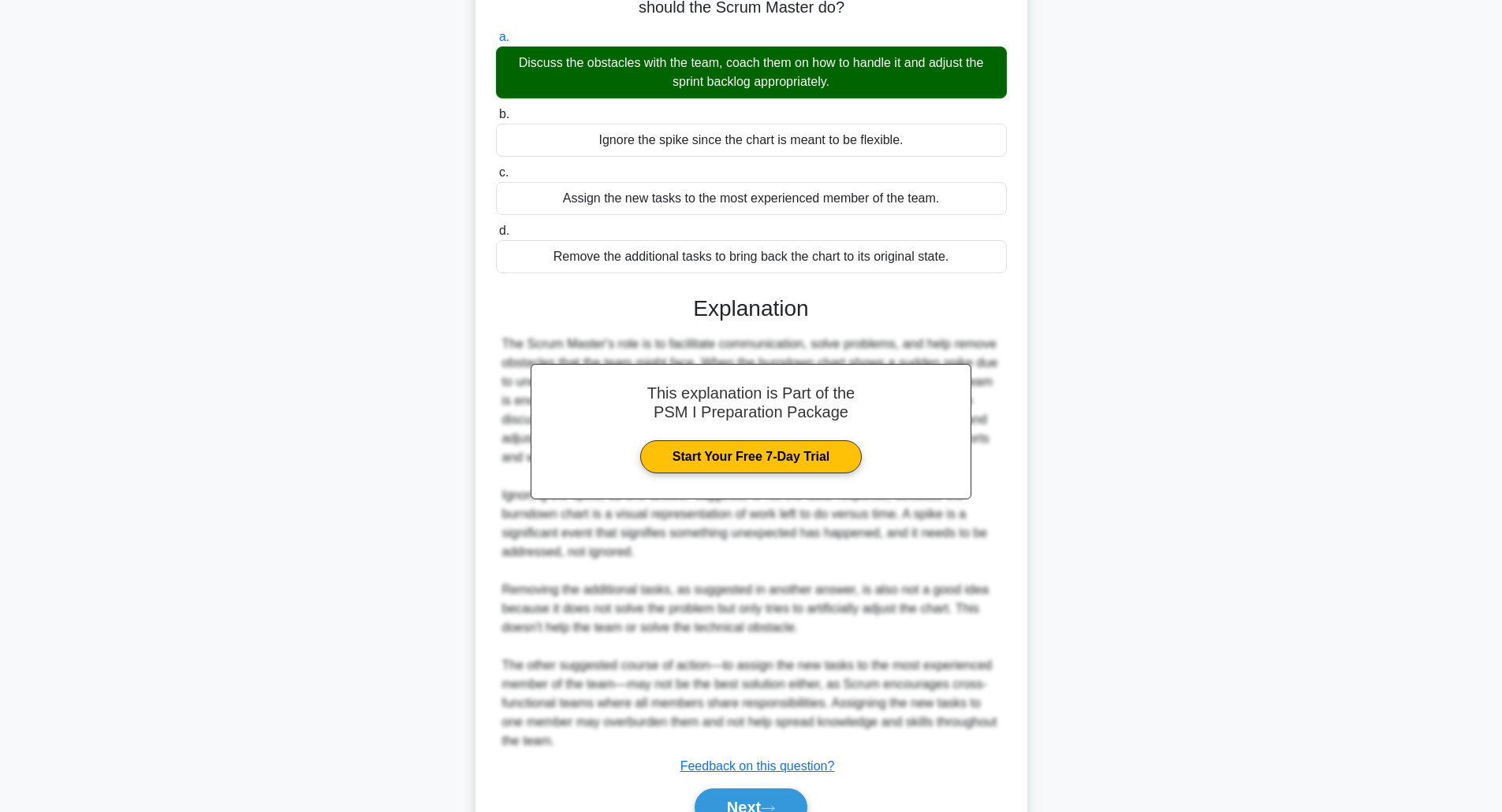
scroll to position [39, 0]
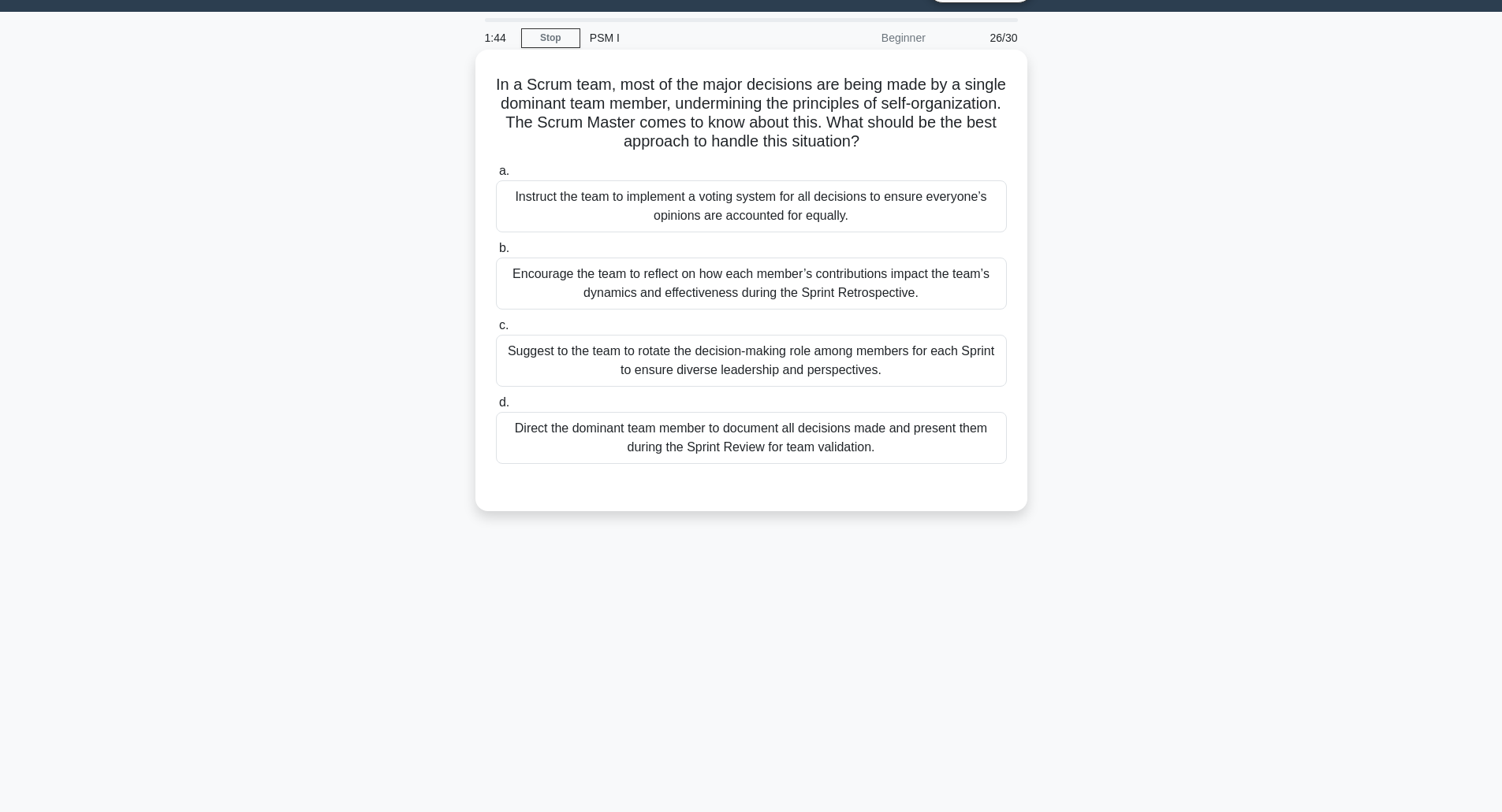
click at [795, 296] on div "Encourage the team to reflect on how each member’s contributions impact the tea…" at bounding box center [751, 284] width 511 height 52
click at [496, 254] on input "b. Encourage the team to reflect on how each member’s contributions impact the …" at bounding box center [496, 248] width 0 height 10
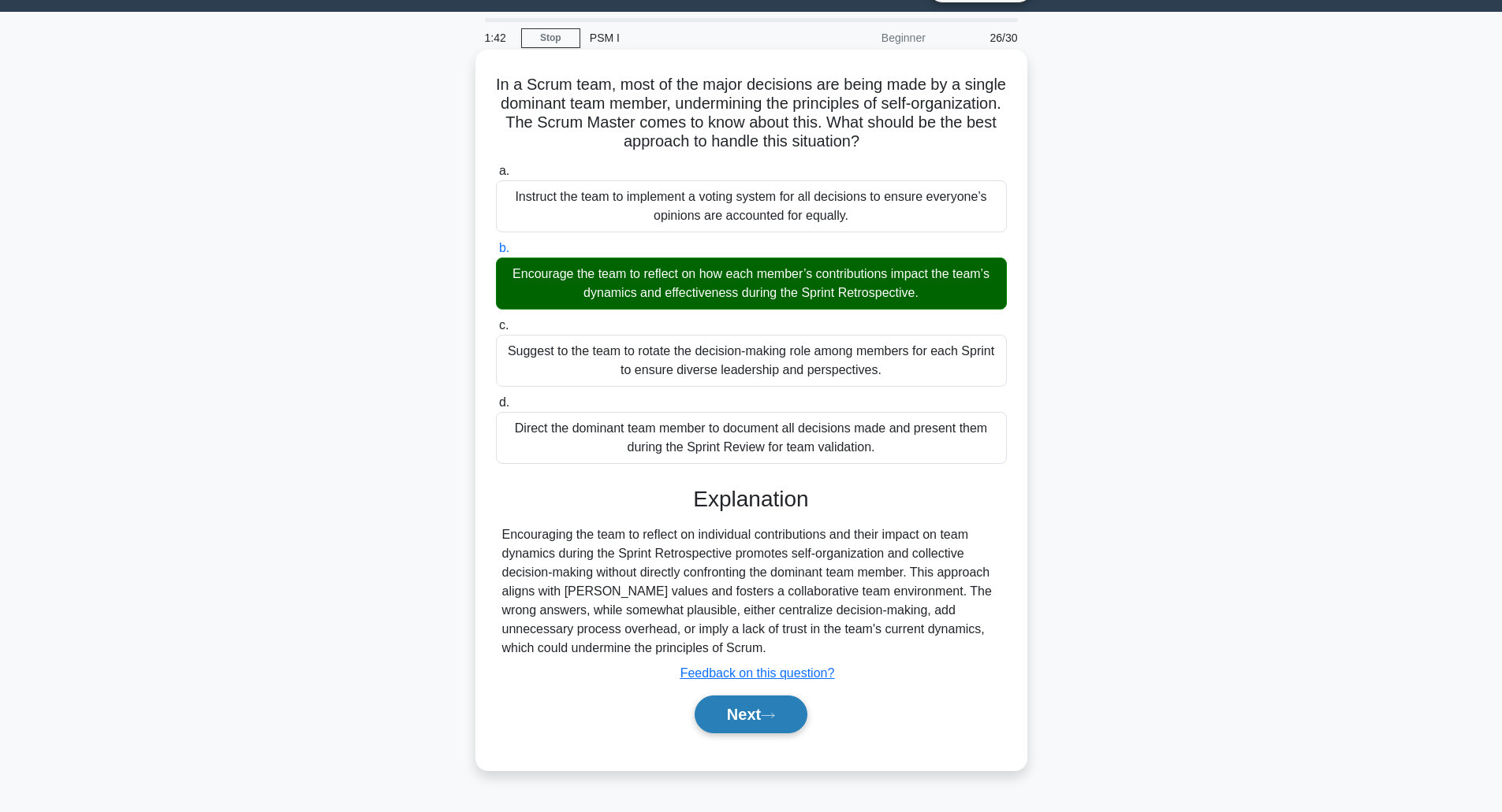
click at [775, 719] on icon at bounding box center [768, 716] width 14 height 9
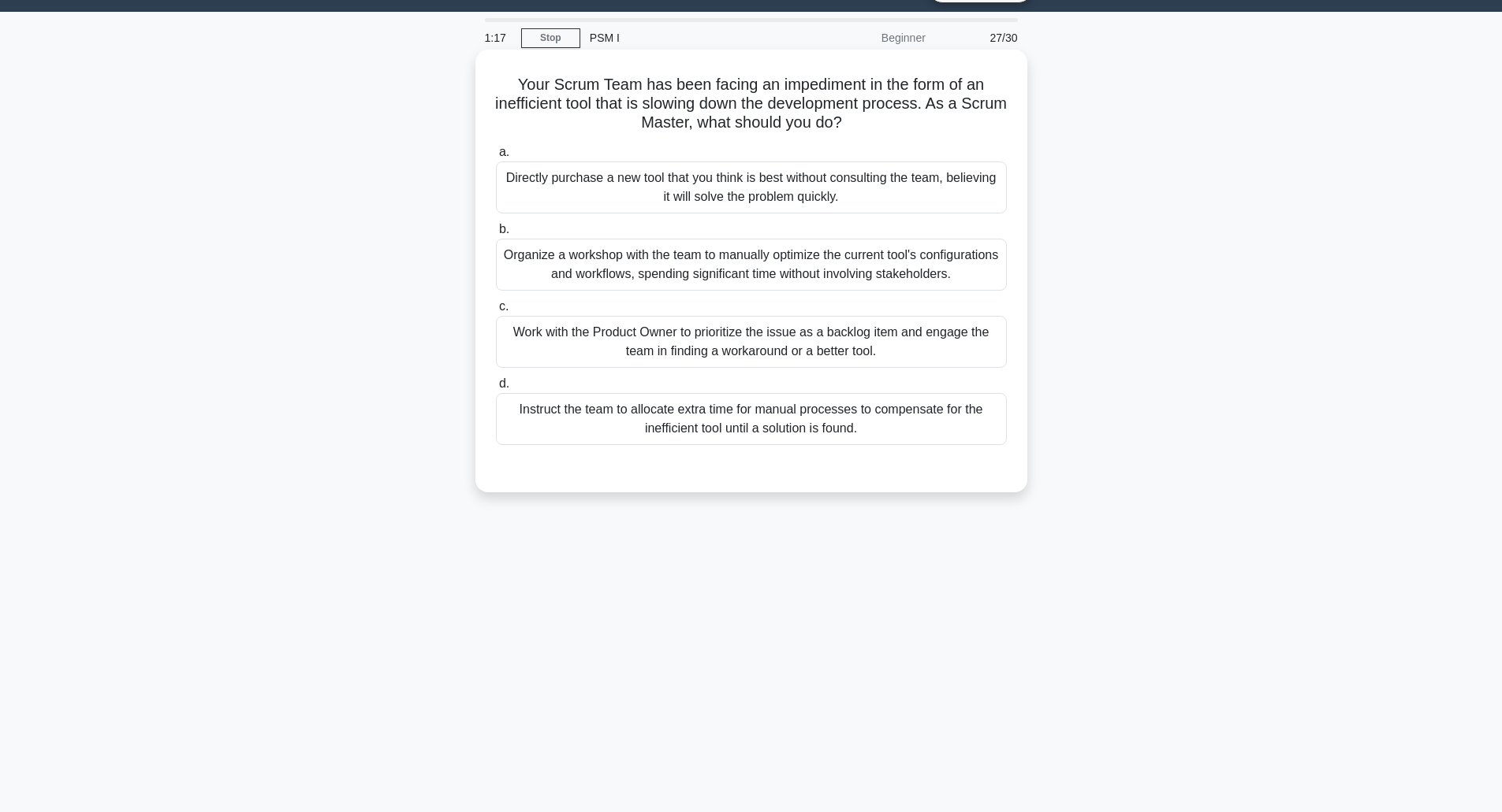
click at [771, 336] on div "Work with the Product Owner to prioritize the issue as a backlog item and engag…" at bounding box center [751, 341] width 511 height 52
click at [496, 312] on input "c. Work with the Product Owner to prioritize the issue as a backlog item and en…" at bounding box center [496, 307] width 0 height 10
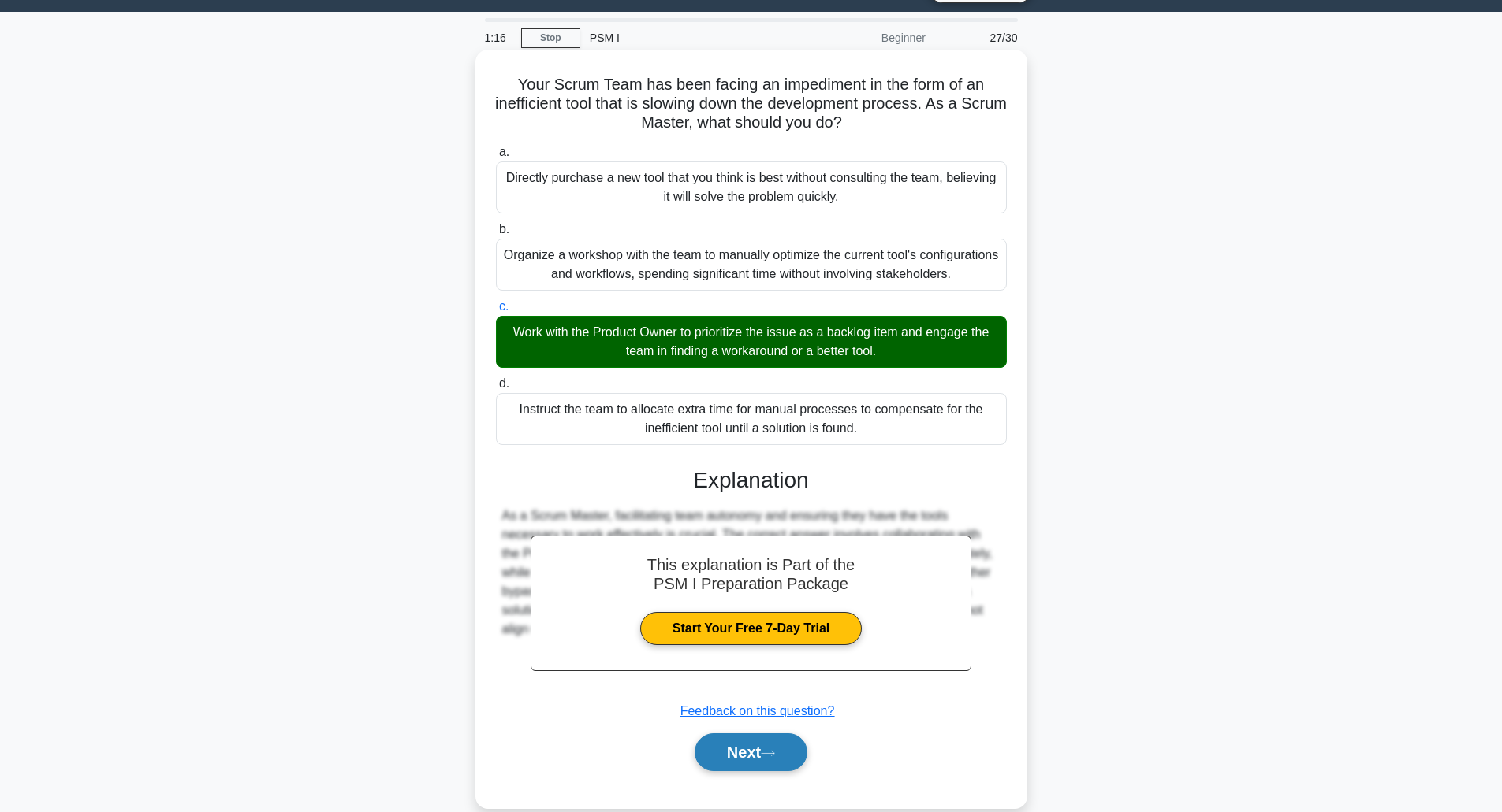
click at [739, 757] on button "Next" at bounding box center [751, 752] width 113 height 38
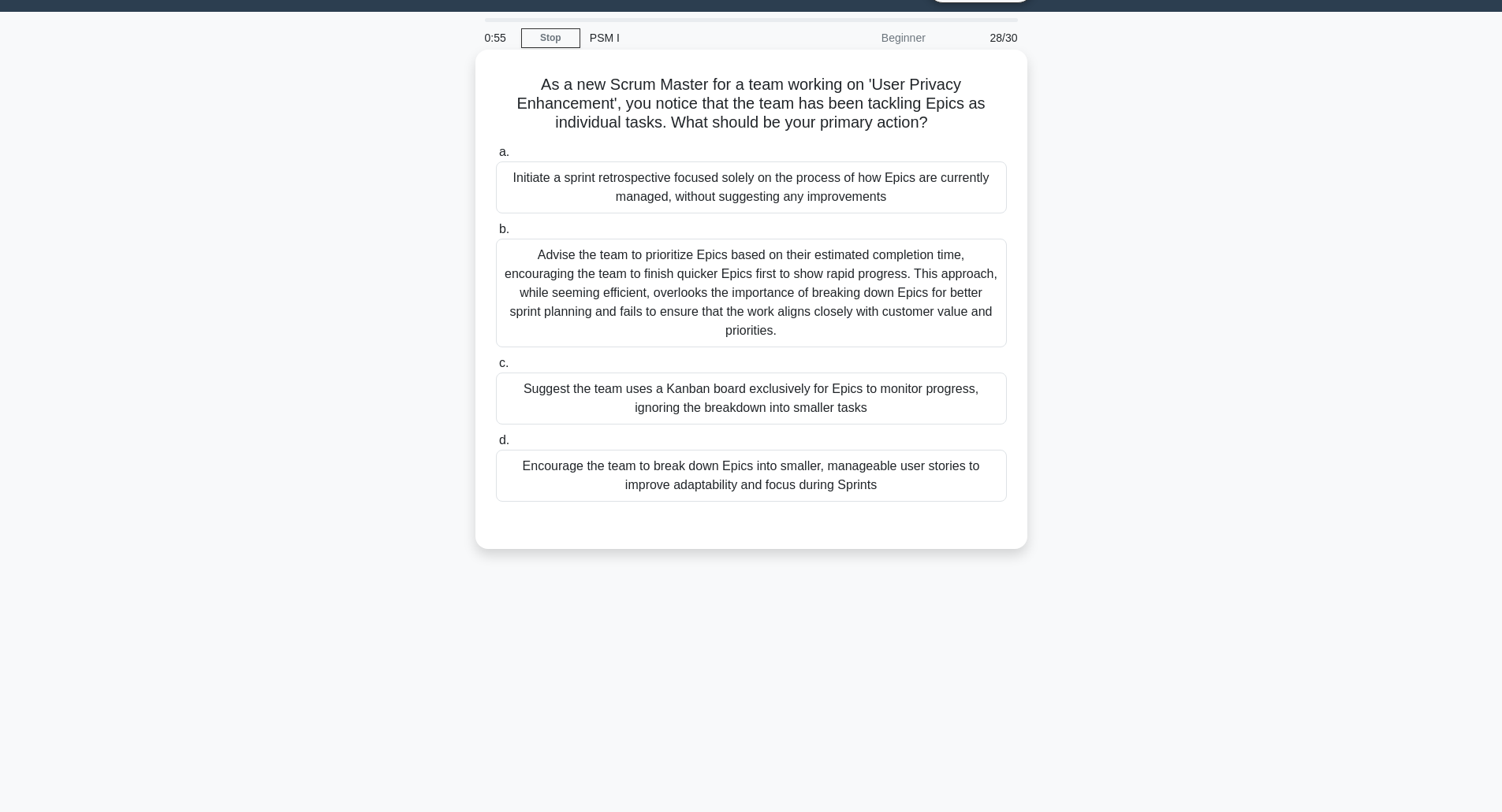
click at [740, 187] on div "Initiate a sprint retrospective focused solely on the process of how Epics are …" at bounding box center [751, 187] width 511 height 52
click at [496, 157] on input "a. Initiate a sprint retrospective focused solely on the process of how Epics a…" at bounding box center [496, 152] width 0 height 10
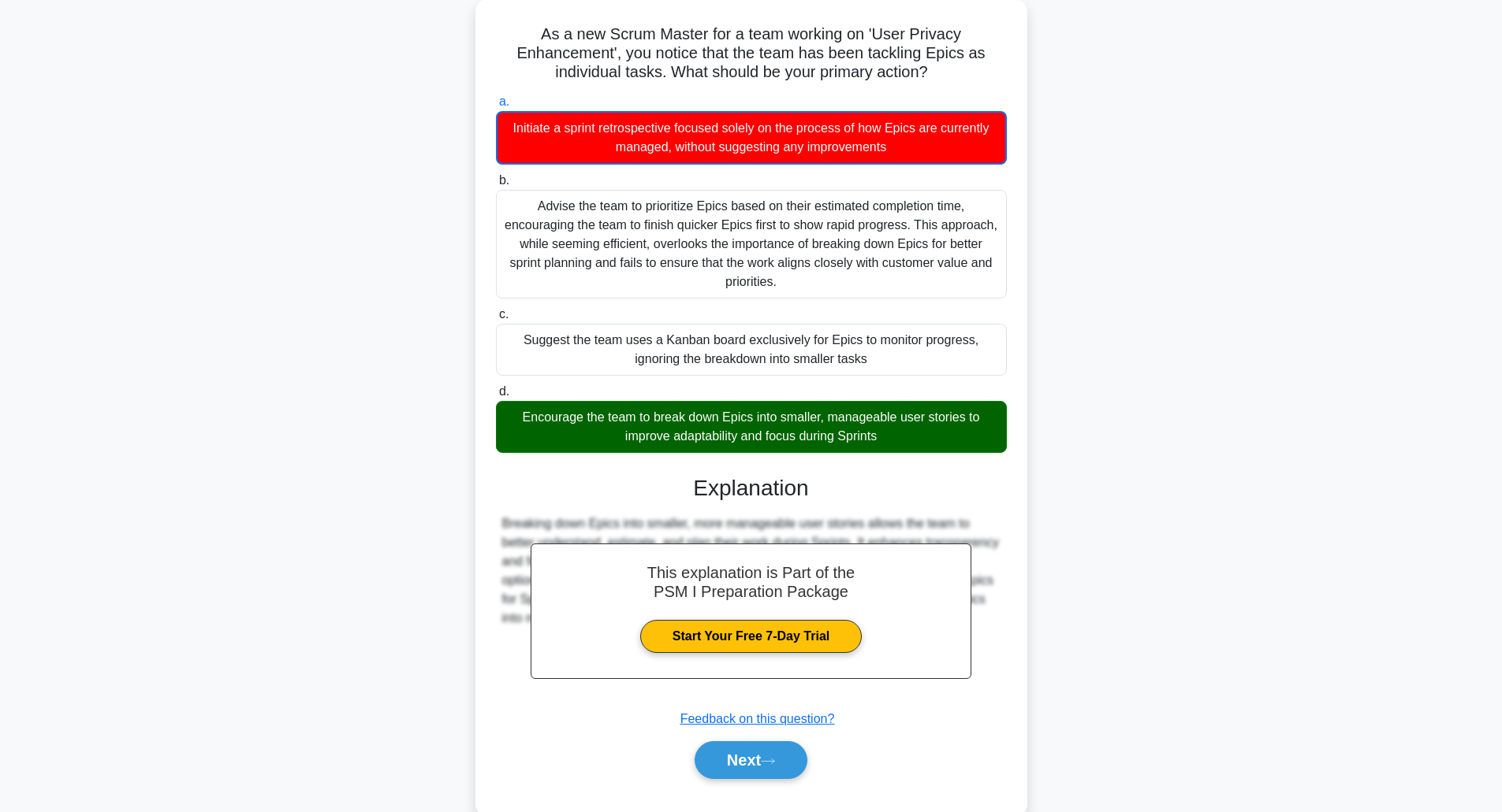
scroll to position [124, 0]
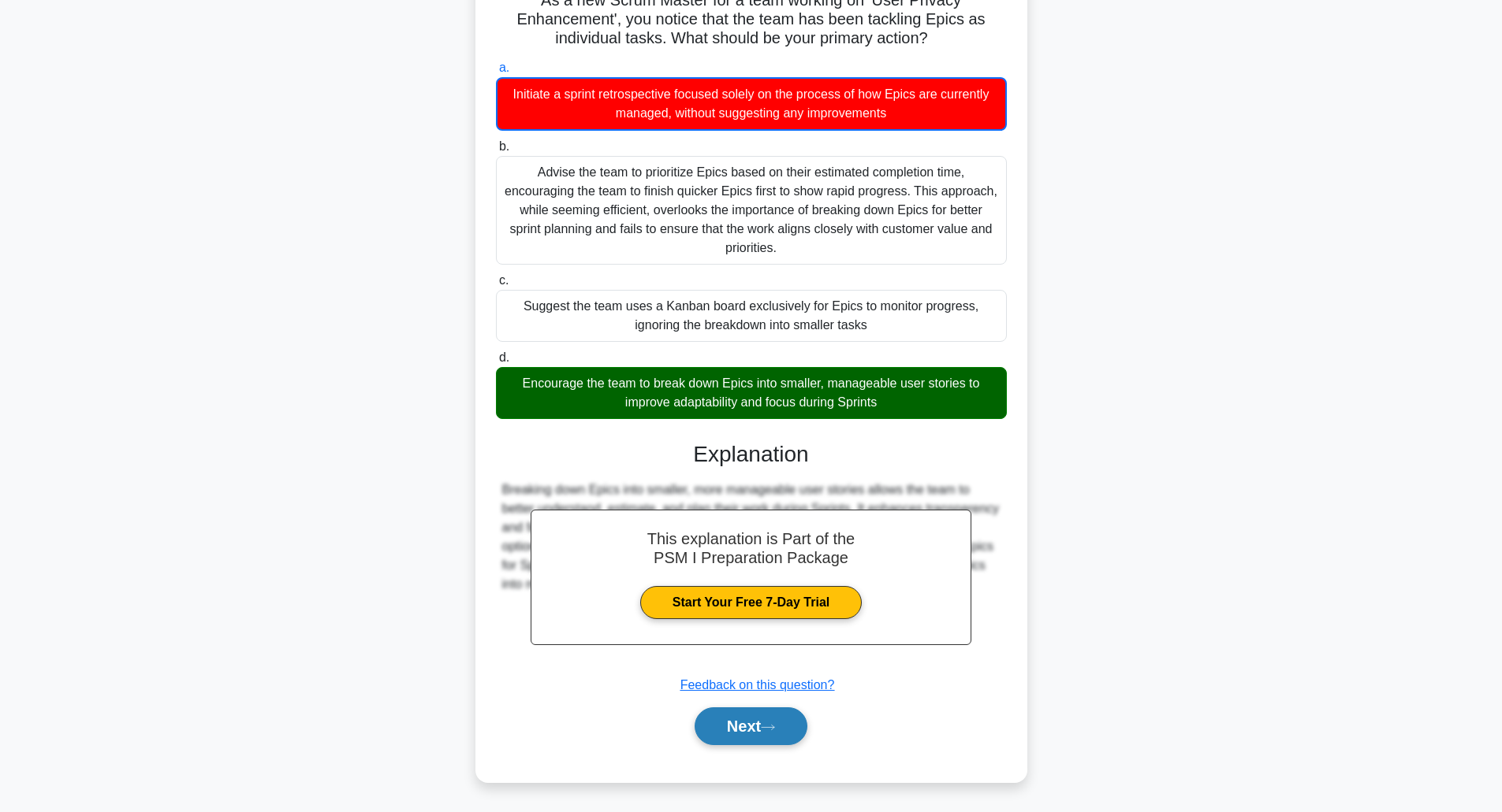
click at [760, 719] on button "Next" at bounding box center [751, 726] width 113 height 38
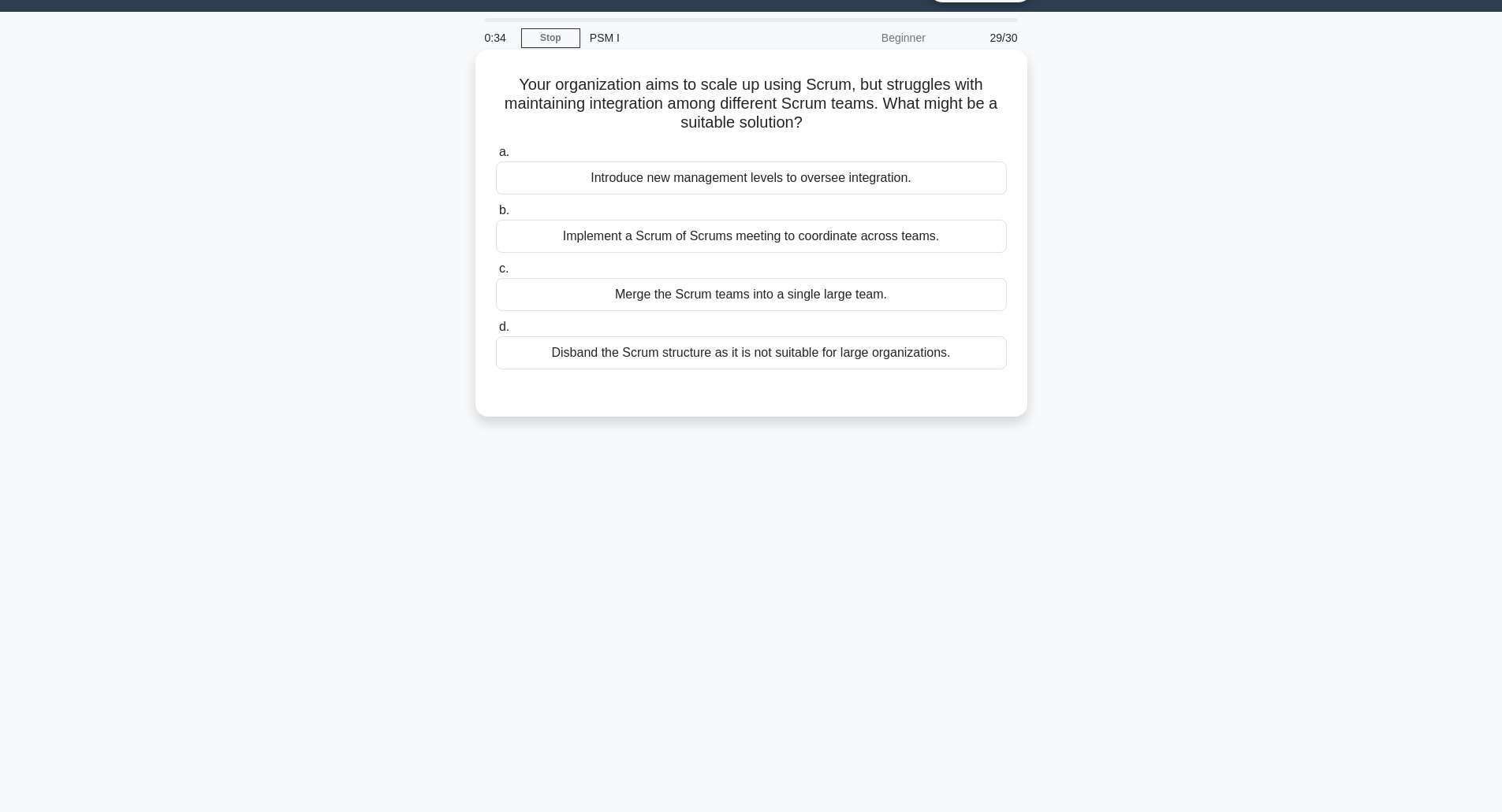
click at [743, 300] on div "Merge the Scrum teams into a single large team." at bounding box center [751, 294] width 511 height 33
click at [496, 274] on input "c. Merge the Scrum teams into a single large team." at bounding box center [496, 269] width 0 height 10
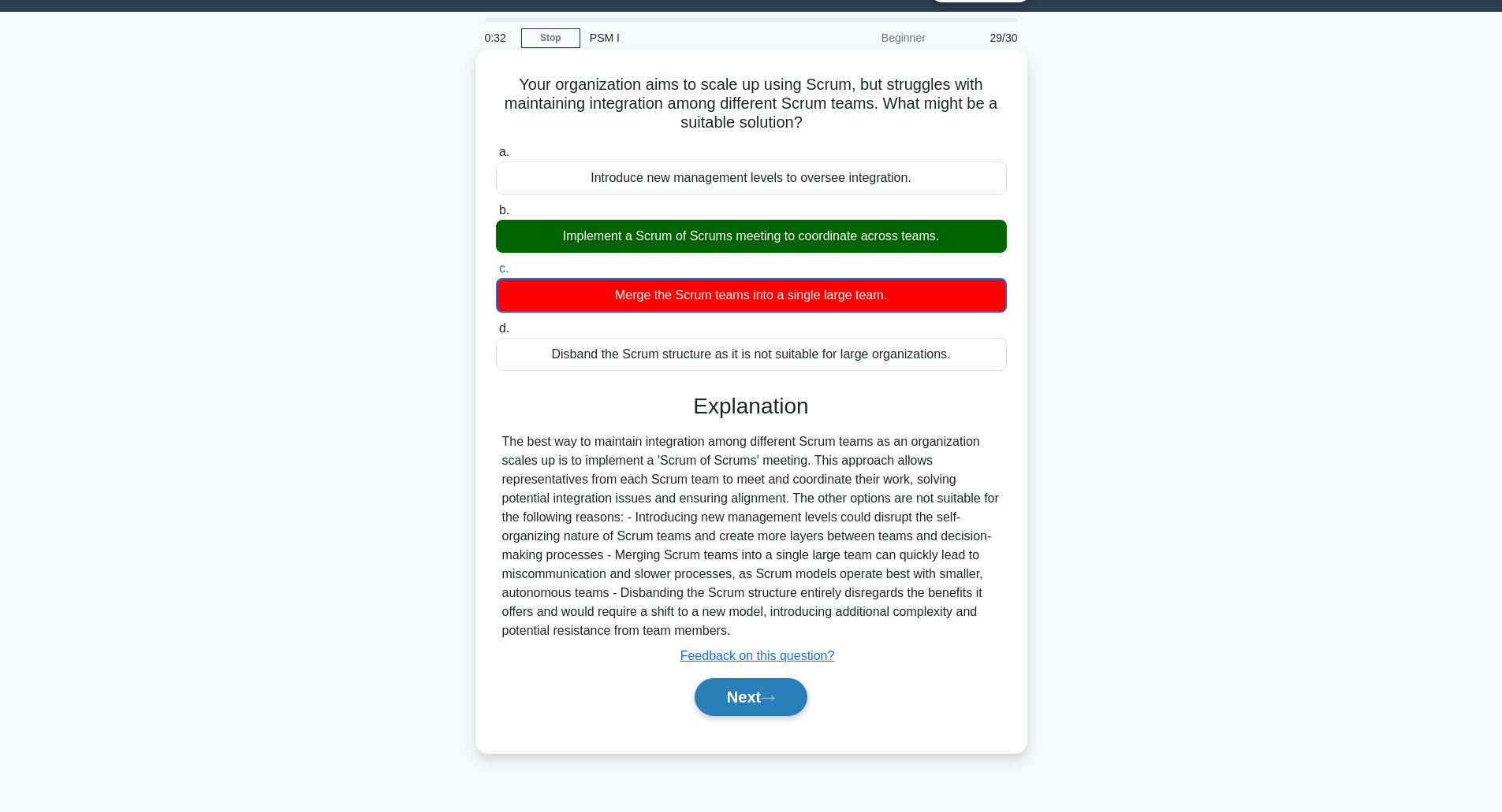
click at [734, 696] on button "Next" at bounding box center [751, 697] width 113 height 38
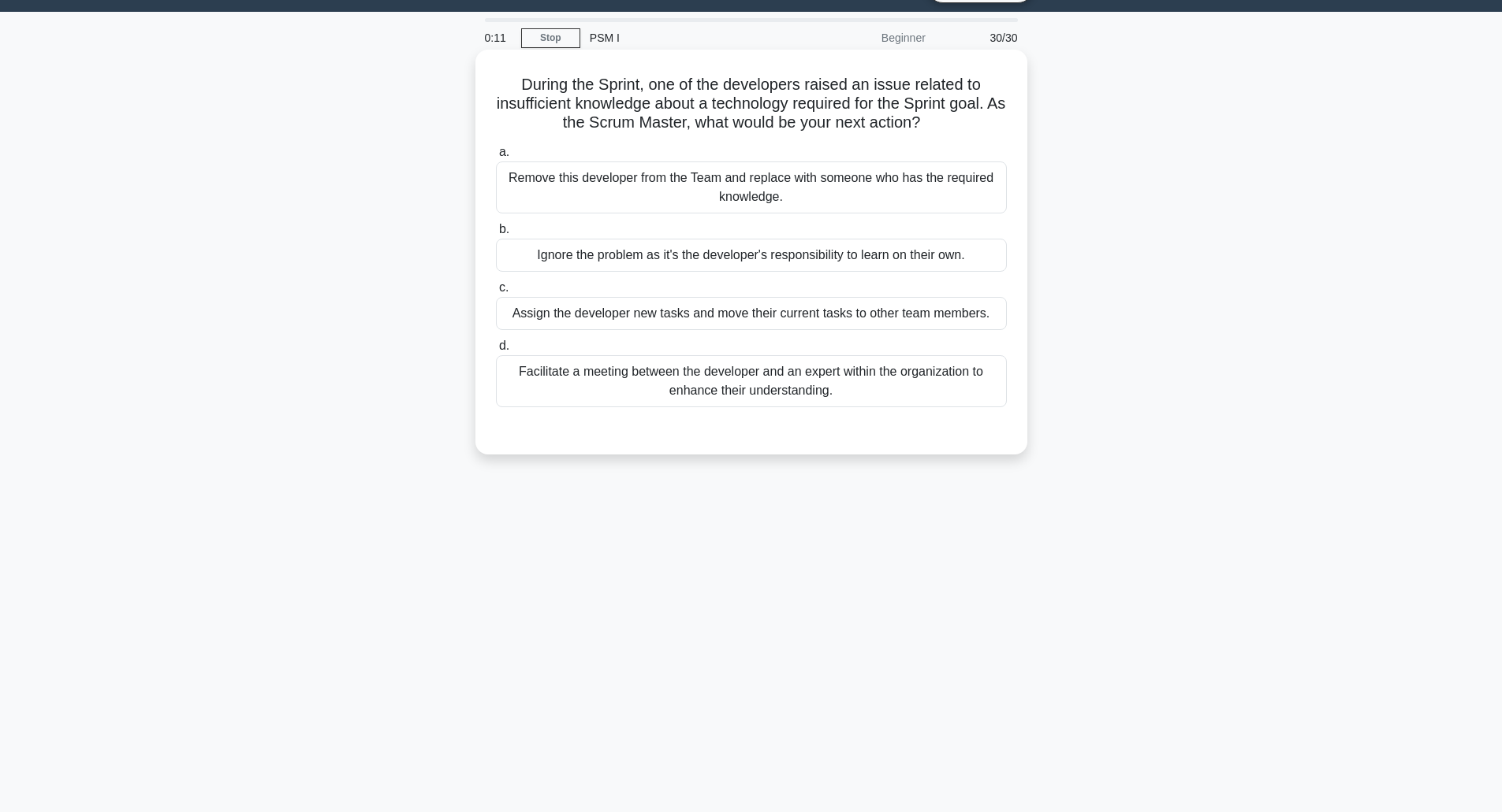
click at [737, 386] on div "Facilitate a meeting between the developer and an expert within the organizatio…" at bounding box center [751, 381] width 511 height 52
click at [496, 352] on input "d. Facilitate a meeting between the developer and an expert within the organiza…" at bounding box center [496, 346] width 0 height 10
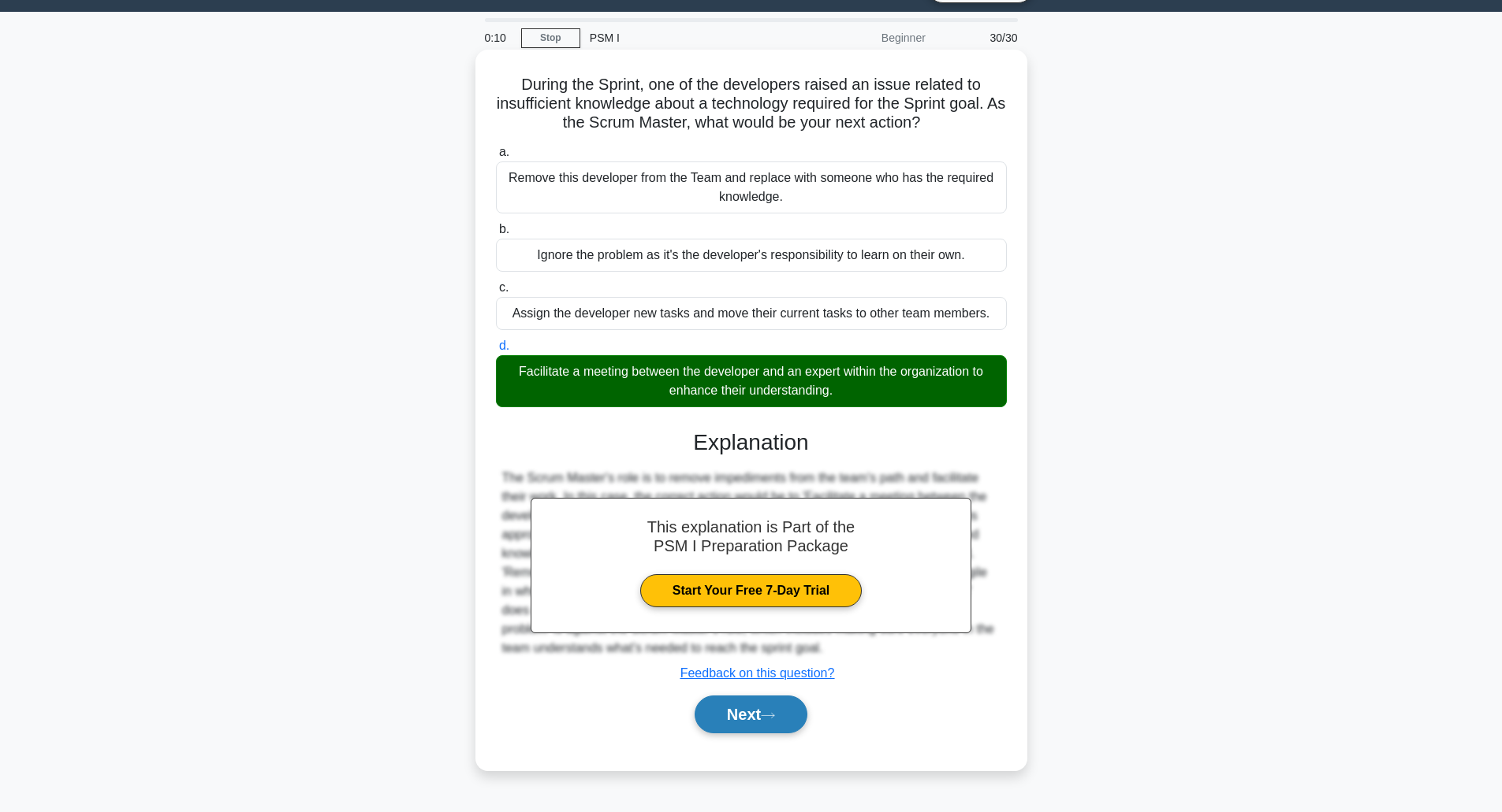
click at [771, 713] on icon at bounding box center [768, 716] width 14 height 9
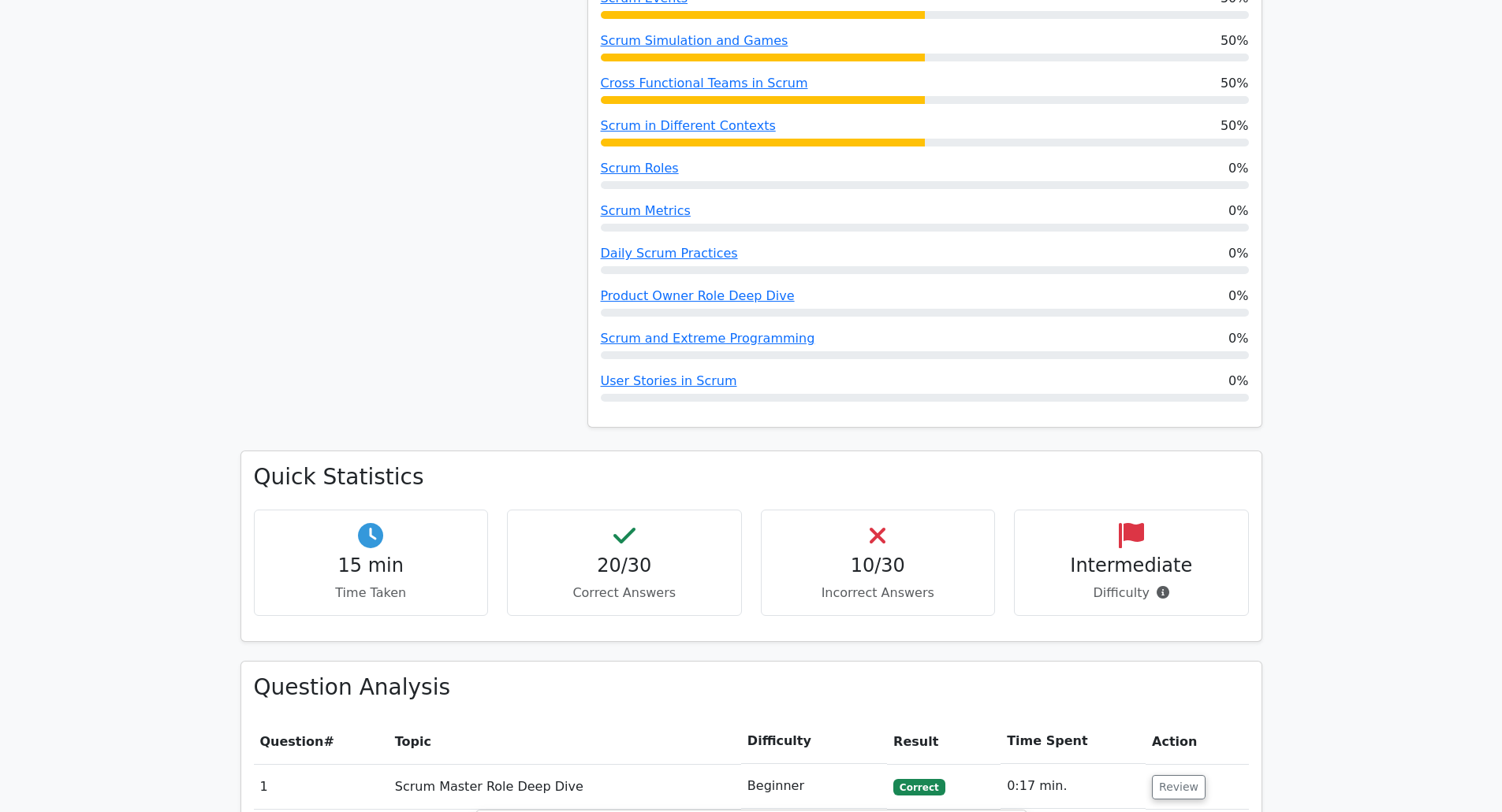
scroll to position [1103, 0]
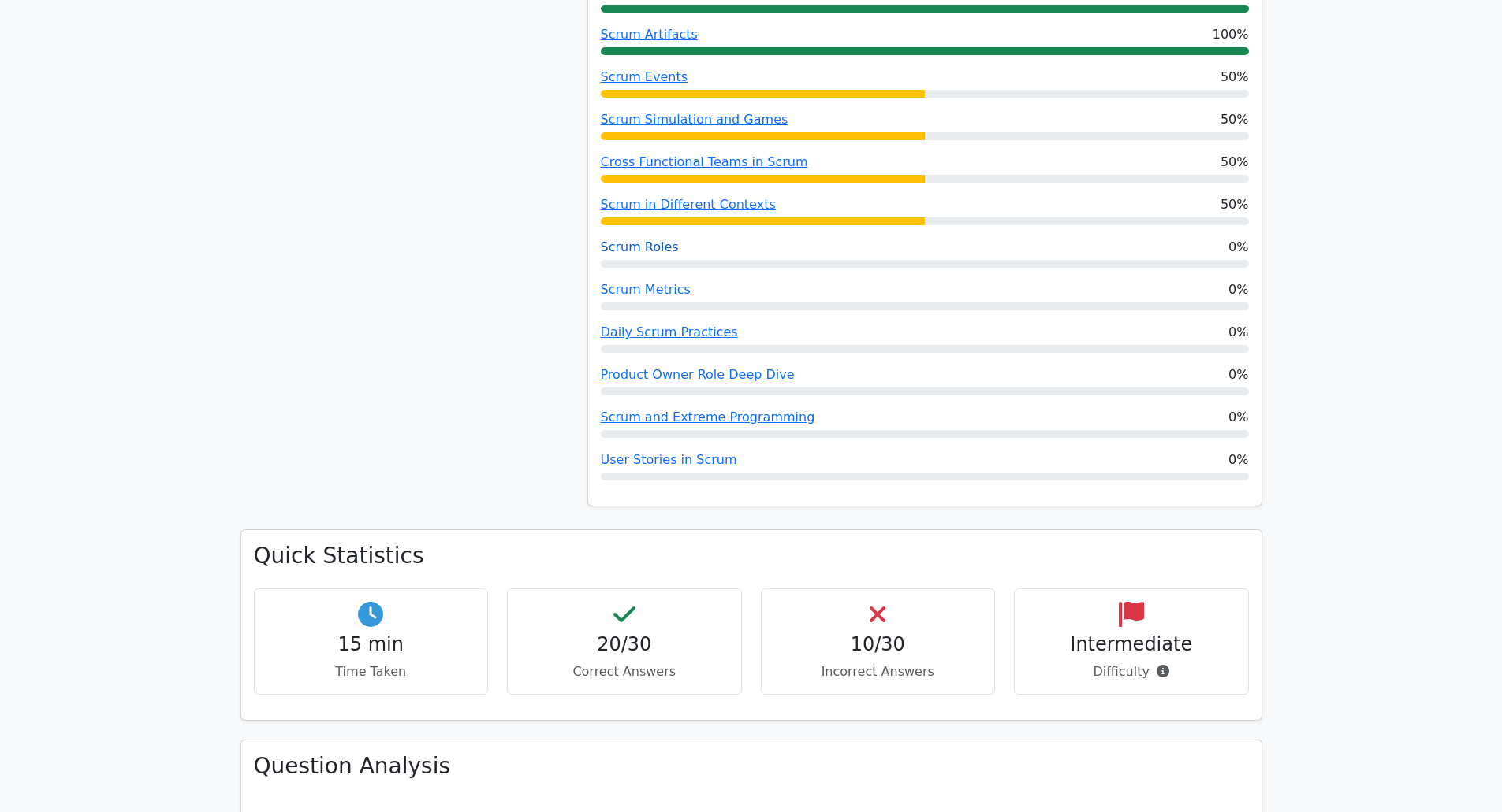
click at [646, 239] on link "Scrum Roles" at bounding box center [640, 247] width 78 height 15
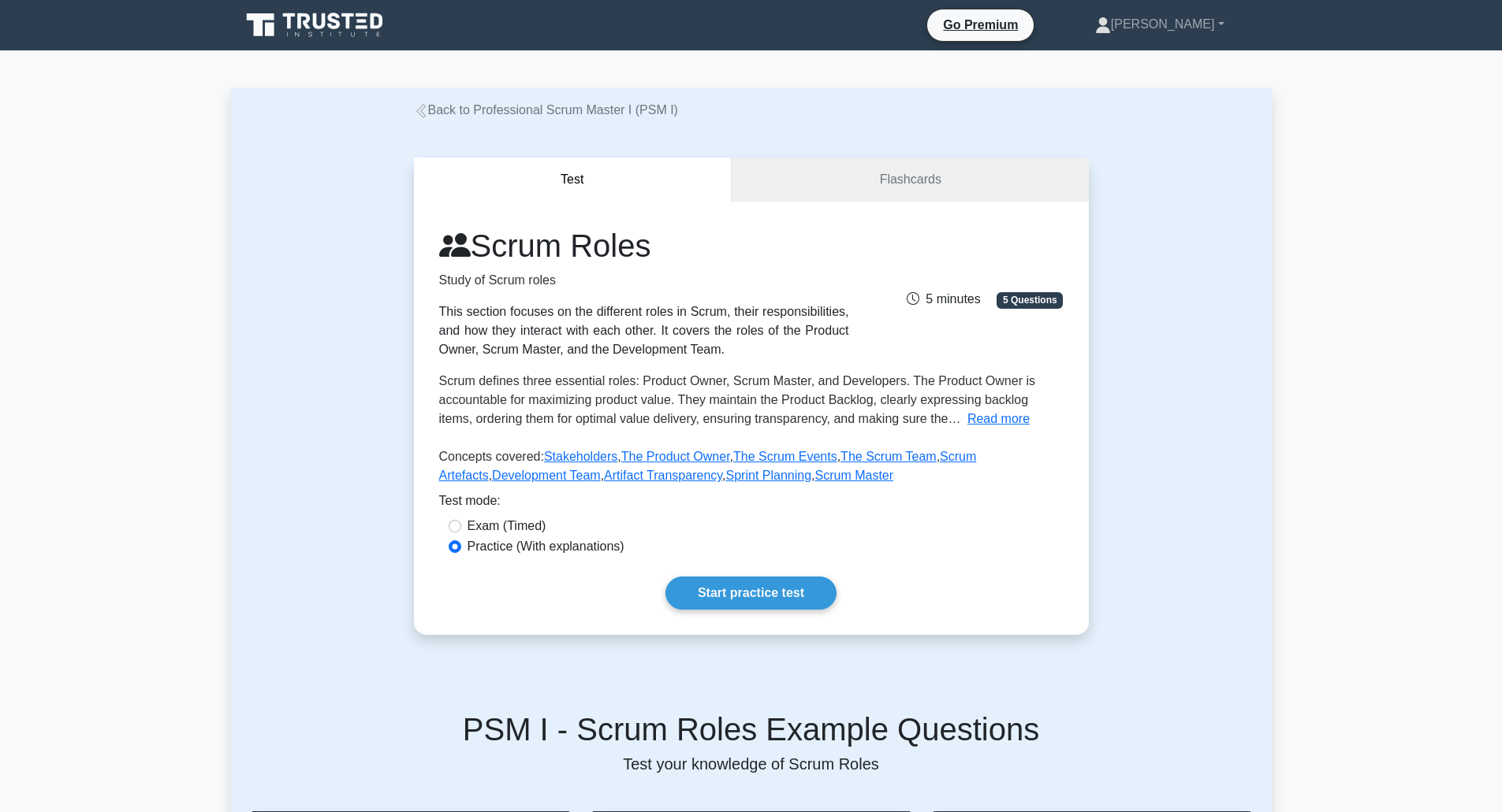
click at [469, 109] on link "Back to Professional Scrum Master I (PSM I)" at bounding box center [546, 110] width 264 height 14
